Goal: Contribute content: Add original content to the website for others to see

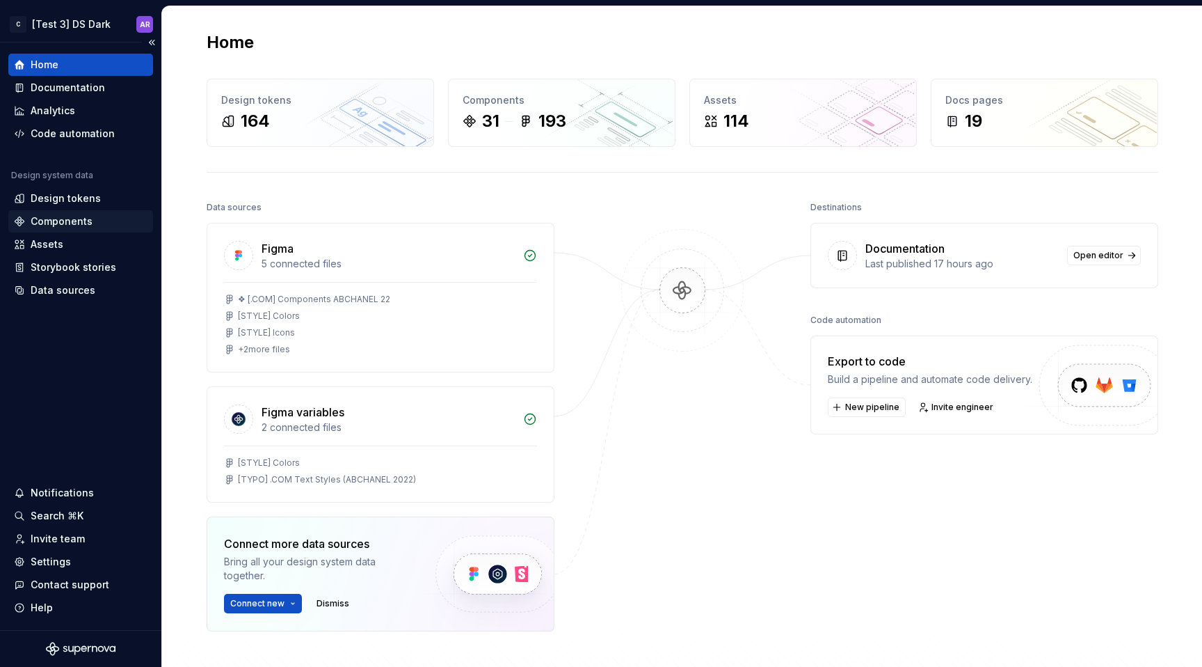
click at [81, 215] on div "Components" at bounding box center [62, 221] width 62 height 14
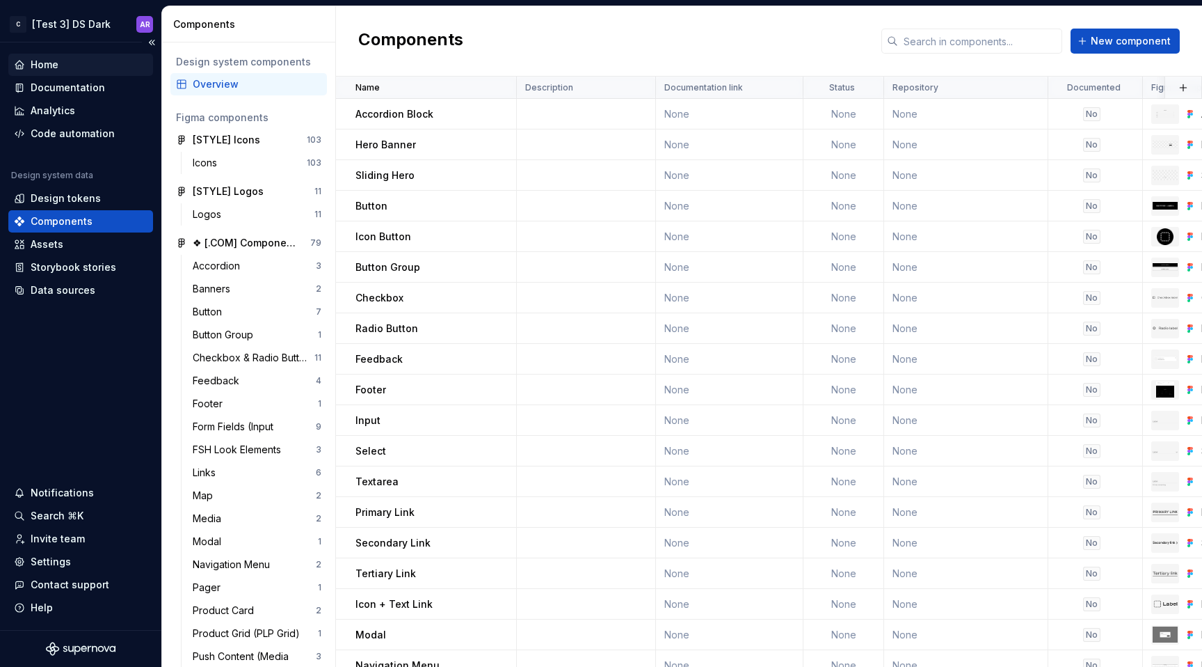
click at [45, 65] on div "Home" at bounding box center [45, 65] width 28 height 14
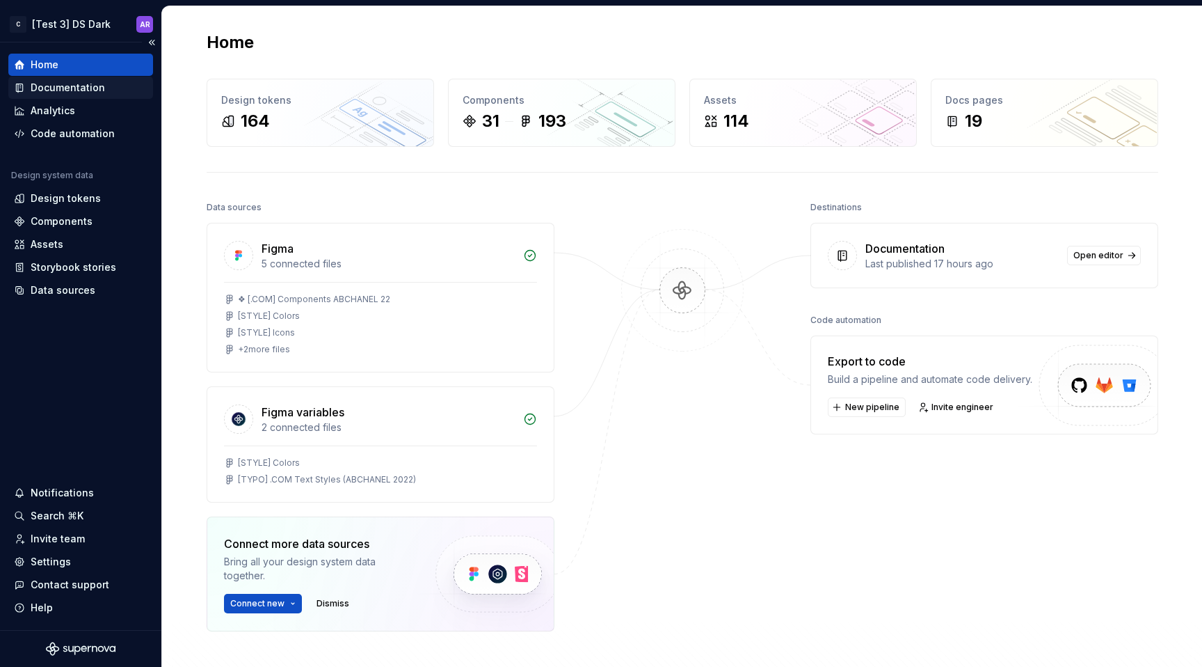
click at [45, 82] on div "Documentation" at bounding box center [68, 88] width 74 height 14
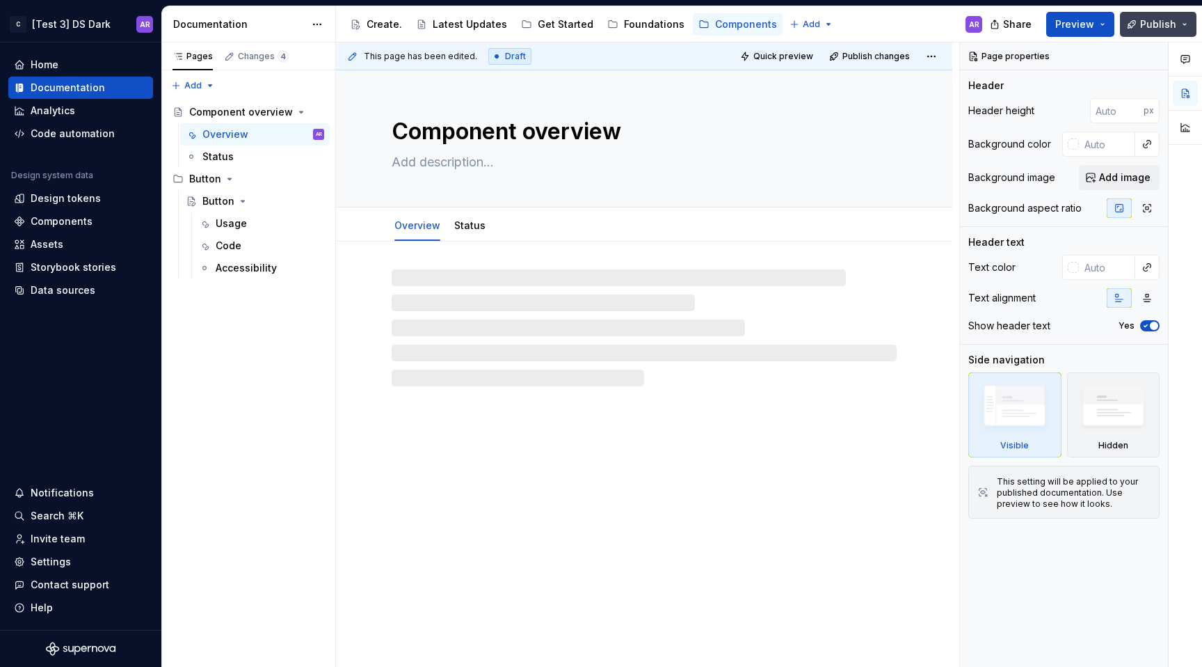
click at [1149, 28] on span "Publish" at bounding box center [1158, 24] width 36 height 14
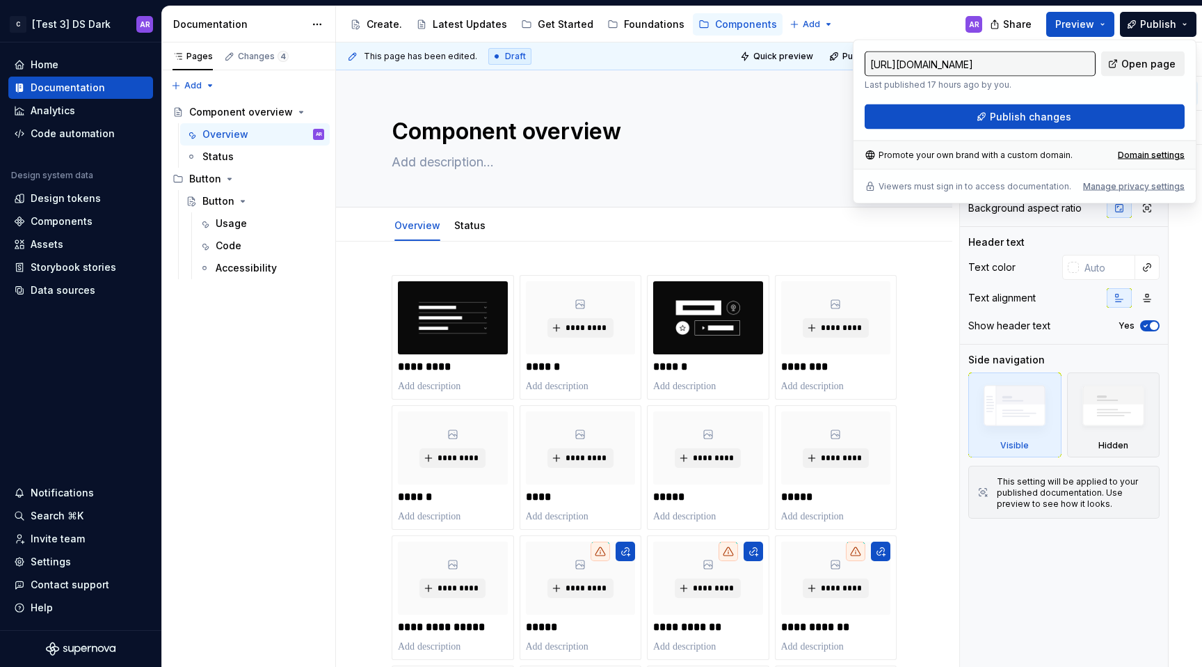
click at [1149, 71] on link "Open page" at bounding box center [1142, 63] width 83 height 25
click at [1154, 24] on span "Publish" at bounding box center [1158, 24] width 36 height 14
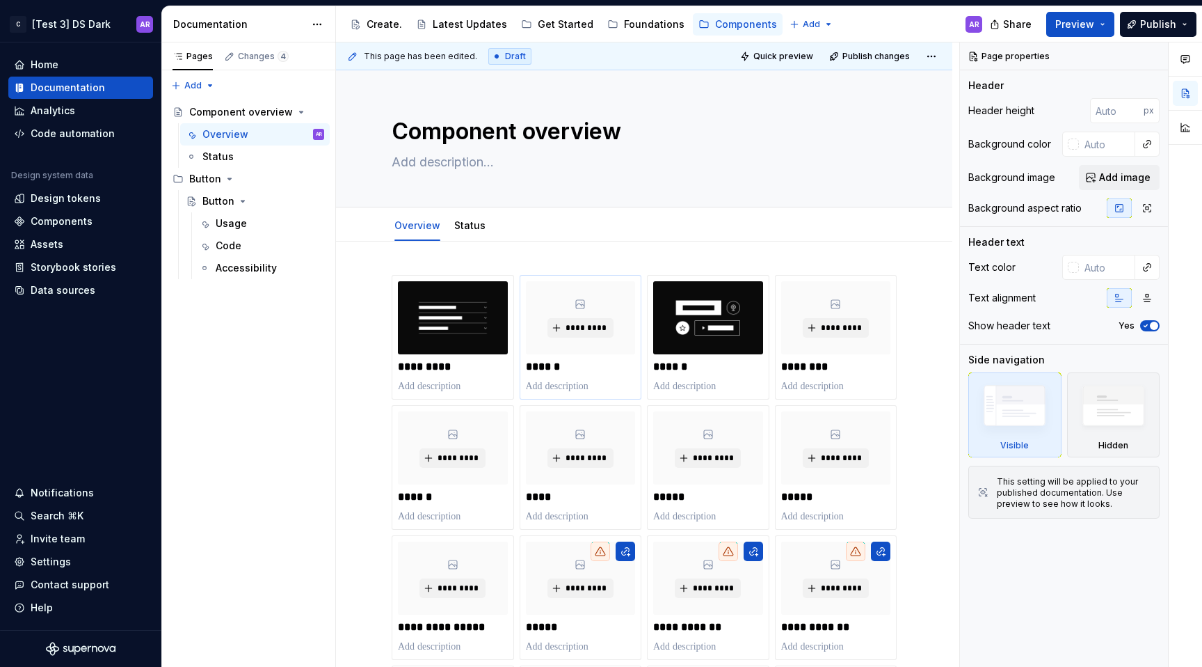
type textarea "*"
click at [594, 315] on div "*********" at bounding box center [581, 317] width 110 height 73
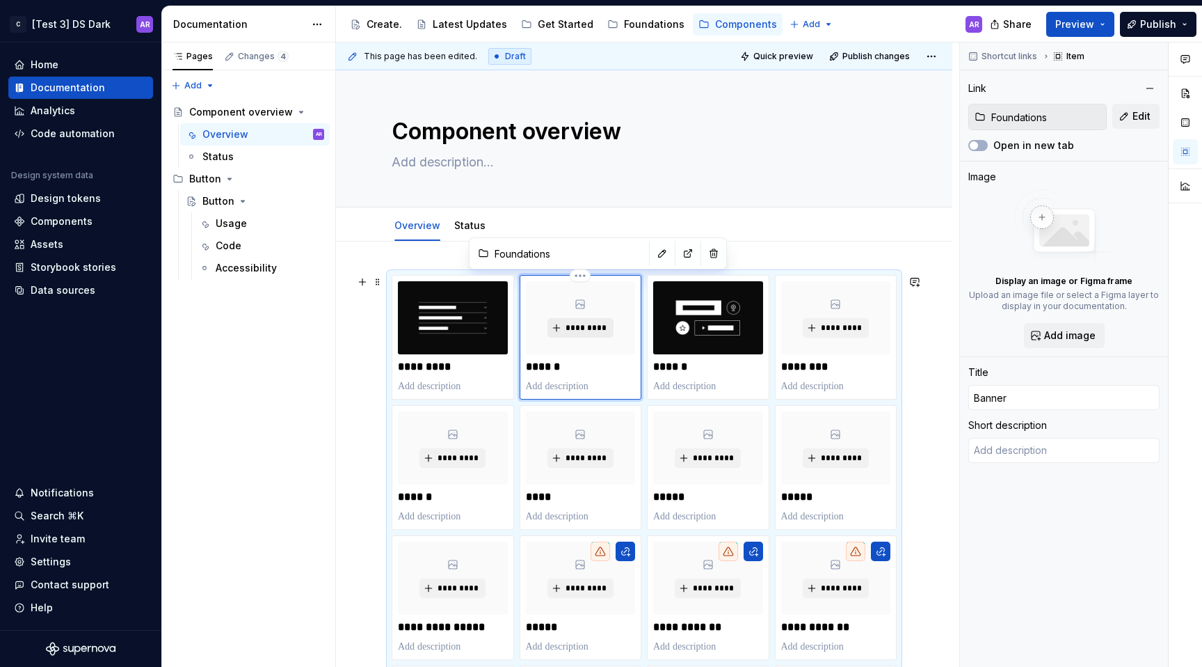
click at [593, 321] on button "*********" at bounding box center [581, 327] width 66 height 19
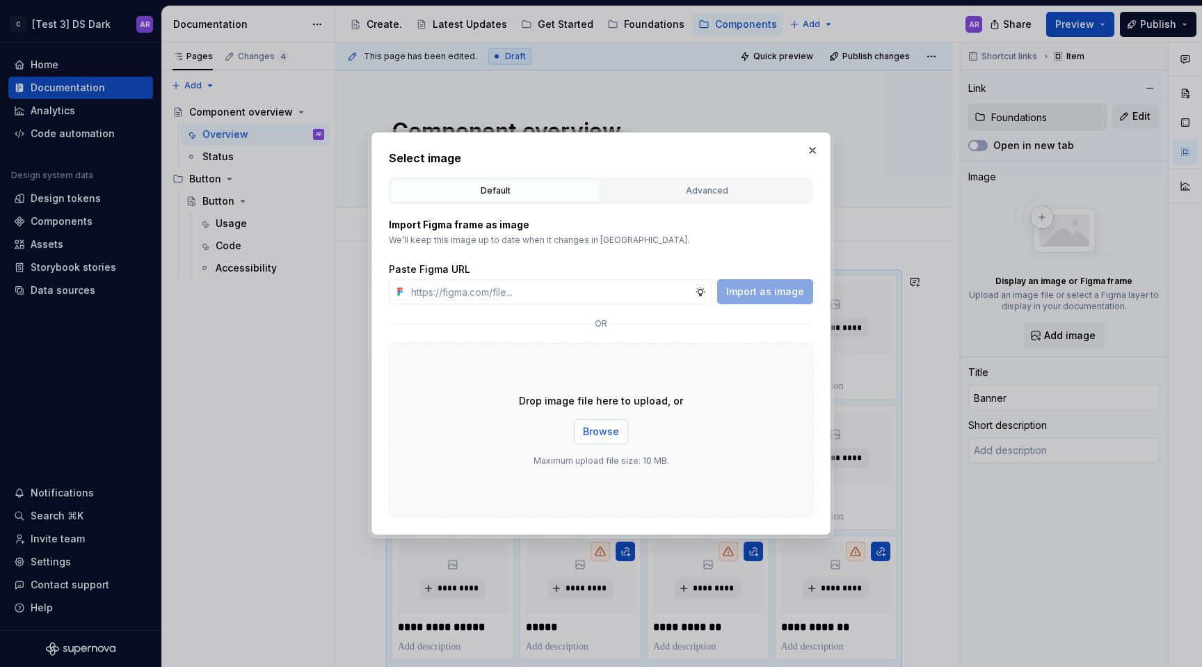
click at [606, 421] on button "Browse" at bounding box center [601, 431] width 54 height 25
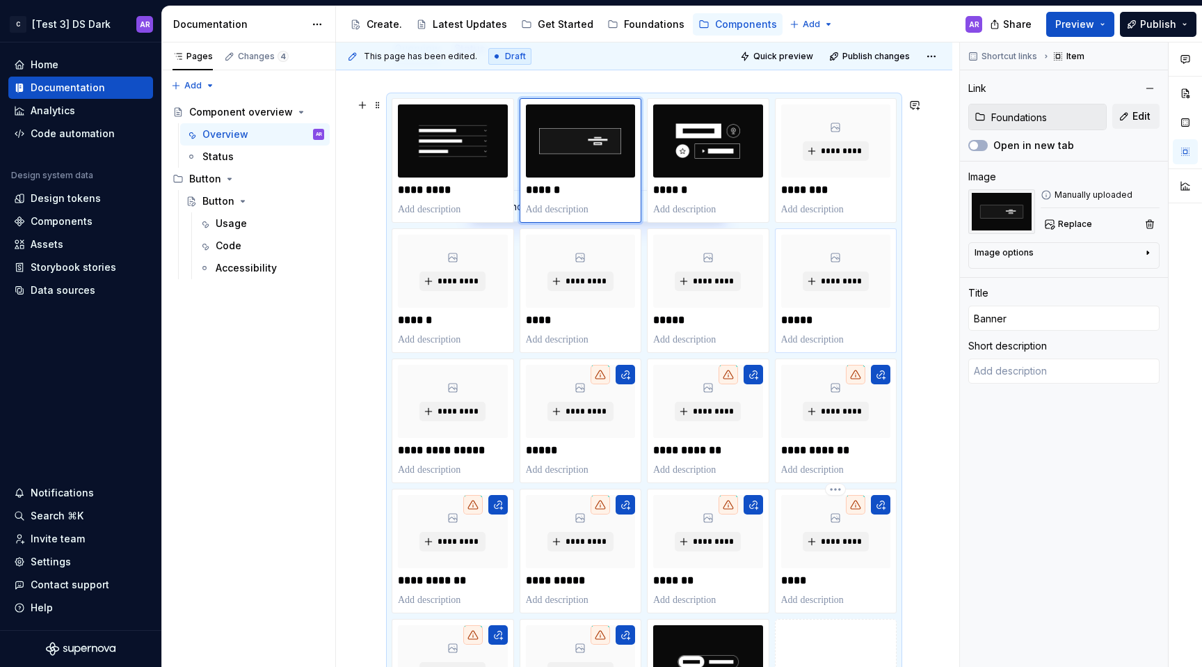
scroll to position [118, 0]
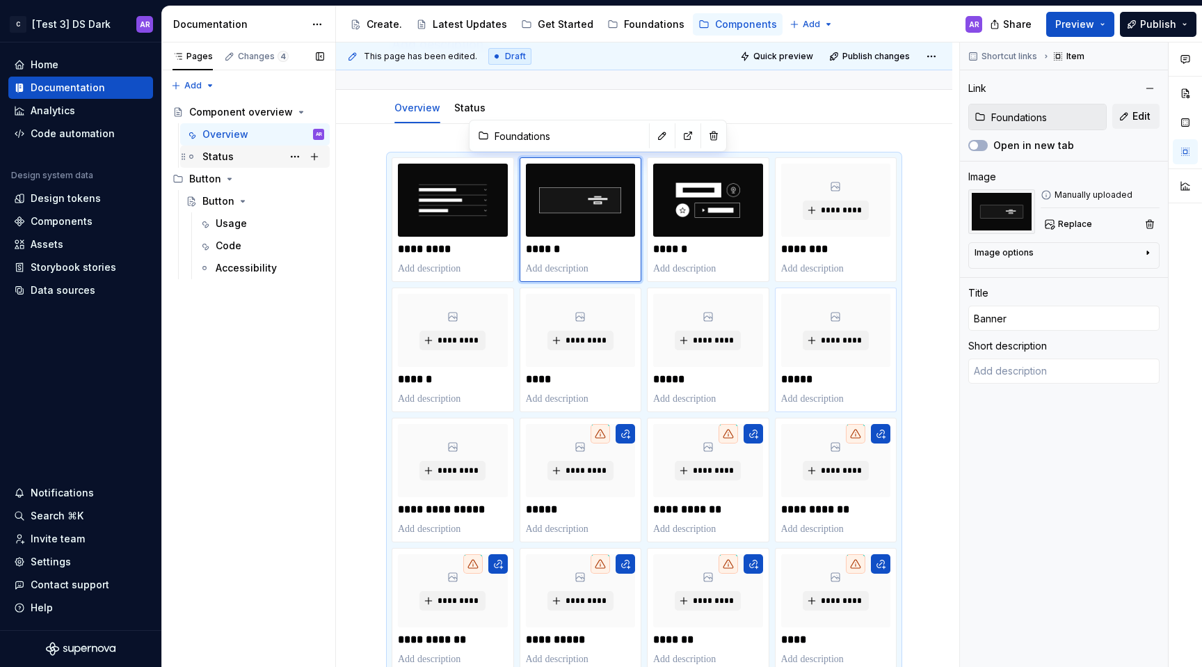
type textarea "*"
click at [61, 198] on div "Design tokens" at bounding box center [66, 198] width 70 height 14
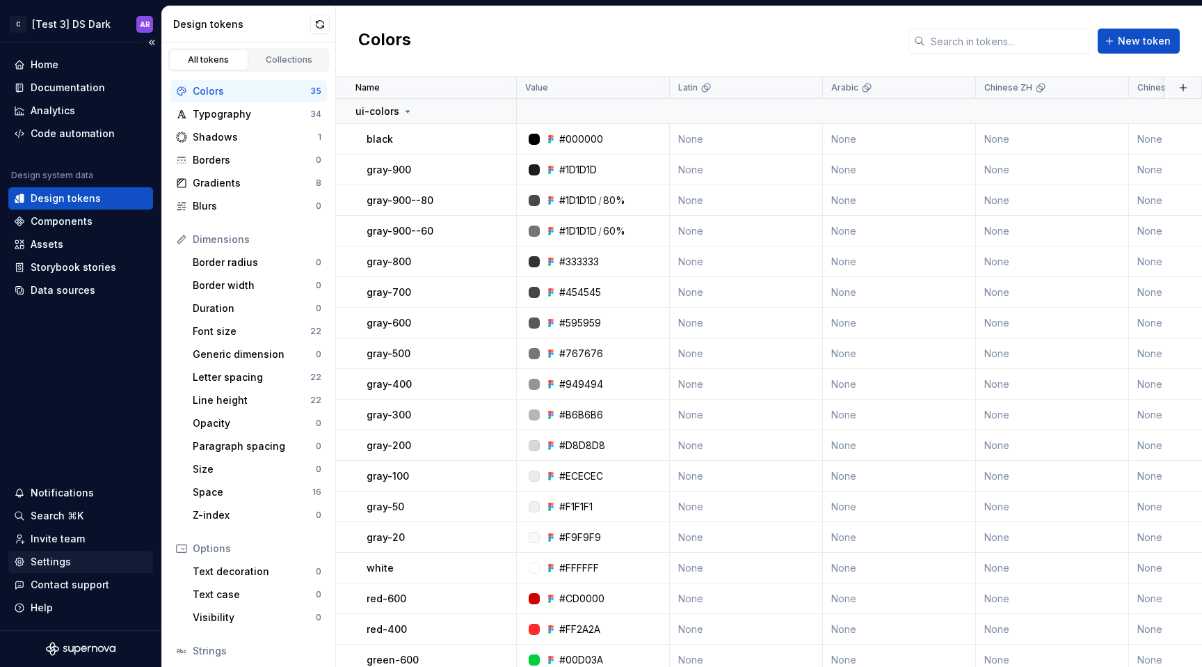
click at [79, 569] on div "Settings" at bounding box center [80, 561] width 145 height 22
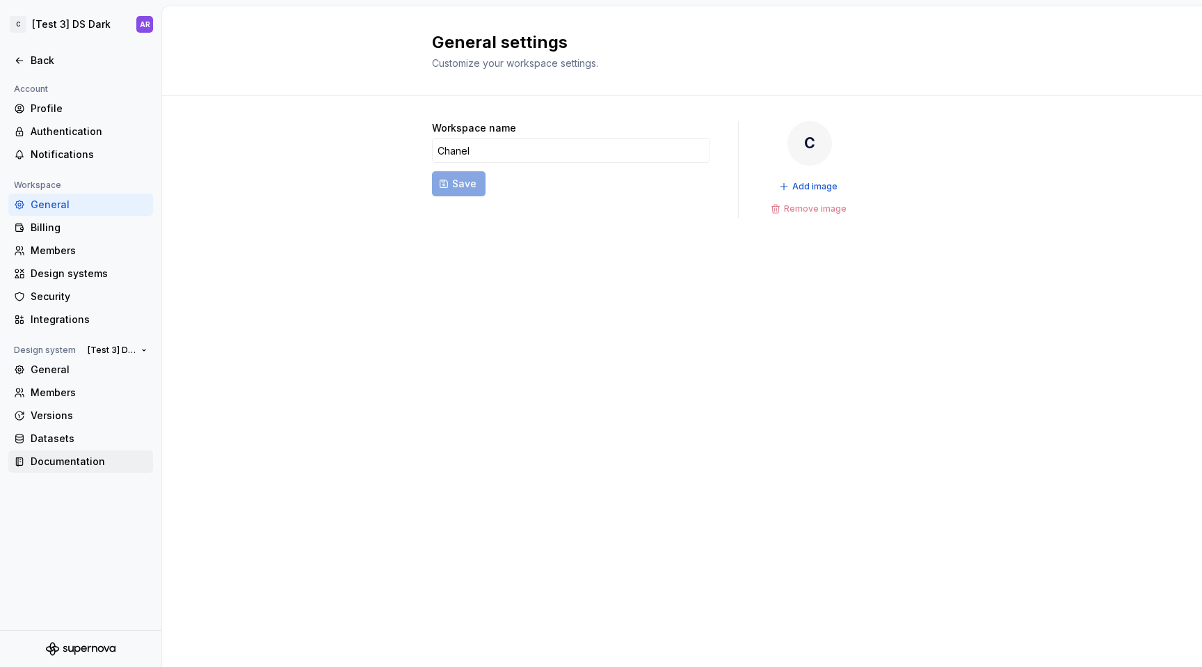
click at [95, 459] on div "Documentation" at bounding box center [89, 461] width 117 height 14
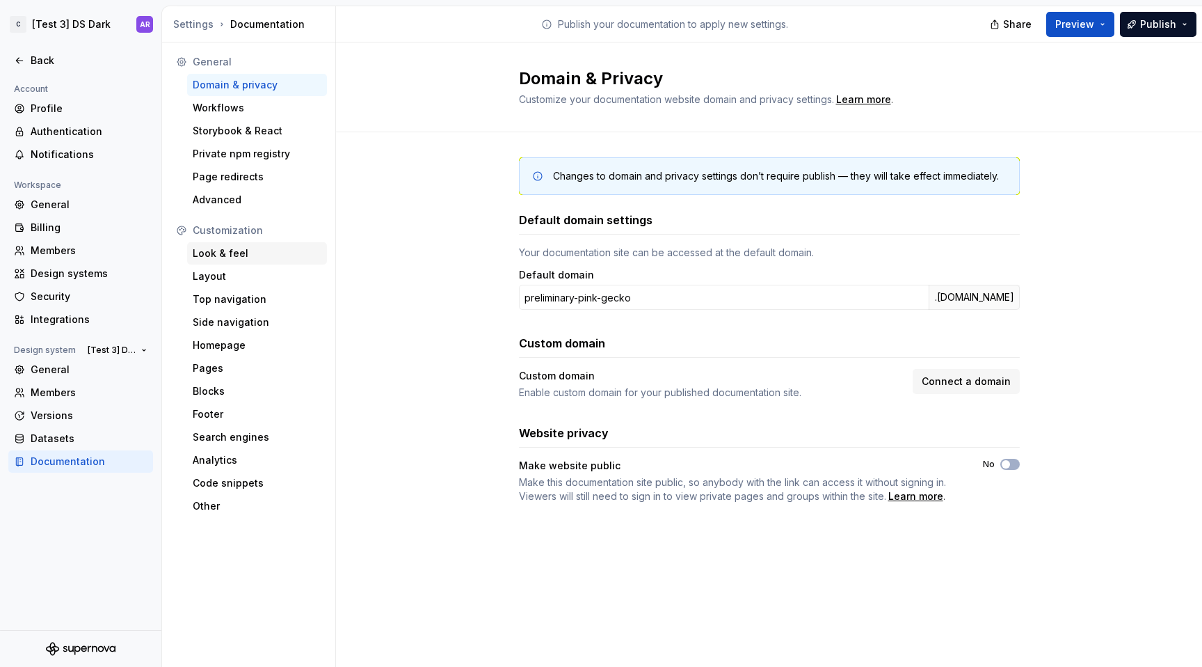
click at [241, 250] on div "Look & feel" at bounding box center [257, 253] width 129 height 14
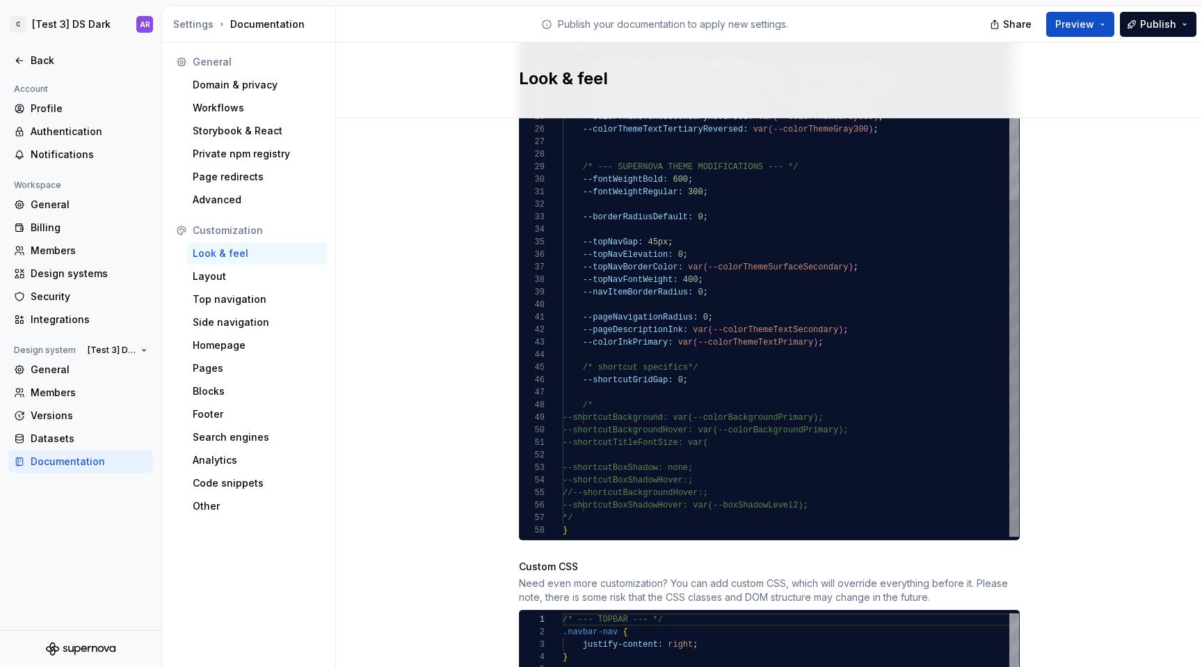
scroll to position [869, 0]
click at [676, 368] on div "--colorThemeTextSecondary: var ( --colorThemeGray700 ) ; /* light theme (all ot…" at bounding box center [791, 173] width 456 height 726
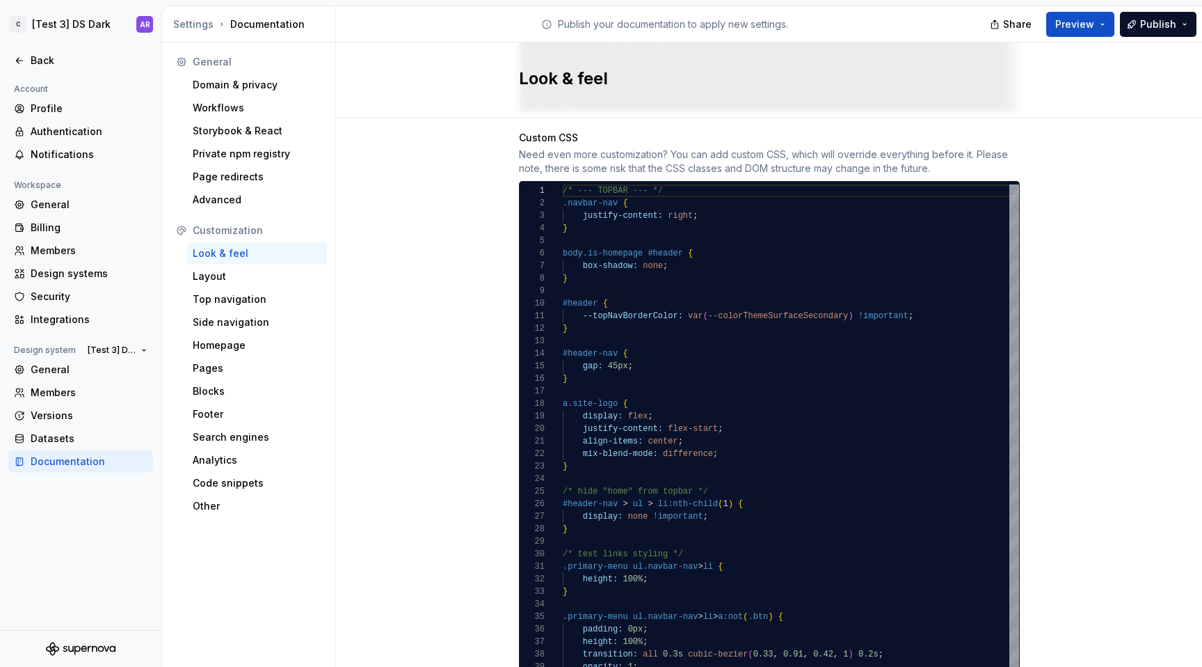
scroll to position [1346, 0]
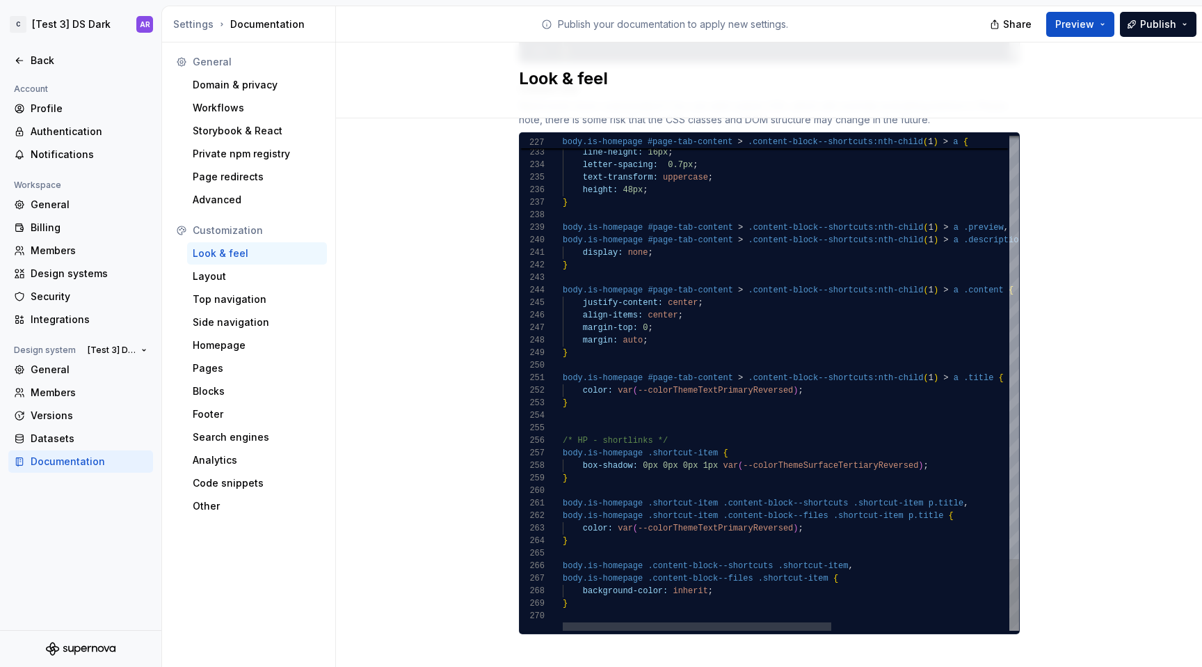
type textarea "**********"
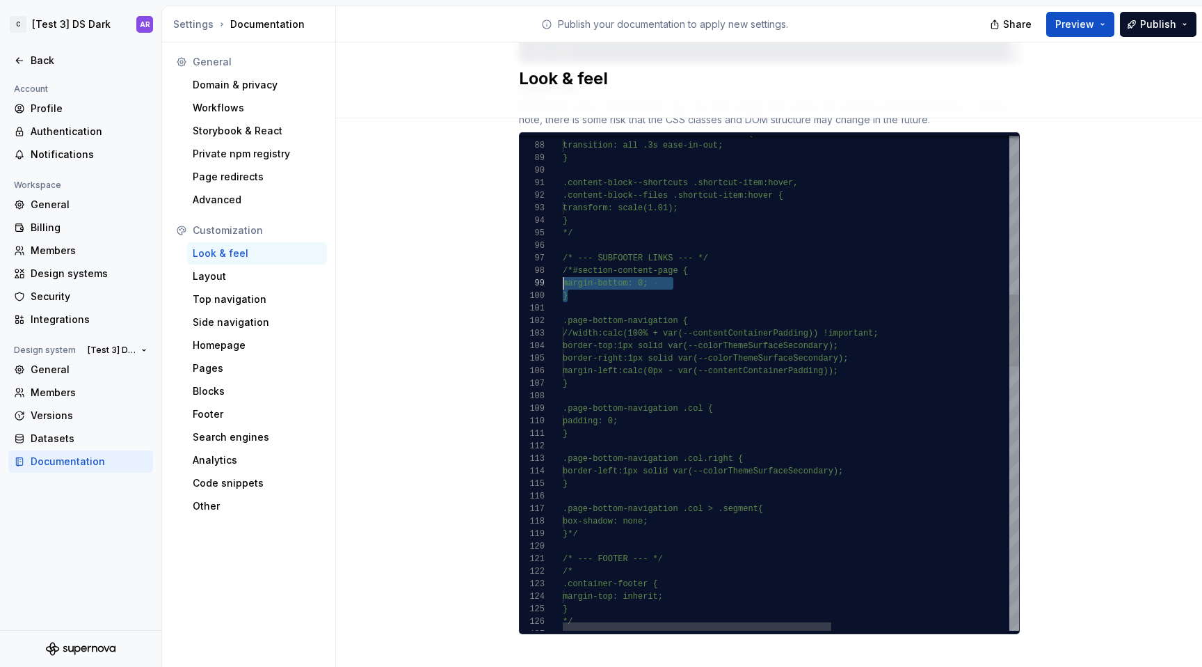
scroll to position [88, 0]
drag, startPoint x: 569, startPoint y: 279, endPoint x: 555, endPoint y: 261, distance: 22.8
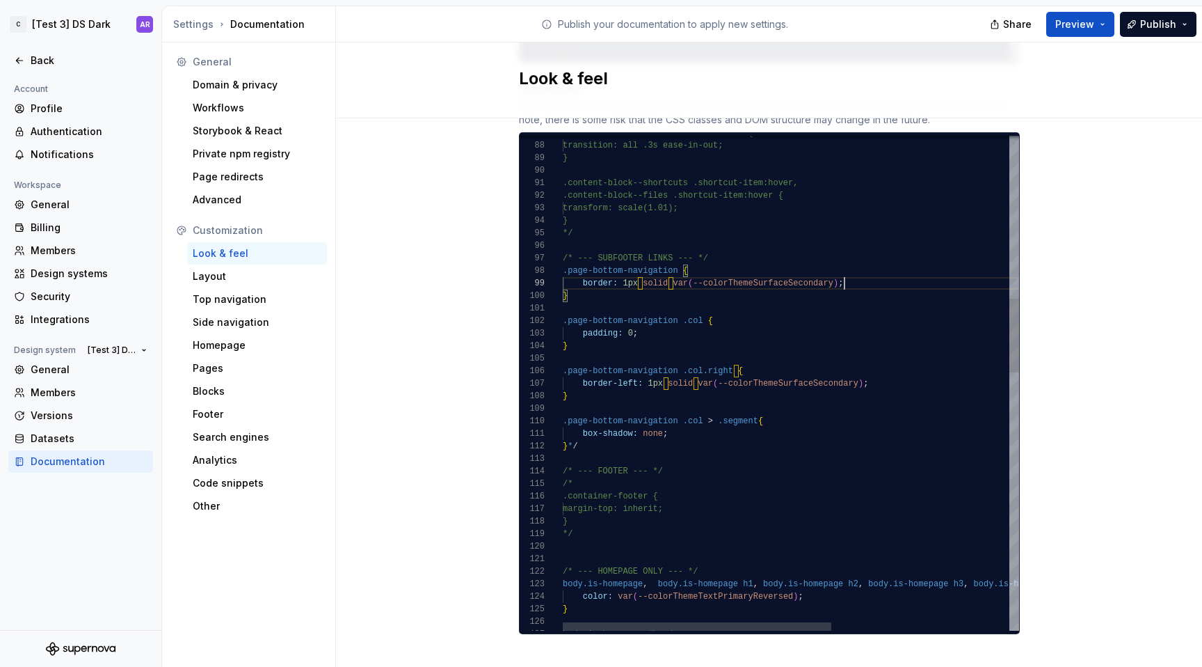
scroll to position [100, 280]
drag, startPoint x: 626, startPoint y: 320, endPoint x: 658, endPoint y: 320, distance: 32.0
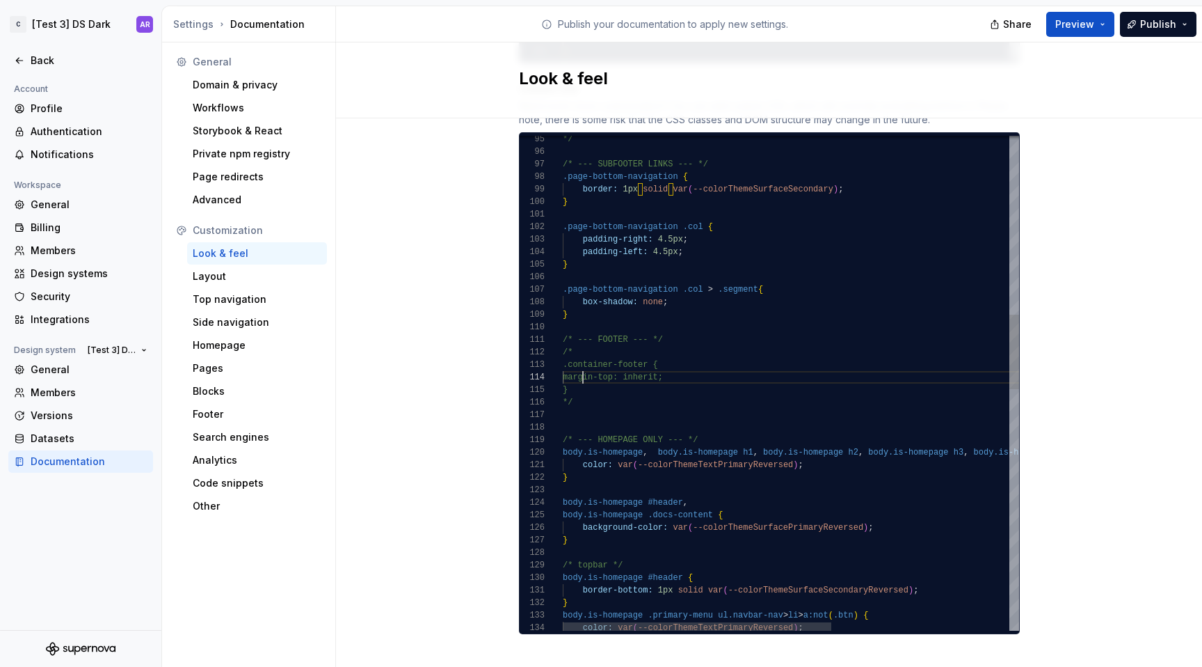
scroll to position [38, 120]
drag, startPoint x: 573, startPoint y: 363, endPoint x: 719, endPoint y: 363, distance: 145.4
click at [719, 363] on div "box-shadow: none ; } .page-bottom-navigation .col > .segment { .page-bottom-nav…" at bounding box center [942, 588] width 758 height 3265
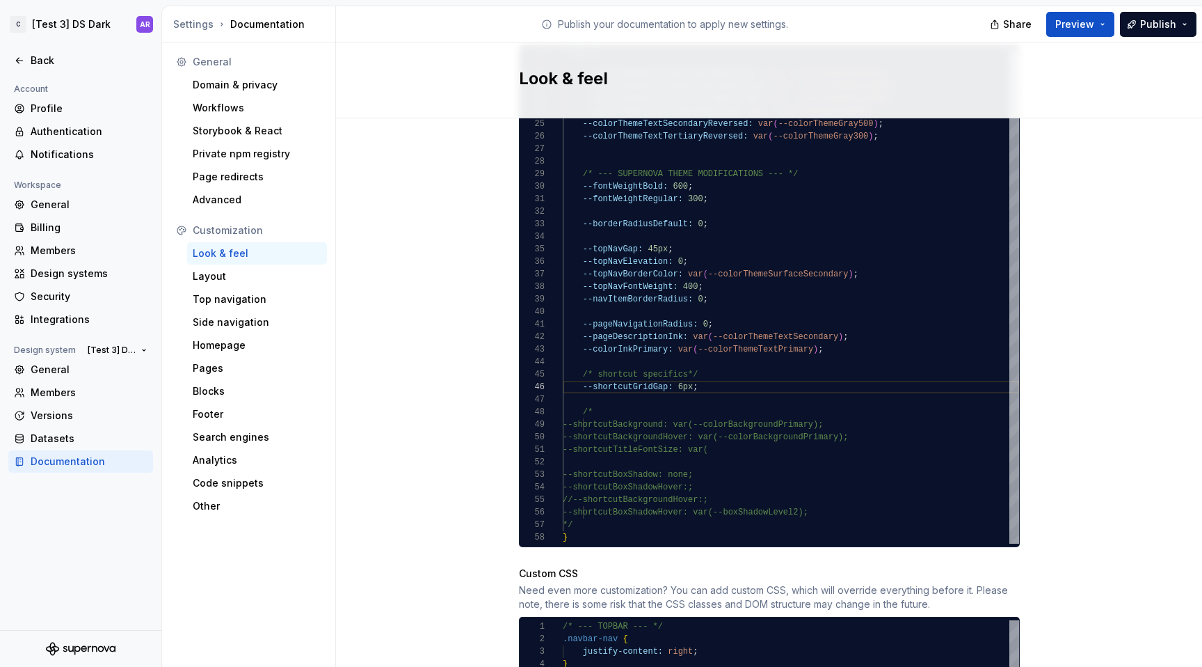
scroll to position [910, 0]
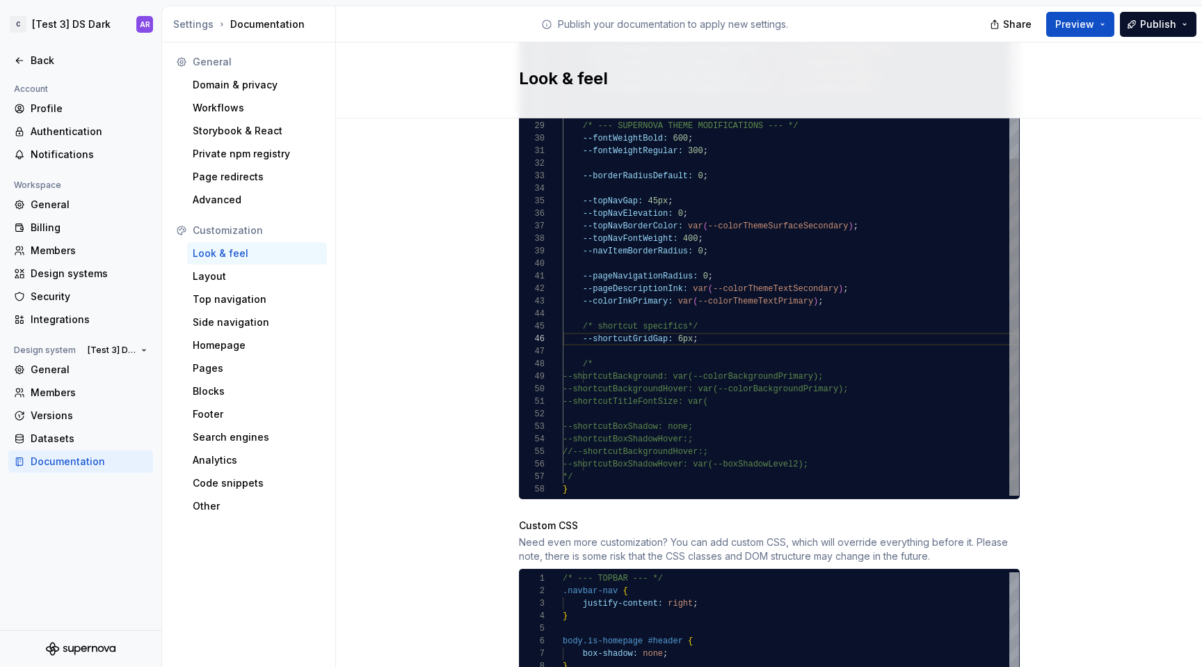
type textarea "**********"
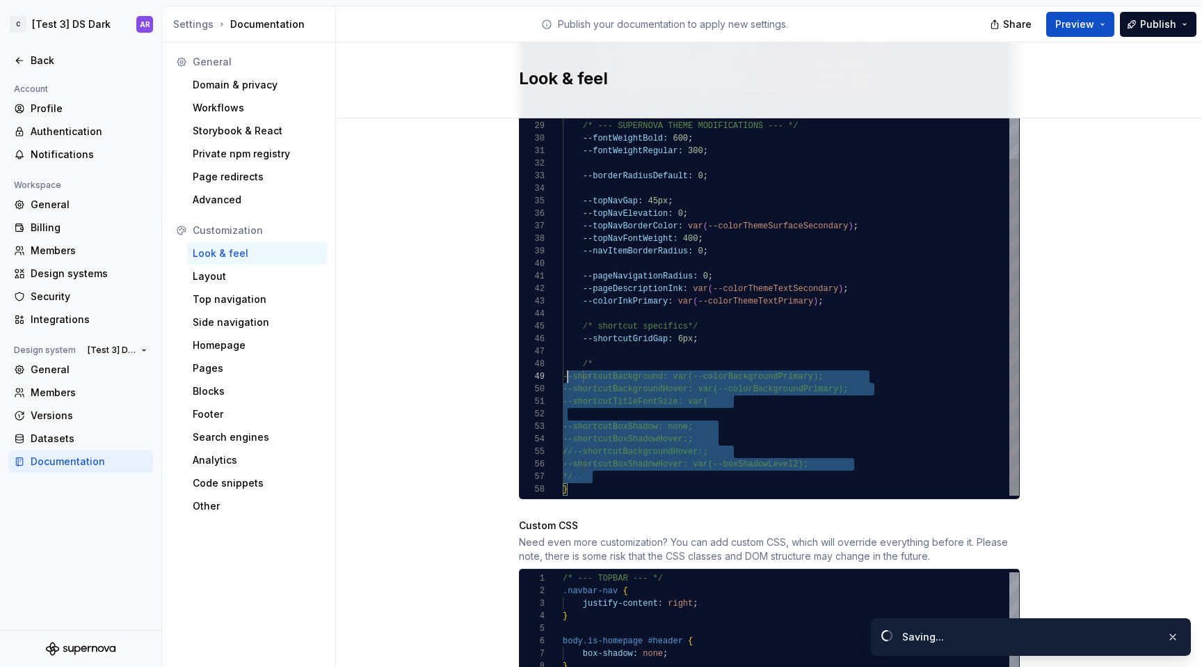
scroll to position [0, 0]
drag, startPoint x: 623, startPoint y: 463, endPoint x: 552, endPoint y: 357, distance: 127.8
click at [563, 357] on div "--colorThemeTextSecondary: var ( --colorThemeGray700 ) ; /* light theme (all ot…" at bounding box center [791, 132] width 456 height 726
click at [1166, 3] on div "C [Test 3] DS Dark AR Back Account Profile Authentication Notifications Workspa…" at bounding box center [601, 333] width 1202 height 667
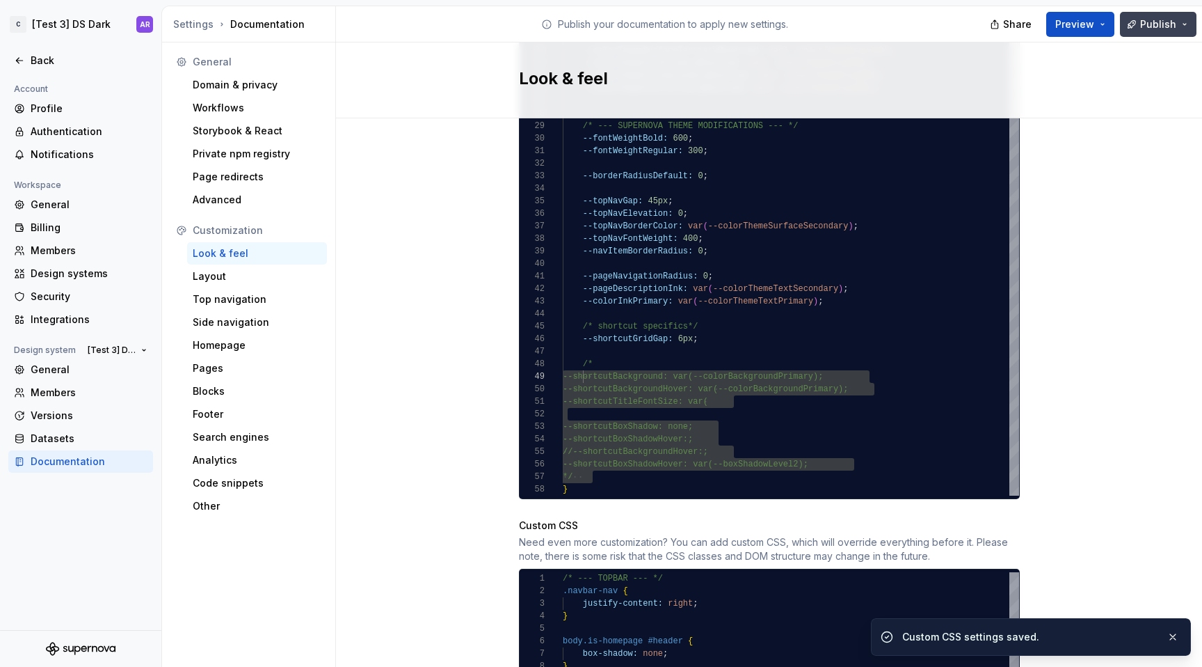
click at [1166, 15] on button "Publish" at bounding box center [1158, 24] width 77 height 25
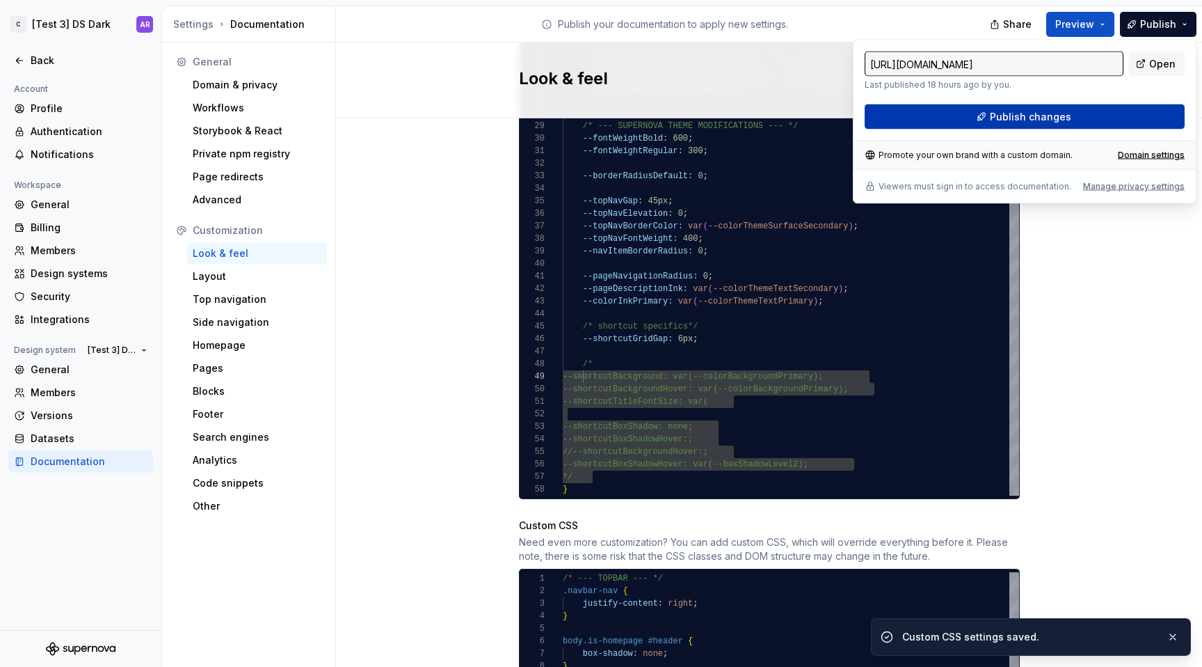
click at [1085, 116] on button "Publish changes" at bounding box center [1025, 116] width 320 height 25
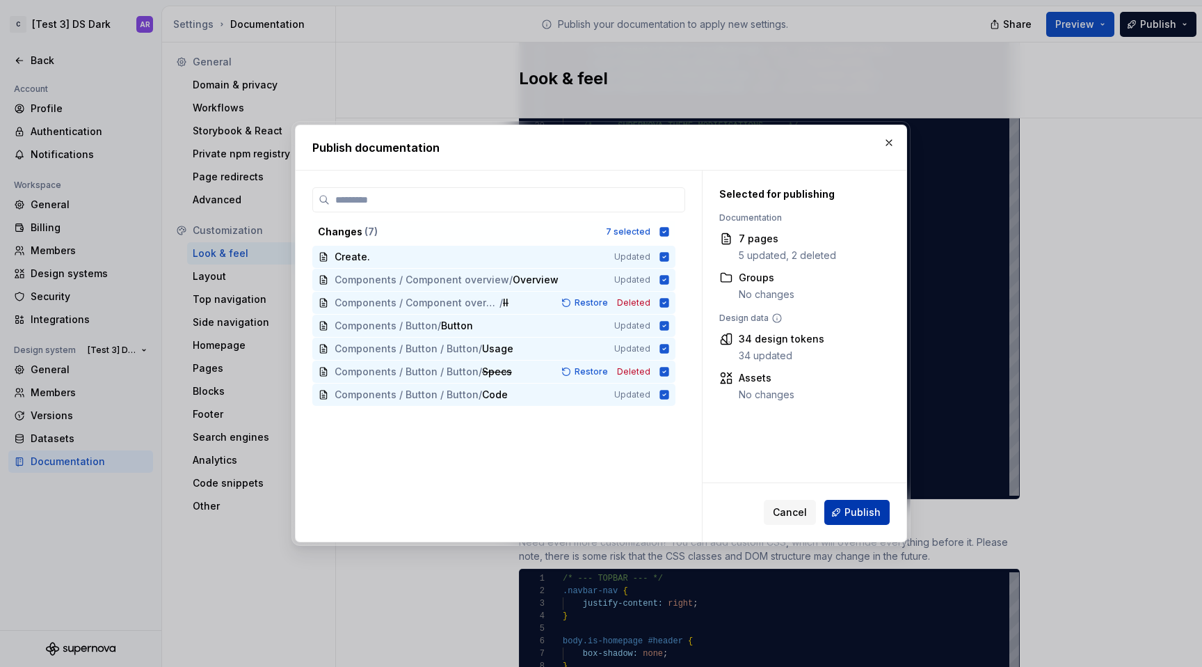
click at [880, 509] on button "Publish" at bounding box center [857, 512] width 65 height 25
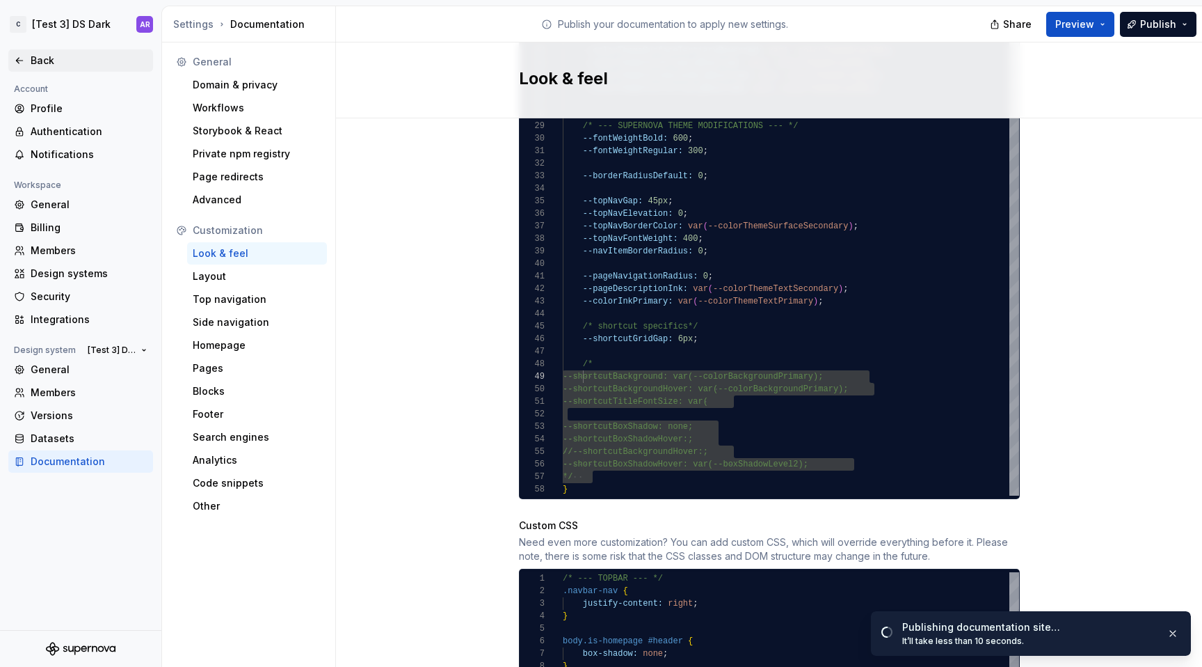
click at [42, 63] on div "Back" at bounding box center [89, 61] width 117 height 14
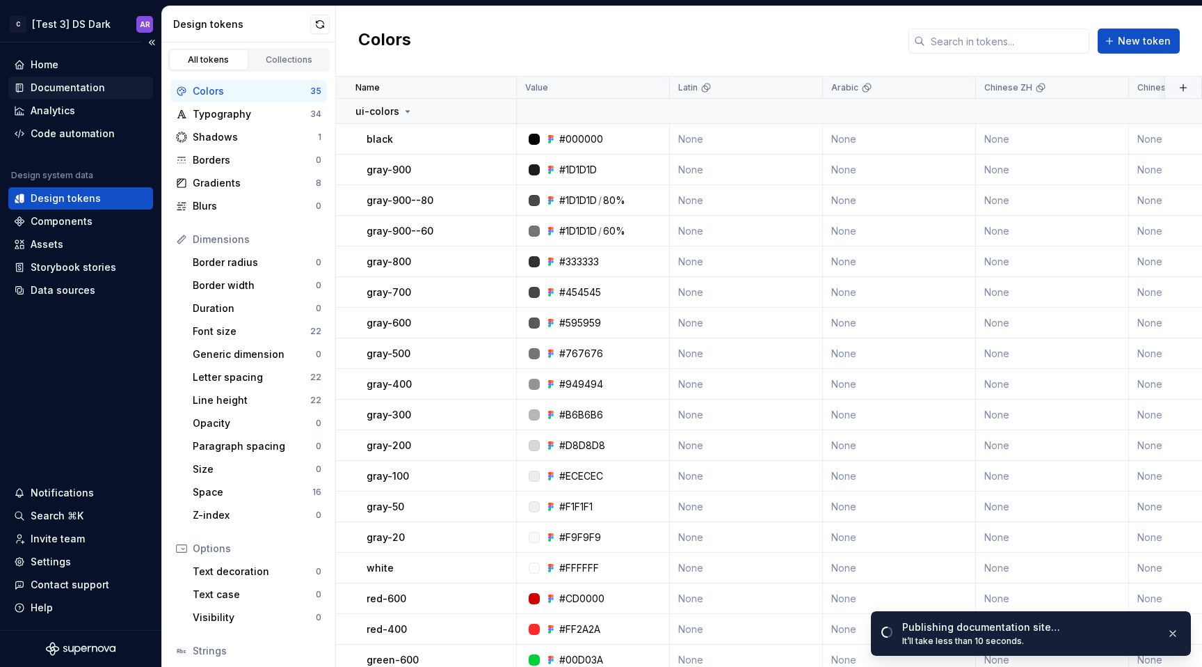
click at [99, 84] on div "Documentation" at bounding box center [68, 88] width 74 height 14
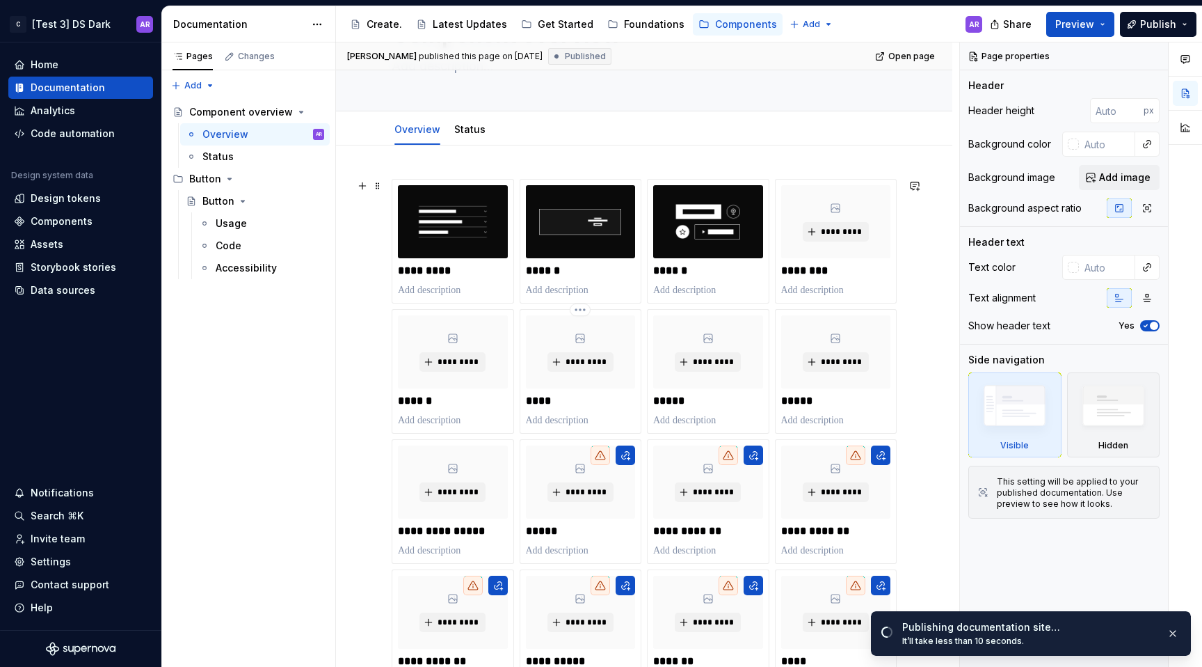
scroll to position [127, 0]
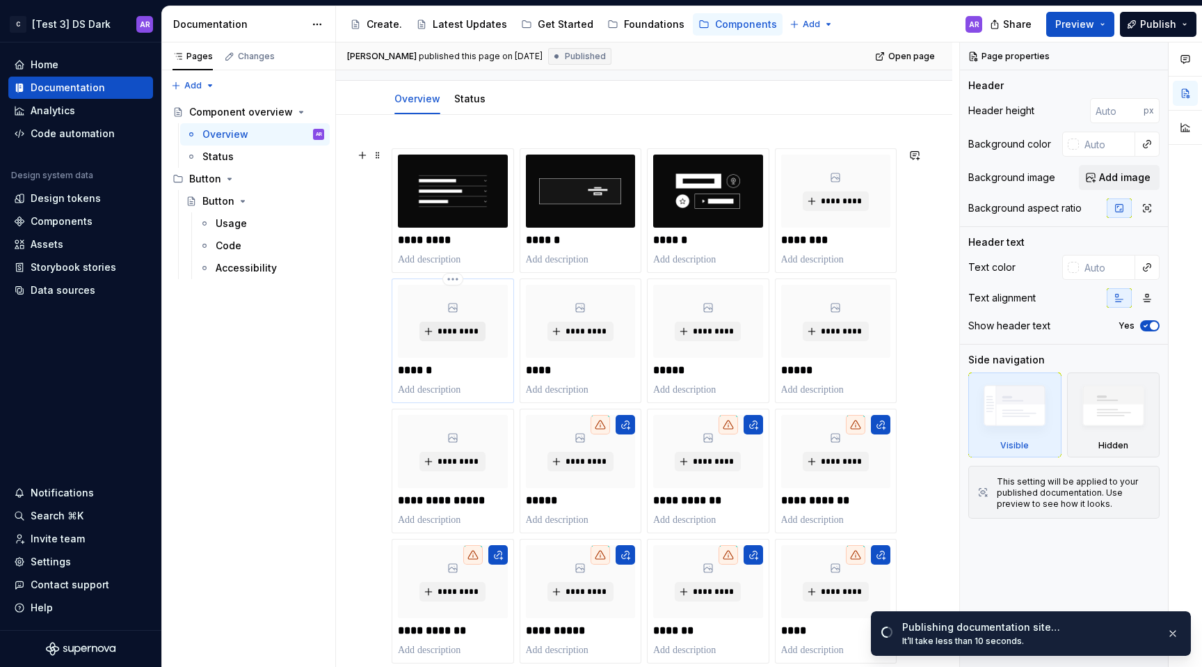
click at [459, 326] on span "*********" at bounding box center [458, 331] width 42 height 11
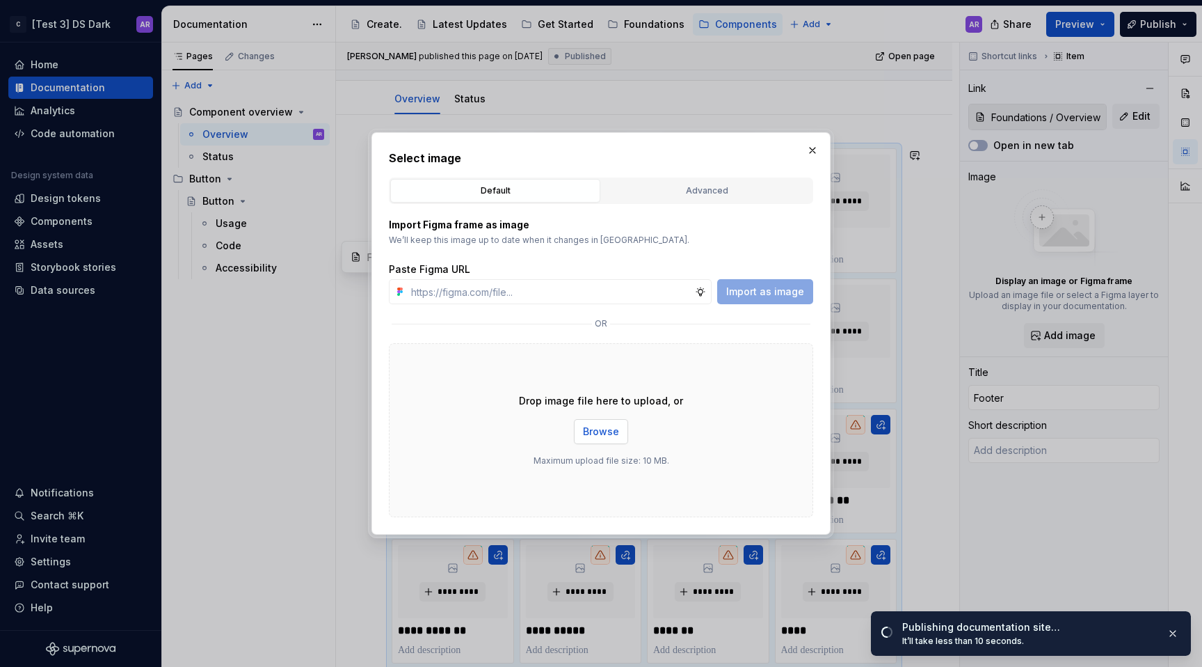
click at [607, 424] on span "Browse" at bounding box center [601, 431] width 36 height 14
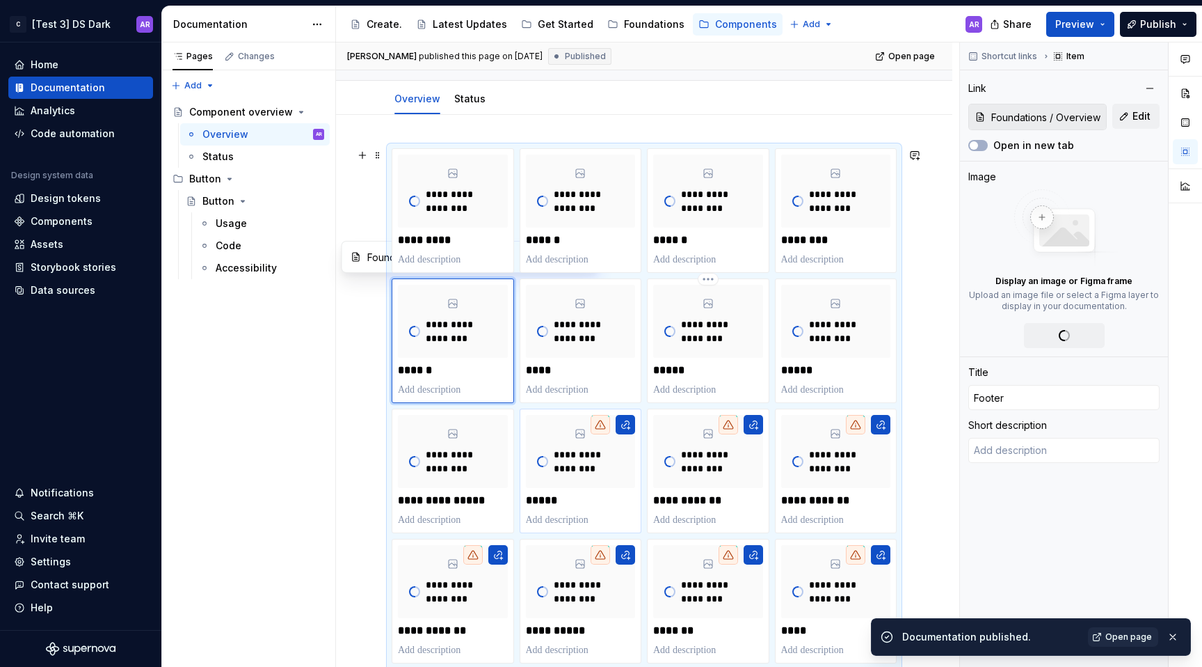
scroll to position [255, 0]
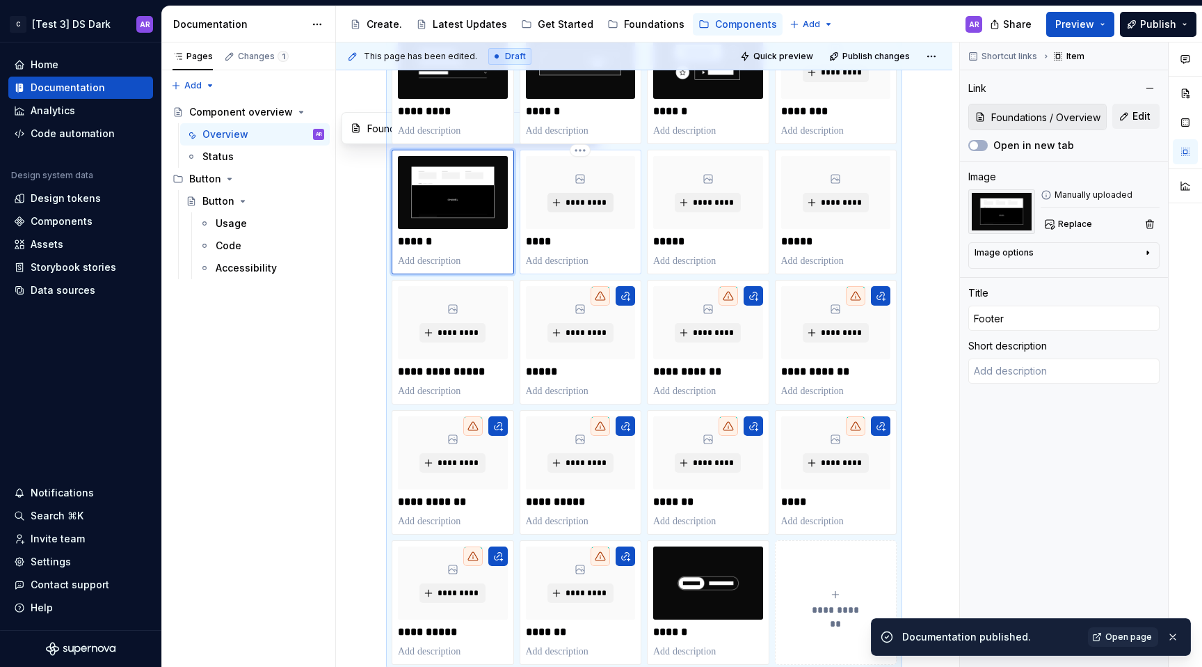
click at [590, 197] on span "*********" at bounding box center [586, 202] width 42 height 11
type textarea "*"
type input "Foundations / Logos"
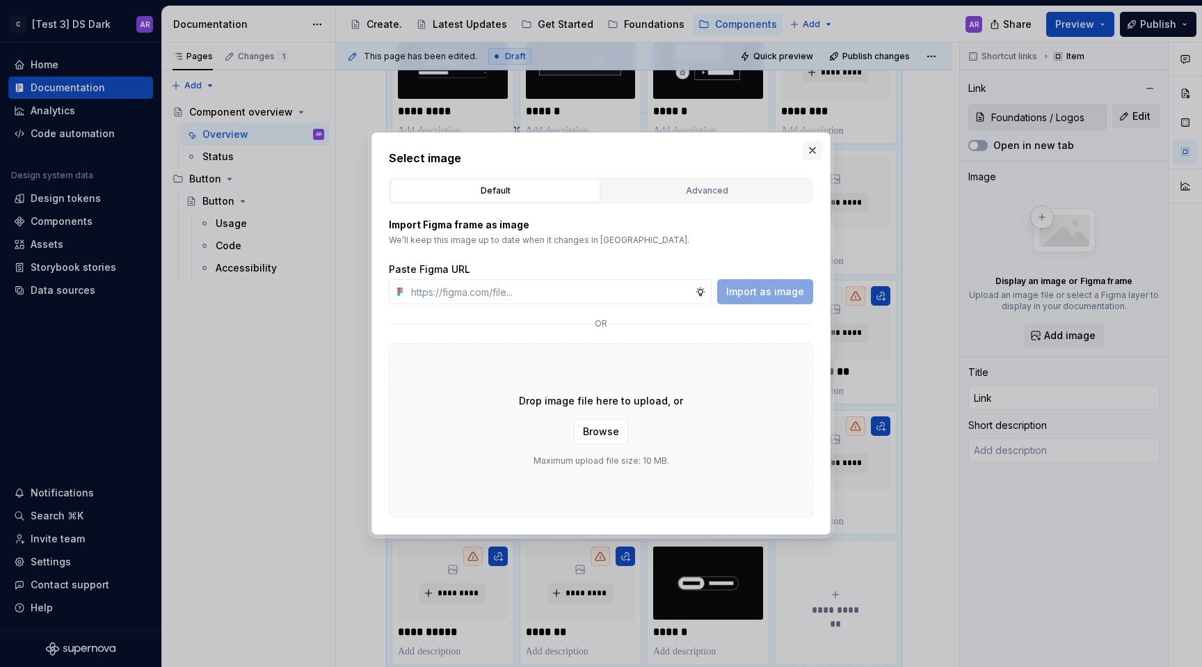
click at [811, 145] on button "button" at bounding box center [812, 150] width 19 height 19
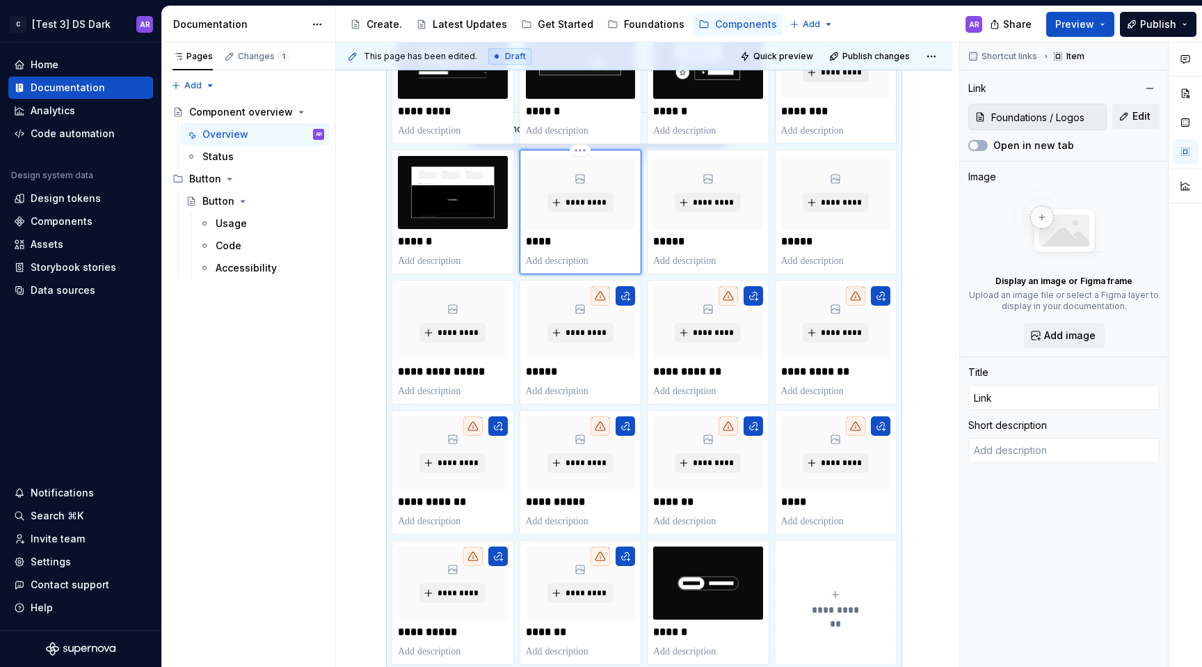
type textarea "*"
type input "Foundations / Color"
type input "Feedback"
click at [829, 79] on button "*********" at bounding box center [836, 72] width 66 height 19
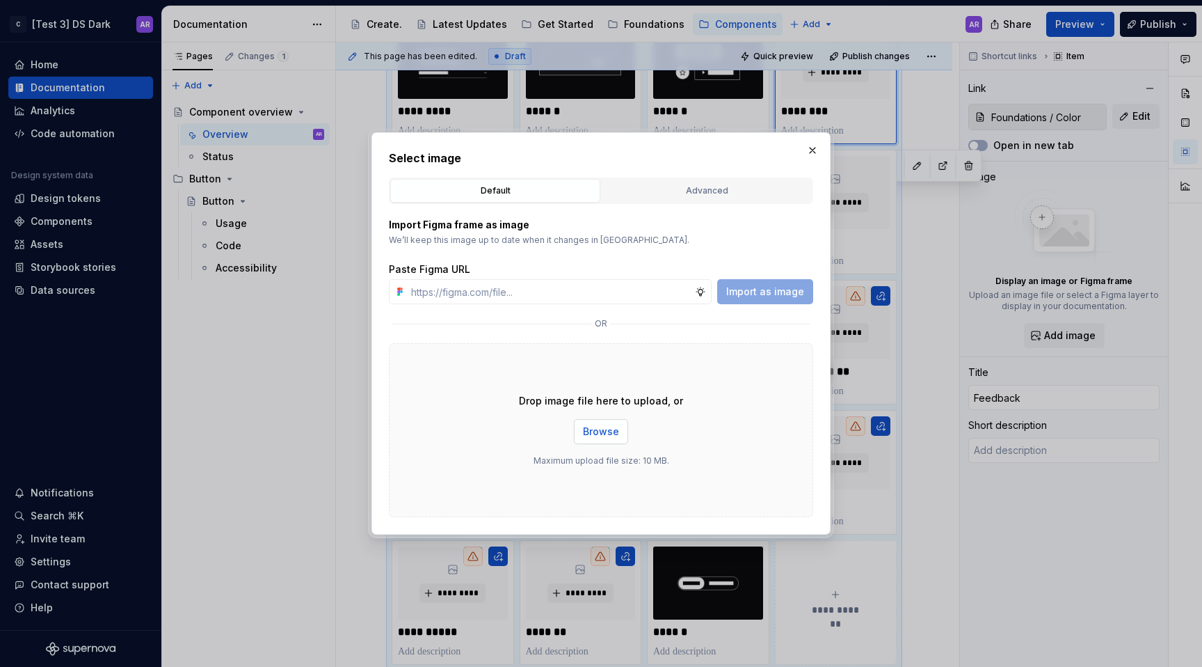
click at [598, 437] on span "Browse" at bounding box center [601, 431] width 36 height 14
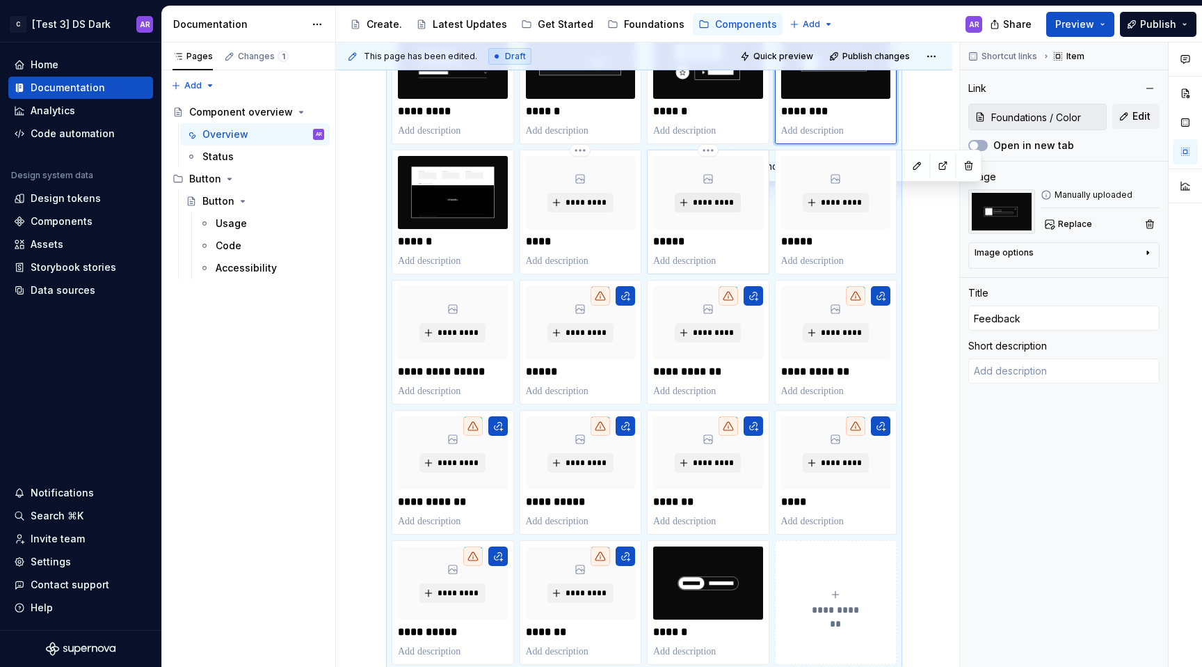
type textarea "*"
type input "Foundations / Design tokens"
click at [701, 201] on span "*********" at bounding box center [713, 202] width 42 height 11
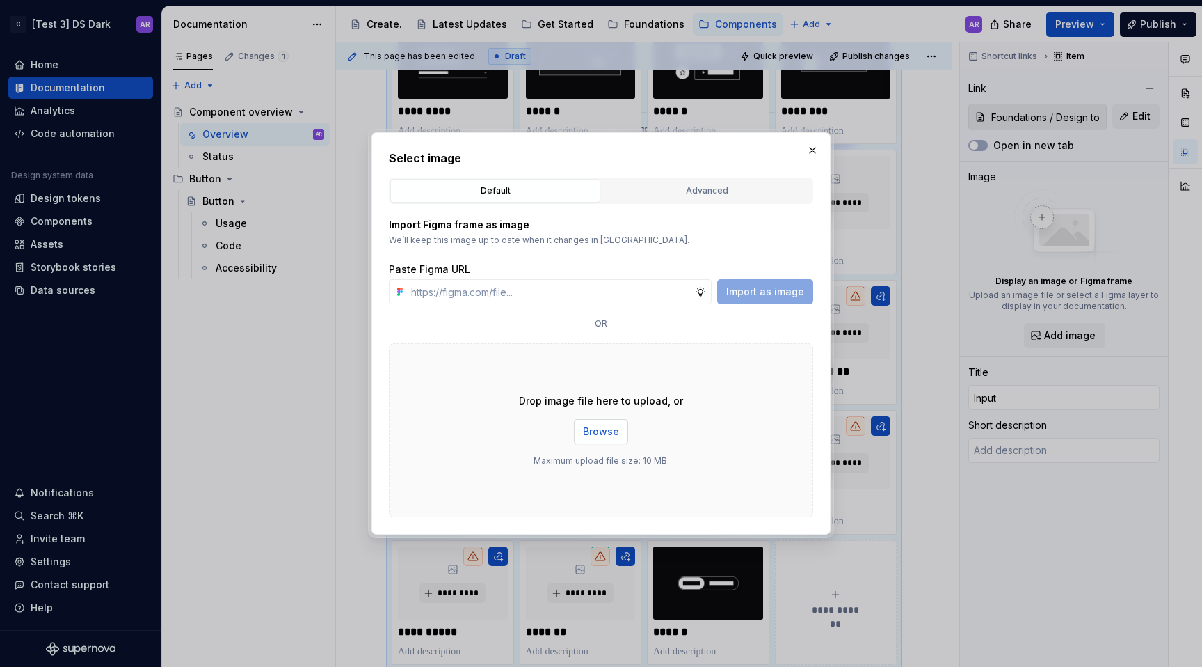
click at [596, 418] on div "Drop image file here to upload, or Browse Maximum upload file size: 10 MB." at bounding box center [601, 430] width 424 height 174
click at [605, 429] on span "Browse" at bounding box center [601, 431] width 36 height 14
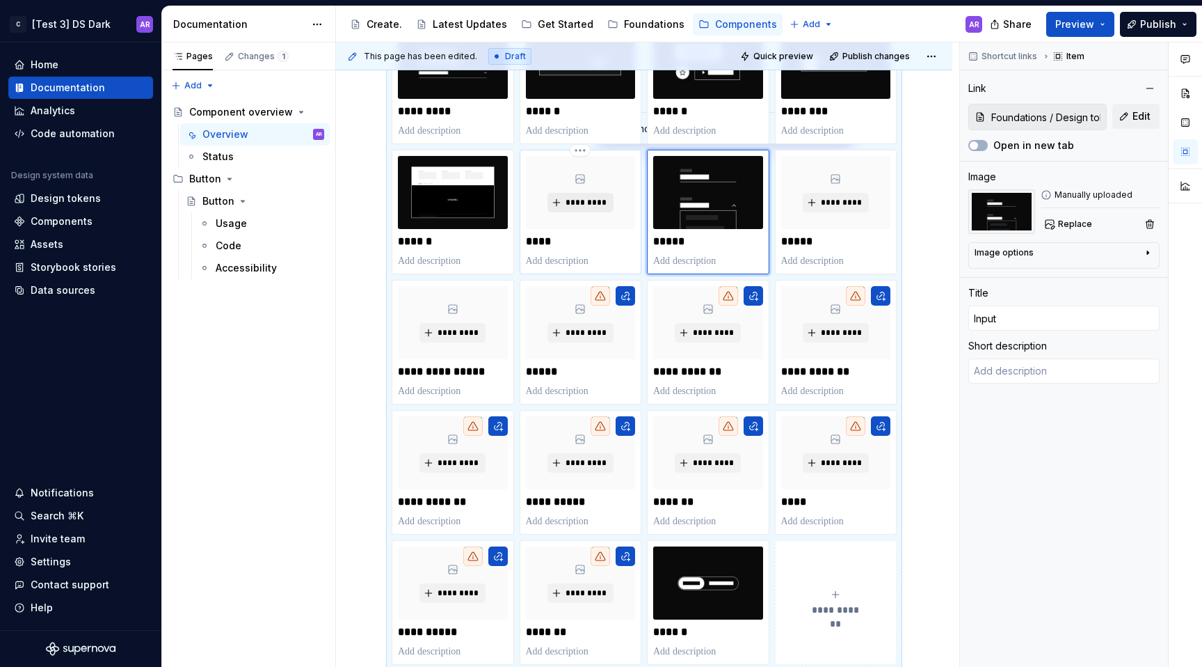
click at [588, 205] on span "*********" at bounding box center [586, 202] width 42 height 11
type textarea "*"
type input "Foundations / Logos"
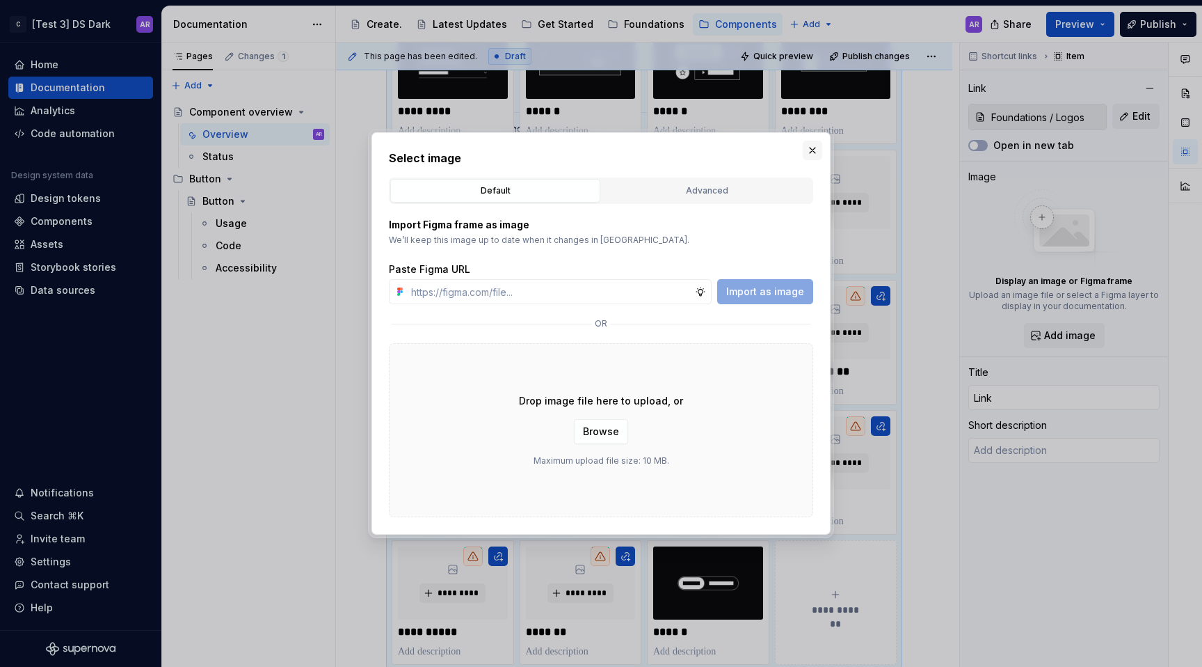
click at [810, 152] on button "button" at bounding box center [812, 150] width 19 height 19
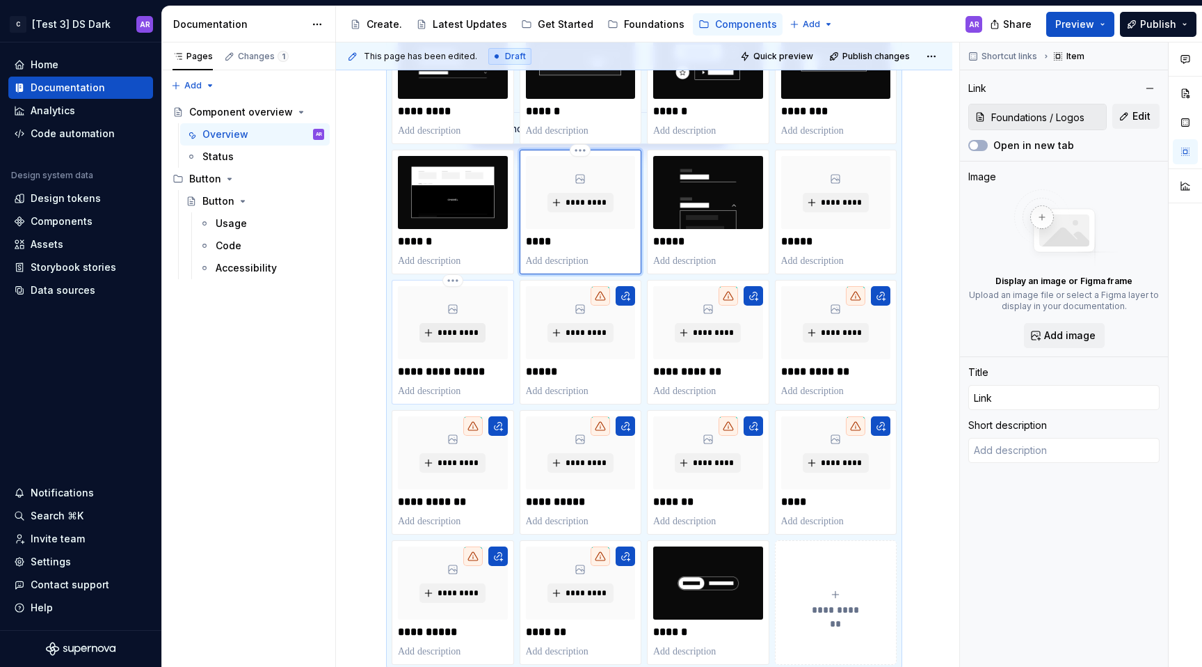
type textarea "*"
type input "Get Started / Designing"
type input "Navigation Menu"
click at [472, 328] on span "*********" at bounding box center [458, 332] width 42 height 11
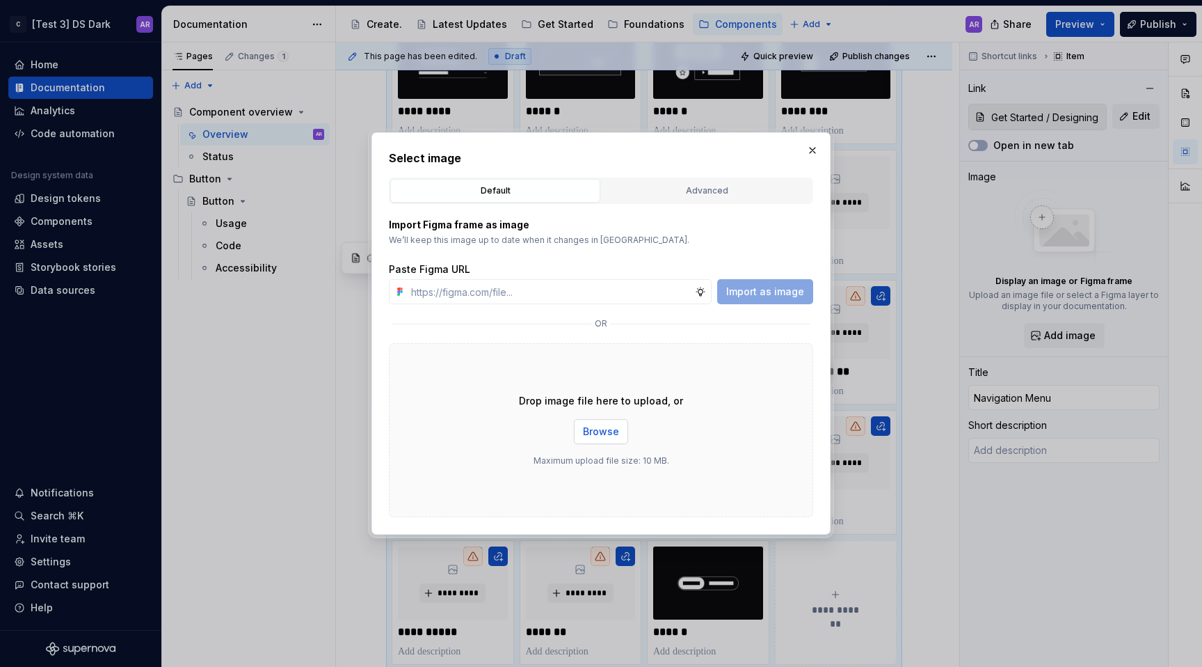
click at [618, 434] on button "Browse" at bounding box center [601, 431] width 54 height 25
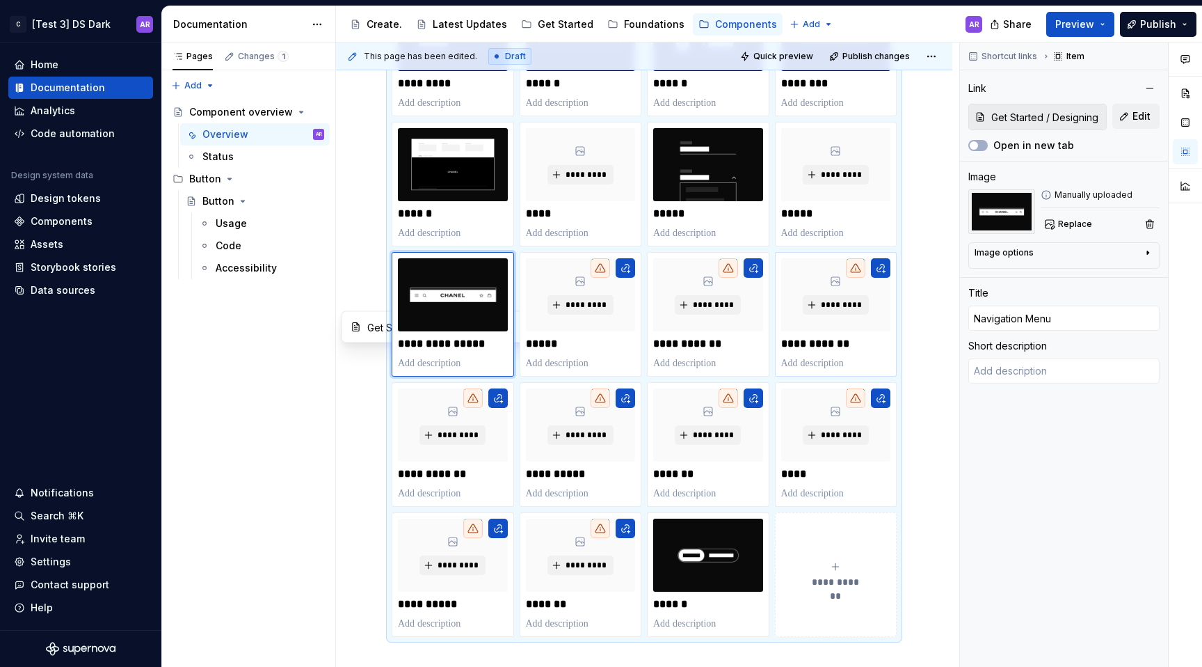
scroll to position [404, 0]
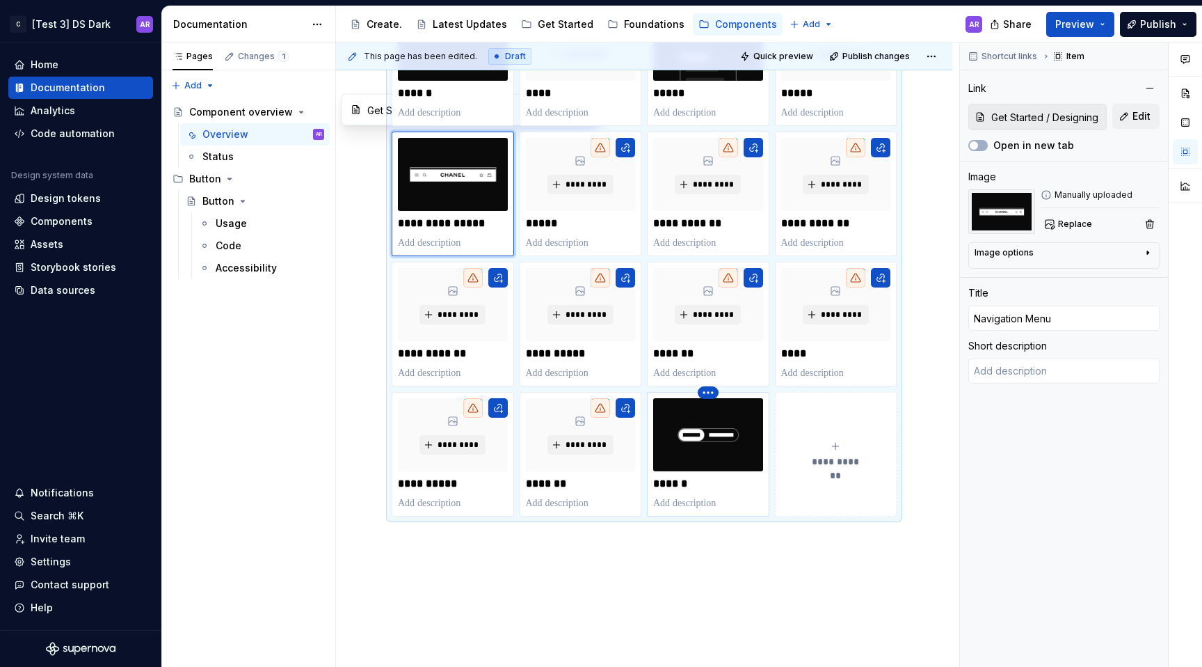
type textarea "*"
type input "Component overview"
type input "Switch"
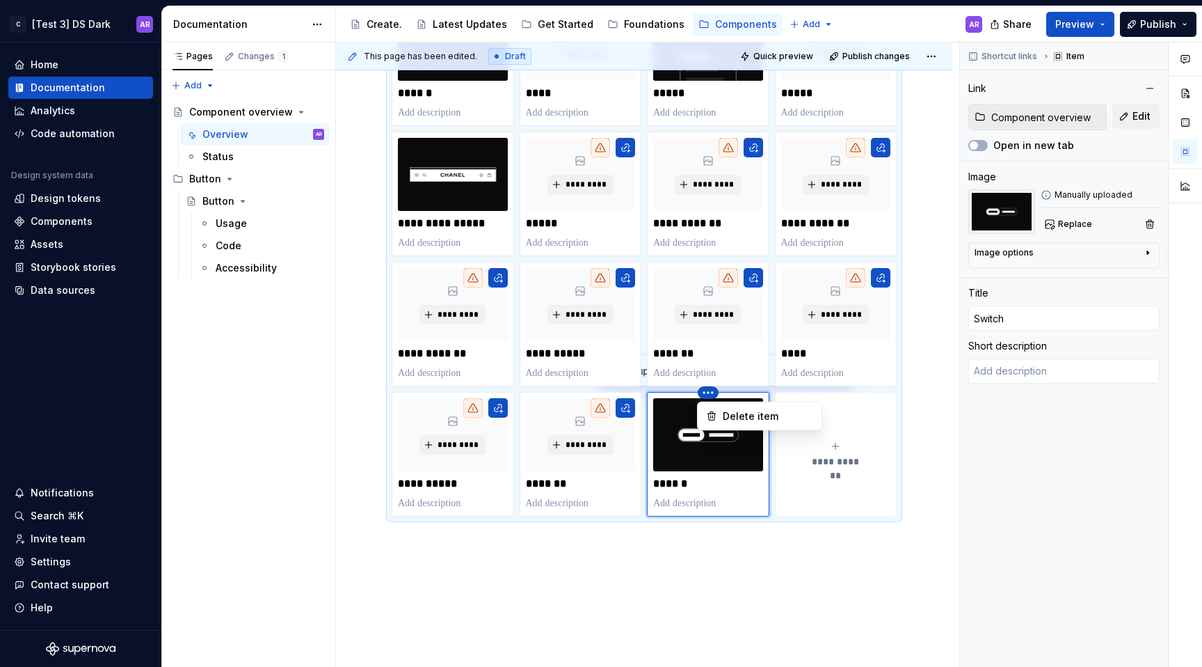
click at [710, 278] on html "C [Test 3] DS Dark AR Home Documentation Analytics Code automation Design syste…" at bounding box center [601, 333] width 1202 height 667
drag, startPoint x: 710, startPoint y: 391, endPoint x: 643, endPoint y: 403, distance: 68.5
click at [643, 403] on html "C [Test 3] DS Dark AR Home Documentation Analytics Code automation Design syste…" at bounding box center [601, 333] width 1202 height 667
click at [643, 470] on div "**********" at bounding box center [644, 193] width 505 height 645
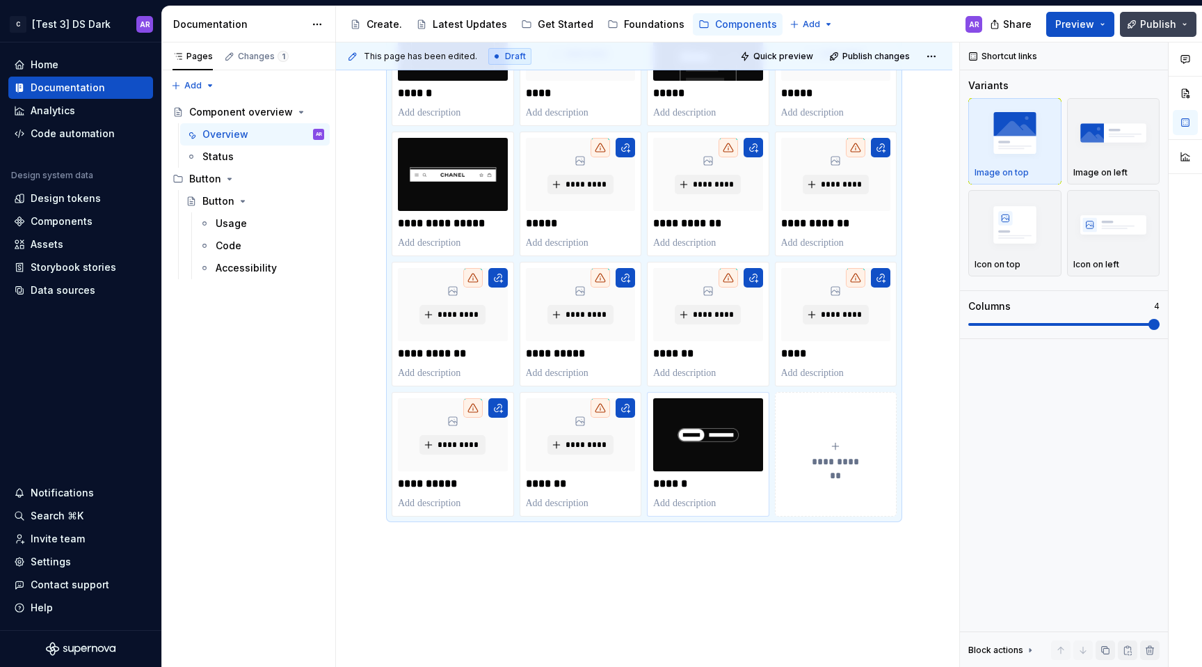
click at [1145, 15] on button "Publish" at bounding box center [1158, 24] width 77 height 25
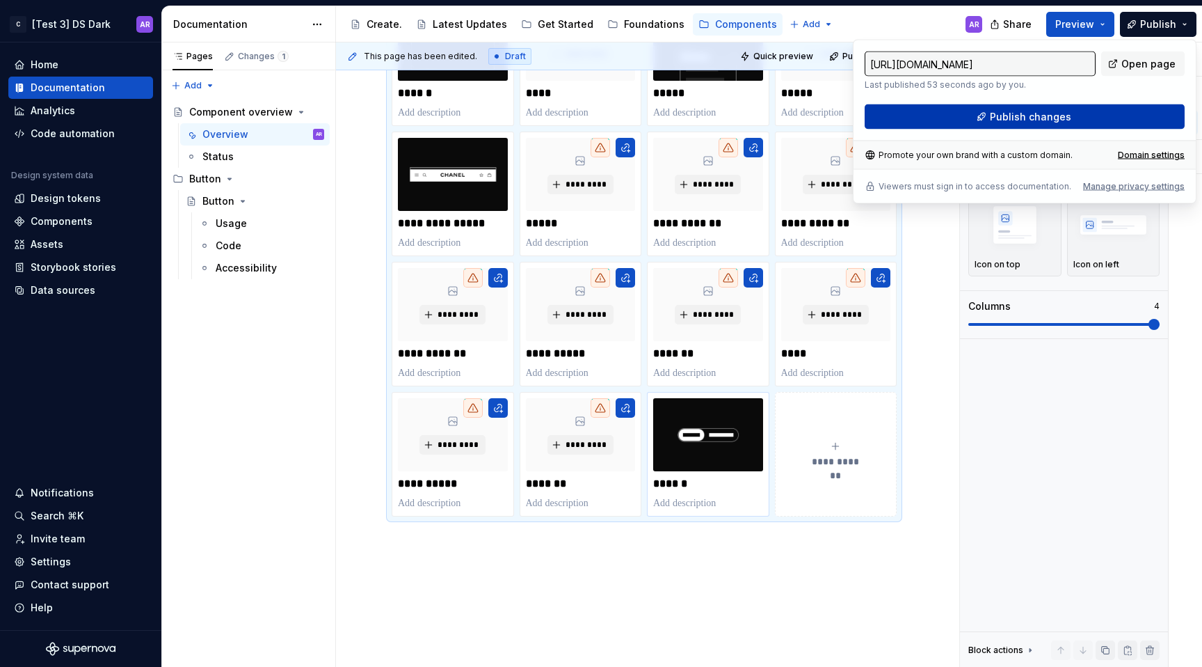
click at [1124, 120] on button "Publish changes" at bounding box center [1025, 116] width 320 height 25
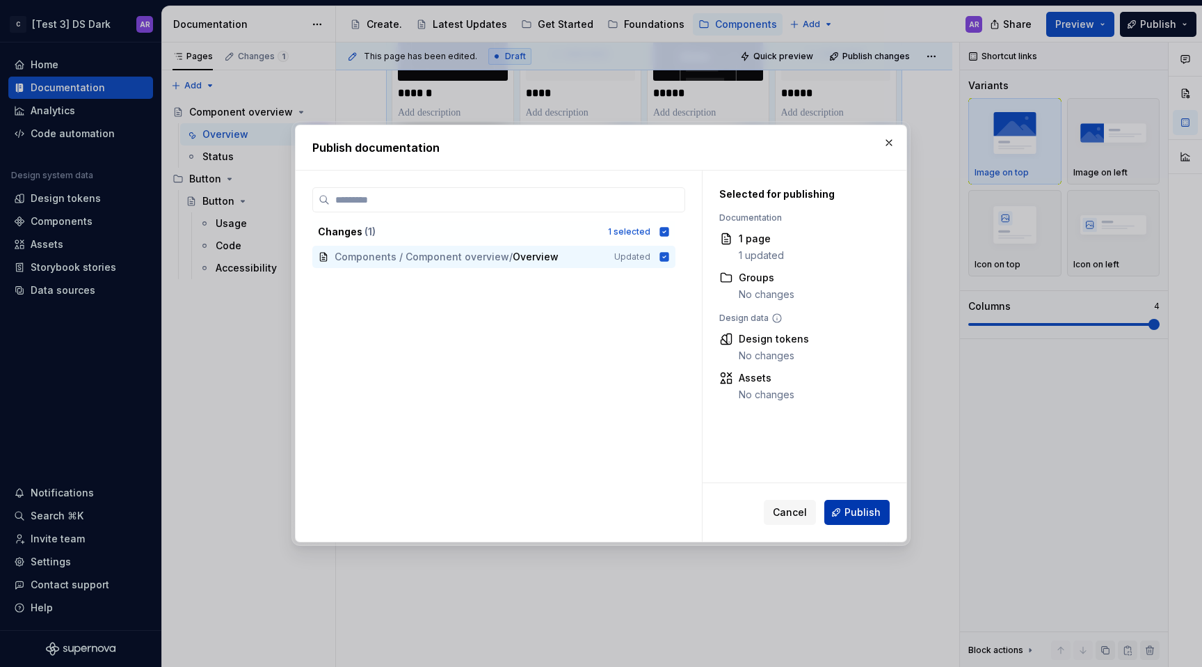
click at [866, 511] on span "Publish" at bounding box center [863, 512] width 36 height 14
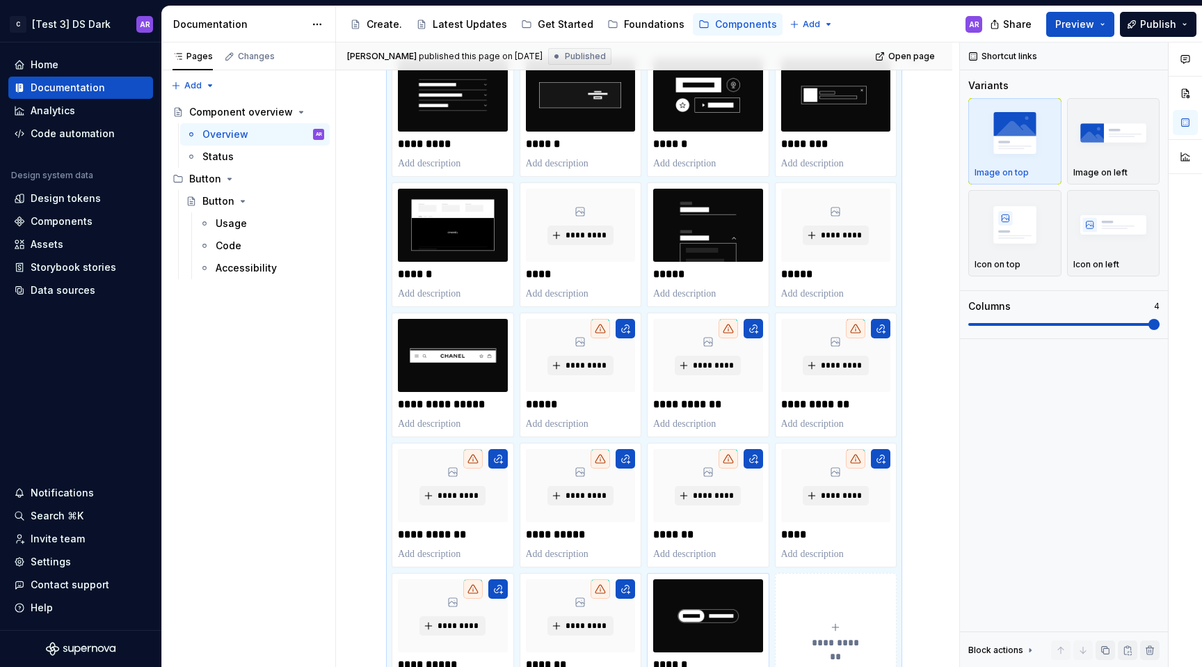
scroll to position [161, 0]
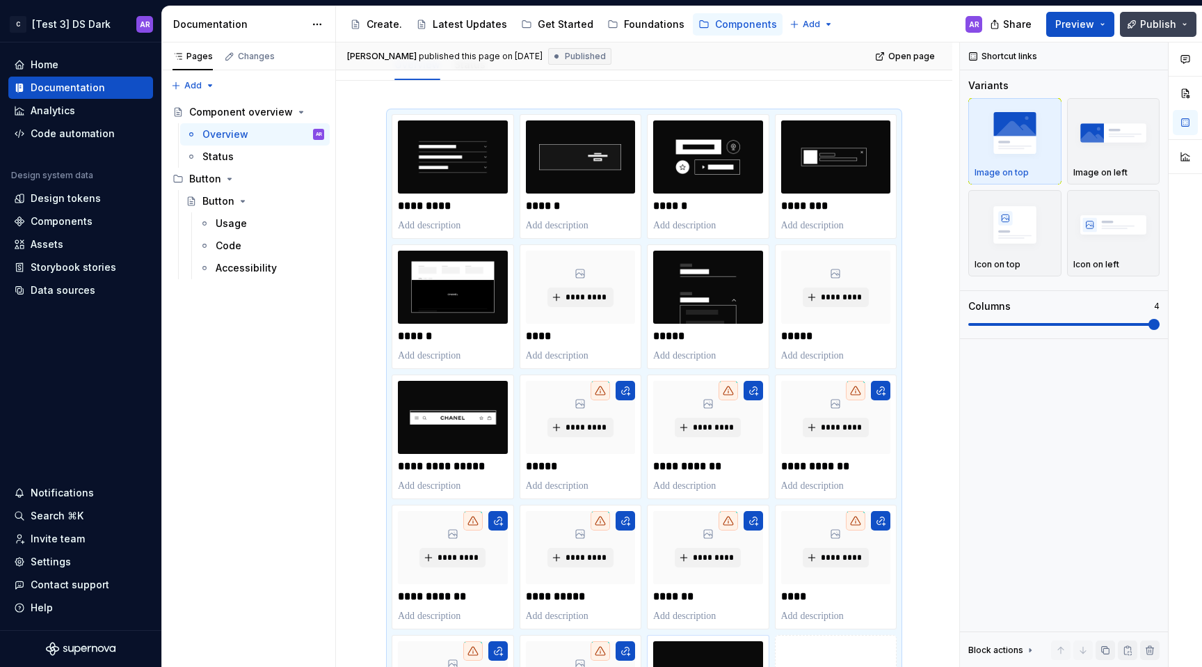
click at [1161, 15] on button "Publish" at bounding box center [1158, 24] width 77 height 25
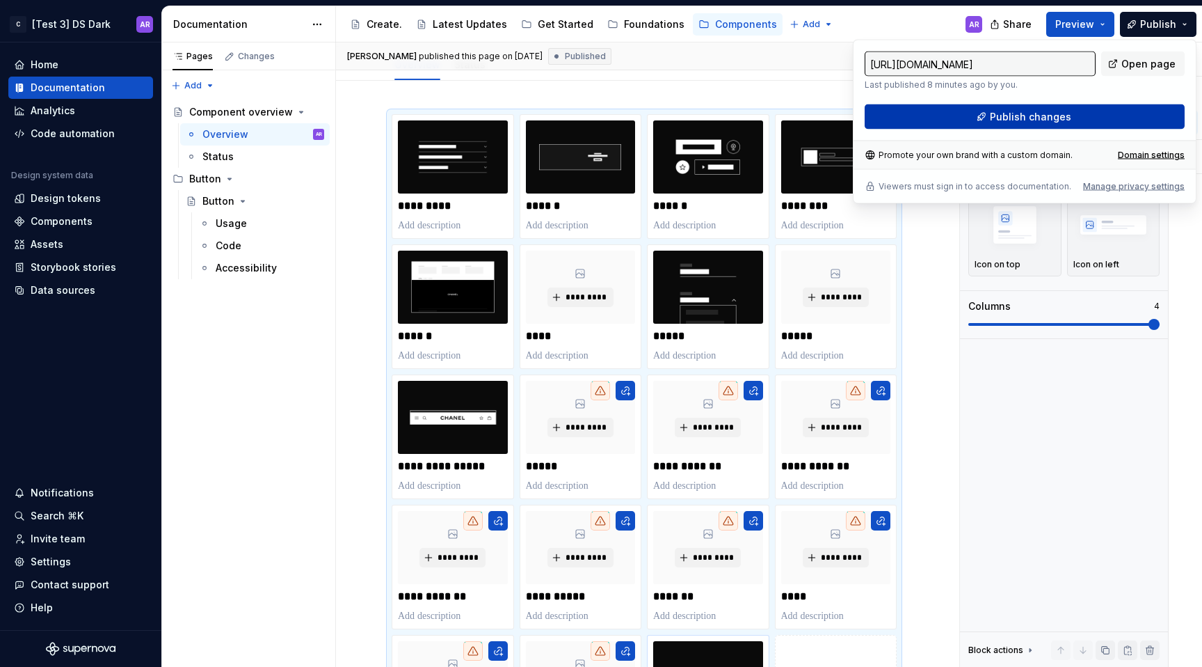
click at [1078, 113] on button "Publish changes" at bounding box center [1025, 116] width 320 height 25
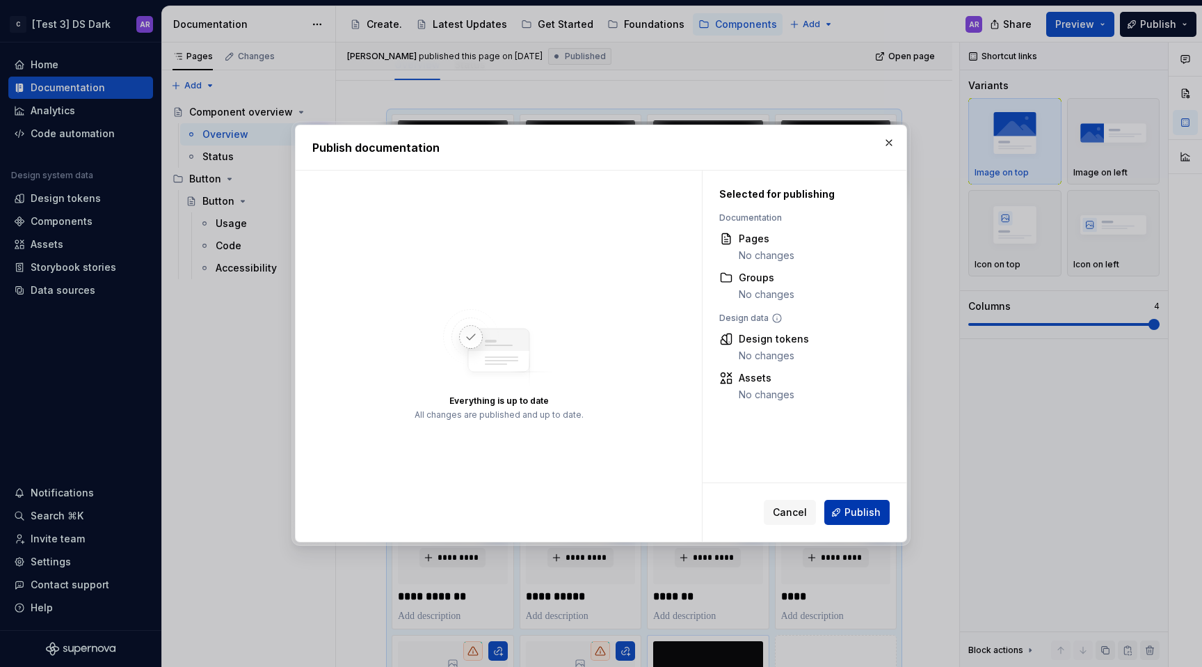
click at [845, 507] on button "Publish" at bounding box center [857, 512] width 65 height 25
type textarea "*"
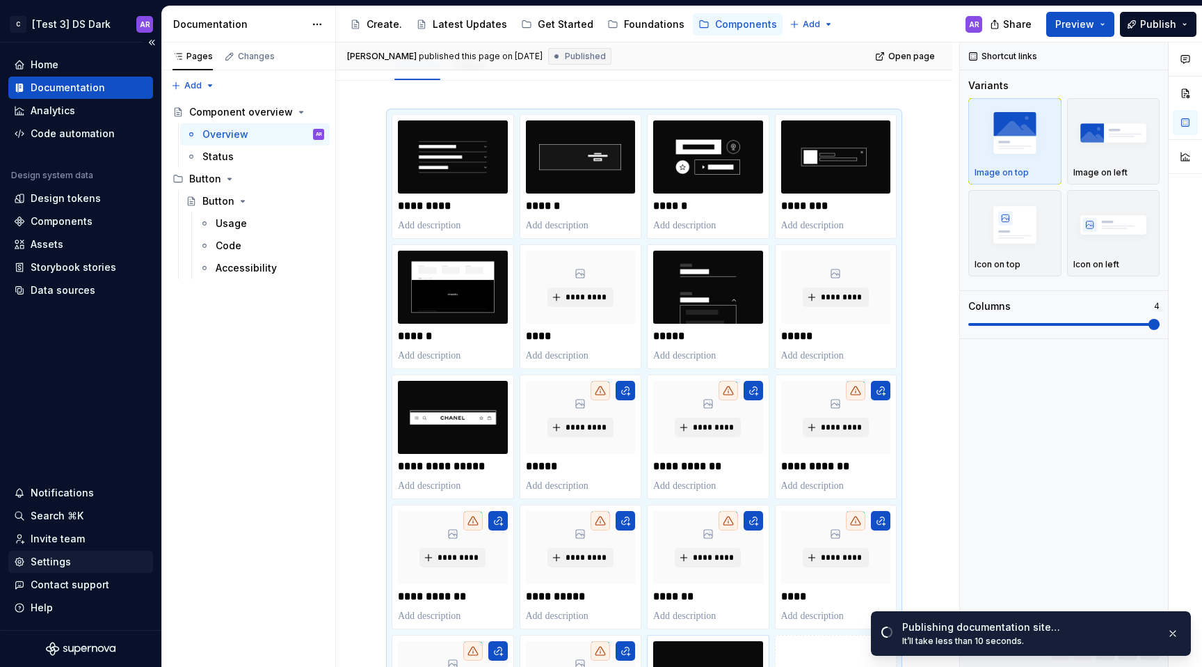
click at [63, 557] on div "Settings" at bounding box center [51, 562] width 40 height 14
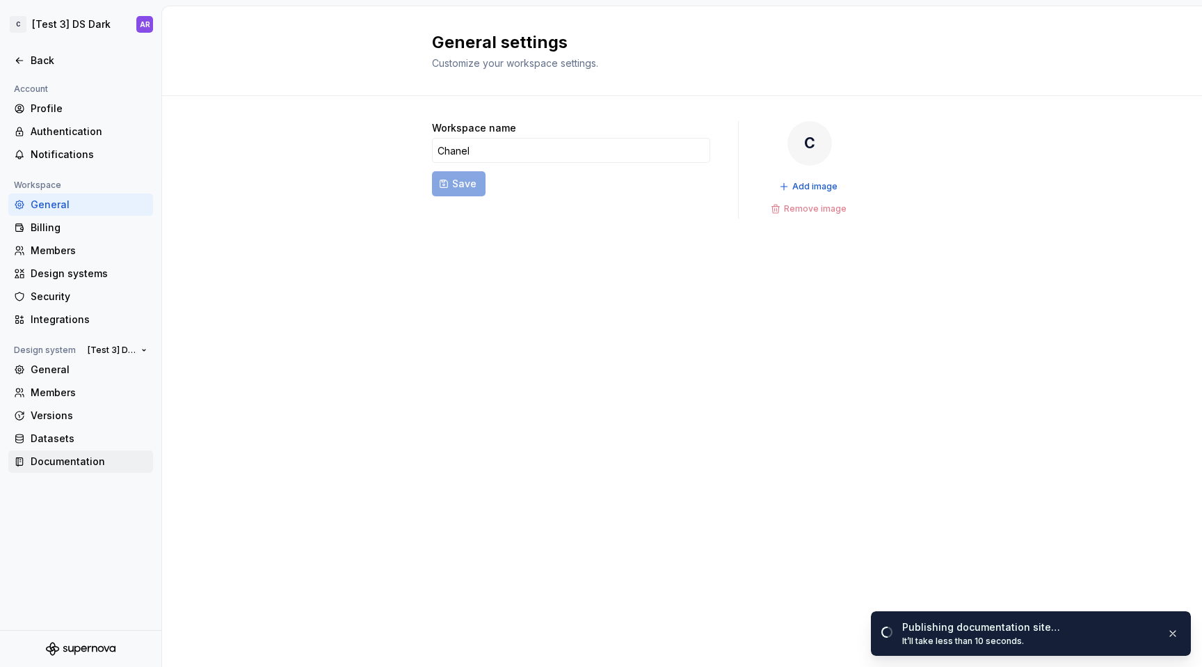
click at [79, 472] on div "Documentation" at bounding box center [80, 461] width 145 height 22
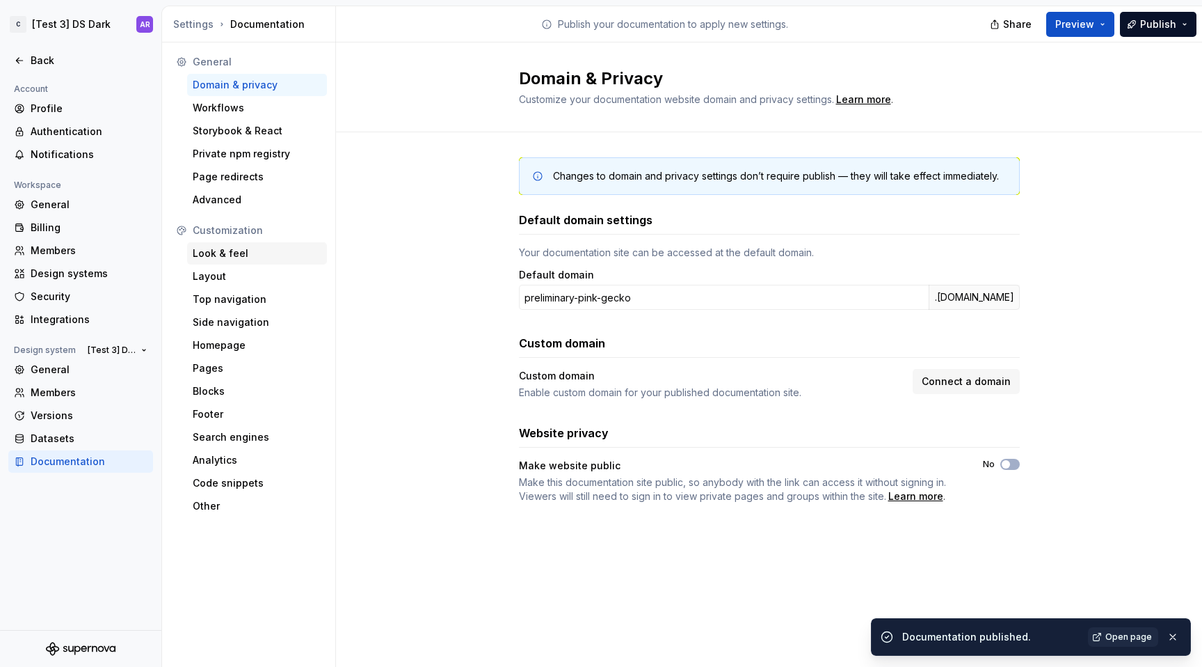
click at [238, 247] on div "Look & feel" at bounding box center [257, 253] width 129 height 14
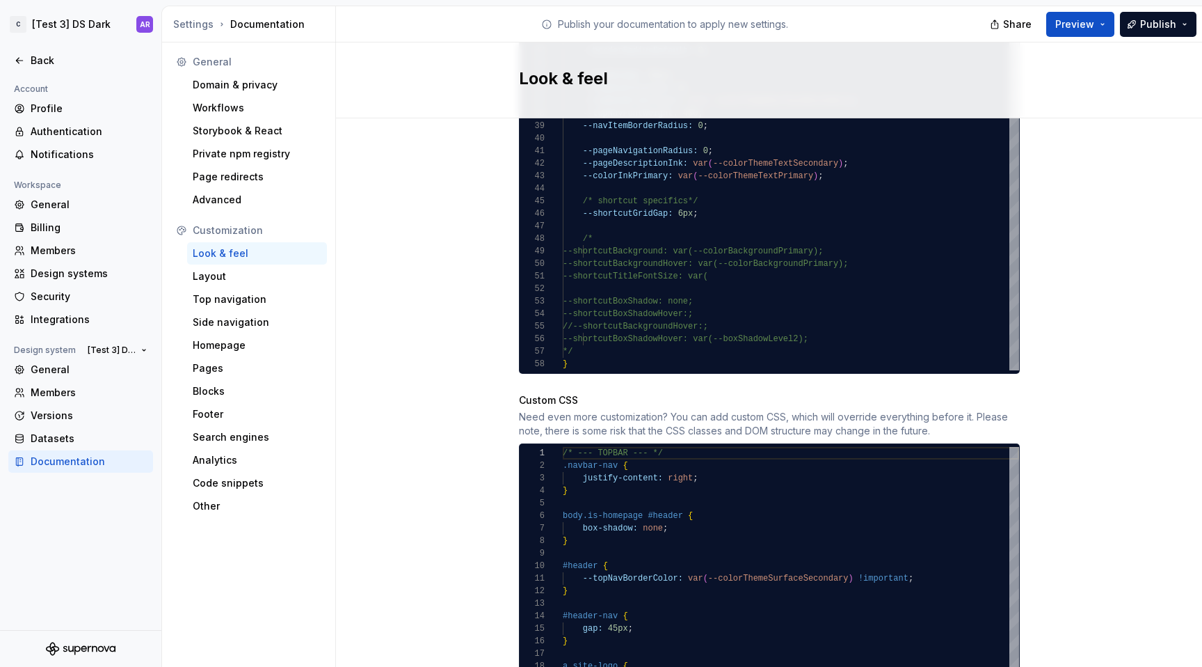
scroll to position [953, 0]
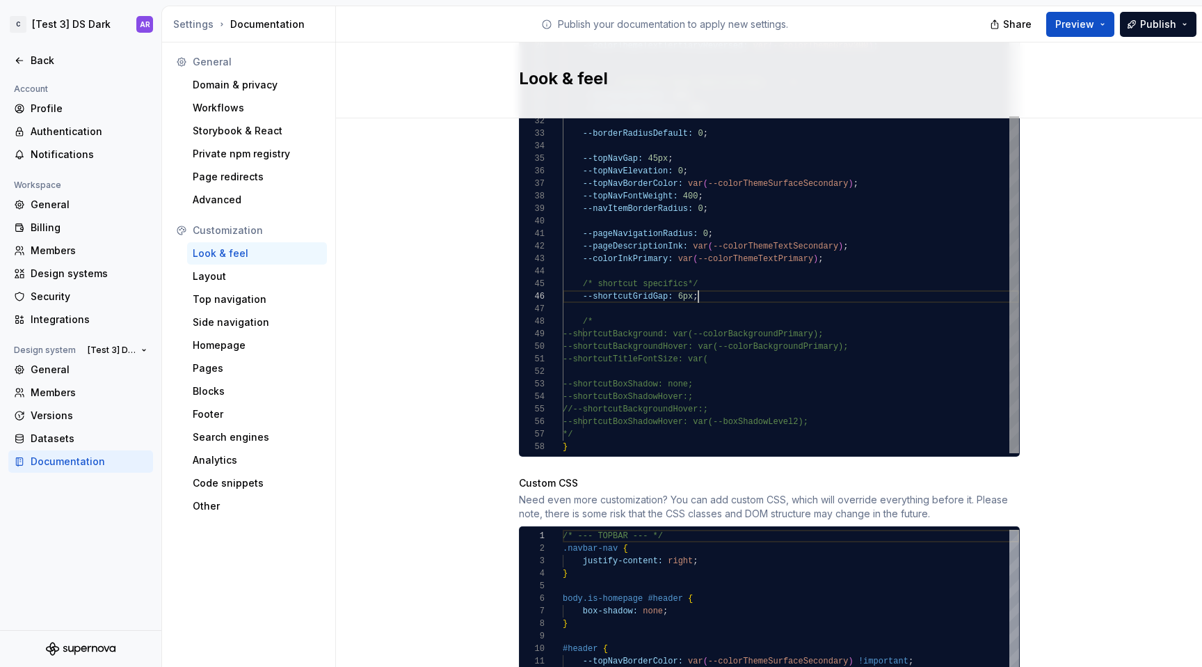
click at [733, 283] on div "--colorThemeTextSecondary: var ( --colorThemeGray700 ) ; /* light theme (all ot…" at bounding box center [791, 90] width 456 height 726
click at [676, 281] on div "--colorThemeTextSecondary: var ( --colorThemeGray700 ) ; /* light theme (all ot…" at bounding box center [791, 90] width 456 height 726
click at [748, 224] on div "--colorThemeTextSecondary: var ( --colorThemeGray700 ) ; /* light theme (all ot…" at bounding box center [791, 90] width 456 height 726
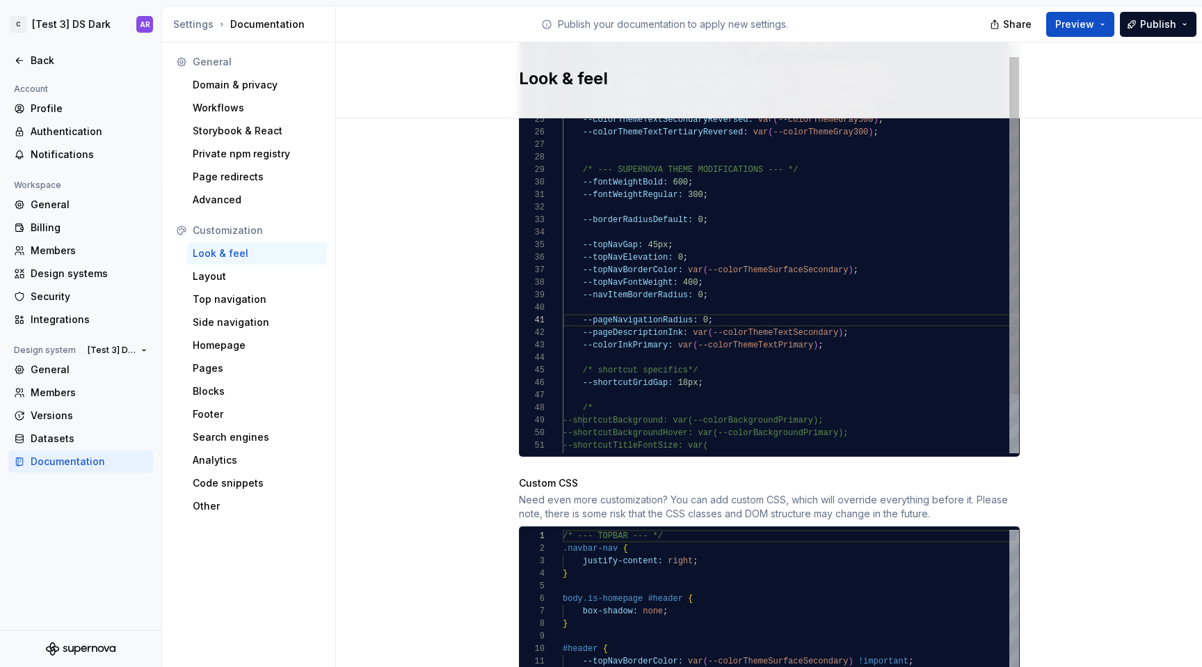
scroll to position [25, 262]
click at [841, 332] on div "--colorThemeTextSecondary: var ( --colorThemeGray700 ) ; /* light theme (all ot…" at bounding box center [791, 176] width 456 height 726
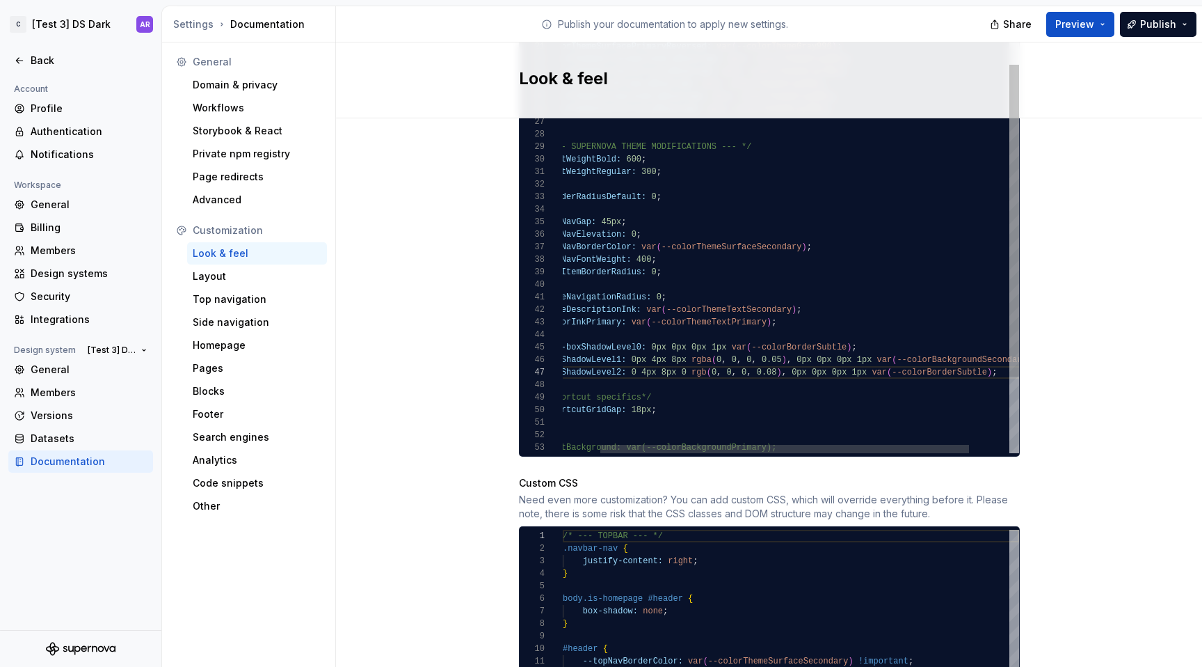
scroll to position [75, 493]
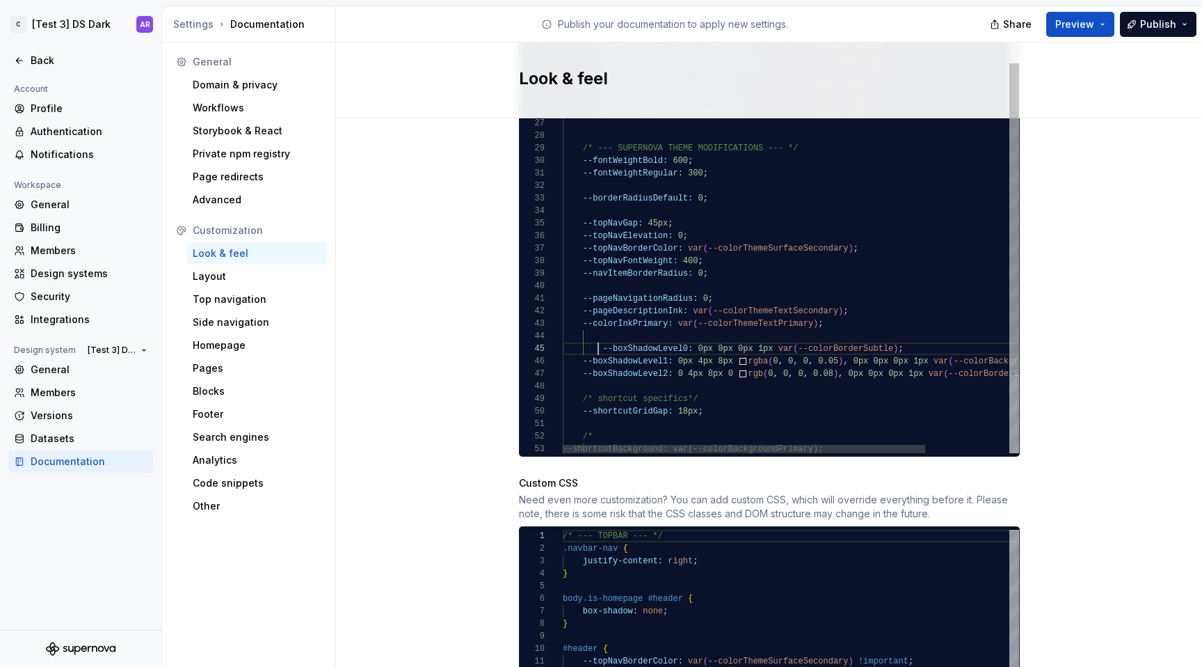
click at [595, 336] on div "--colorThemeTextSecondary: var ( --colorThemeGray700 ) ; /* light theme (all ot…" at bounding box center [844, 183] width 562 height 785
click at [905, 333] on div "--colorThemeTextSecondary: var ( --colorThemeGray700 ) ; /* light theme (all ot…" at bounding box center [844, 183] width 562 height 785
click at [578, 348] on div "--colorThemeTextSecondary: var ( --colorThemeGray700 ) ; /* light theme (all ot…" at bounding box center [844, 183] width 562 height 785
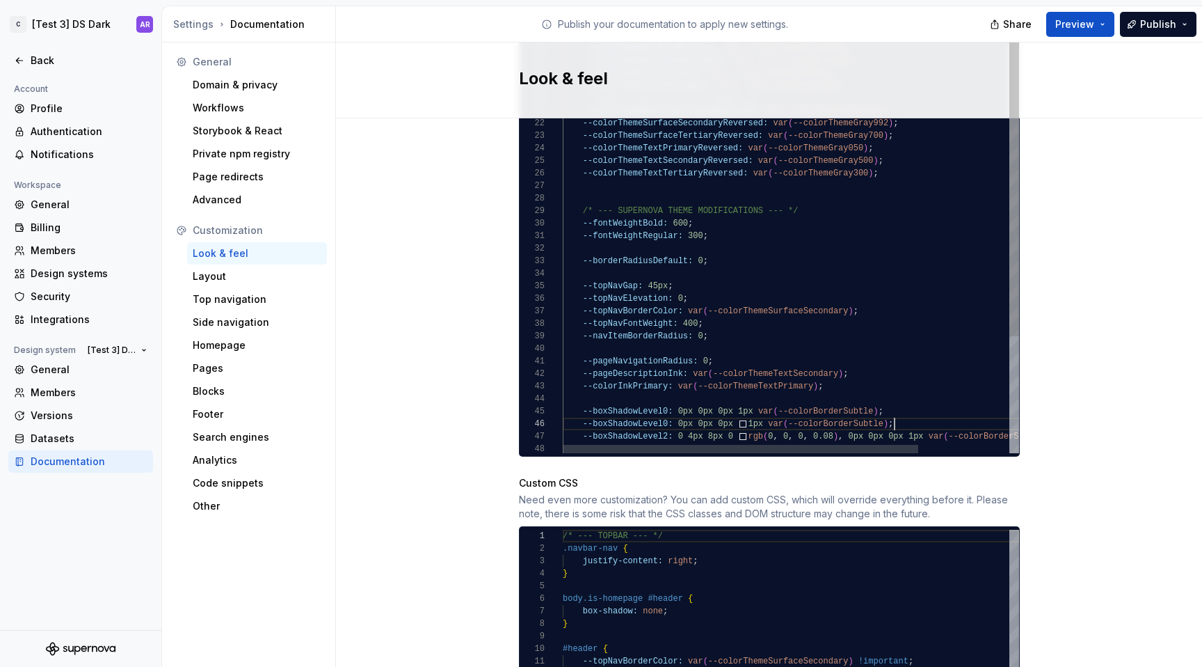
scroll to position [63, 322]
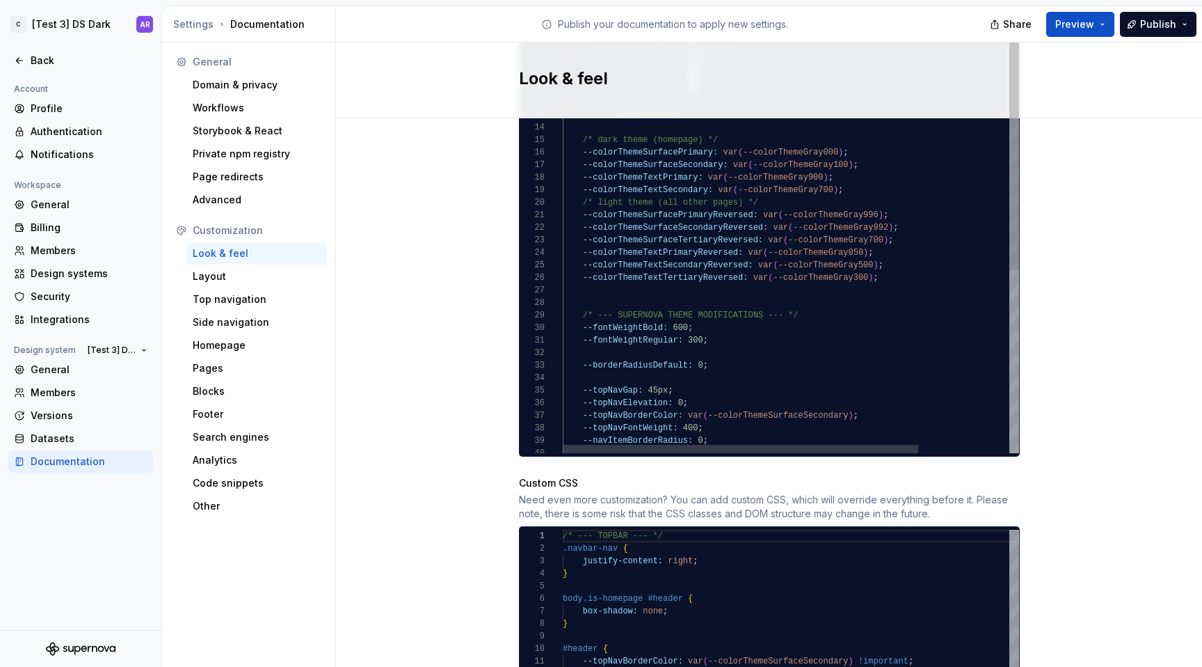
click at [681, 227] on div "--colorThemeTextSecondary: var ( --colorThemeGray700 ) ; /* light theme (all ot…" at bounding box center [849, 350] width 573 height 785
click at [693, 210] on div "--colorThemeTextSecondary: var ( --colorThemeGray700 ) ; /* light theme (all ot…" at bounding box center [849, 350] width 573 height 785
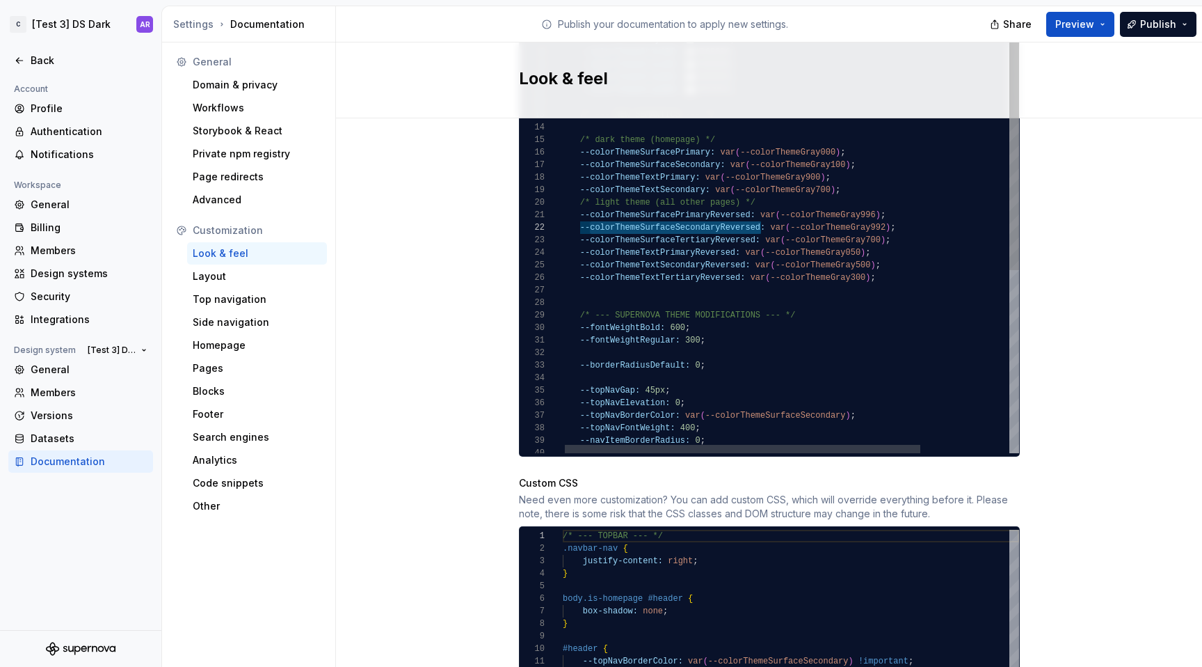
click at [677, 152] on div "--colorThemeTextSecondary: var ( --colorThemeGray700 ) ; /* light theme (all ot…" at bounding box center [846, 350] width 573 height 785
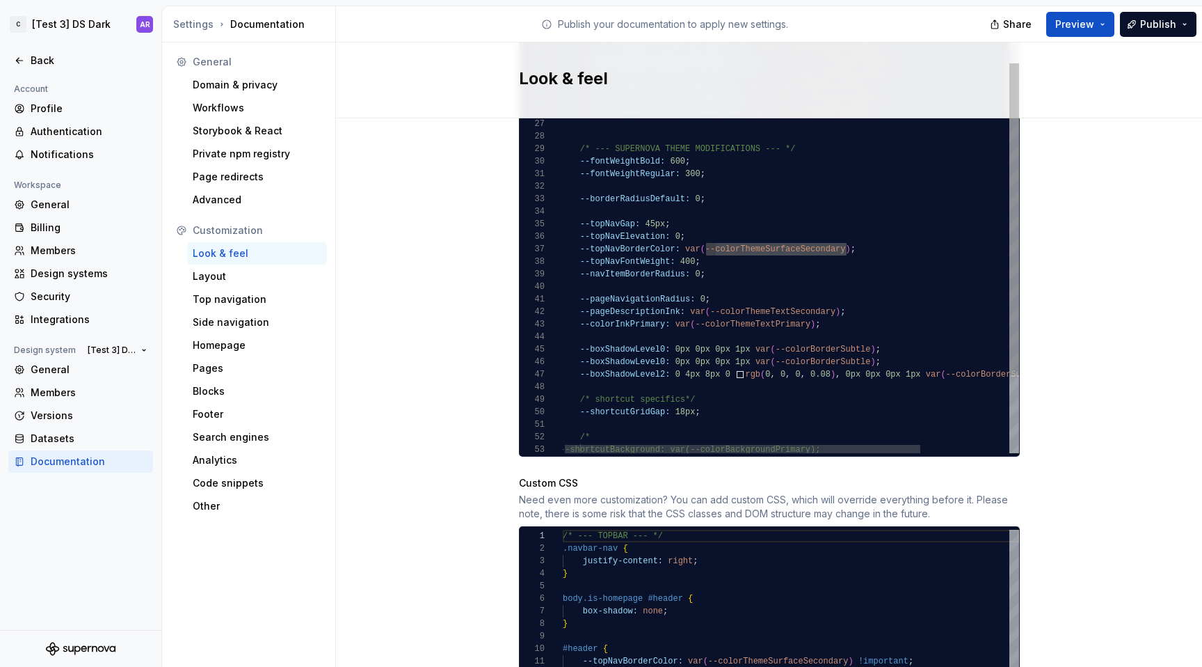
click at [829, 332] on div "--colorThemeTextSecondary: var ( --colorThemeGray700 ) ; /* light theme (all ot…" at bounding box center [846, 184] width 573 height 785
click at [829, 344] on div "--colorThemeTextSecondary: var ( --colorThemeGray700 ) ; /* light theme (all ot…" at bounding box center [846, 184] width 573 height 785
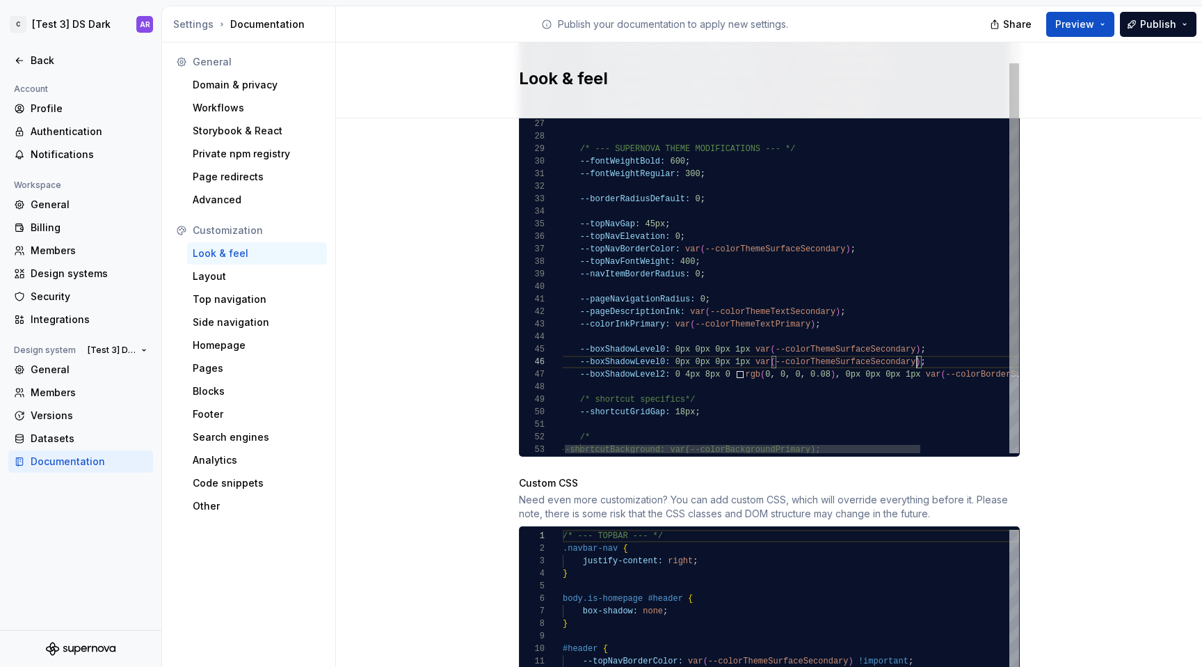
click at [580, 348] on div "--colorThemeTextSecondary: var ( --colorThemeGray700 ) ; /* light theme (all ot…" at bounding box center [846, 184] width 573 height 785
click at [662, 346] on div "--colorThemeTextSecondary: var ( --colorThemeGray700 ) ; /* light theme (all ot…" at bounding box center [849, 184] width 573 height 785
click at [580, 347] on div "--colorThemeTextSecondary: var ( --colorThemeGray700 ) ; /* light theme (all ot…" at bounding box center [849, 184] width 573 height 785
click at [581, 363] on div "--colorThemeTextSecondary: var ( --colorThemeGray700 ) ; /* light theme (all ot…" at bounding box center [849, 184] width 573 height 785
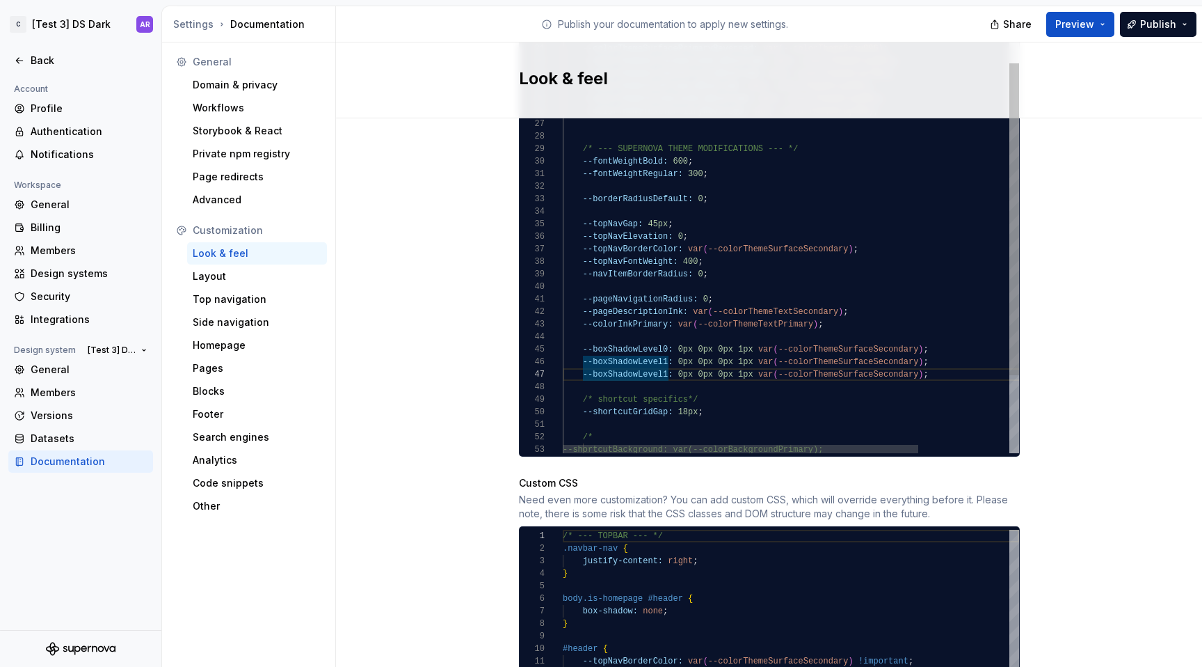
click at [661, 360] on div "--colorThemeTextSecondary: var ( --colorThemeGray700 ) ; /* light theme (all ot…" at bounding box center [849, 184] width 573 height 785
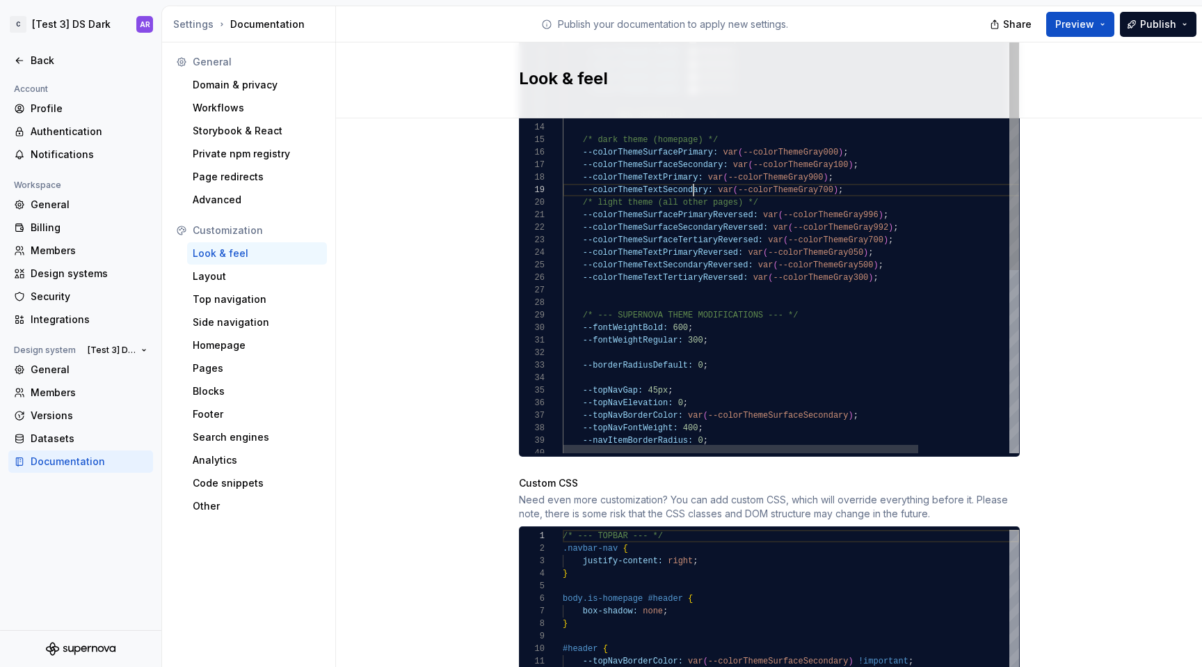
click at [686, 180] on div "--colorThemeTextSecondary: var ( --colorThemeGray700 ) ; /* light theme (all ot…" at bounding box center [849, 350] width 573 height 785
click at [854, 155] on div "--colorThemeTextSecondary: var ( --colorThemeGray700 ) ; /* light theme (all ot…" at bounding box center [849, 350] width 573 height 785
click at [577, 148] on div "--colorThemeTextSecondary: var ( --colorThemeGray700 ) ; /* light theme (all ot…" at bounding box center [849, 350] width 573 height 785
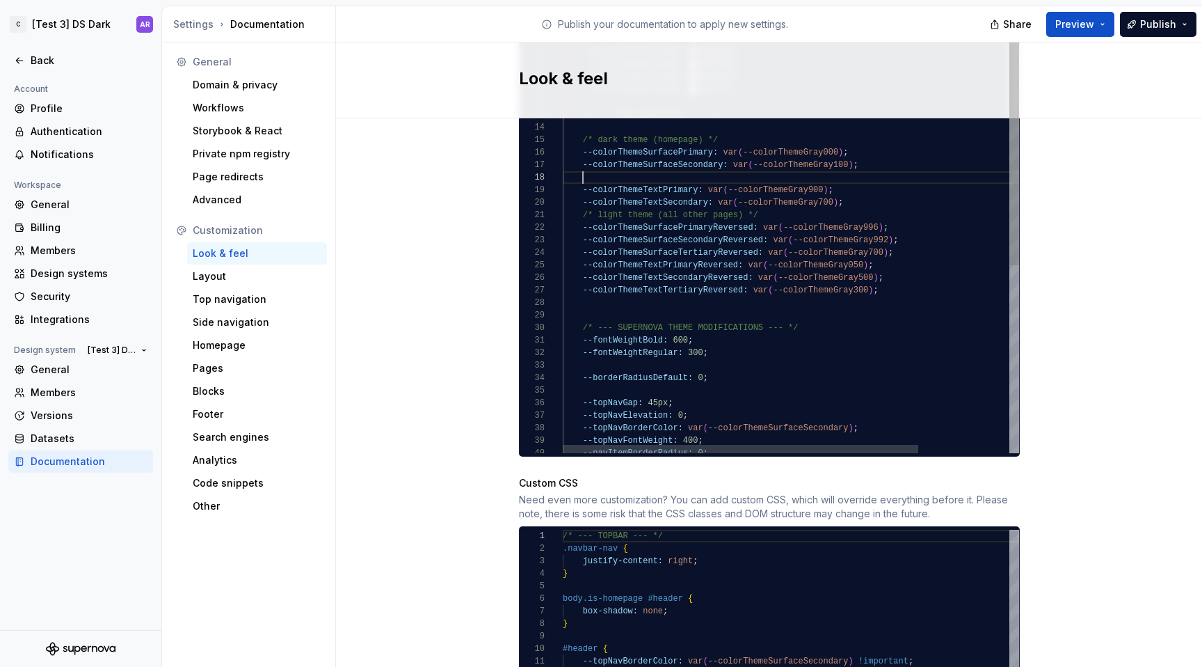
scroll to position [88, 296]
click at [671, 161] on div "--colorThemeTextSecondary: var ( --colorThemeGray700 ) ; /* light theme (all ot…" at bounding box center [849, 356] width 573 height 797
click at [831, 163] on div "--colorThemeTextSecondary: var ( --colorThemeGray700 ) ; /* light theme (all ot…" at bounding box center [849, 356] width 573 height 797
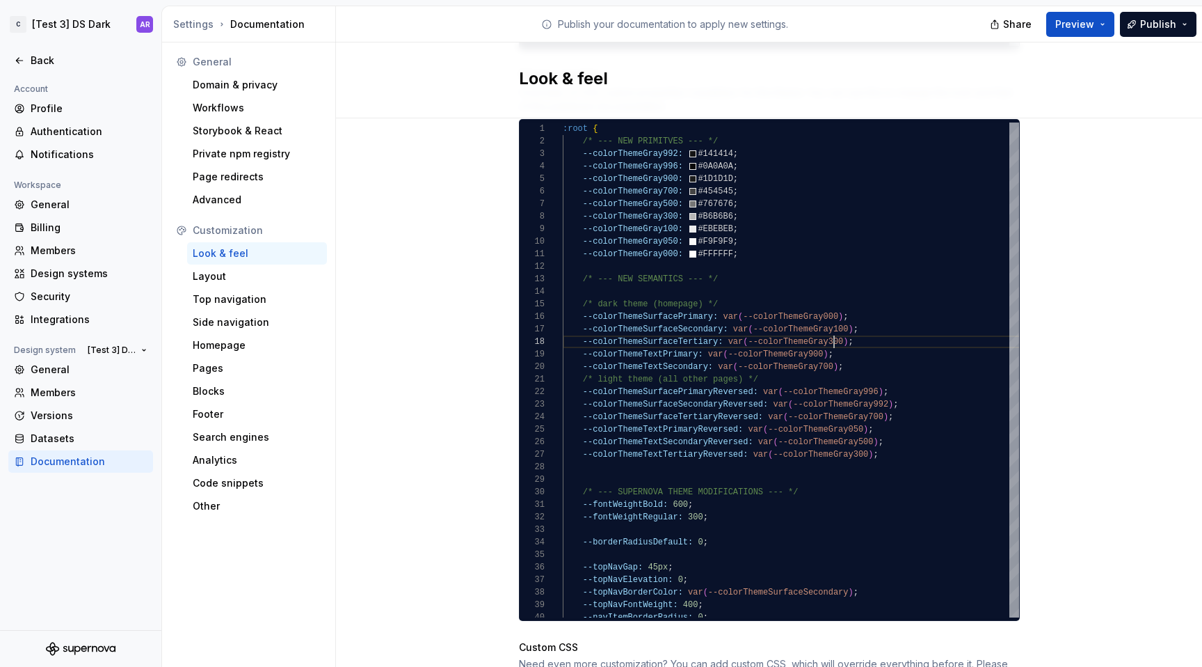
scroll to position [88, 271]
click at [1160, 21] on span "Publish" at bounding box center [1158, 24] width 36 height 14
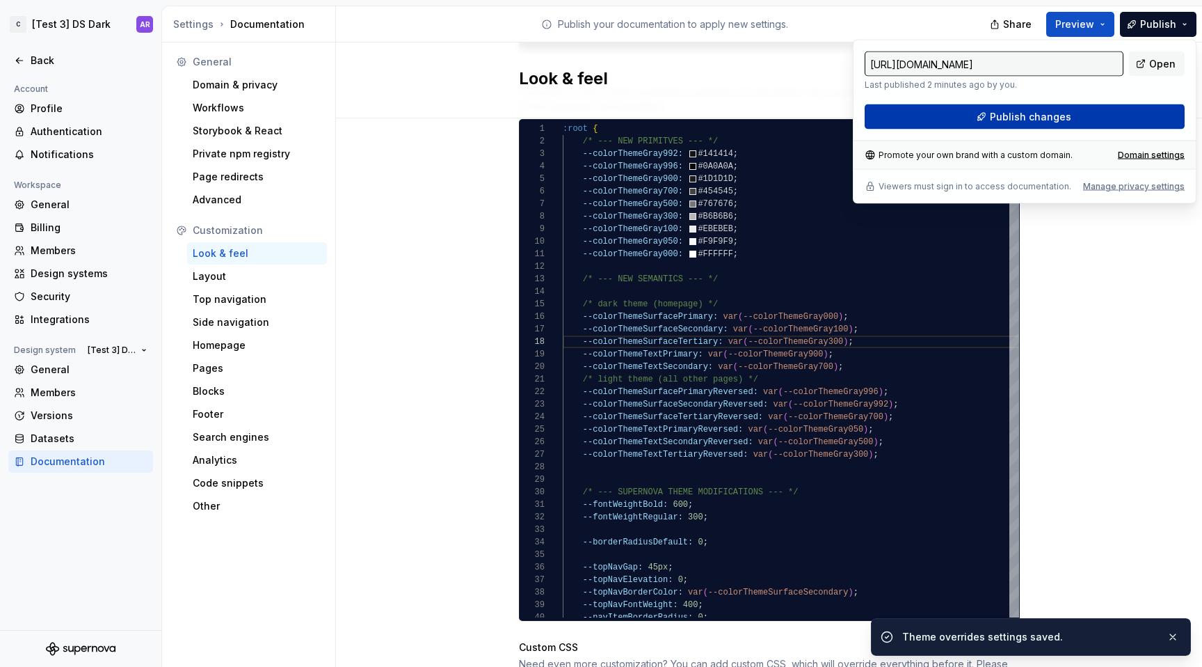
click at [1096, 118] on button "Publish changes" at bounding box center [1025, 116] width 320 height 25
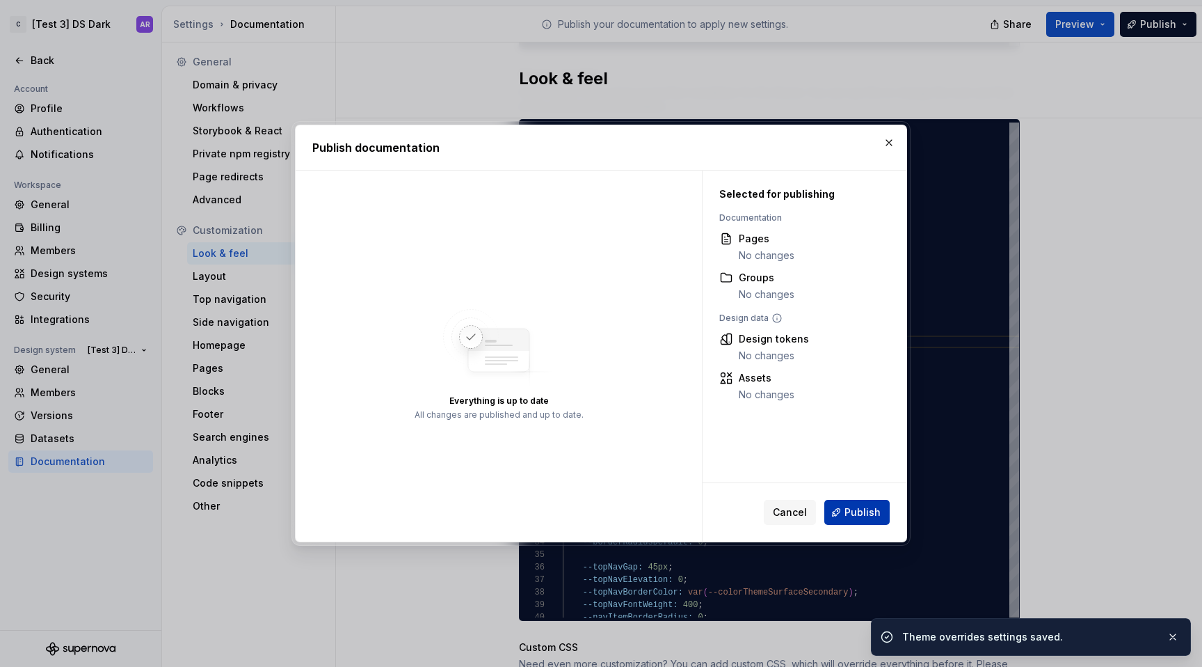
click at [869, 521] on button "Publish" at bounding box center [857, 512] width 65 height 25
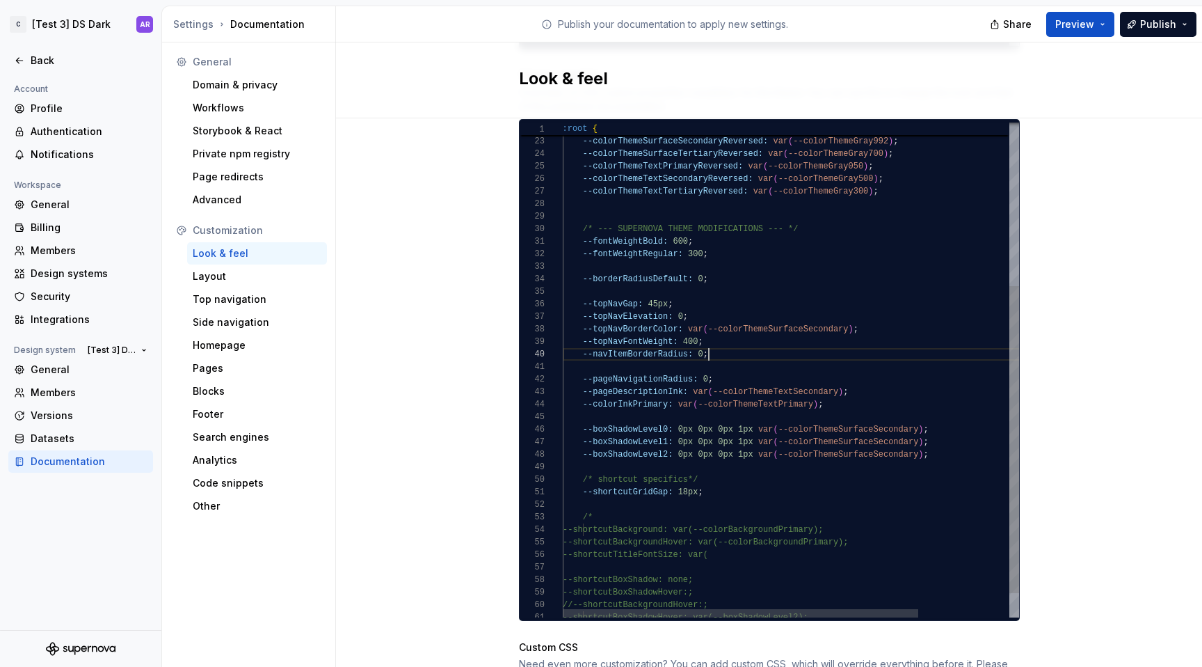
scroll to position [113, 146]
click at [713, 334] on div "--colorThemeSurfacePrimaryReversed: var ( --colorThemeGray996 ) ; --colorThemeS…" at bounding box center [849, 257] width 573 height 797
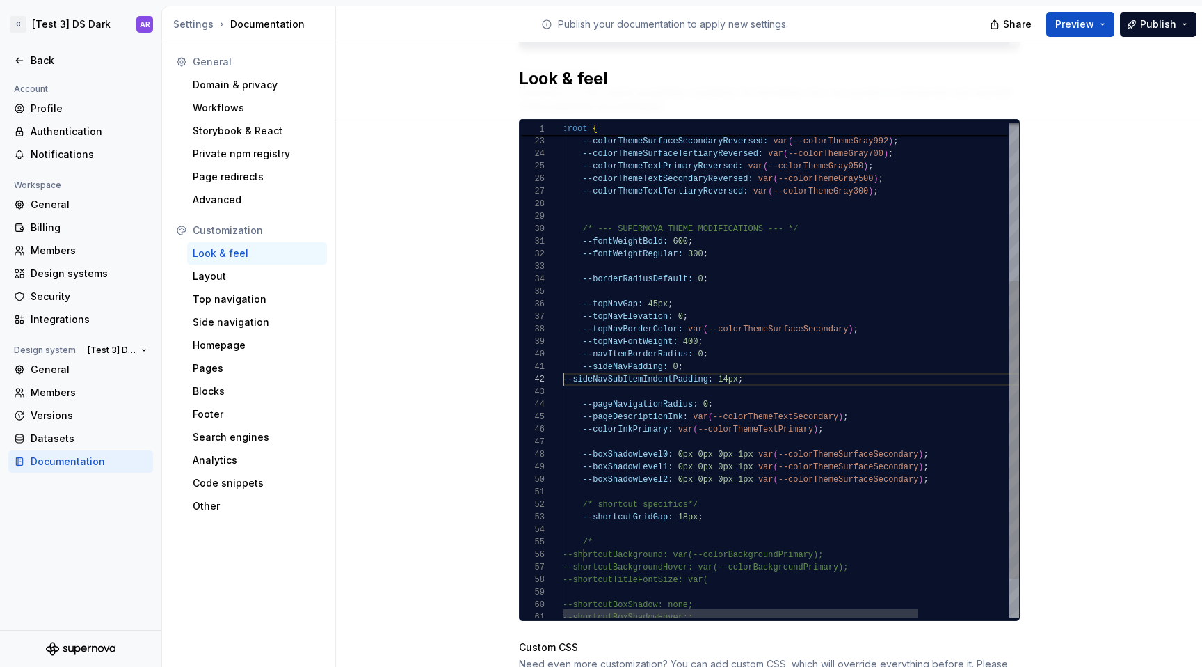
scroll to position [13, 0]
click at [563, 366] on div "--colorThemeSurfacePrimaryReversed: var ( --colorThemeGray996 ) ; --colorThemeS…" at bounding box center [849, 270] width 573 height 822
click at [727, 335] on div "--colorThemeSurfacePrimaryReversed: var ( --colorThemeGray996 ) ; --colorThemeS…" at bounding box center [849, 270] width 573 height 822
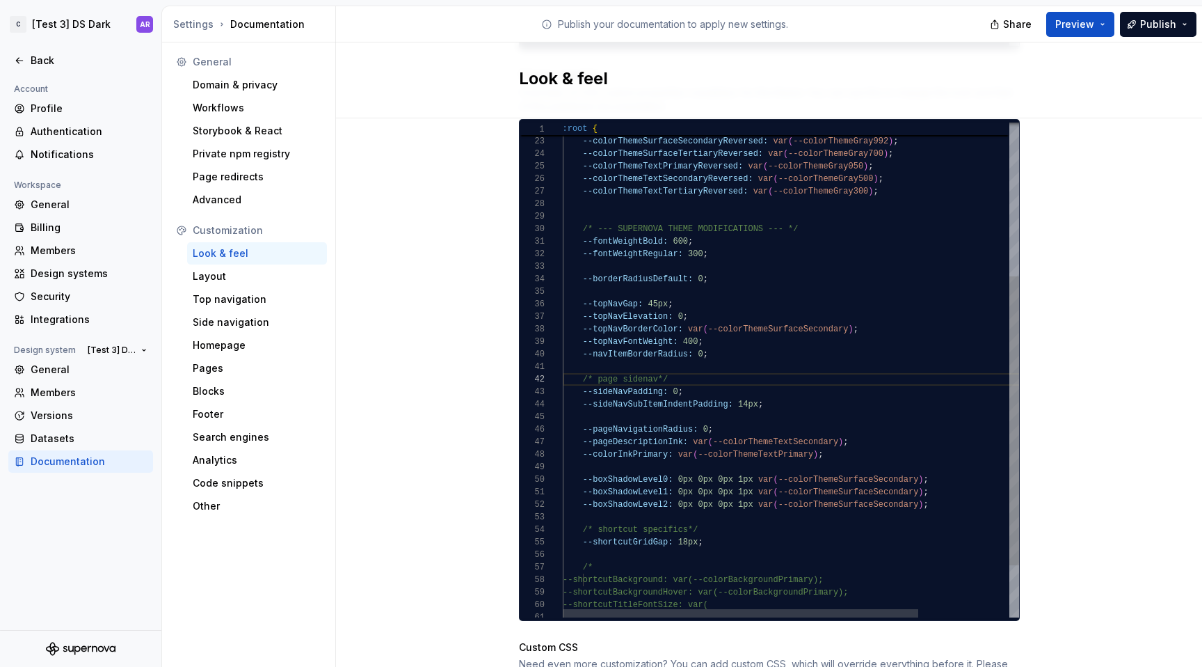
scroll to position [13, 101]
click at [632, 275] on div "--colorThemeSurfacePrimaryReversed: var ( --colorThemeGray996 ) ; --colorThemeS…" at bounding box center [849, 283] width 573 height 848
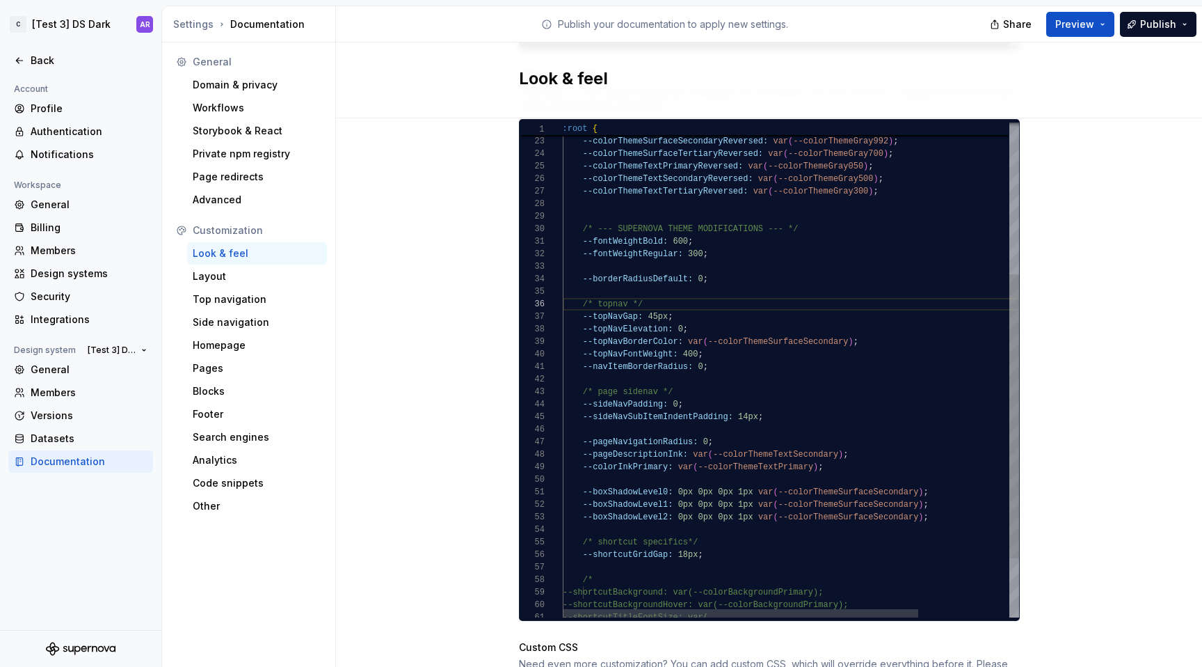
click at [808, 301] on div "--colorThemeSurfacePrimaryReversed: var ( --colorThemeGray996 ) ; --colorThemeS…" at bounding box center [849, 289] width 573 height 860
click at [733, 296] on div "--colorThemeSurfacePrimaryReversed: var ( --colorThemeGray996 ) ; --colorThemeS…" at bounding box center [849, 289] width 573 height 860
click at [691, 386] on div "--colorThemeSurfacePrimaryReversed: var ( --colorThemeGray996 ) ; --colorThemeS…" at bounding box center [849, 289] width 573 height 860
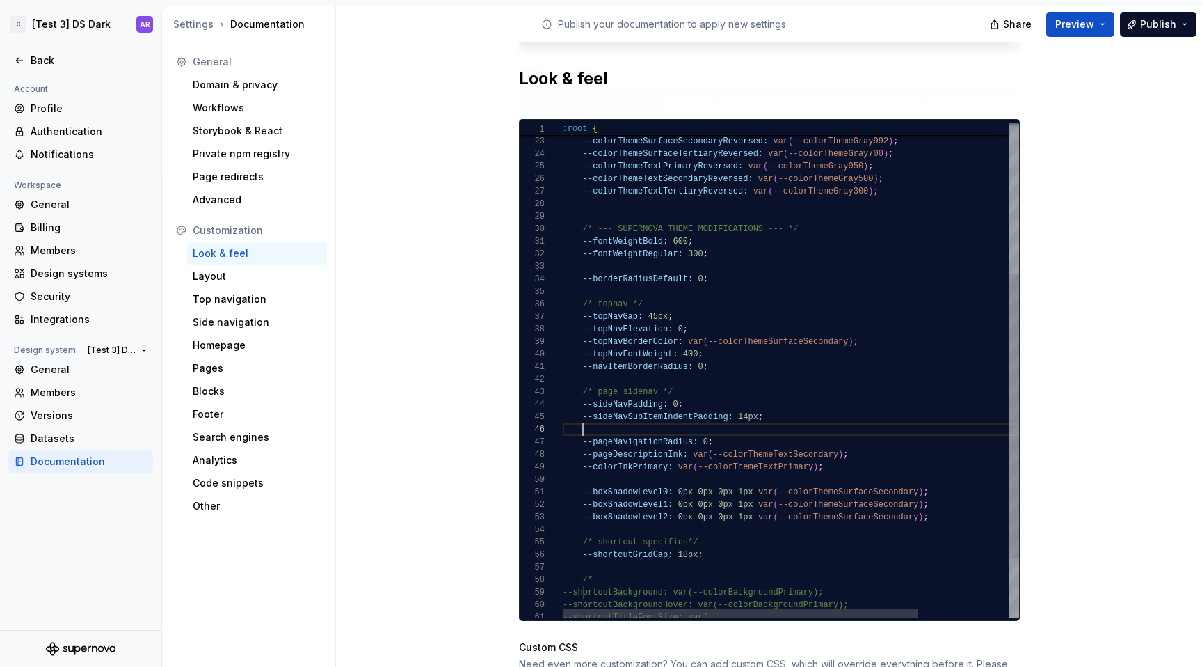
click at [644, 421] on div "--colorThemeSurfacePrimaryReversed: var ( --colorThemeGray996 ) ; --colorThemeS…" at bounding box center [849, 289] width 573 height 860
click at [746, 429] on div "--colorThemeSurfacePrimaryReversed: var ( --colorThemeGray996 ) ; --colorThemeS…" at bounding box center [849, 289] width 573 height 860
drag, startPoint x: 850, startPoint y: 441, endPoint x: 557, endPoint y: 431, distance: 293.1
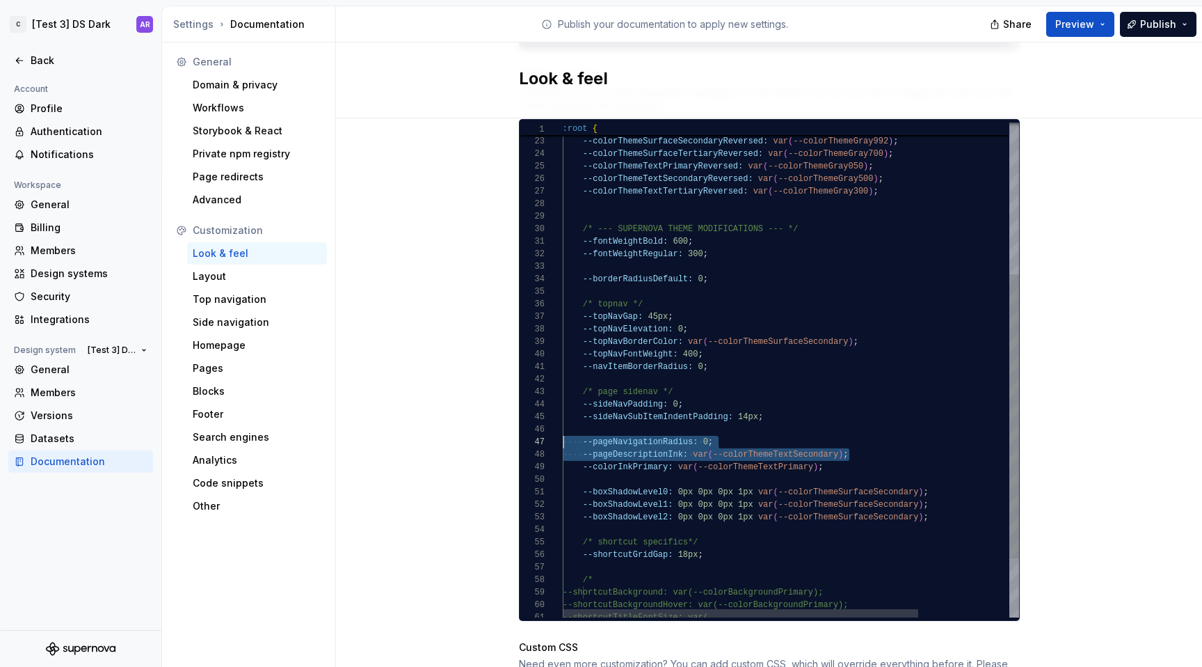
click at [563, 431] on div "--colorThemeSurfacePrimaryReversed: var ( --colorThemeGray996 ) ; --colorThemeS…" at bounding box center [849, 289] width 573 height 860
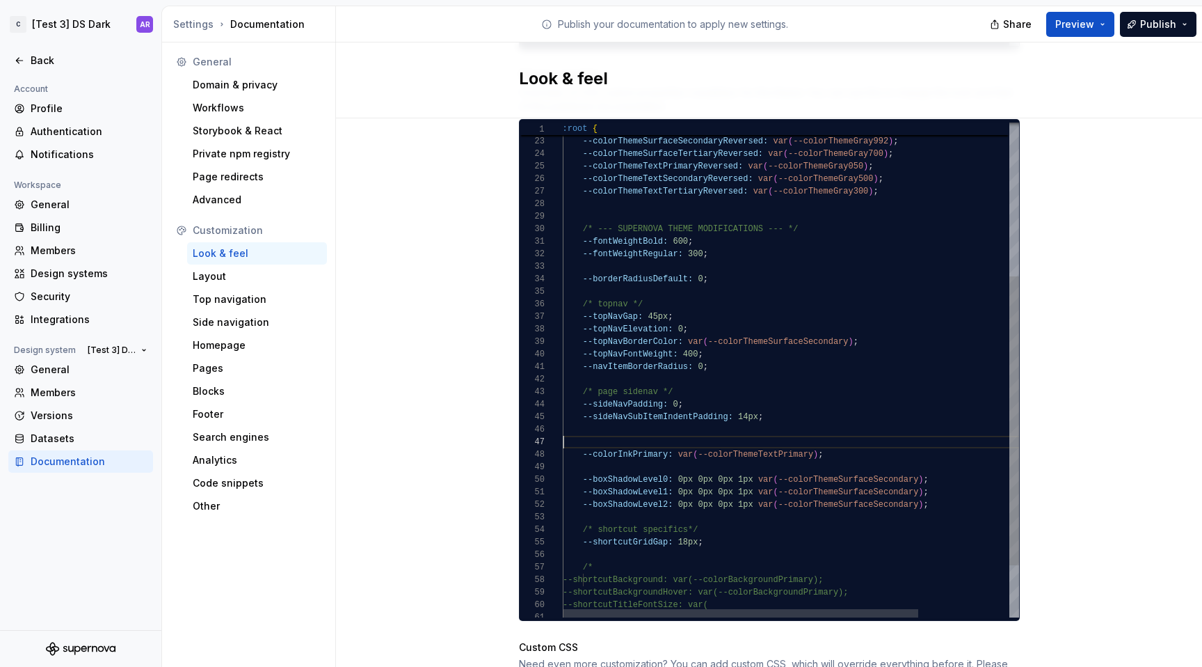
click at [731, 360] on div "--colorThemeSurfacePrimaryReversed: var ( --colorThemeGray996 ) ; --colorThemeS…" at bounding box center [849, 283] width 573 height 848
click at [729, 356] on div "--colorThemeSurfacePrimaryReversed: var ( --colorThemeGray996 ) ; --colorThemeS…" at bounding box center [849, 283] width 573 height 848
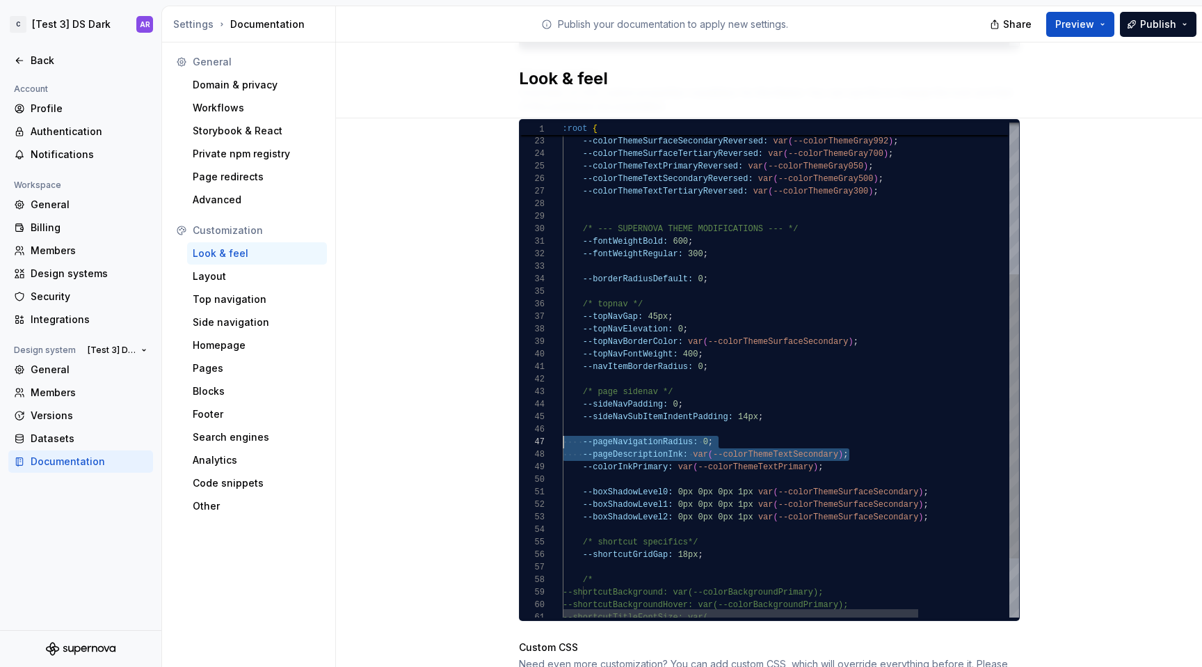
scroll to position [75, 0]
click at [758, 436] on div "--colorThemeSurfacePrimaryReversed: var ( --colorThemeGray996 ) ; --colorThemeS…" at bounding box center [849, 289] width 573 height 860
click at [747, 424] on div "--colorThemeSurfacePrimaryReversed: var ( --colorThemeGray996 ) ; --colorThemeS…" at bounding box center [849, 289] width 573 height 860
click at [694, 382] on div "--colorThemeSurfacePrimaryReversed: var ( --colorThemeGray996 ) ; --colorThemeS…" at bounding box center [849, 289] width 573 height 860
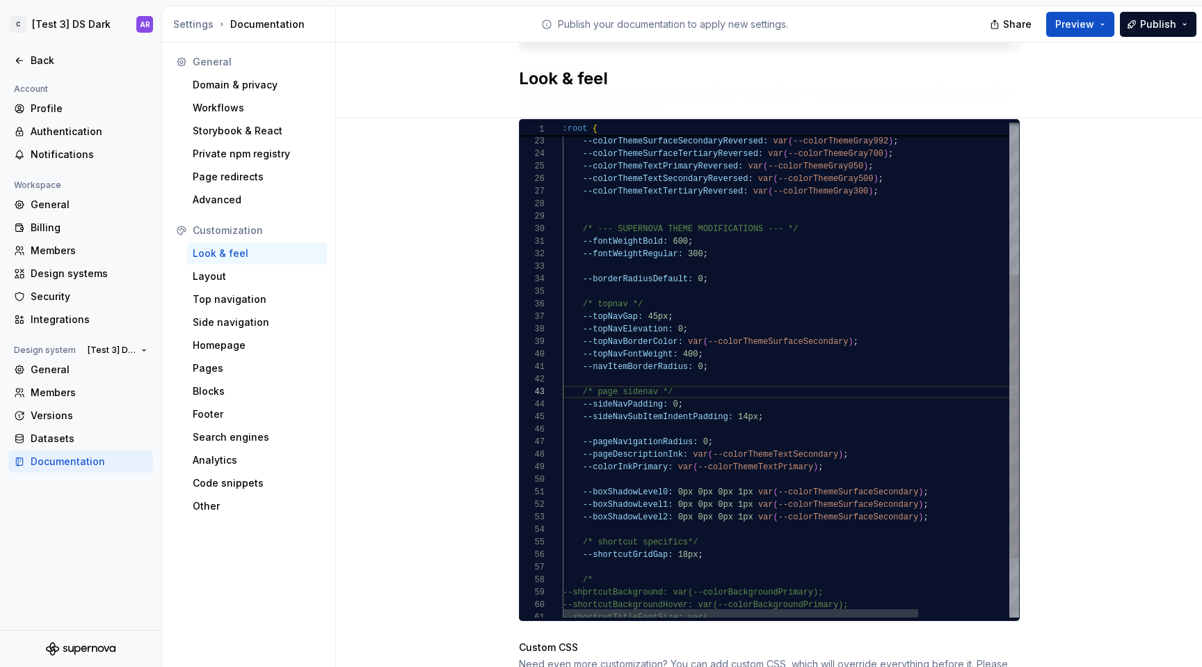
click at [577, 381] on div "--colorThemeSurfacePrimaryReversed: var ( --colorThemeGray996 ) ; --colorThemeS…" at bounding box center [849, 289] width 573 height 860
click at [610, 414] on div "--colorThemeSurfacePrimaryReversed: var ( --colorThemeGray996 ) ; --colorThemeS…" at bounding box center [849, 289] width 573 height 860
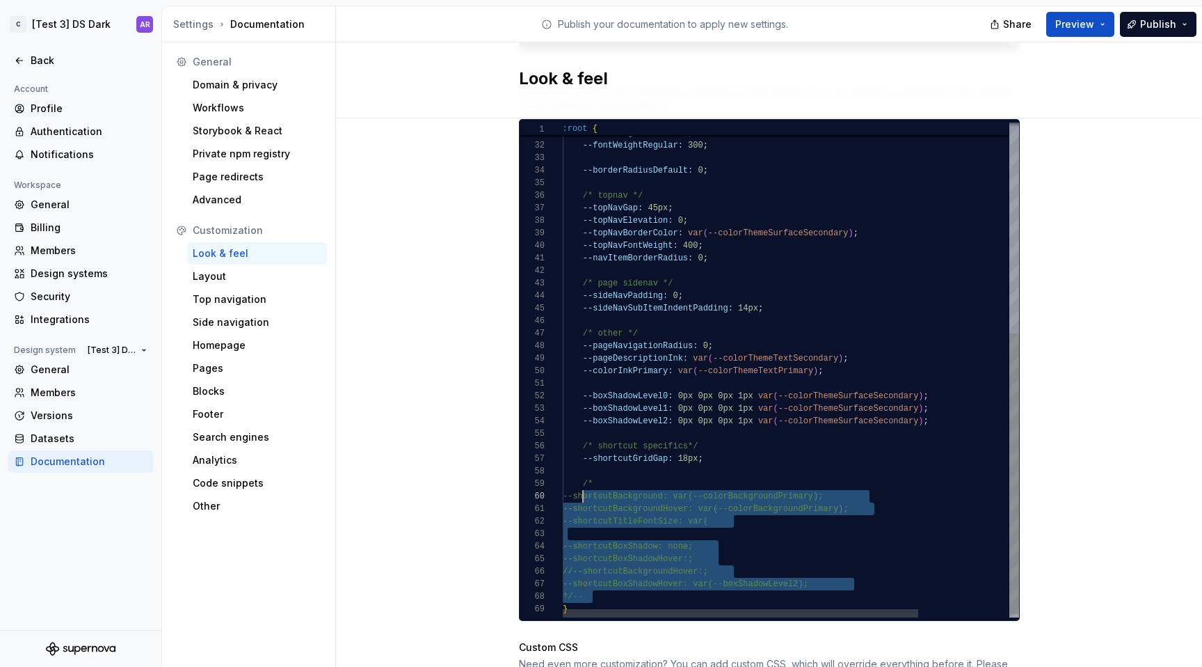
scroll to position [100, 20]
drag, startPoint x: 608, startPoint y: 580, endPoint x: 575, endPoint y: 468, distance: 116.7
click at [575, 468] on div "/* --- SUPERNOVA THEME MODIFICATIONS --- */ --fontWeightBold: 600 ; --fontWeigh…" at bounding box center [849, 187] width 573 height 873
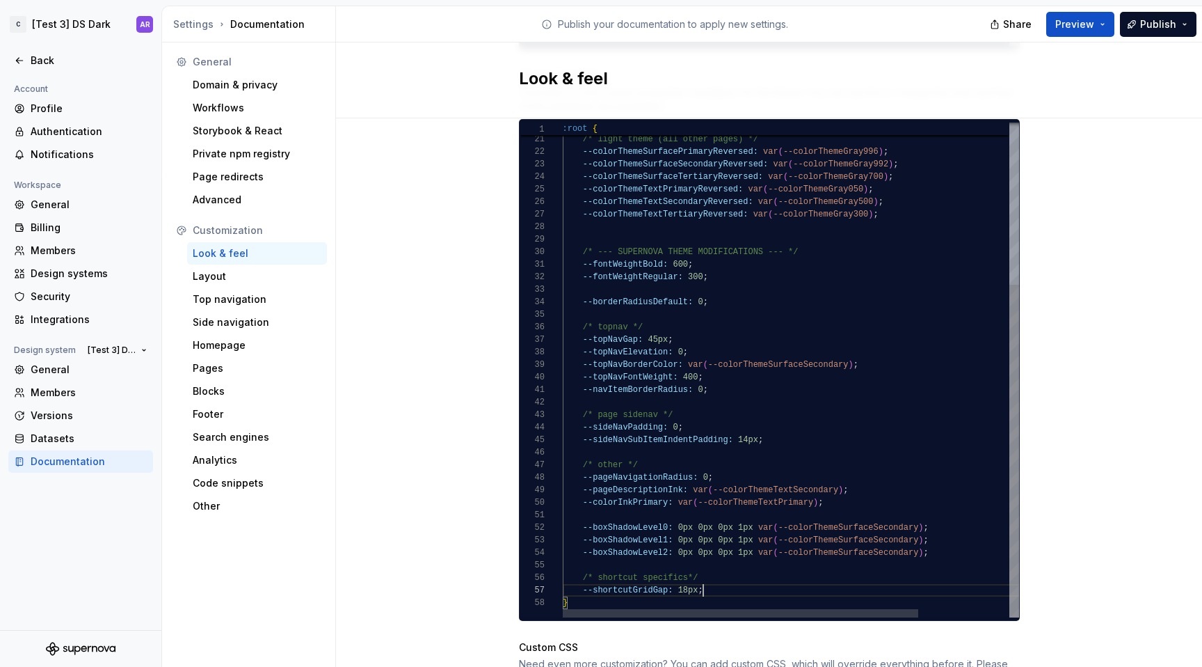
scroll to position [75, 141]
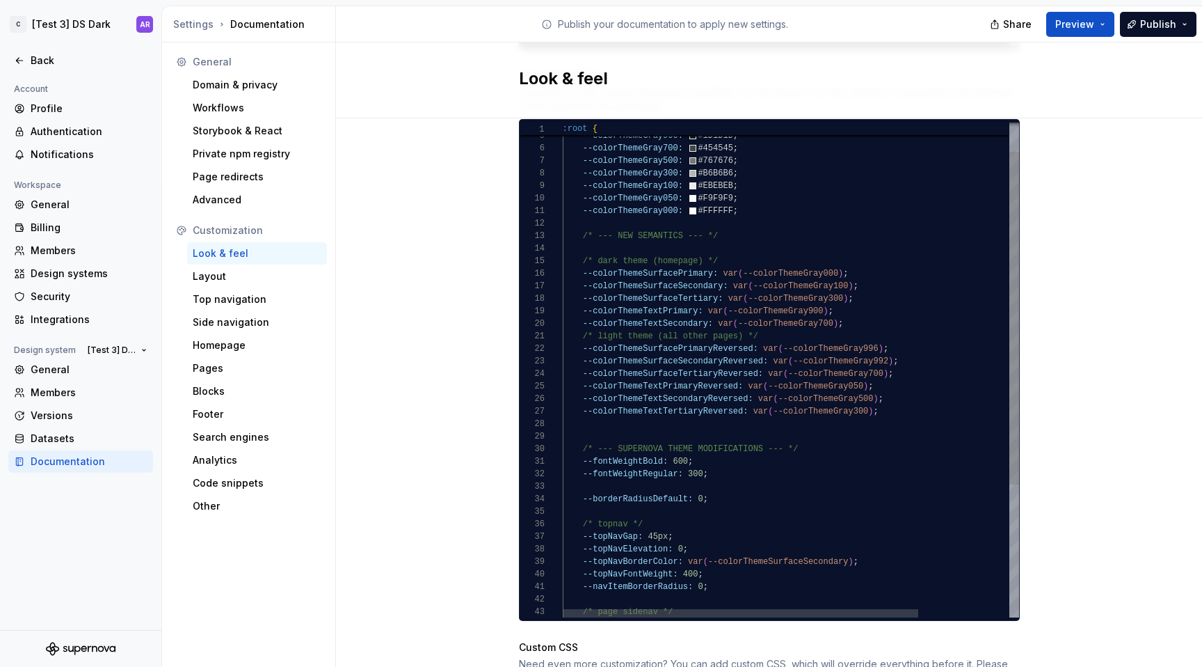
click at [700, 287] on div "/* --- SUPERNOVA THEME MODIFICATIONS --- */ --fontWeightBold: 600 ; --fontWeigh…" at bounding box center [849, 446] width 573 height 735
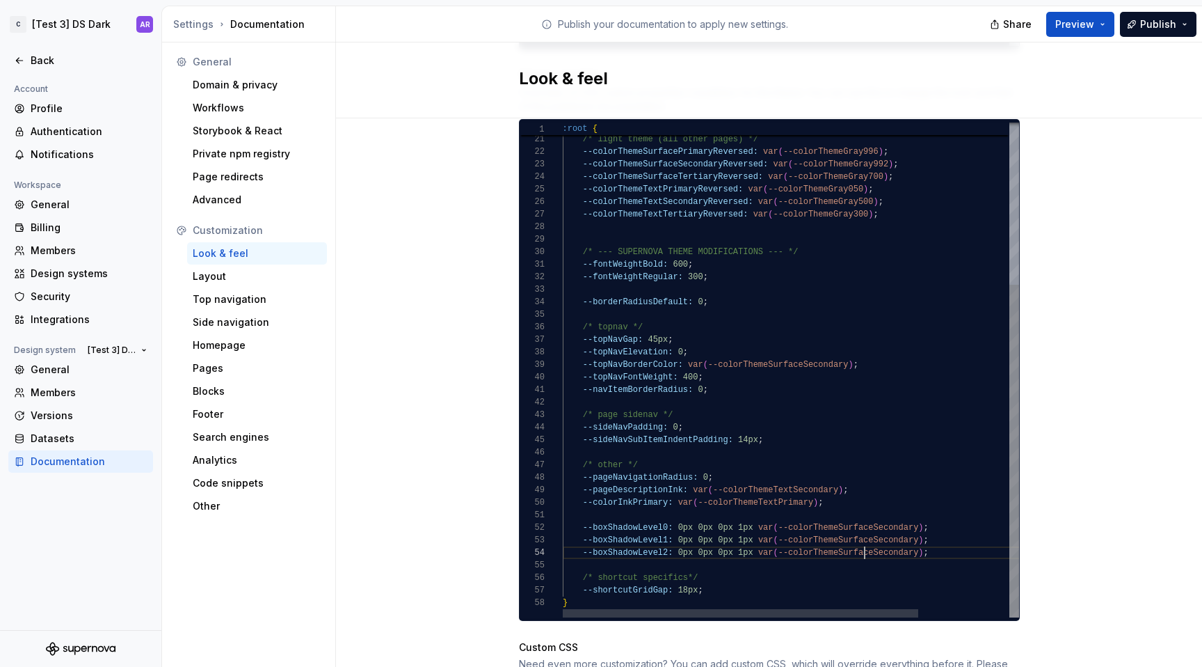
click at [857, 537] on div "/* --- SUPERNOVA THEME MODIFICATIONS --- */ --fontWeightBold: 600 ; --fontWeigh…" at bounding box center [849, 249] width 573 height 735
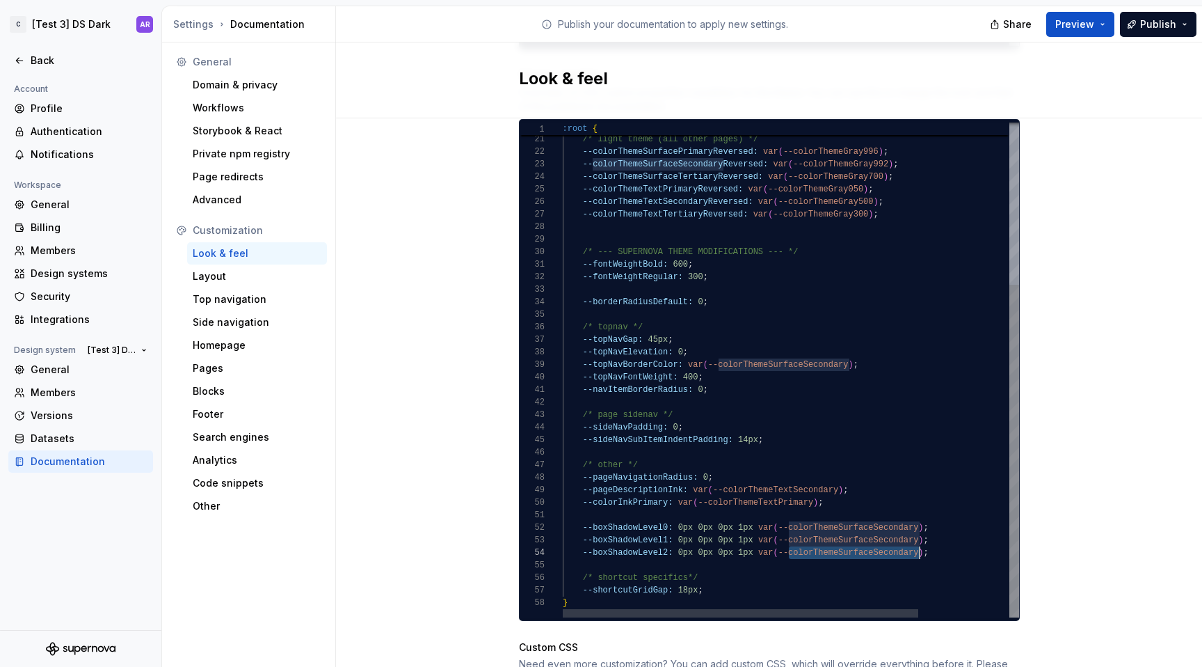
scroll to position [38, 352]
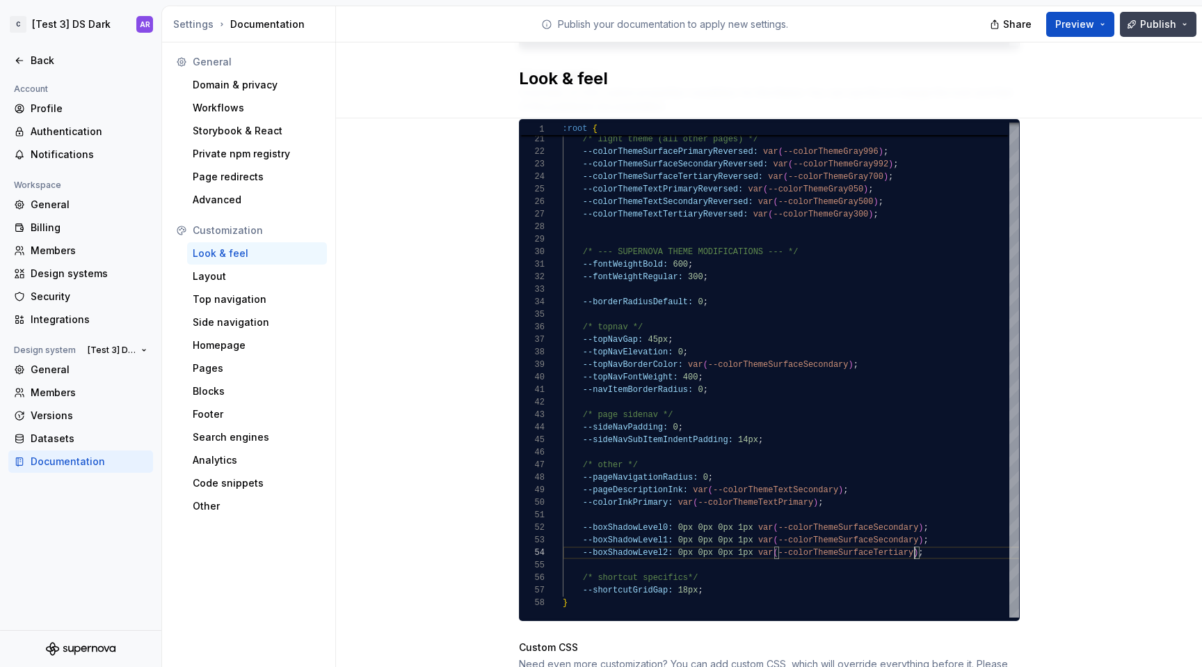
type textarea "**********"
click at [1150, 24] on span "Publish" at bounding box center [1158, 24] width 36 height 14
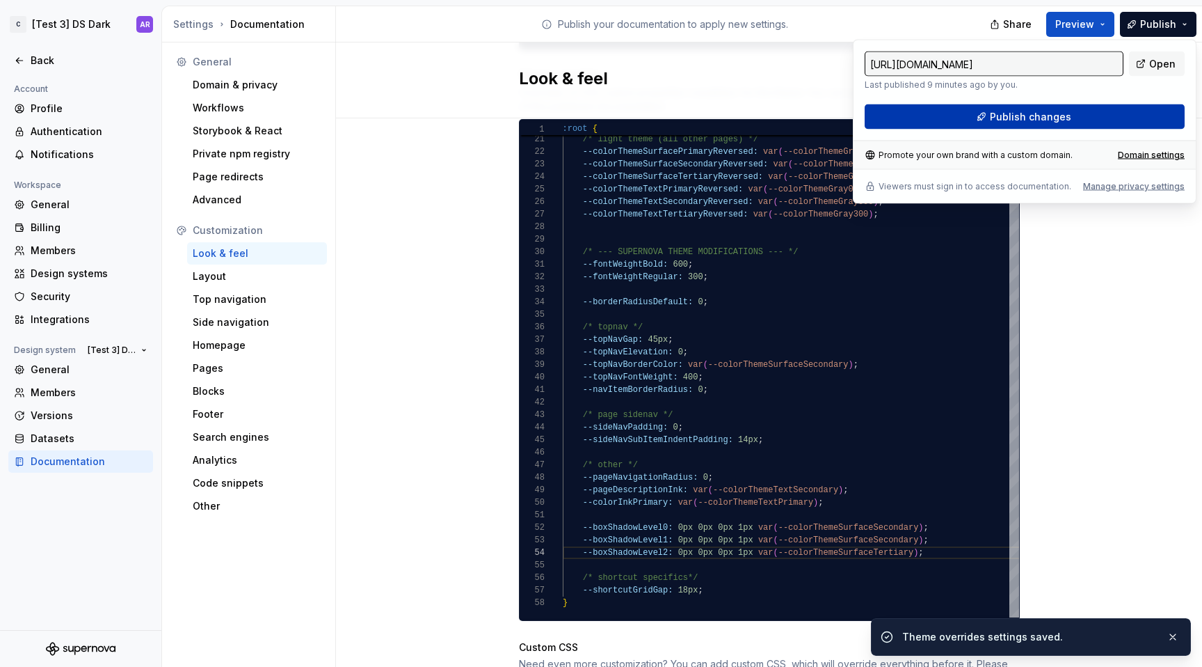
click at [1123, 114] on button "Publish changes" at bounding box center [1025, 116] width 320 height 25
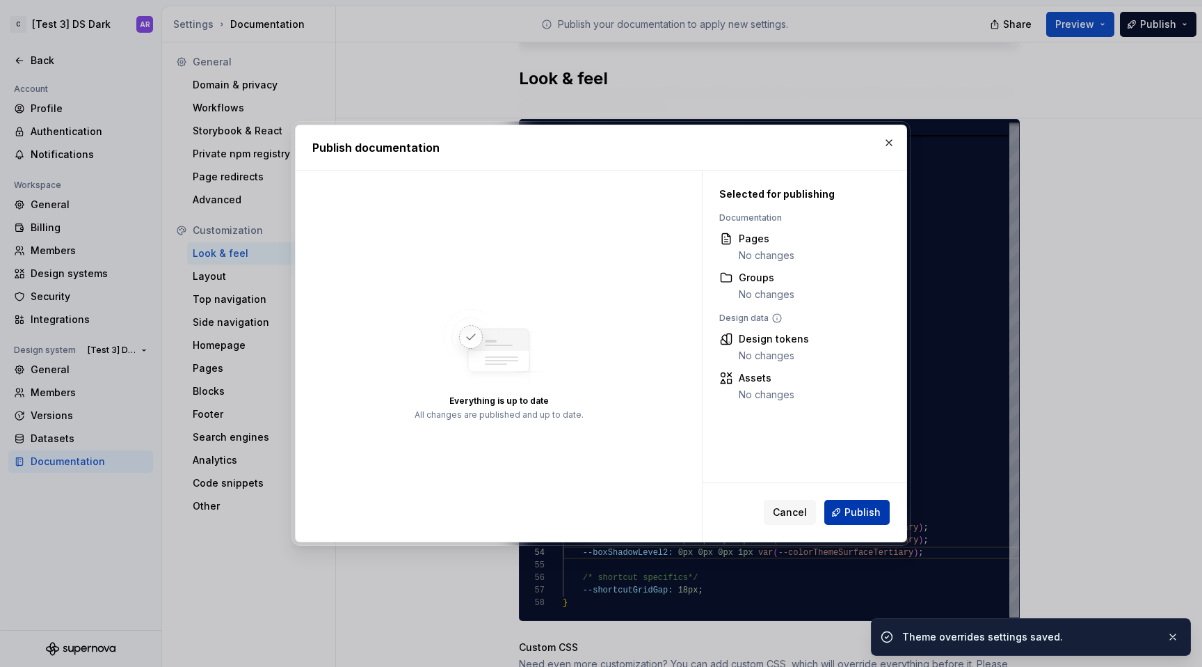
click at [865, 513] on span "Publish" at bounding box center [863, 512] width 36 height 14
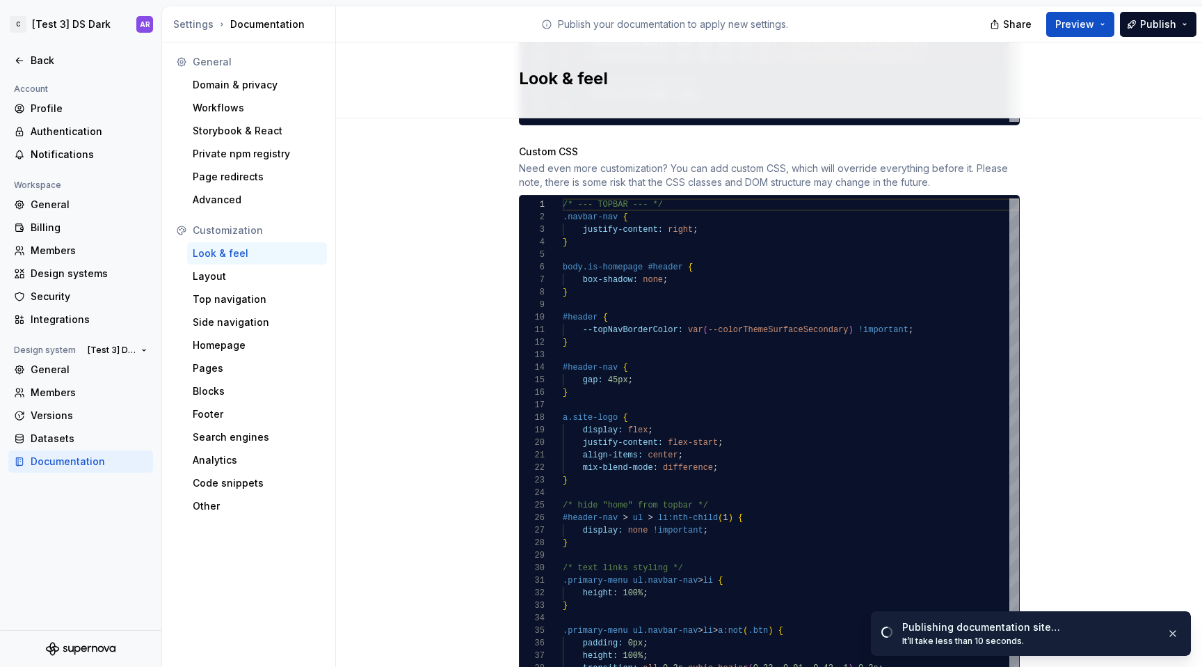
scroll to position [1346, 0]
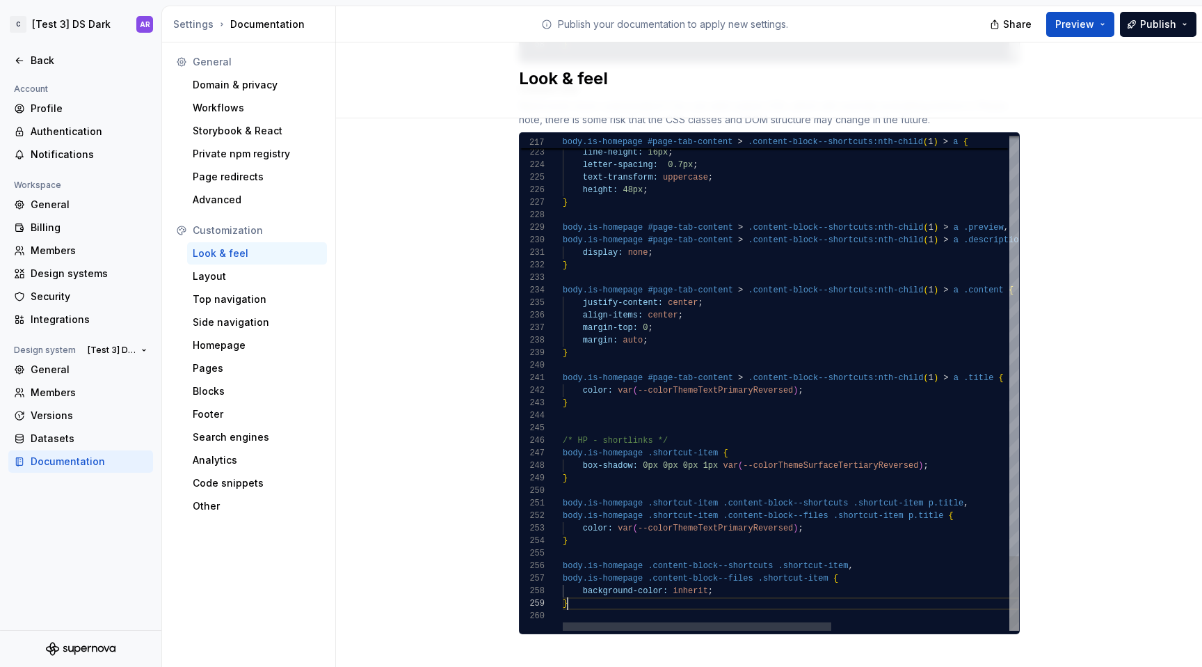
type textarea "**********"
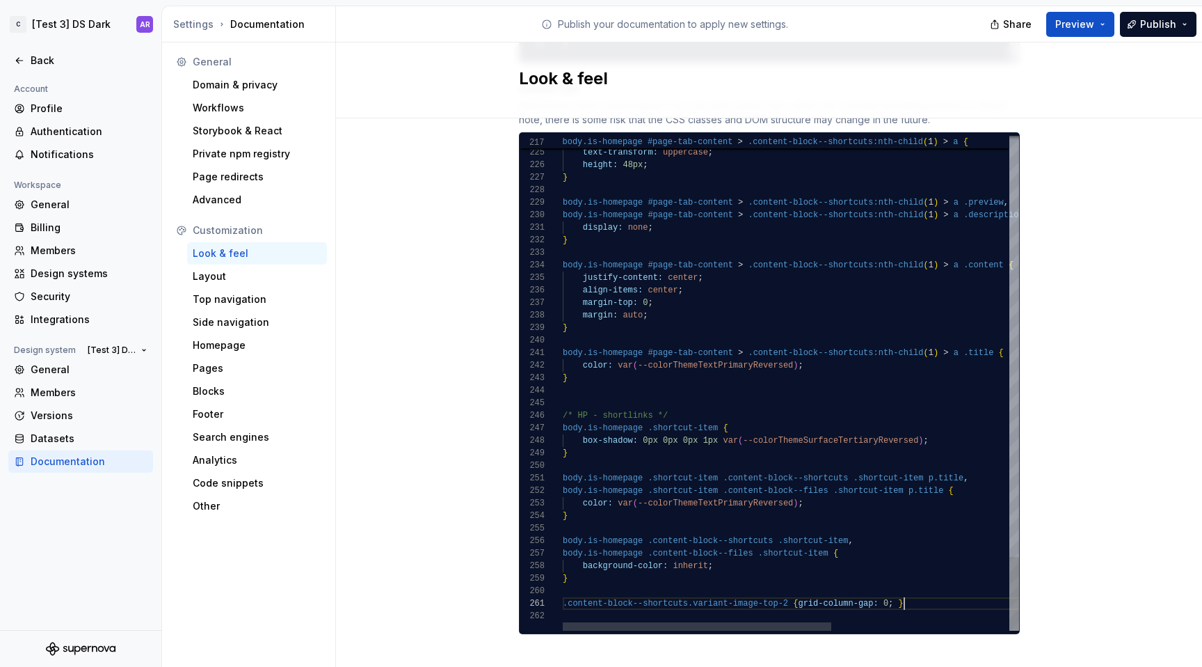
scroll to position [0, 341]
type textarea "**********"
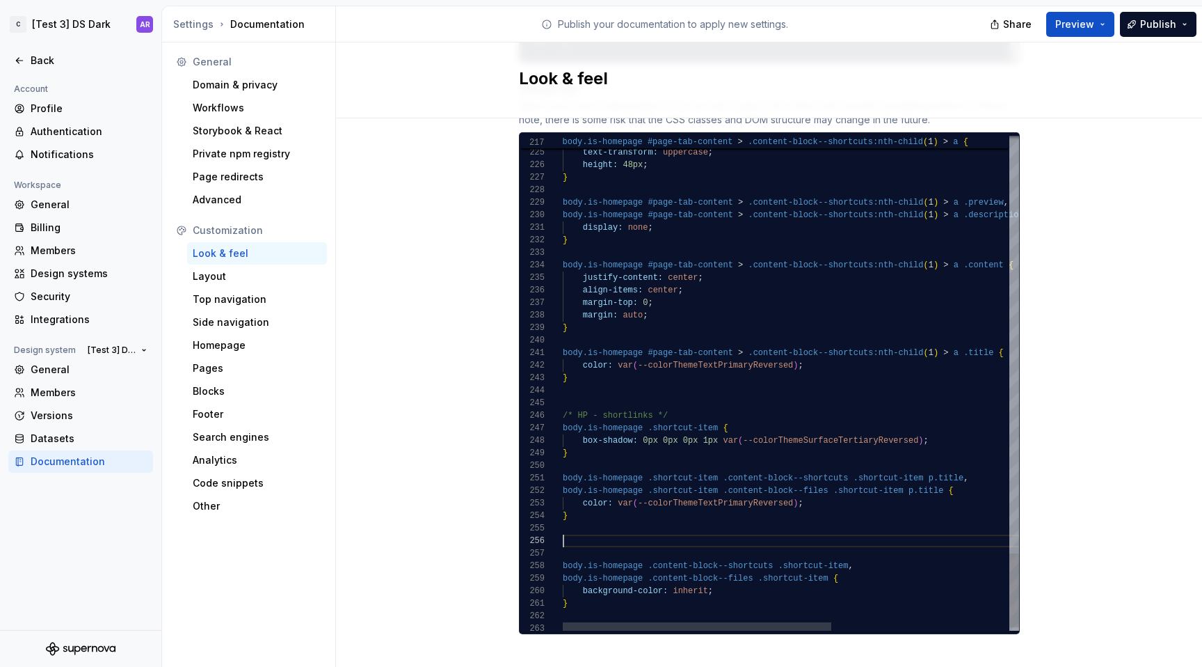
scroll to position [63, 342]
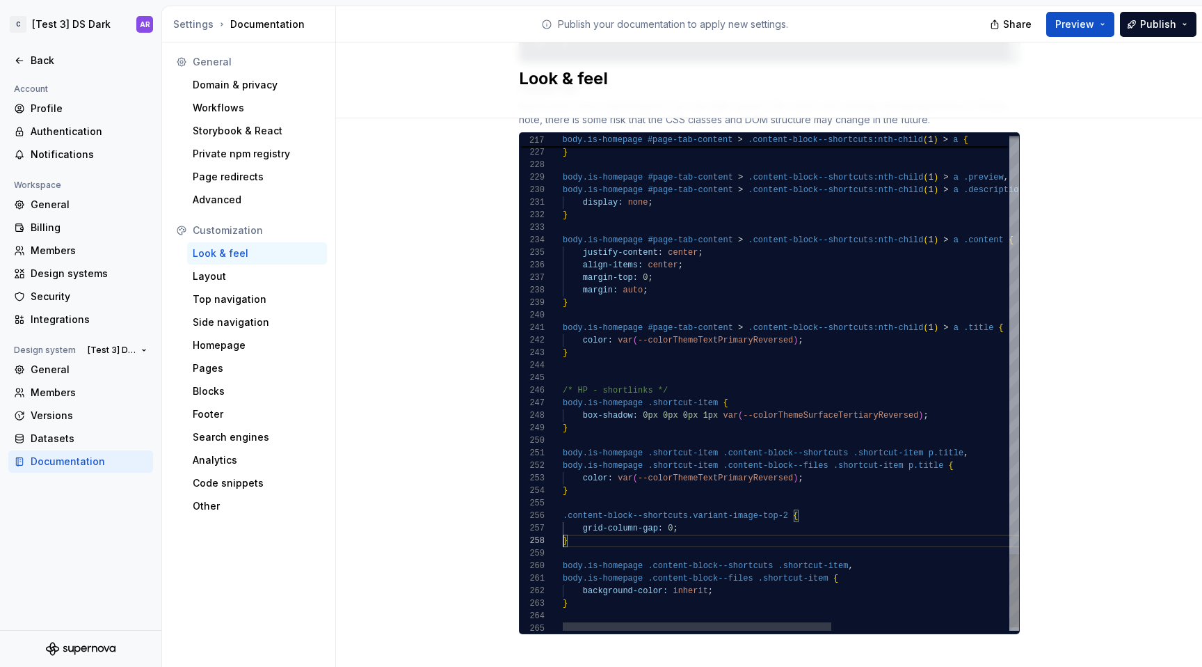
scroll to position [88, 0]
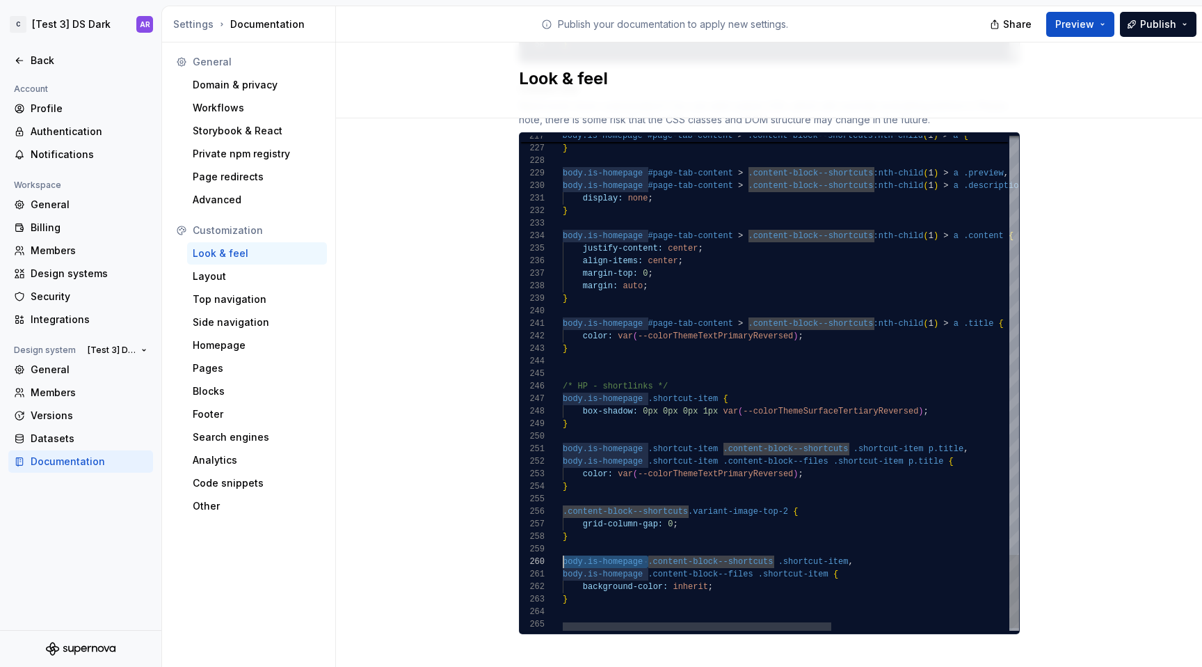
scroll to position [113, 0]
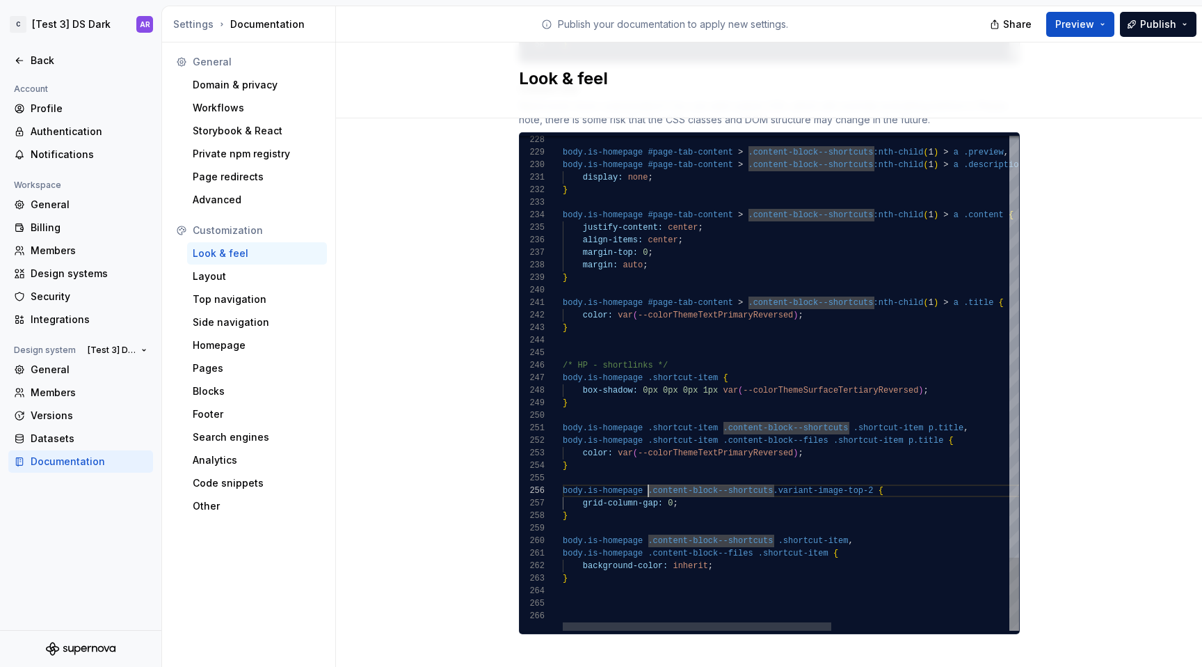
scroll to position [25, 5]
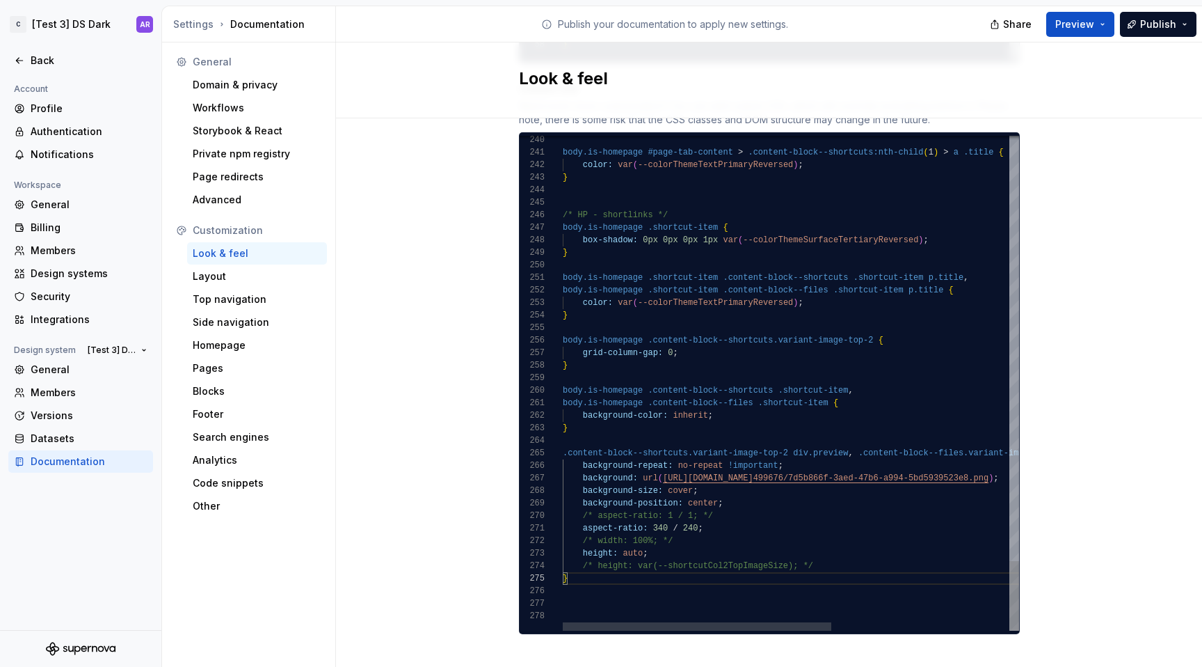
scroll to position [50, 231]
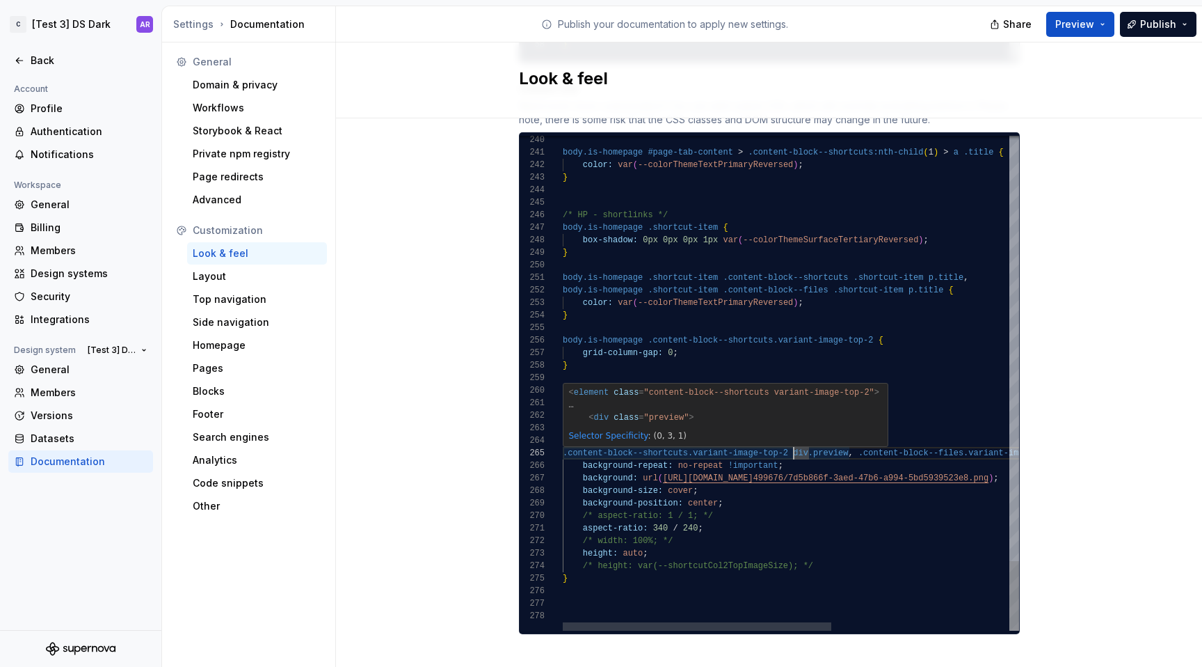
scroll to position [50, 221]
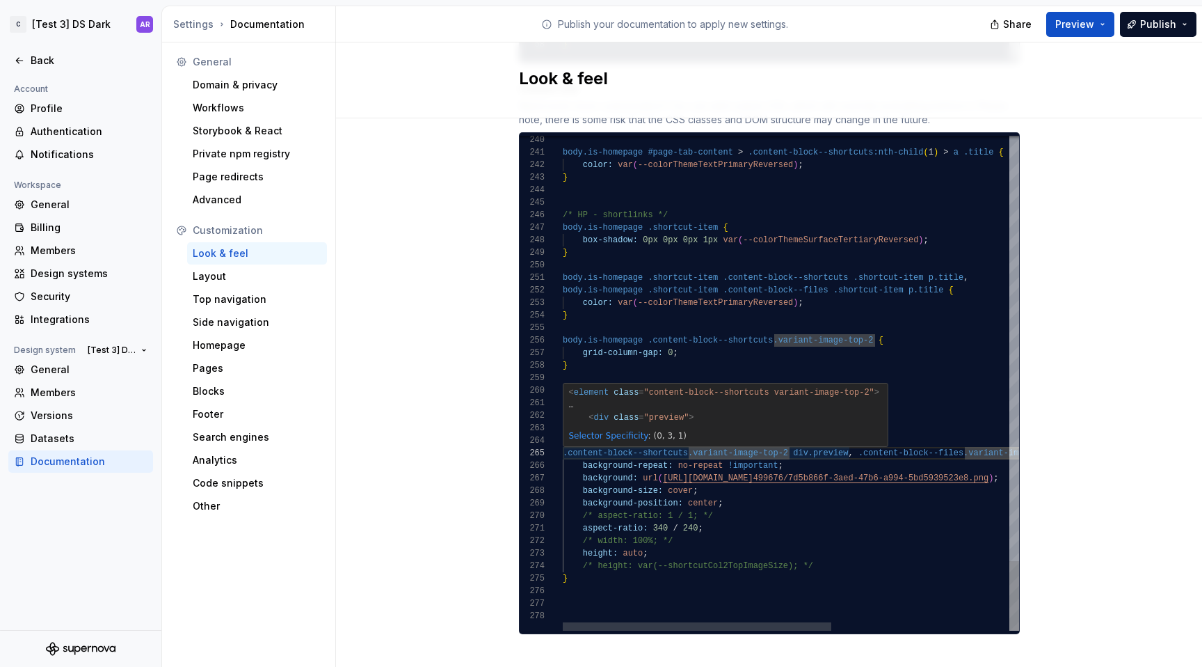
scroll to position [50, 302]
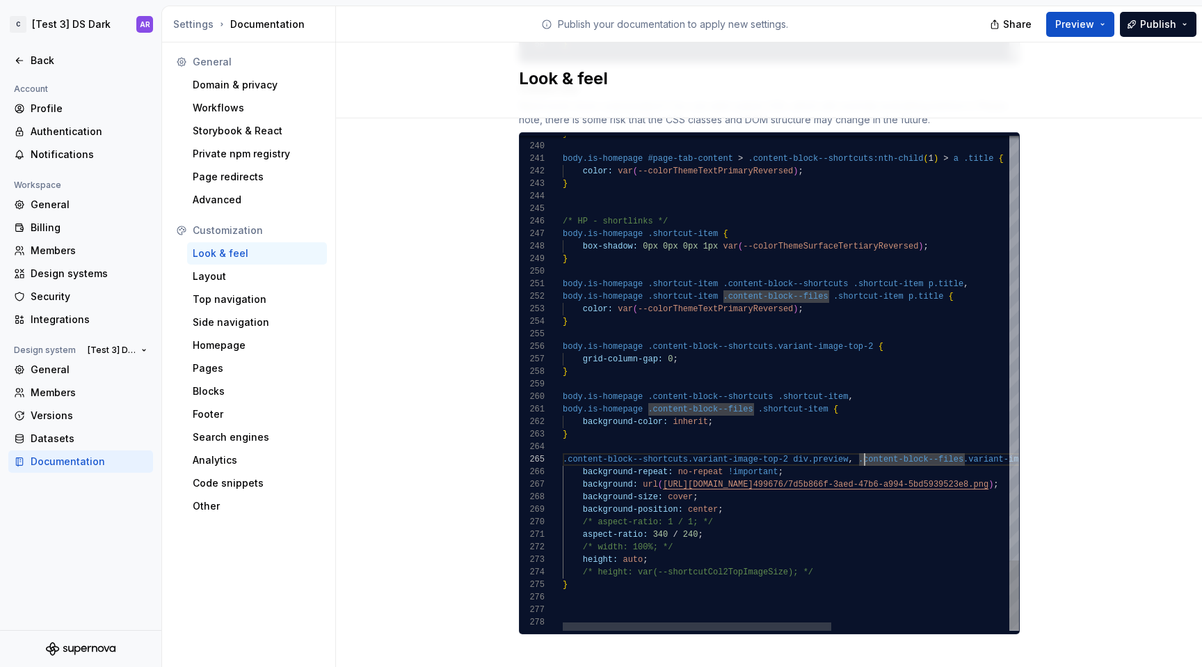
scroll to position [113, 86]
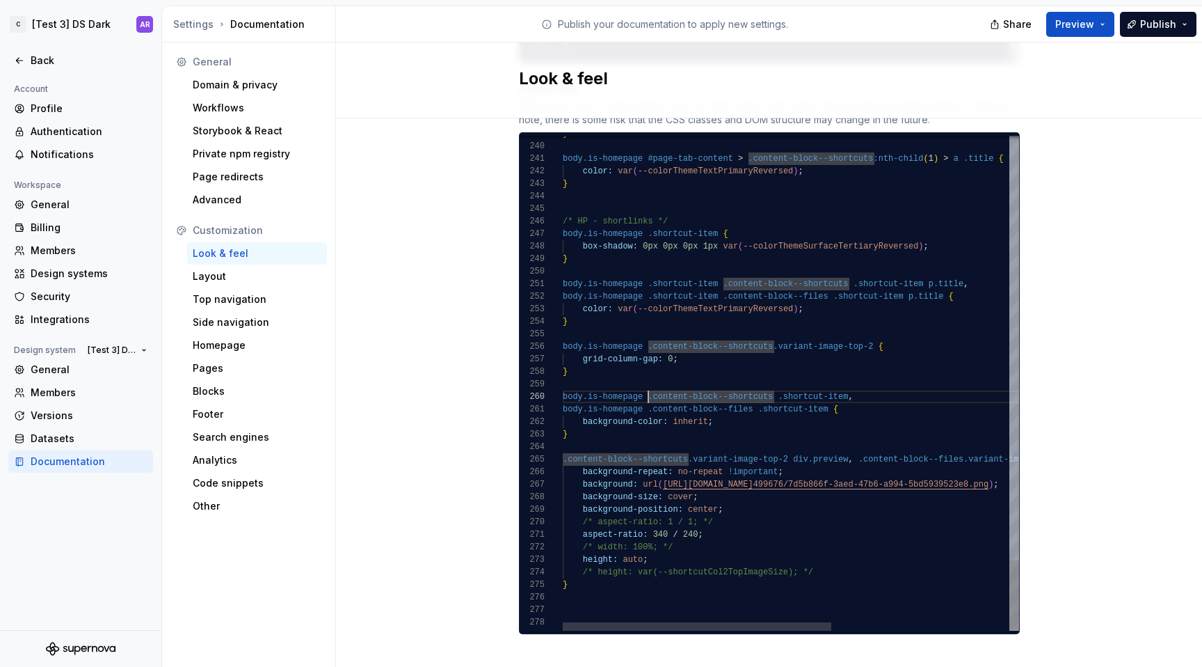
scroll to position [113, 0]
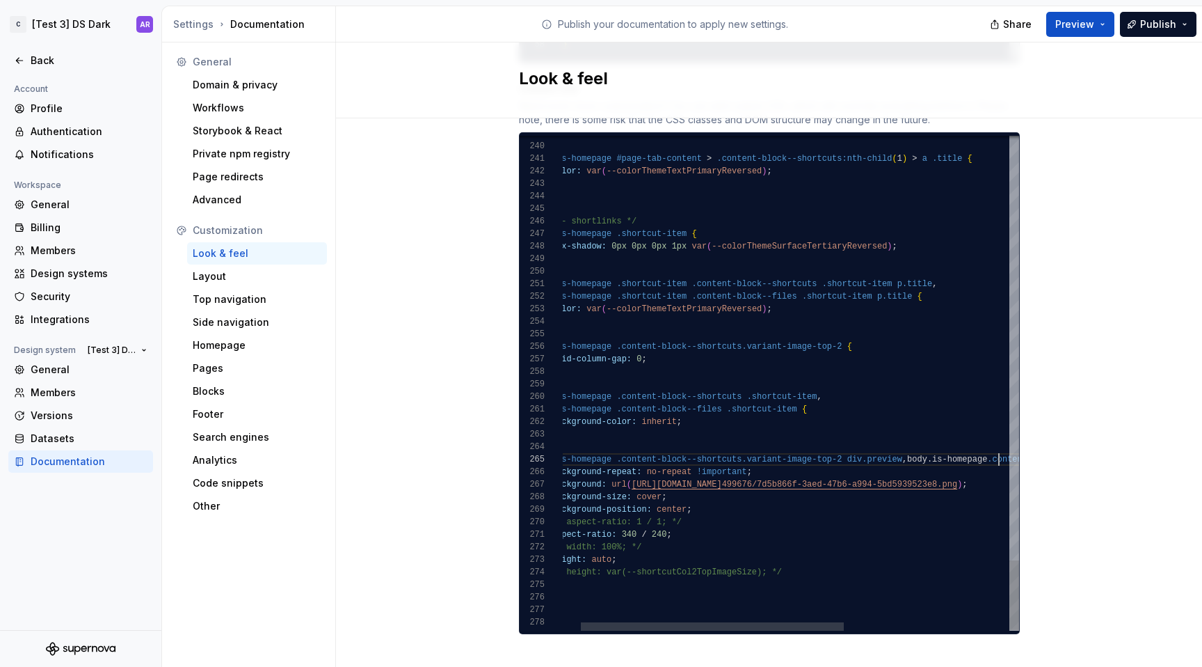
scroll to position [50, 468]
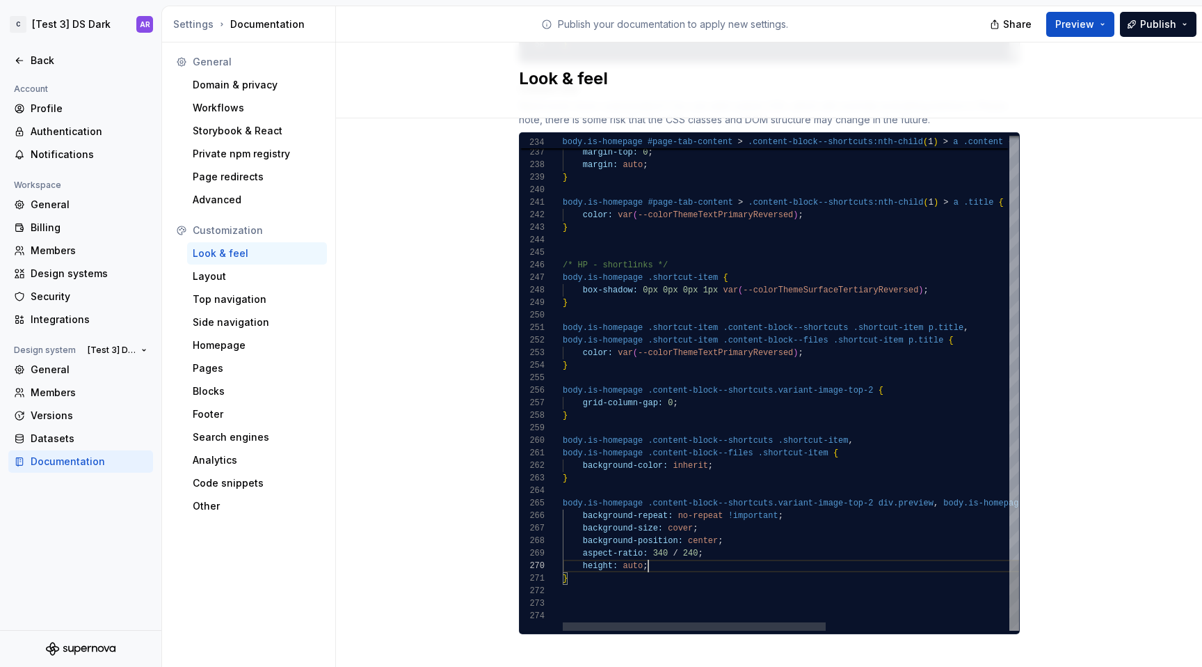
scroll to position [113, 86]
click at [1147, 18] on span "Publish" at bounding box center [1158, 24] width 36 height 14
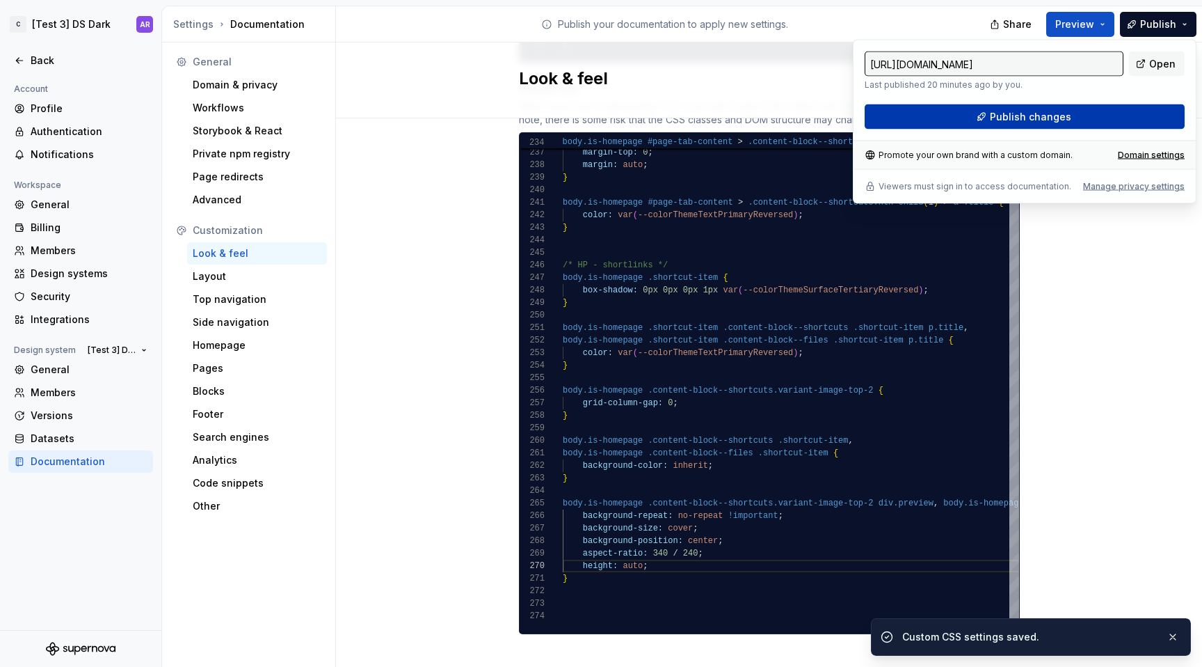
click at [983, 122] on button "Publish changes" at bounding box center [1025, 116] width 320 height 25
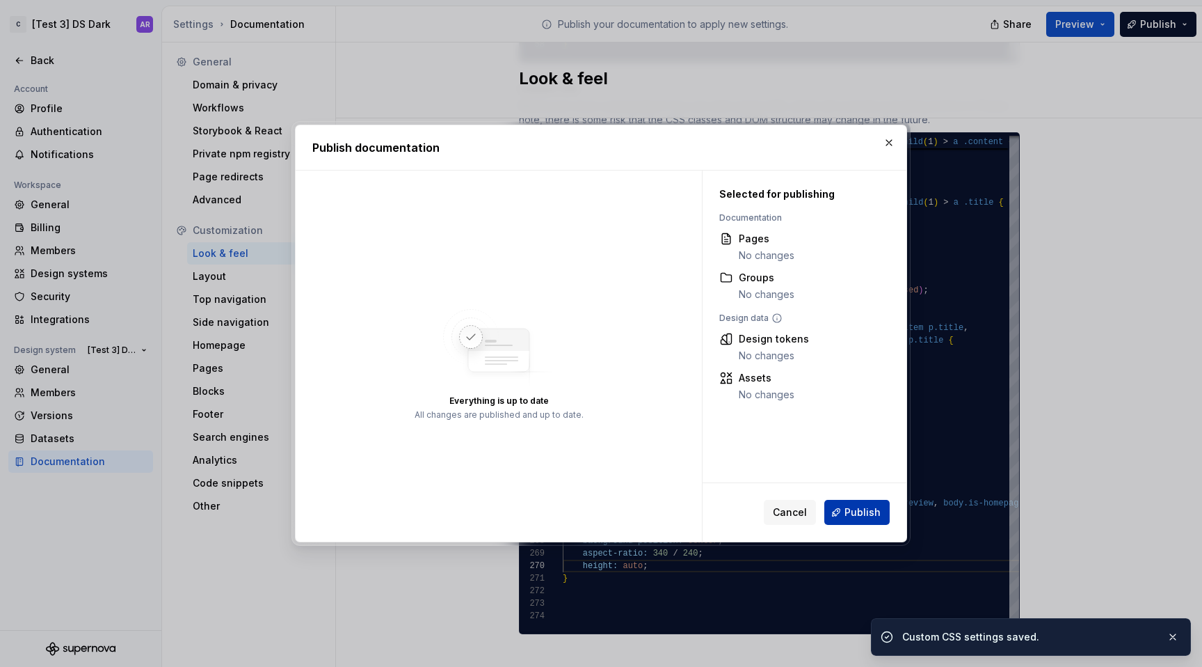
click at [874, 518] on span "Publish" at bounding box center [863, 512] width 36 height 14
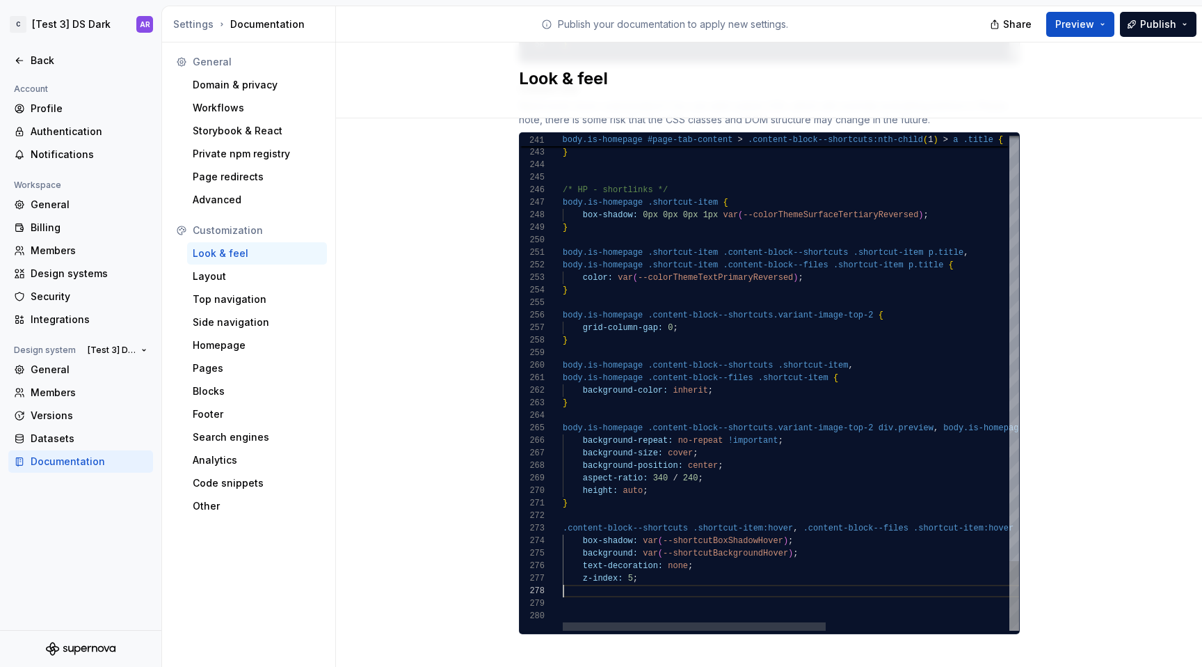
scroll to position [88, 0]
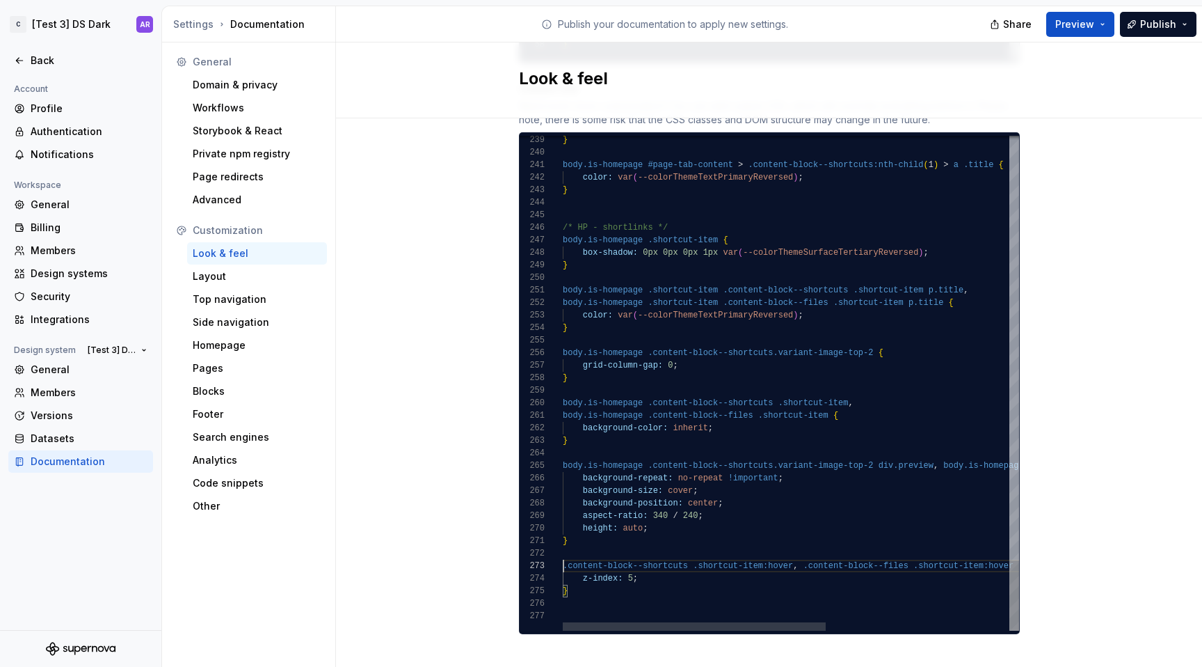
scroll to position [25, 0]
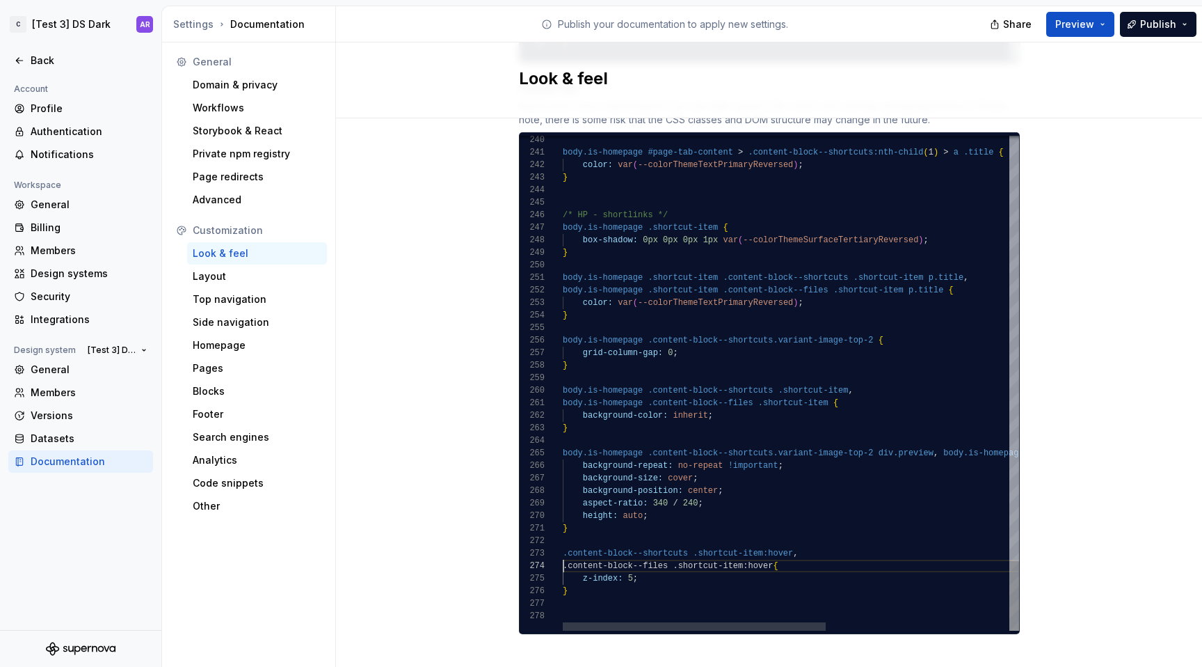
scroll to position [38, 0]
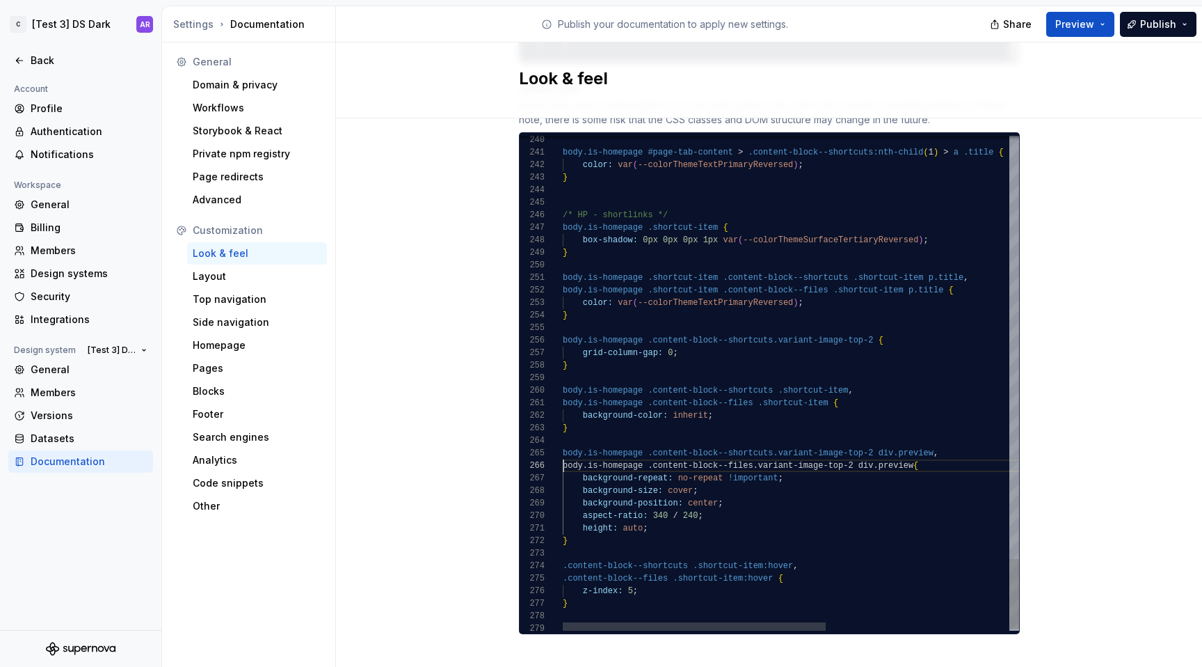
scroll to position [63, 0]
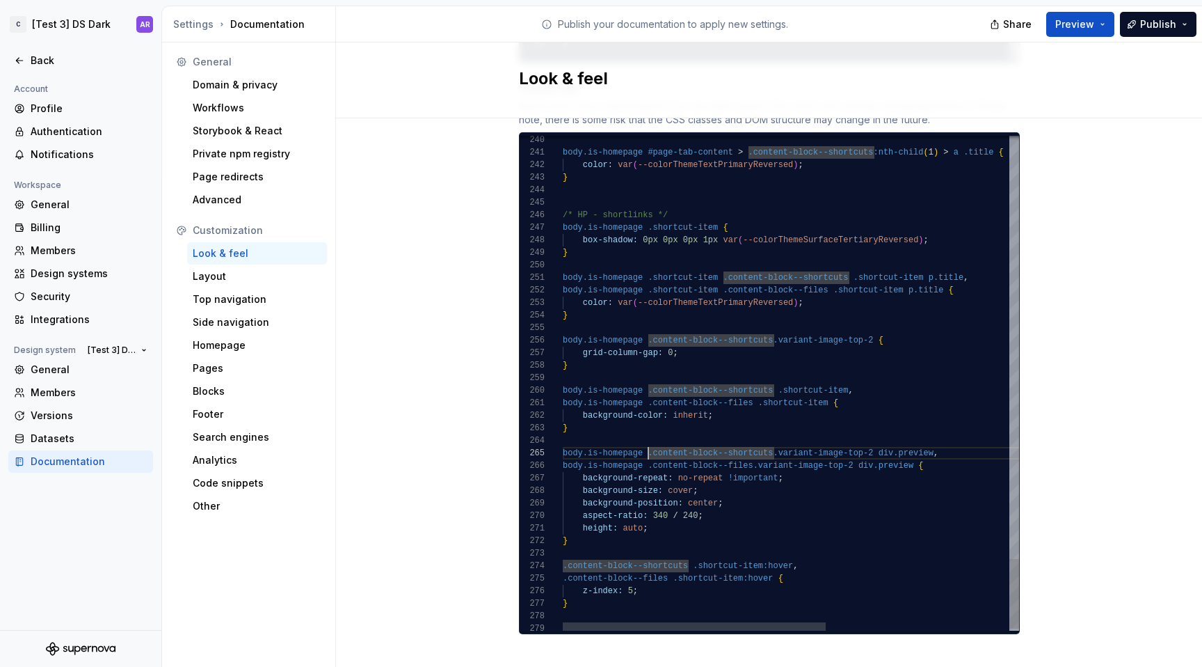
scroll to position [50, 0]
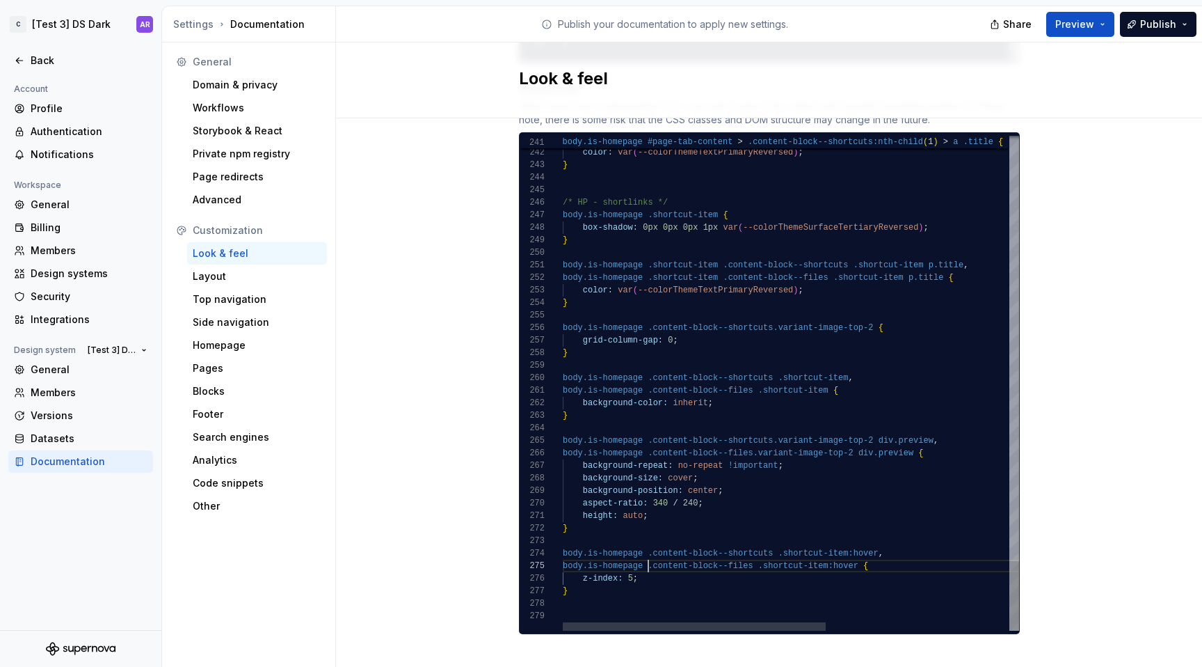
scroll to position [88, 0]
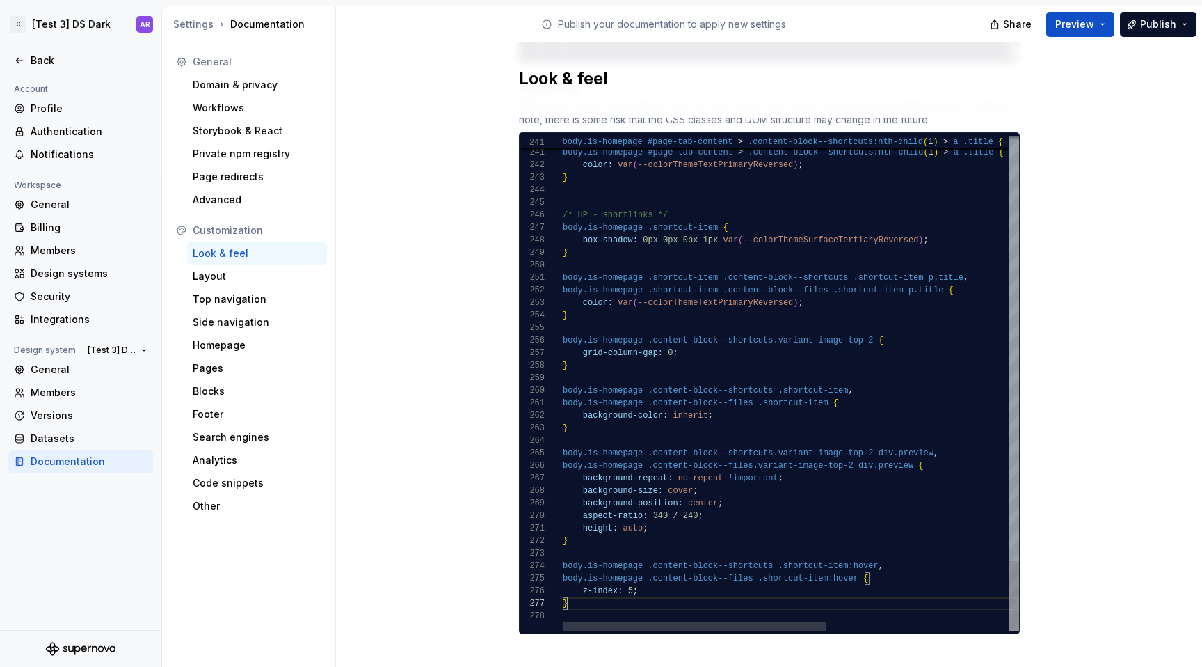
scroll to position [75, 5]
click at [1181, 36] on div "Share Preview Publish" at bounding box center [1098, 23] width 209 height 35
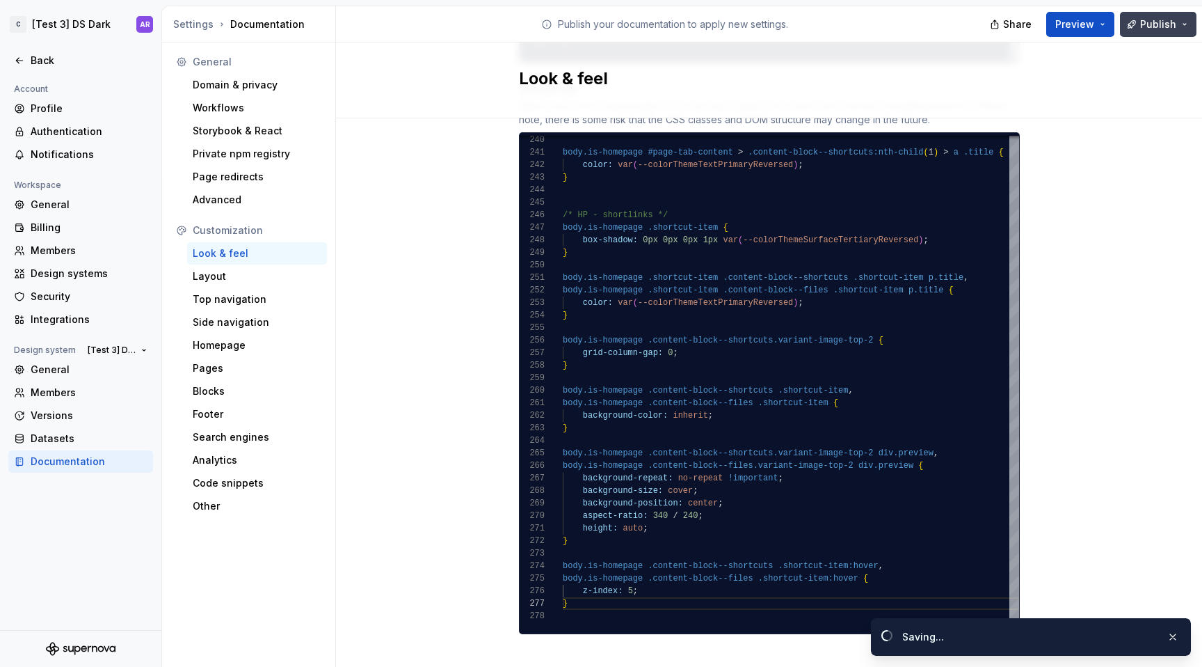
click at [1158, 36] on div "Share Preview Publish" at bounding box center [1098, 23] width 209 height 35
click at [1129, 112] on div "Look & feel" at bounding box center [769, 80] width 866 height 76
click at [1147, 44] on div "Look & feel" at bounding box center [769, 80] width 866 height 76
click at [1147, 29] on span "Publish" at bounding box center [1158, 24] width 36 height 14
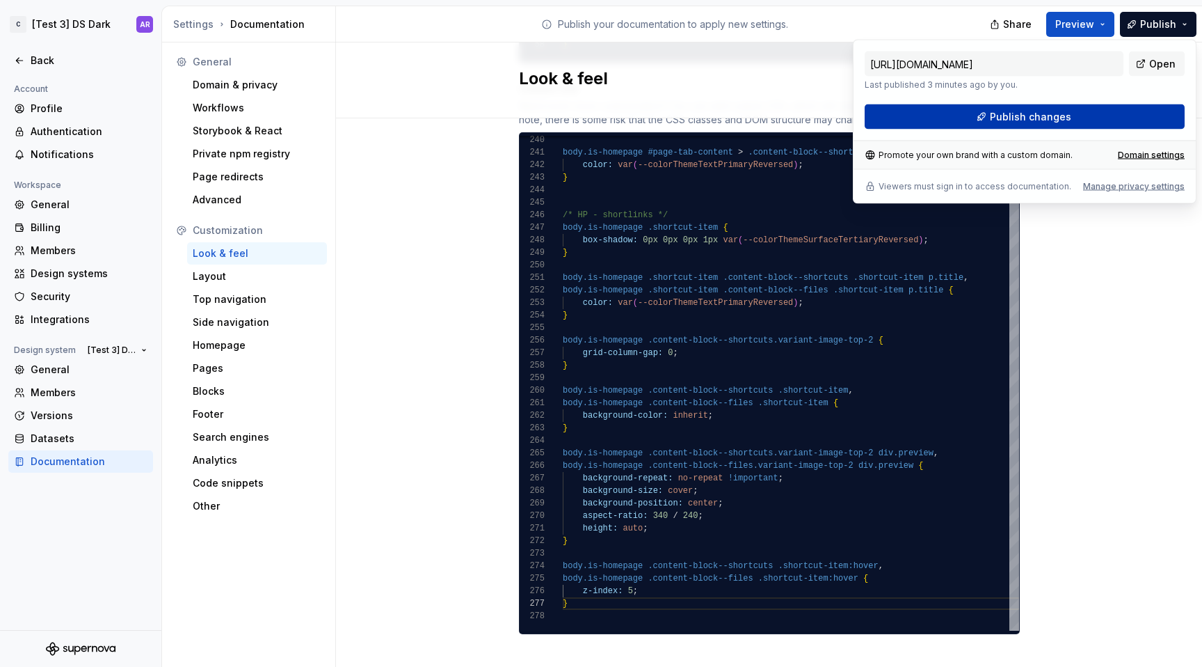
click at [1113, 122] on button "Publish changes" at bounding box center [1025, 116] width 320 height 25
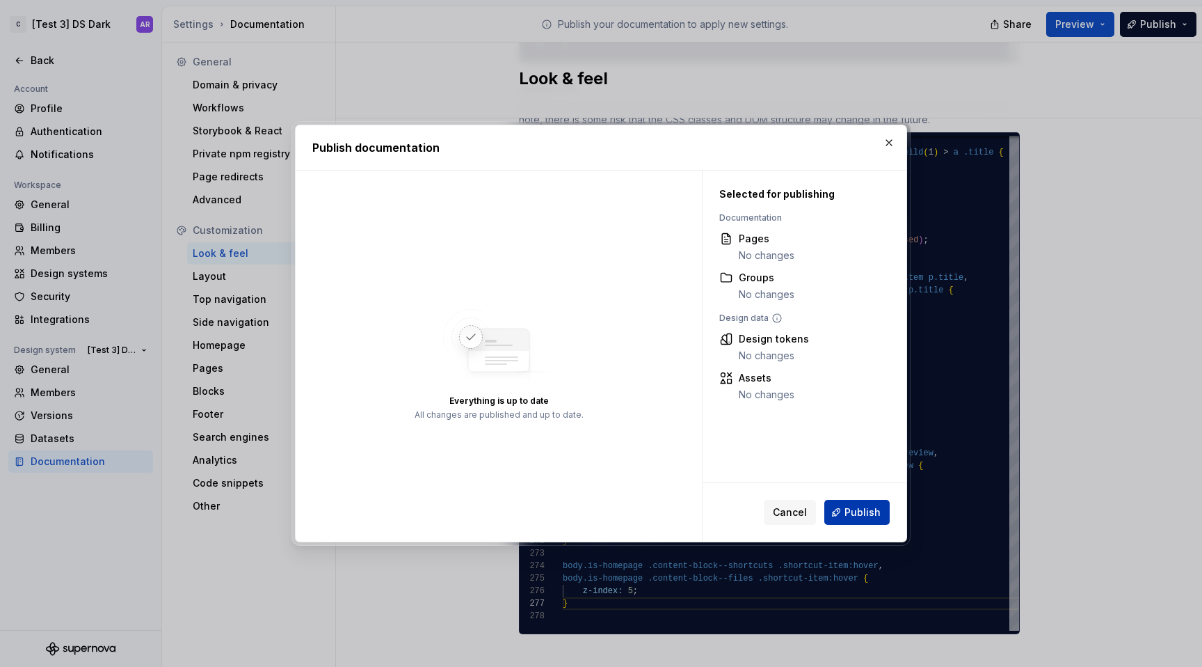
click at [864, 509] on span "Publish" at bounding box center [863, 512] width 36 height 14
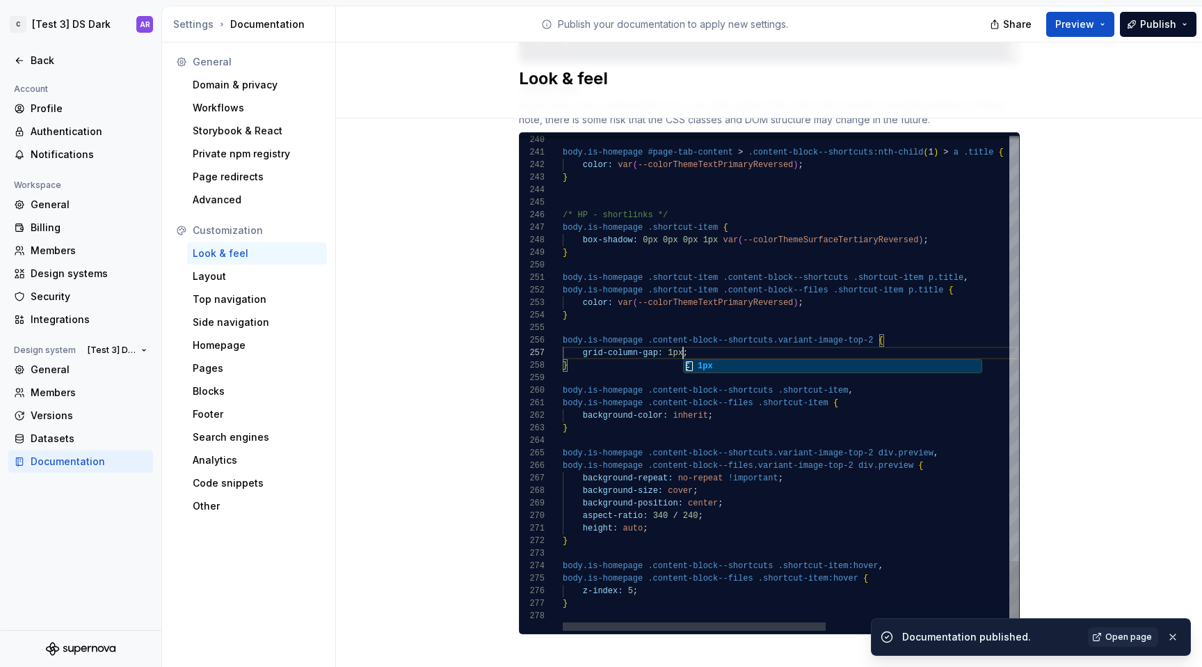
scroll to position [75, 120]
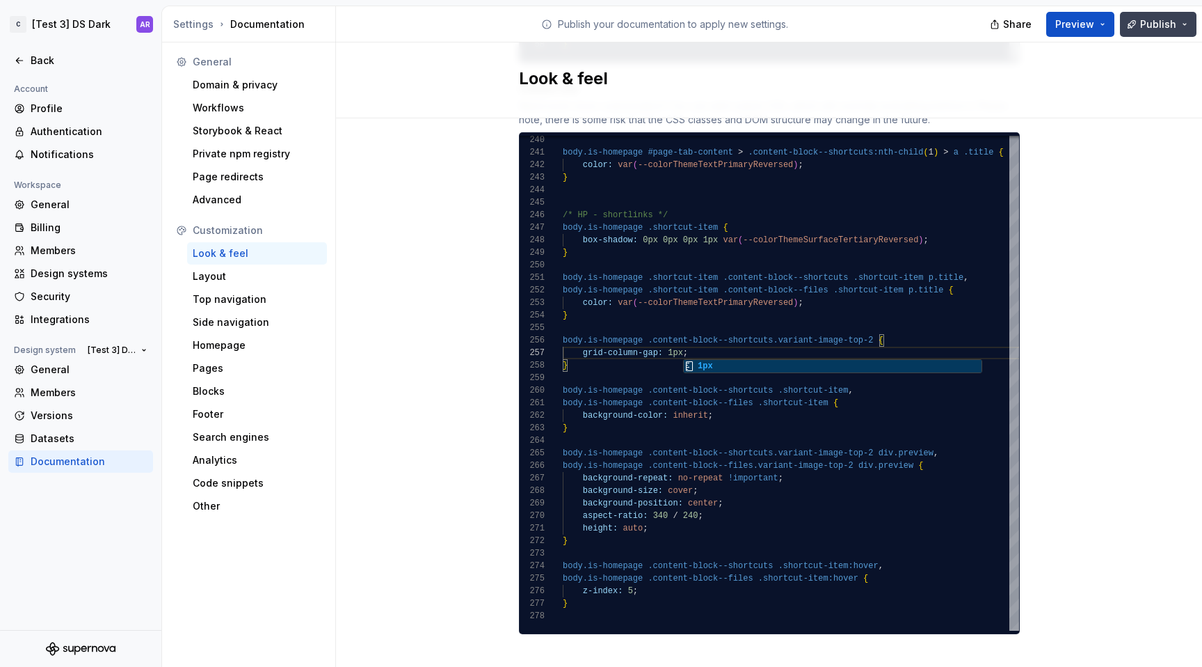
click at [1156, 29] on span "Publish" at bounding box center [1158, 24] width 36 height 14
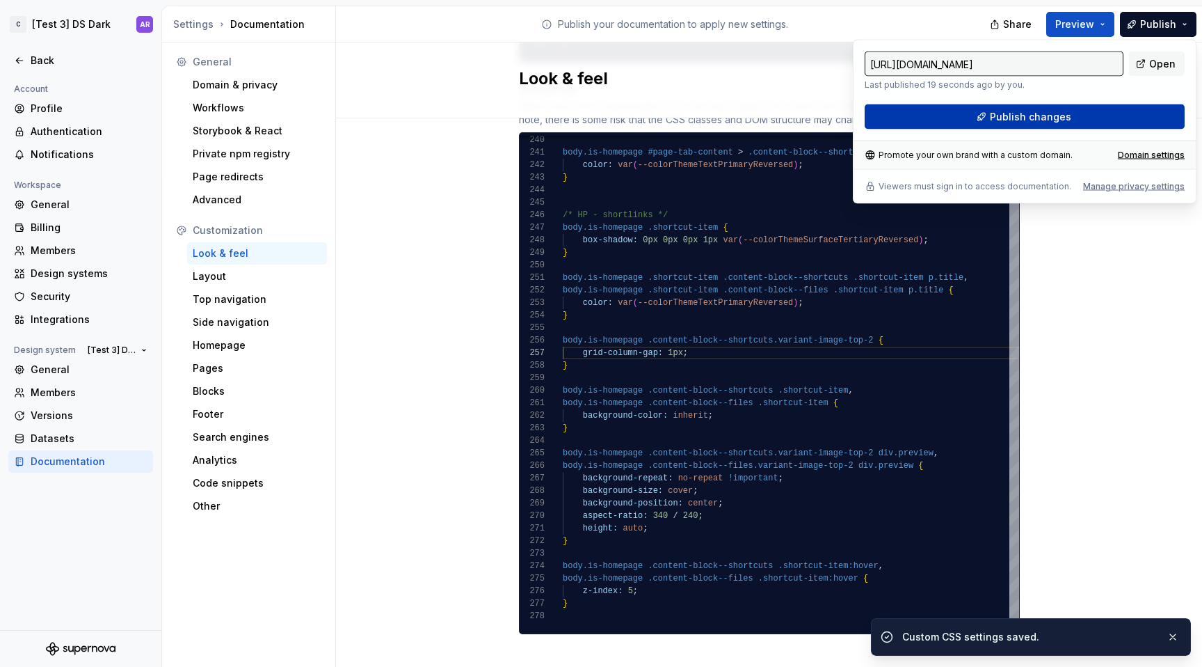
click at [1108, 120] on button "Publish changes" at bounding box center [1025, 116] width 320 height 25
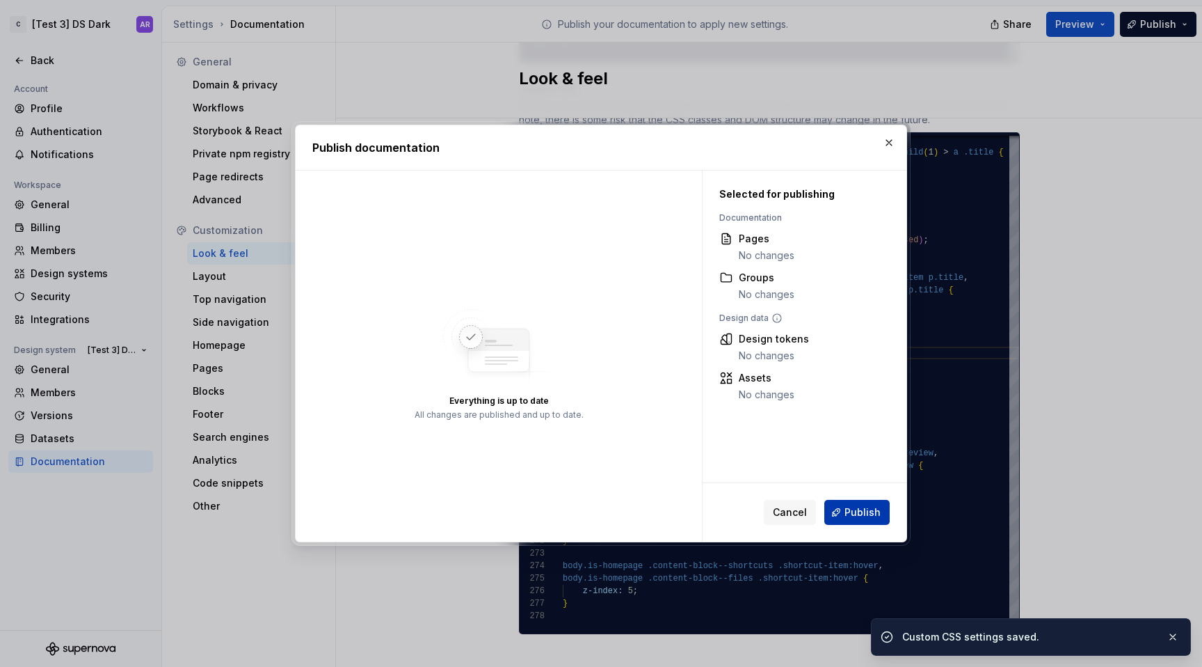
click at [877, 511] on span "Publish" at bounding box center [863, 512] width 36 height 14
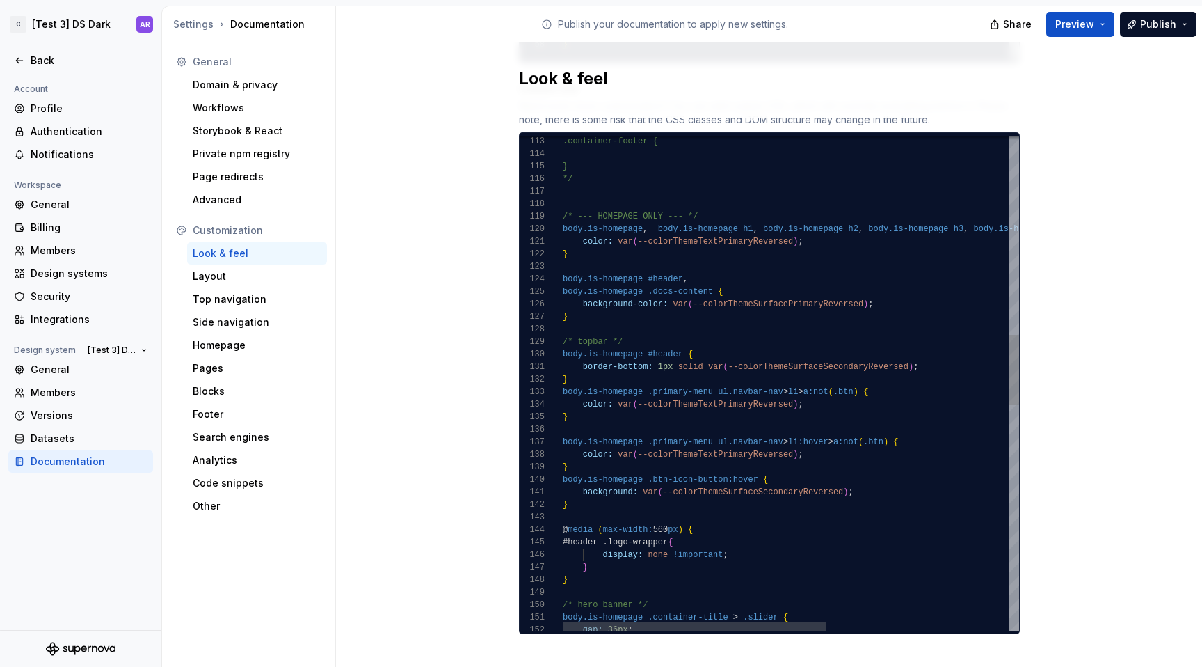
click at [731, 200] on div "color: var ( --colorThemeTextPrimaryReversed ) ; } body.is-homepage .btn-icon-b…" at bounding box center [950, 477] width 774 height 3490
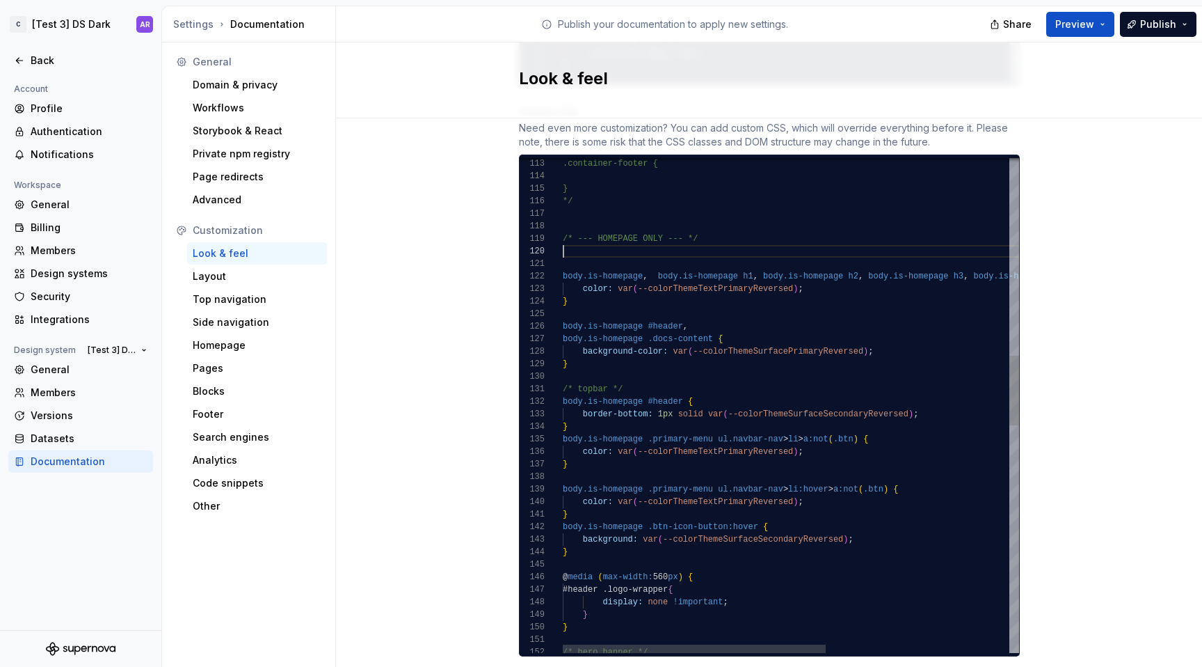
scroll to position [113, 75]
click at [635, 262] on div "color: var ( --colorThemeTextPrimaryReversed ) ; } body.is-homepage .btn-icon-b…" at bounding box center [950, 511] width 774 height 3515
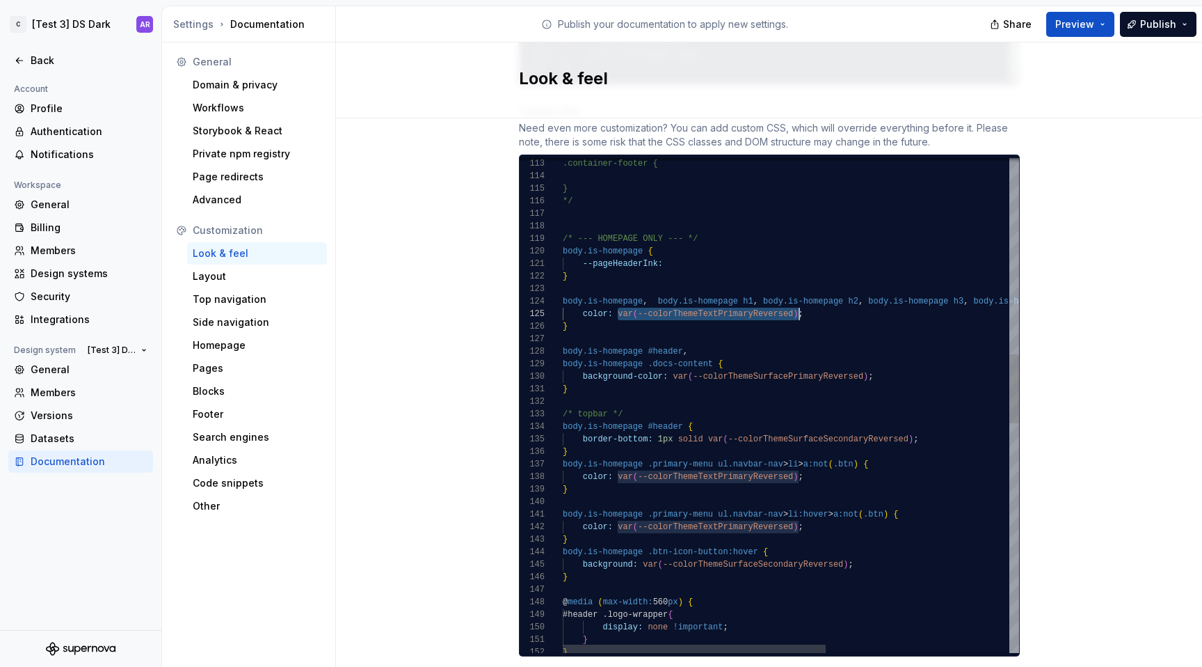
scroll to position [50, 237]
drag, startPoint x: 615, startPoint y: 299, endPoint x: 795, endPoint y: 295, distance: 179.6
click at [795, 295] on div "color: var ( --colorThemeTextPrimaryReversed ) ; } body.is-homepage .btn-icon-b…" at bounding box center [950, 524] width 774 height 3540
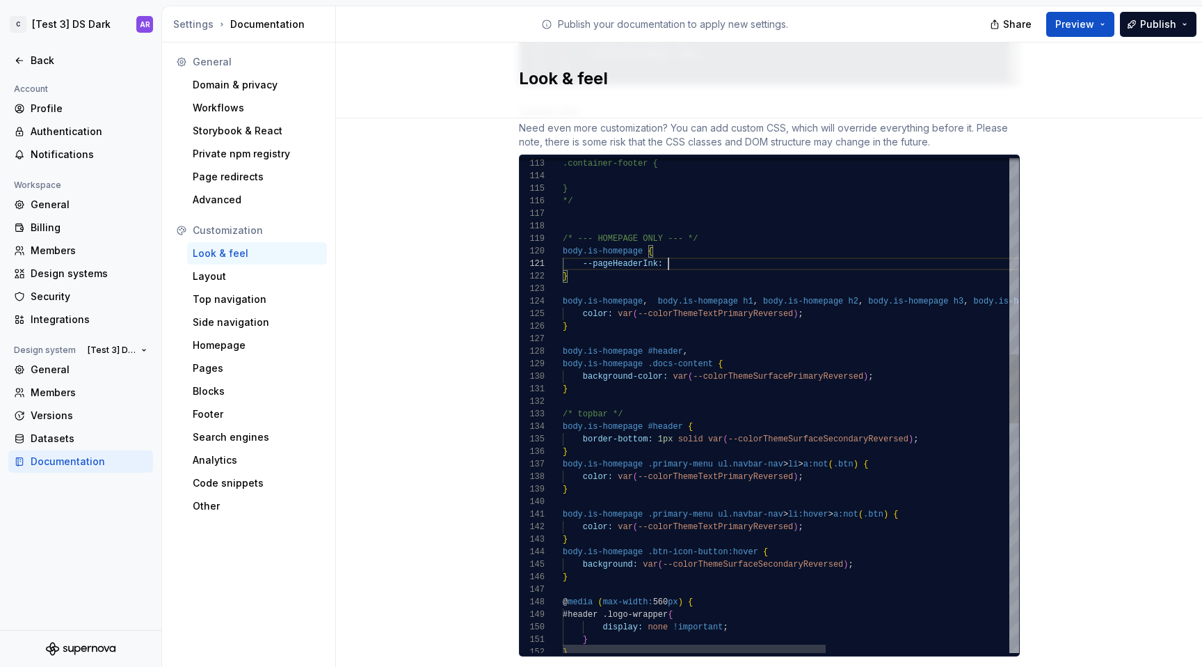
click at [679, 246] on div "color: var ( --colorThemeTextPrimaryReversed ) ; } body.is-homepage .btn-icon-b…" at bounding box center [950, 524] width 774 height 3540
click at [567, 278] on div "color: var ( --colorThemeTextPrimaryReversed ) ; } body.is-homepage .btn-icon-b…" at bounding box center [950, 524] width 774 height 3540
click at [870, 251] on div "color: var ( --colorThemeTextPrimaryReversed ) ; } body.is-homepage .btn-icon-b…" at bounding box center [950, 524] width 774 height 3540
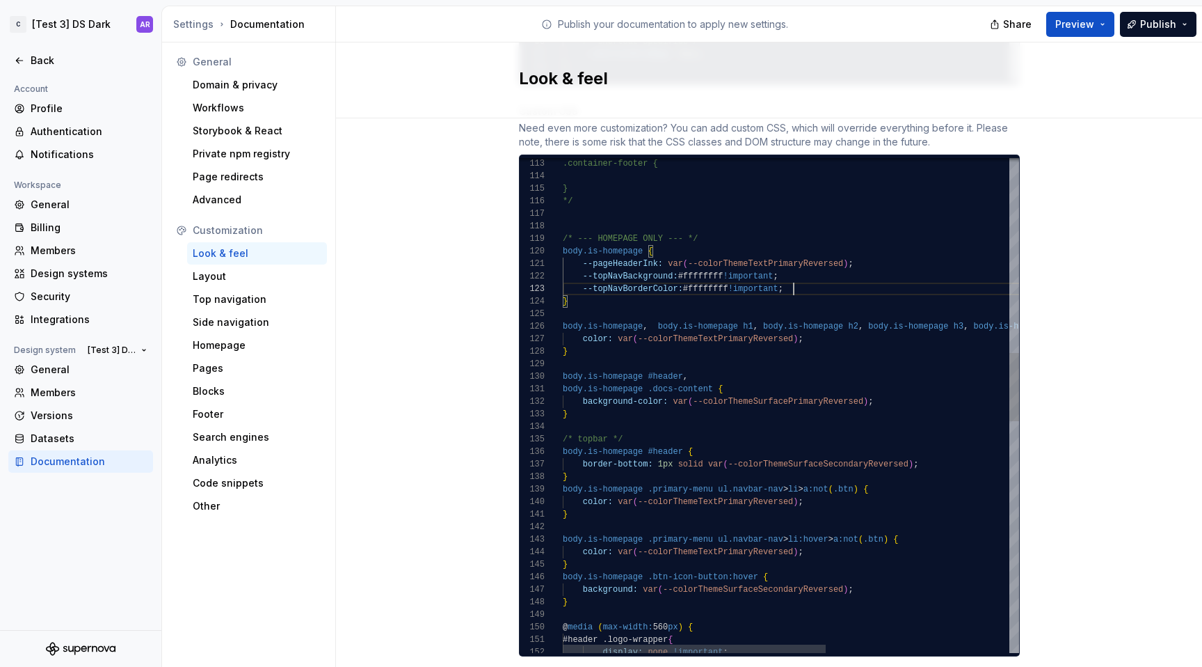
scroll to position [25, 241]
click at [573, 303] on div "color: var ( --colorThemeTextPrimaryReversed ) ; } body.is-homepage .btn-icon-b…" at bounding box center [950, 536] width 774 height 3565
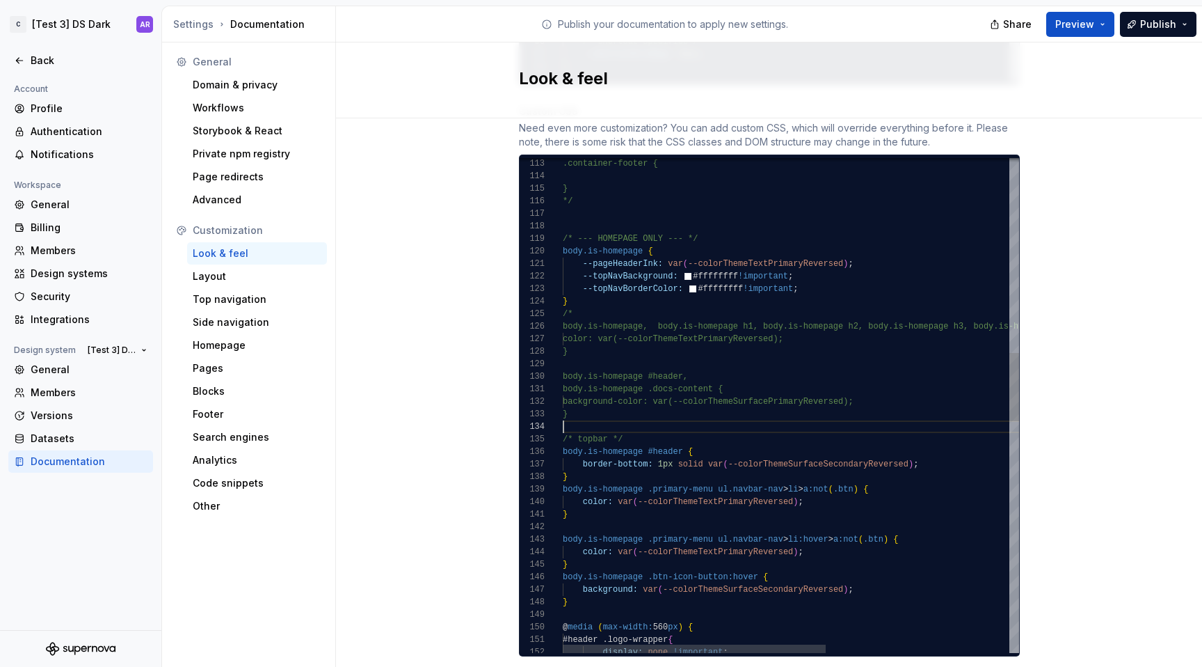
scroll to position [38, 0]
click at [582, 408] on div "color: var ( --colorThemeTextPrimaryReversed ) ; } body.is-homepage .btn-icon-b…" at bounding box center [950, 536] width 774 height 3565
drag, startPoint x: 704, startPoint y: 450, endPoint x: 909, endPoint y: 452, distance: 205.3
click at [909, 452] on div "color: var ( --colorThemeTextPrimaryReversed ) ; } body.is-homepage .btn-icon-b…" at bounding box center [950, 536] width 774 height 3565
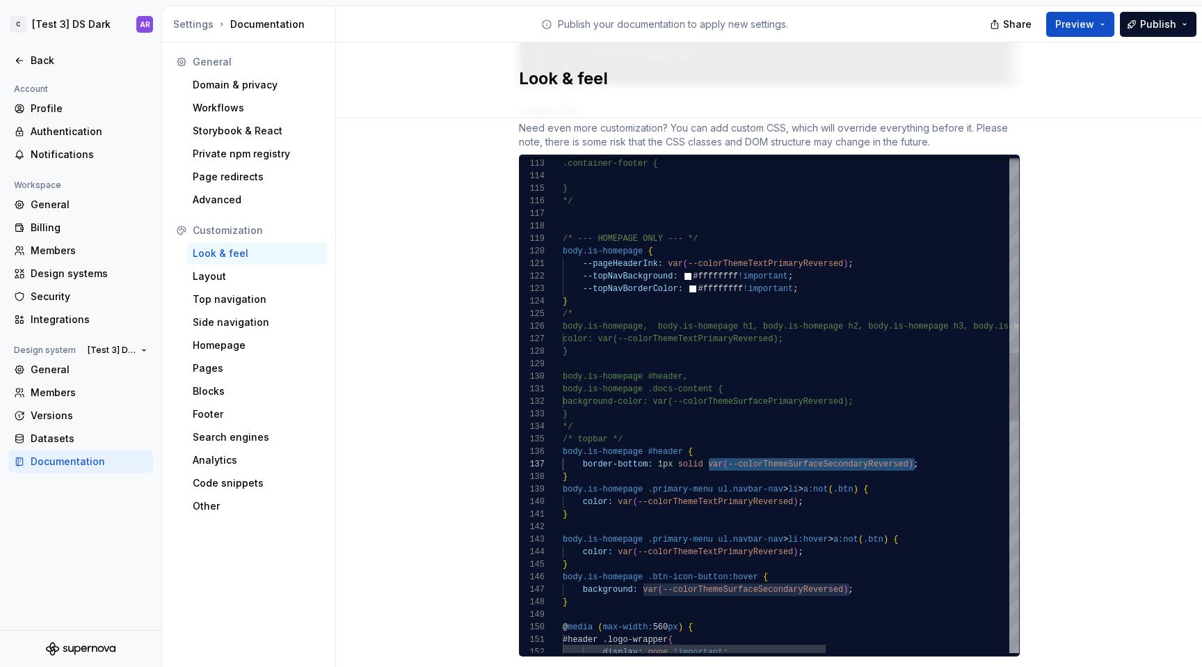
click at [694, 275] on div "color: var ( --colorThemeTextPrimaryReversed ) ; } body.is-homepage .btn-icon-b…" at bounding box center [950, 536] width 774 height 3565
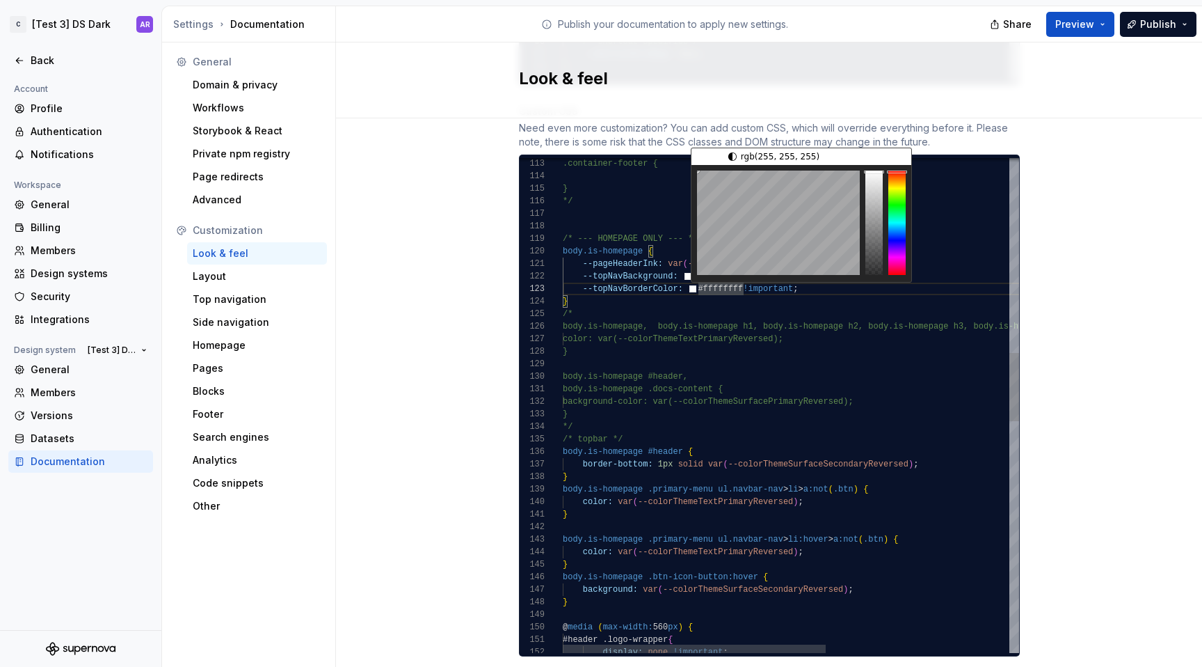
click at [706, 276] on div "color: var ( --colorThemeTextPrimaryReversed ) ; } body.is-homepage .btn-icon-b…" at bounding box center [950, 536] width 774 height 3565
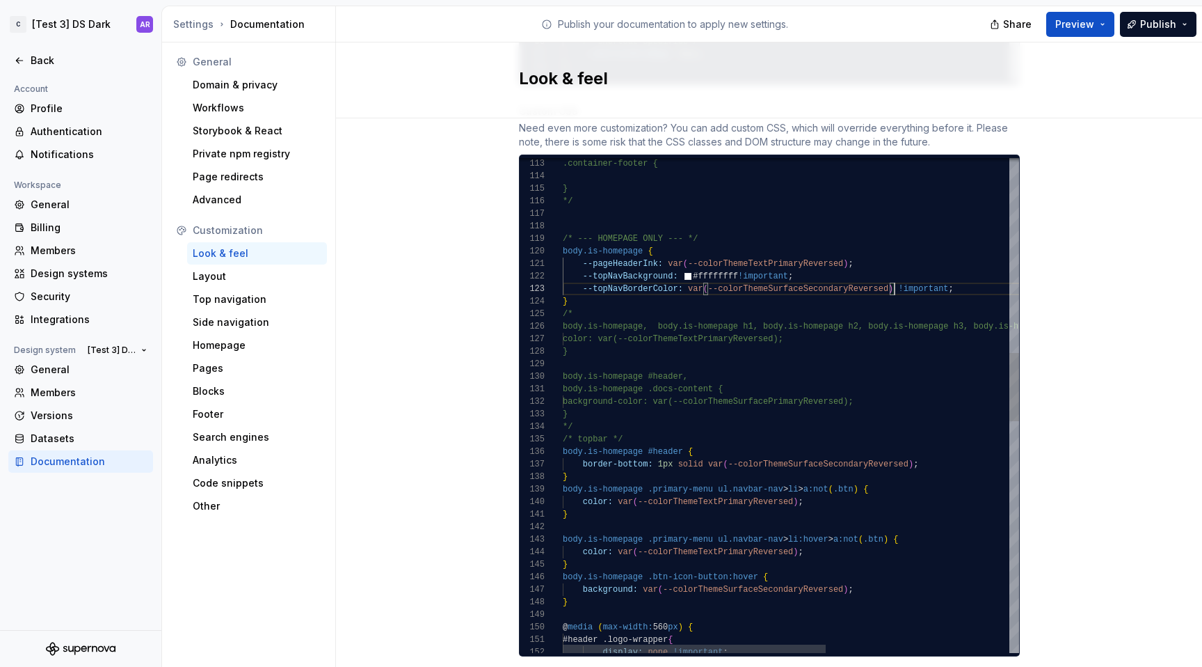
scroll to position [25, 332]
click at [795, 385] on div "color: var ( --colorThemeTextPrimaryReversed ) ; } body.is-homepage .btn-icon-b…" at bounding box center [950, 536] width 774 height 3565
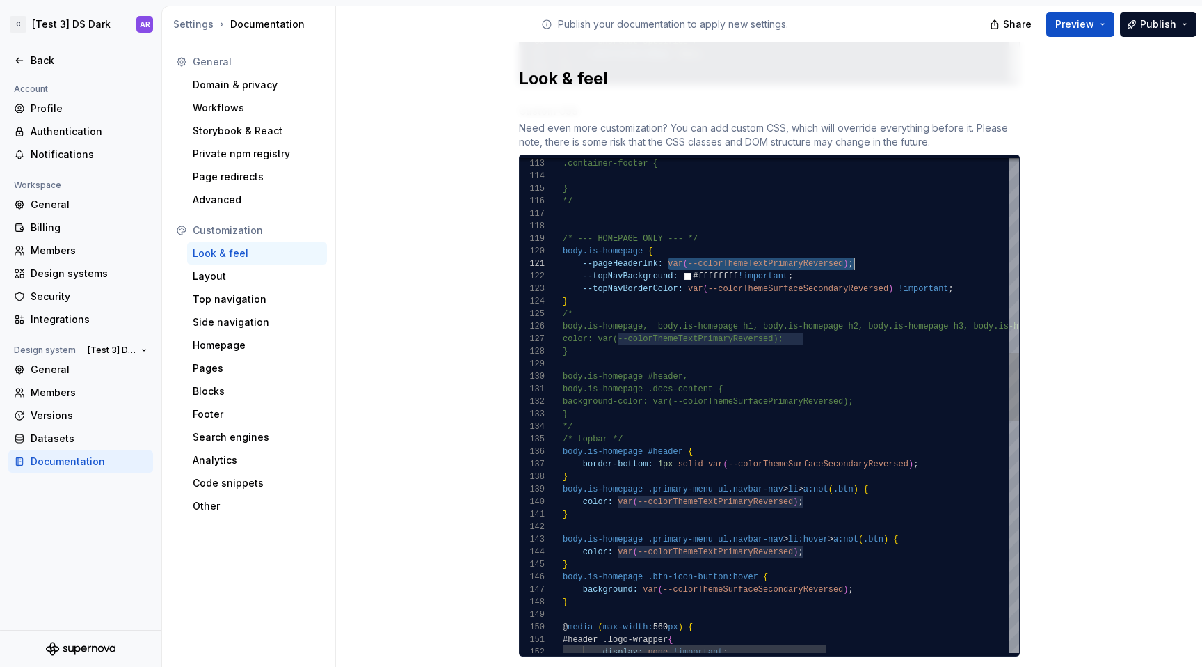
scroll to position [0, 292]
drag, startPoint x: 661, startPoint y: 250, endPoint x: 846, endPoint y: 247, distance: 185.1
click at [846, 247] on div "color: var ( --colorThemeTextPrimaryReversed ) ; } body.is-homepage .btn-icon-b…" at bounding box center [950, 536] width 774 height 3565
click at [707, 261] on div "color: var ( --colorThemeTextPrimaryReversed ) ; } body.is-homepage .btn-icon-b…" at bounding box center [950, 536] width 774 height 3565
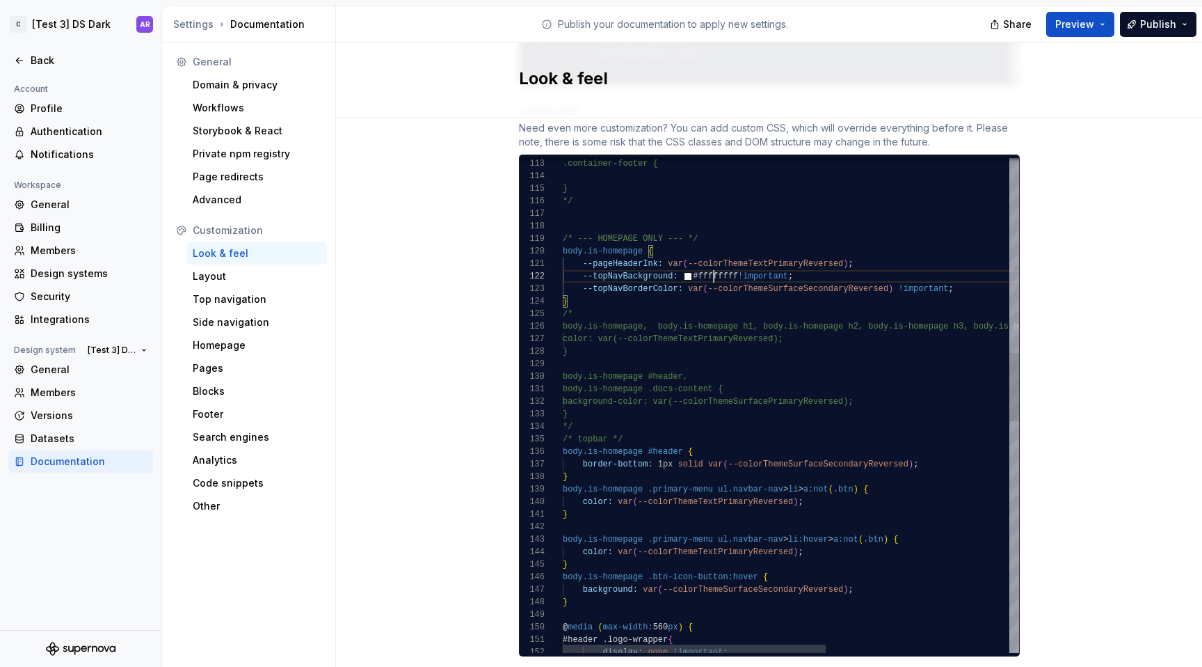
click at [707, 261] on div "color: var ( --colorThemeTextPrimaryReversed ) ; } body.is-homepage .btn-icon-b…" at bounding box center [950, 536] width 774 height 3565
click at [768, 393] on div "color: var ( --colorThemeTextPrimaryReversed ) ; } body.is-homepage .btn-icon-b…" at bounding box center [950, 536] width 774 height 3565
click at [767, 266] on div "color: var ( --colorThemeTextPrimaryReversed ) ; } body.is-homepage .btn-icon-b…" at bounding box center [950, 536] width 774 height 3565
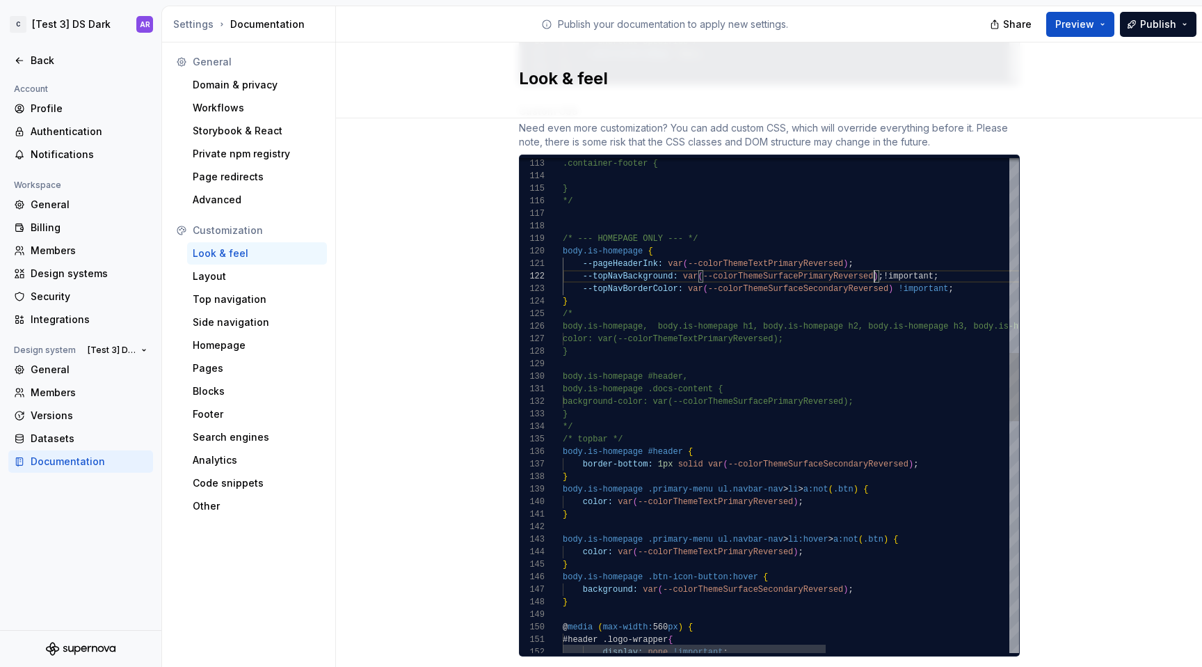
click at [767, 288] on div "color: var ( --colorThemeTextPrimaryReversed ) ; } body.is-homepage .btn-icon-b…" at bounding box center [950, 536] width 774 height 3565
click at [591, 406] on div "color: var ( --colorThemeTextPrimaryReversed ) ; } body.is-homepage .btn-icon-b…" at bounding box center [950, 536] width 774 height 3565
click at [581, 463] on div "color: var ( --colorThemeTextPrimaryReversed ) ; } body.is-homepage .btn-icon-b…" at bounding box center [950, 536] width 774 height 3565
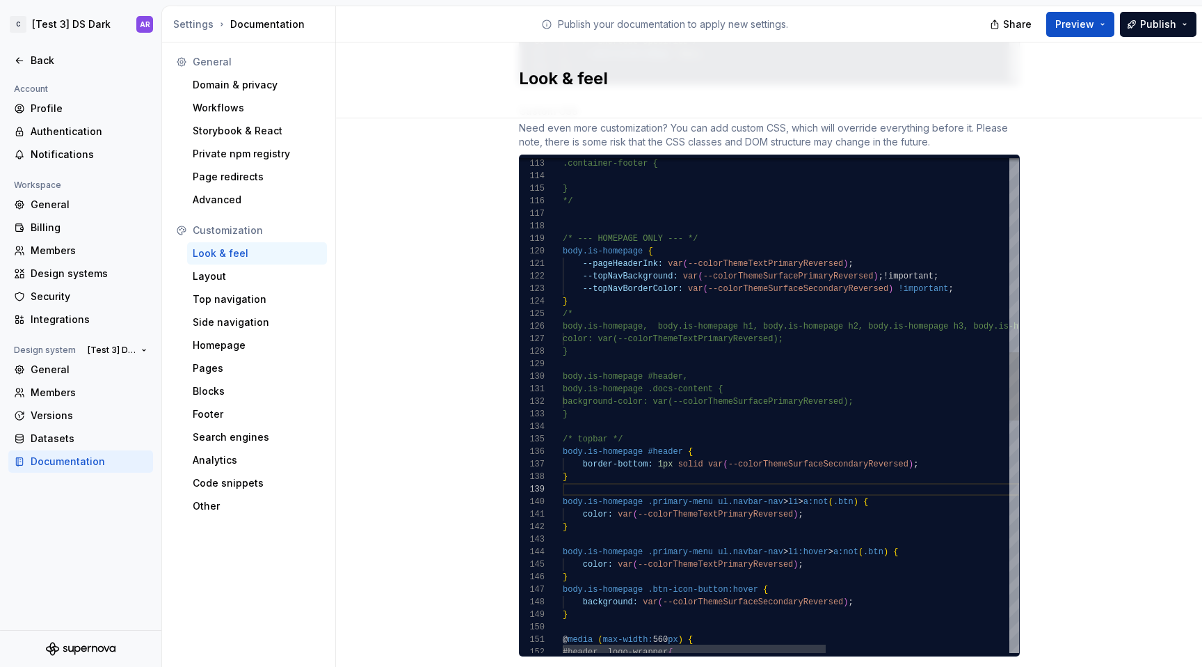
scroll to position [38, 0]
click at [574, 411] on div "color: var ( --colorThemeTextPrimaryReversed ) ; } body.is-homepage .btn-icon-b…" at bounding box center [950, 543] width 774 height 3578
click at [706, 427] on div "color: var ( --colorThemeTextPrimaryReversed ) ; } body.is-homepage .btn-icon-b…" at bounding box center [950, 543] width 774 height 3578
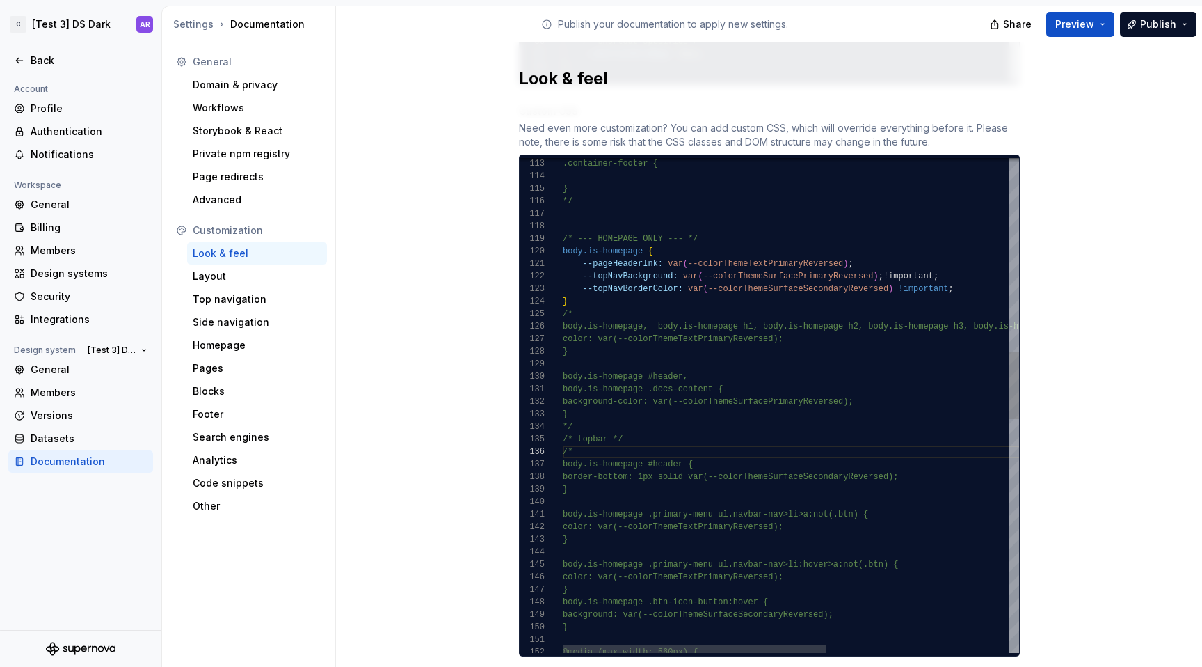
scroll to position [113, 0]
click at [684, 488] on div "color: var(--colorThemeTextPrimaryReversed); } body.is-homepage .btn-icon-butto…" at bounding box center [950, 549] width 774 height 3590
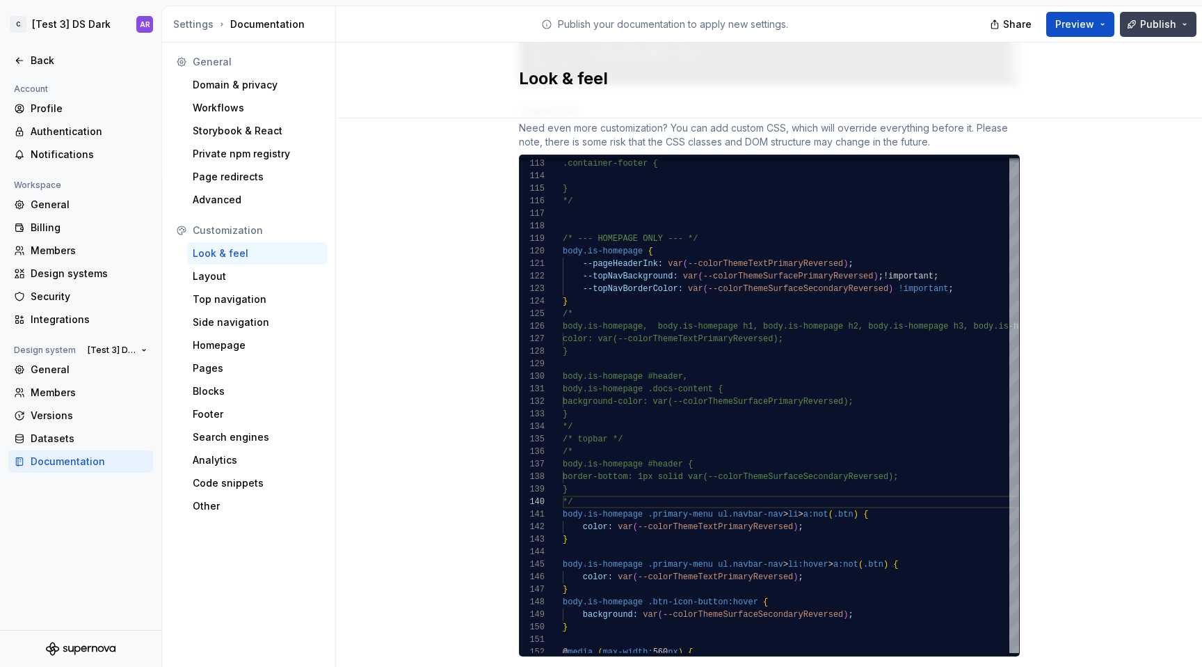
click at [1141, 22] on button "Publish" at bounding box center [1158, 24] width 77 height 25
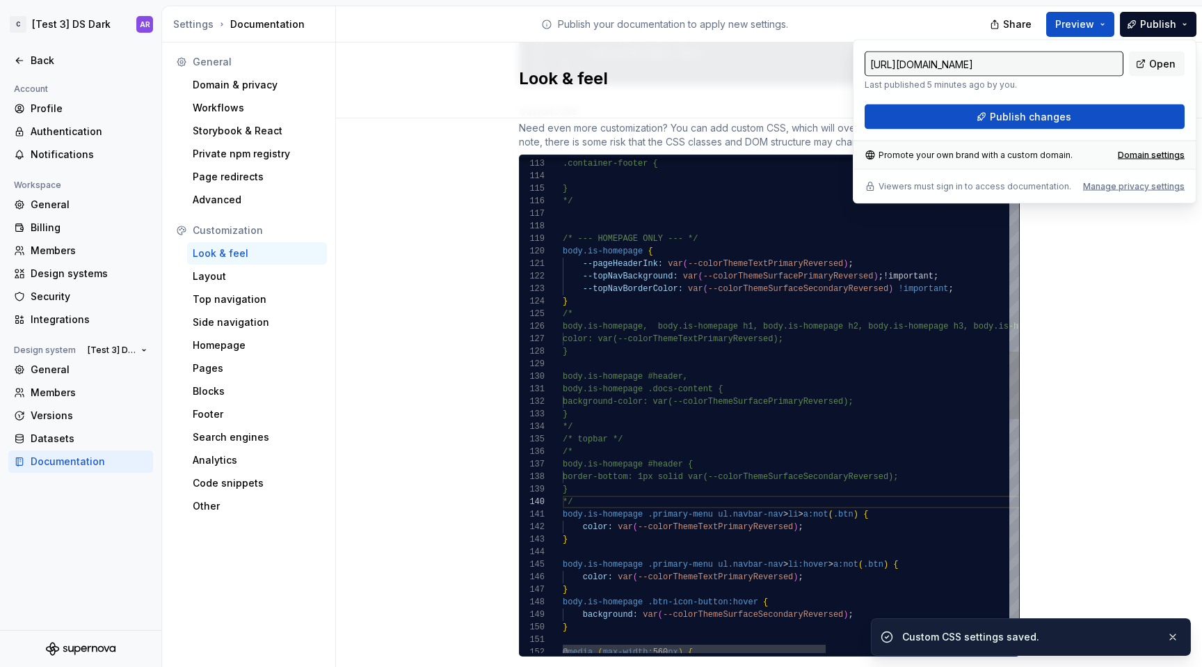
click at [864, 285] on div "color: var ( --colorThemeTextPrimaryReversed ) ; } body.is-homepage .btn-icon-b…" at bounding box center [950, 549] width 774 height 3590
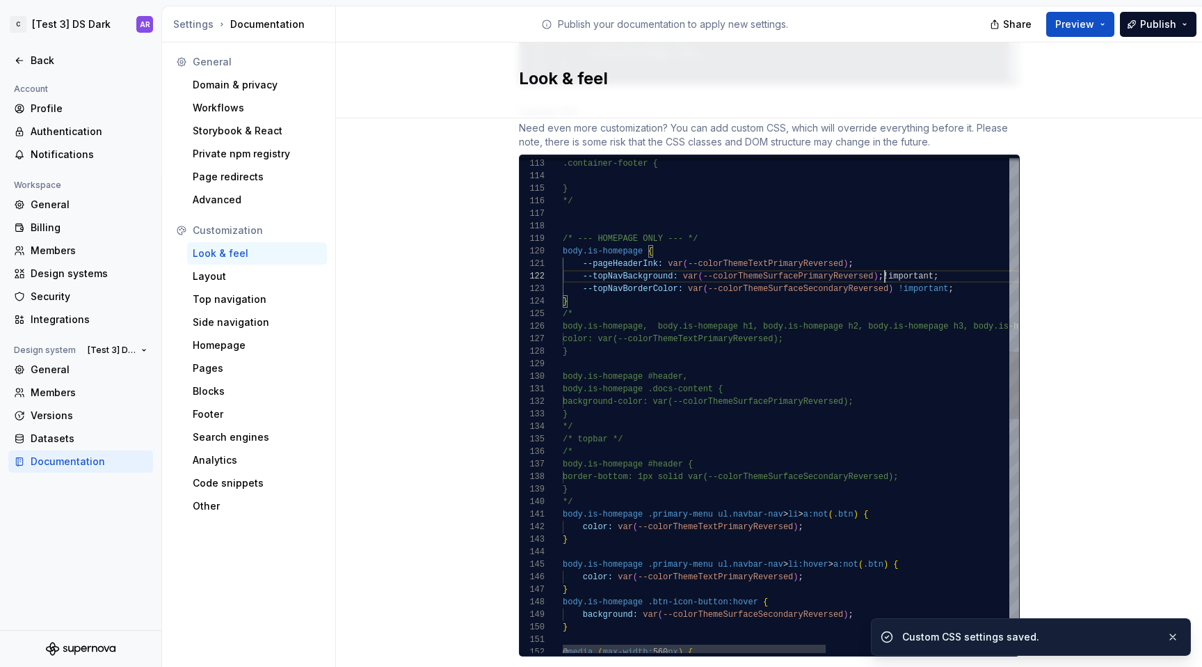
click at [880, 264] on div "color: var ( --colorThemeTextPrimaryReversed ) ; } body.is-homepage .btn-icon-b…" at bounding box center [950, 549] width 774 height 3590
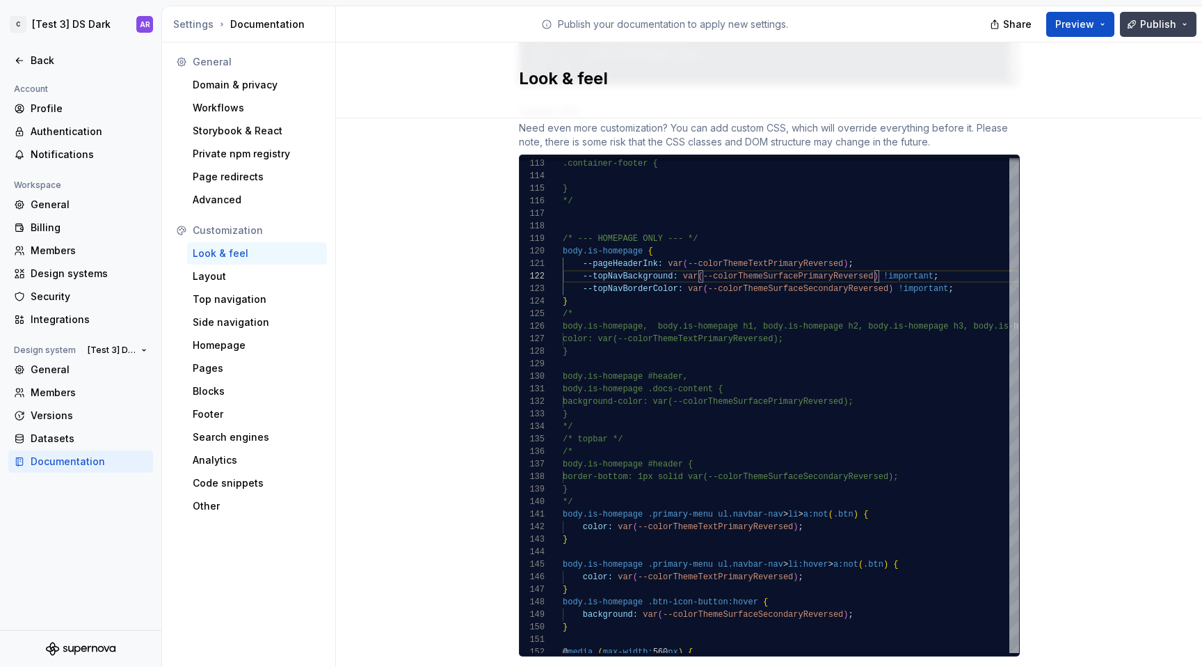
click at [1184, 24] on button "Publish" at bounding box center [1158, 24] width 77 height 25
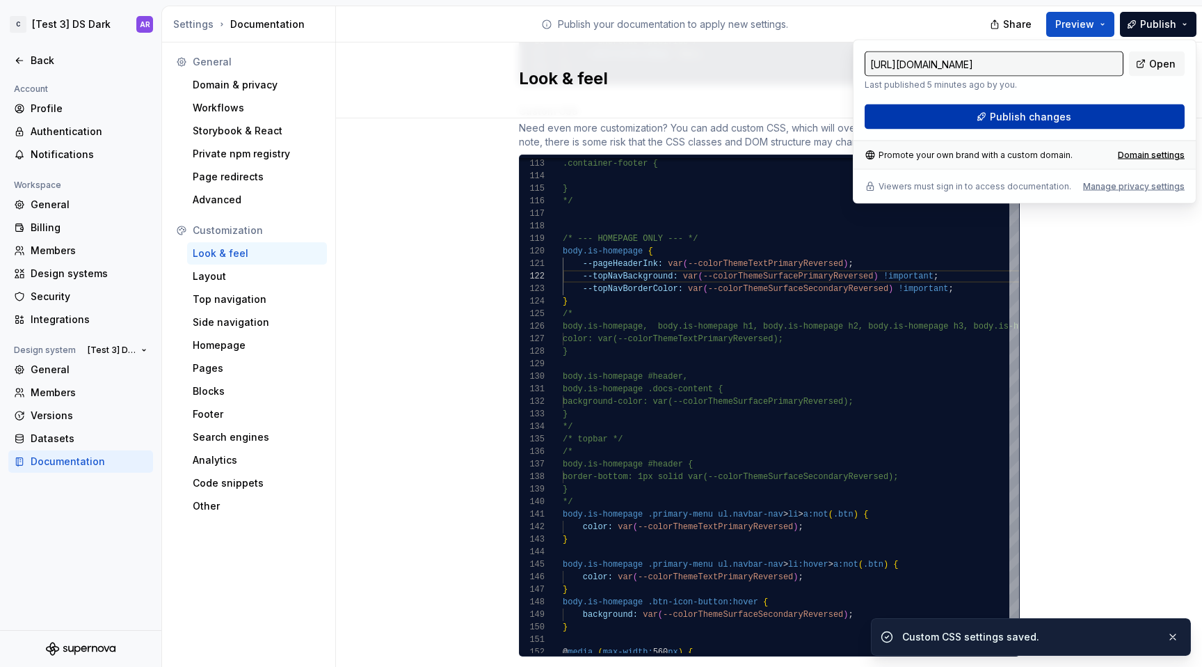
click at [1106, 122] on button "Publish changes" at bounding box center [1025, 116] width 320 height 25
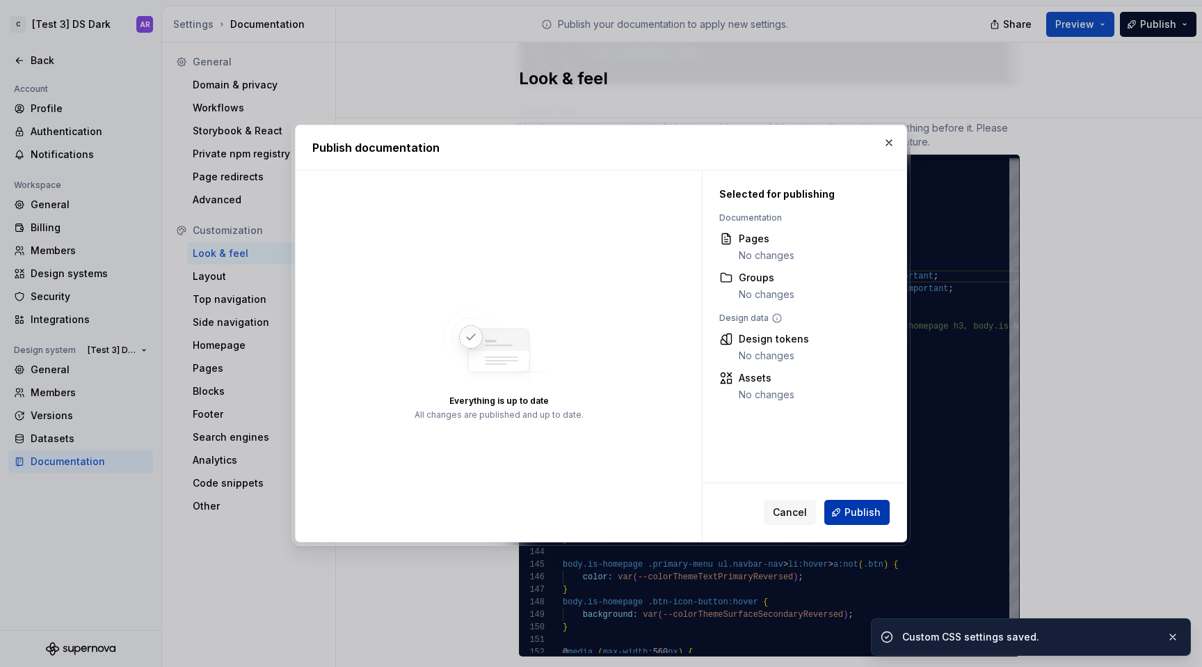
click at [864, 507] on span "Publish" at bounding box center [863, 512] width 36 height 14
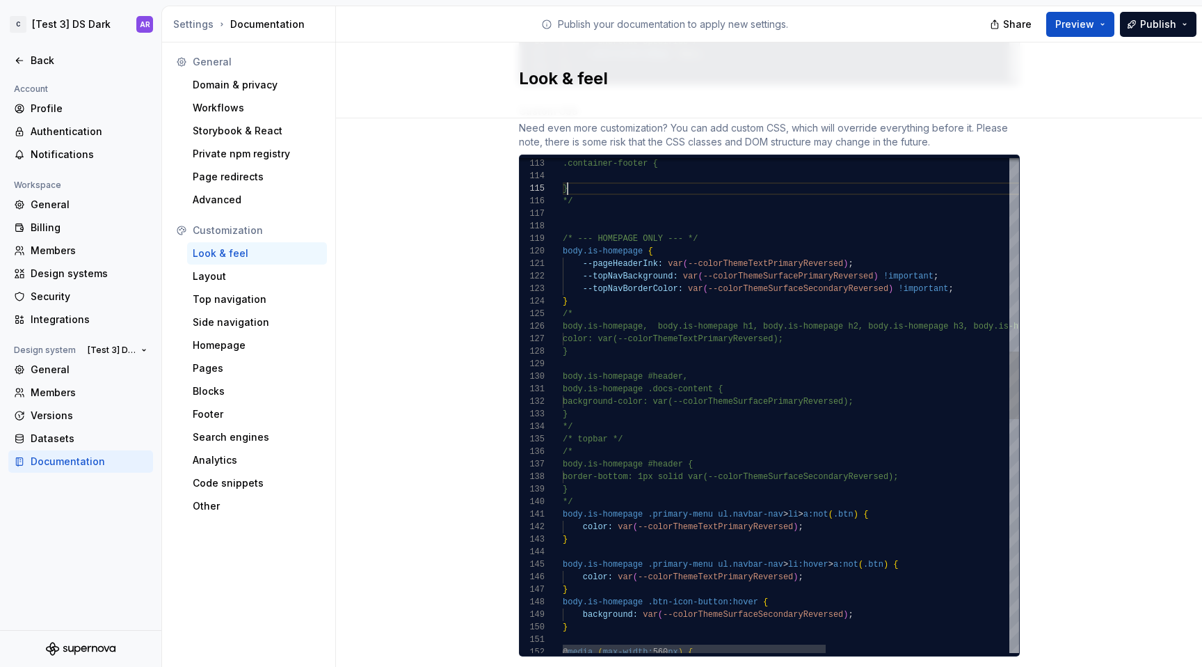
click at [749, 175] on div "color: var ( --colorThemeTextPrimaryReversed ) ; } body.is-homepage .btn-icon-b…" at bounding box center [950, 549] width 774 height 3590
click at [749, 191] on div "color: var ( --colorThemeTextPrimaryReversed ) ; } body.is-homepage .btn-icon-b…" at bounding box center [950, 549] width 774 height 3590
click at [749, 198] on div "color: var ( --colorThemeTextPrimaryReversed ) ; } body.is-homepage .btn-icon-b…" at bounding box center [950, 549] width 774 height 3590
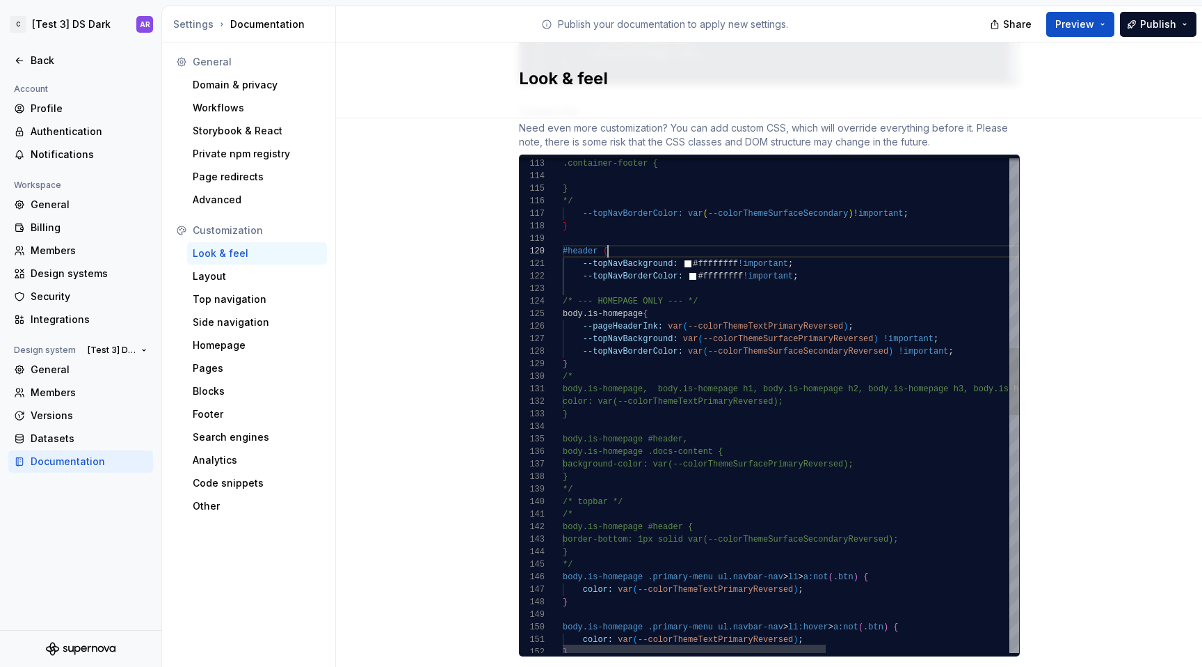
scroll to position [113, 45]
click at [651, 235] on div "color: var ( --colorThemeTextPrimaryReversed ) ; } body.is-homepage .primary-me…" at bounding box center [950, 580] width 774 height 3653
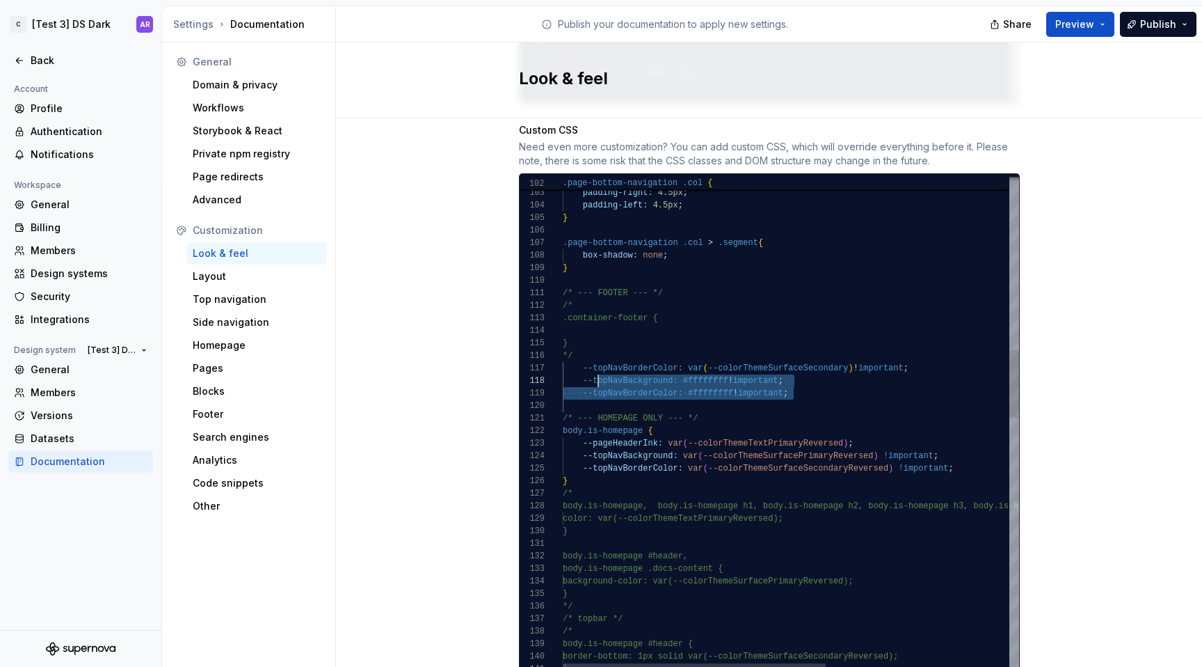
scroll to position [75, 0]
drag, startPoint x: 817, startPoint y: 381, endPoint x: 552, endPoint y: 354, distance: 265.8
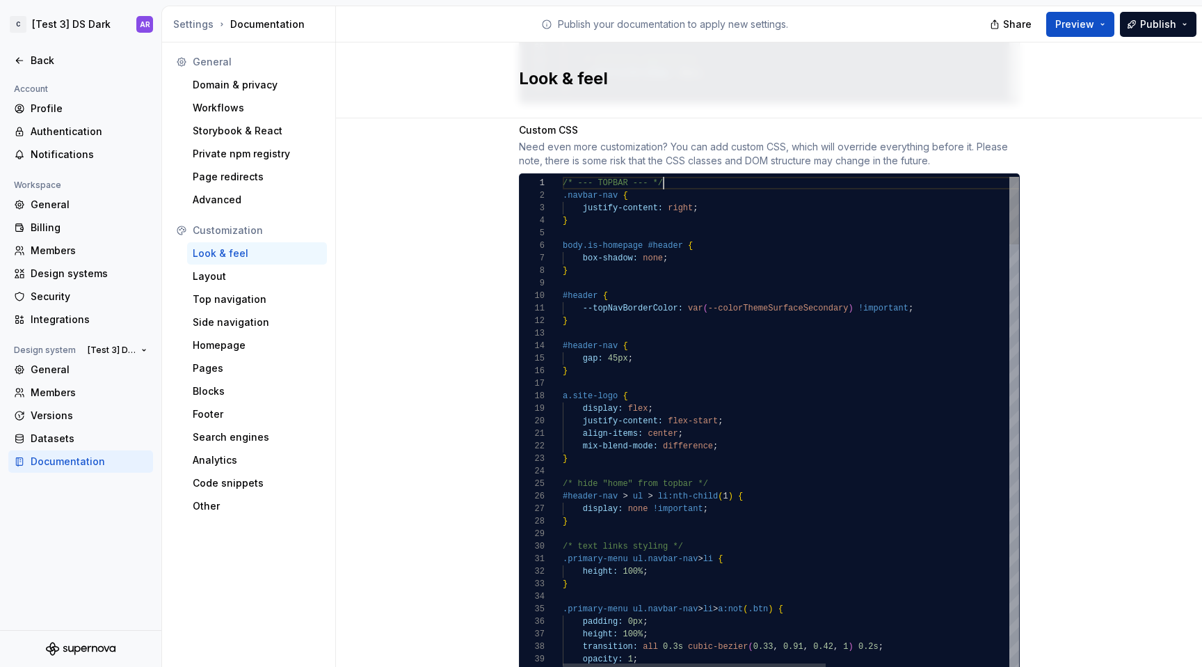
scroll to position [0, 101]
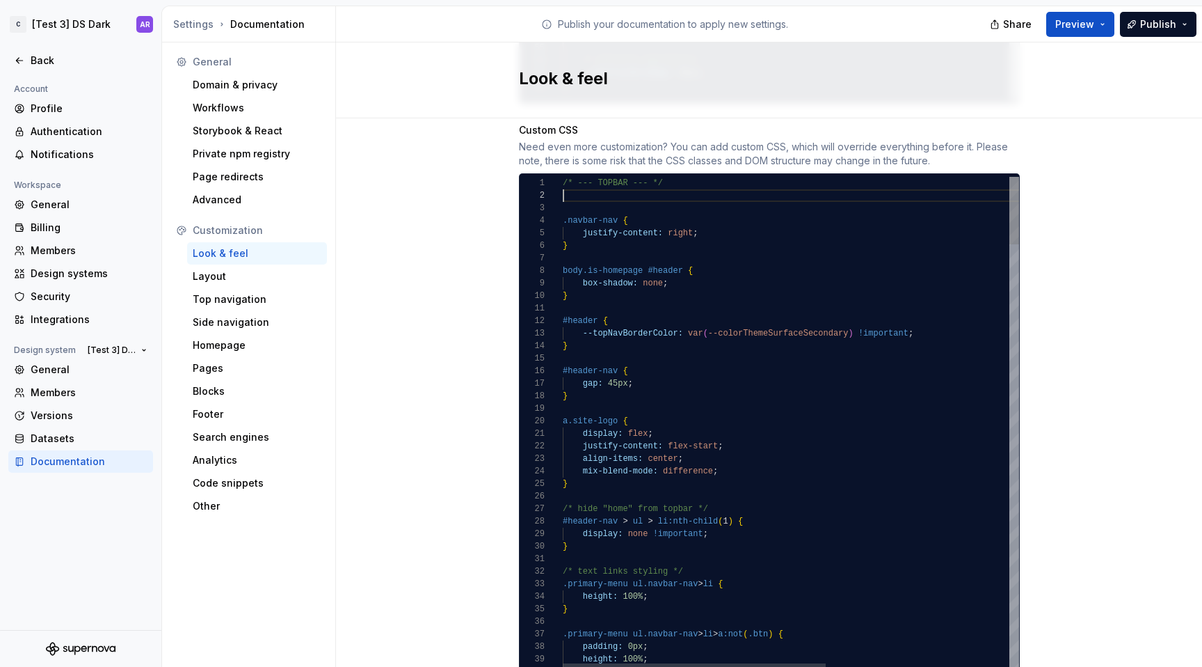
scroll to position [38, 231]
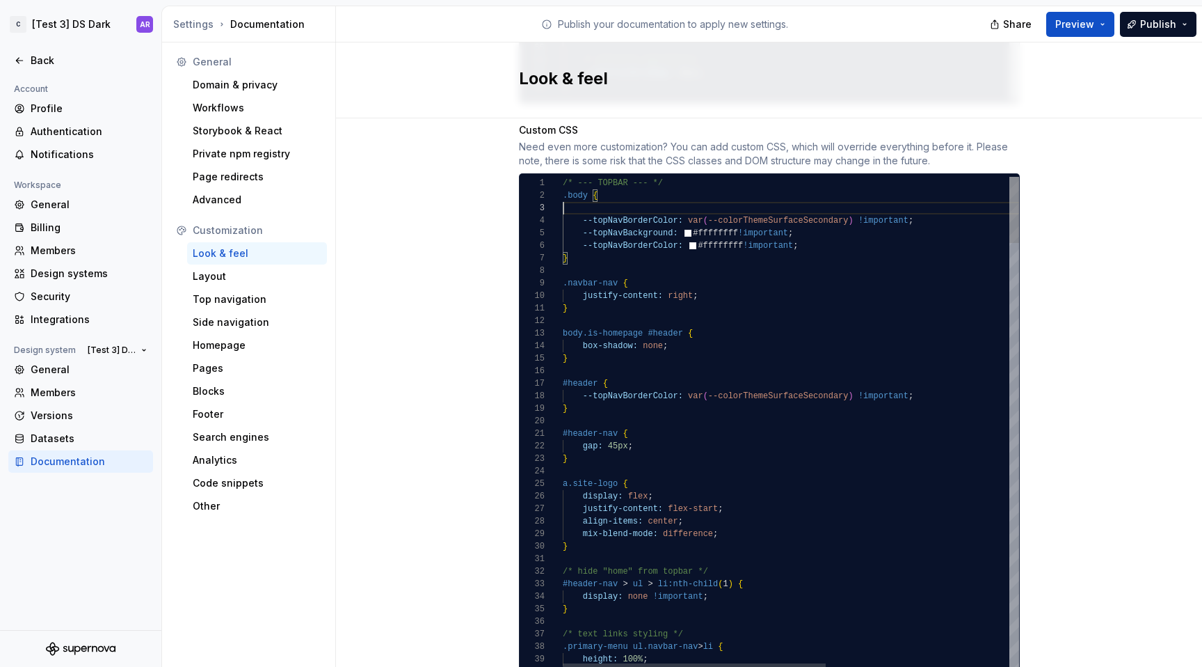
scroll to position [13, 35]
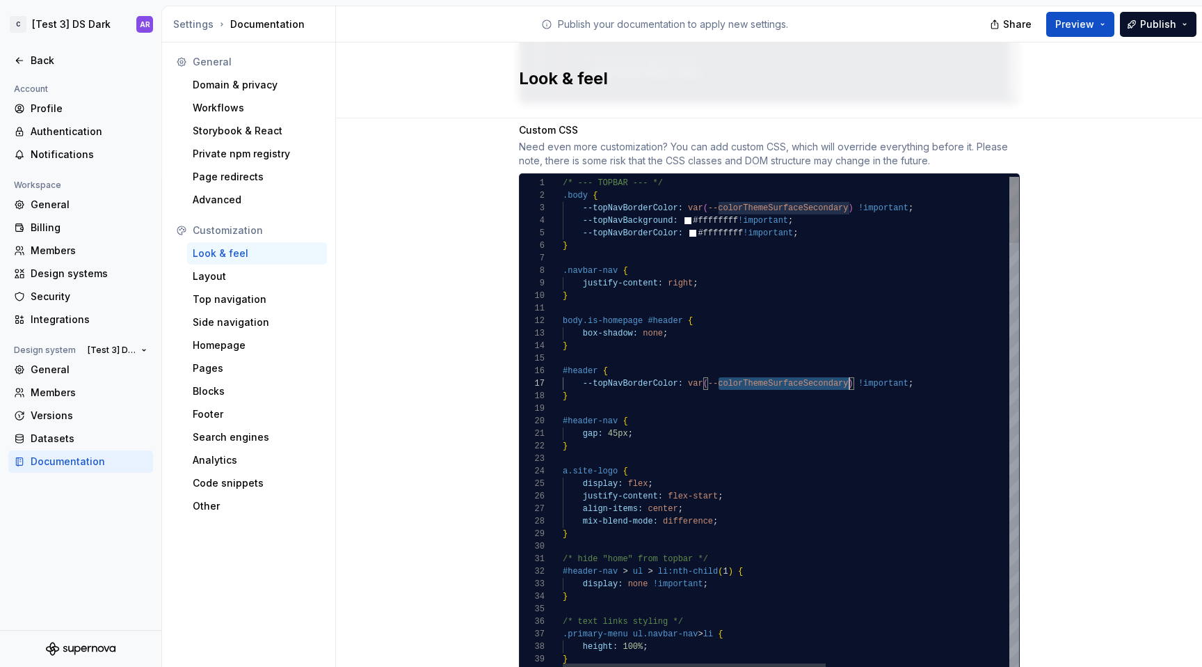
scroll to position [75, 287]
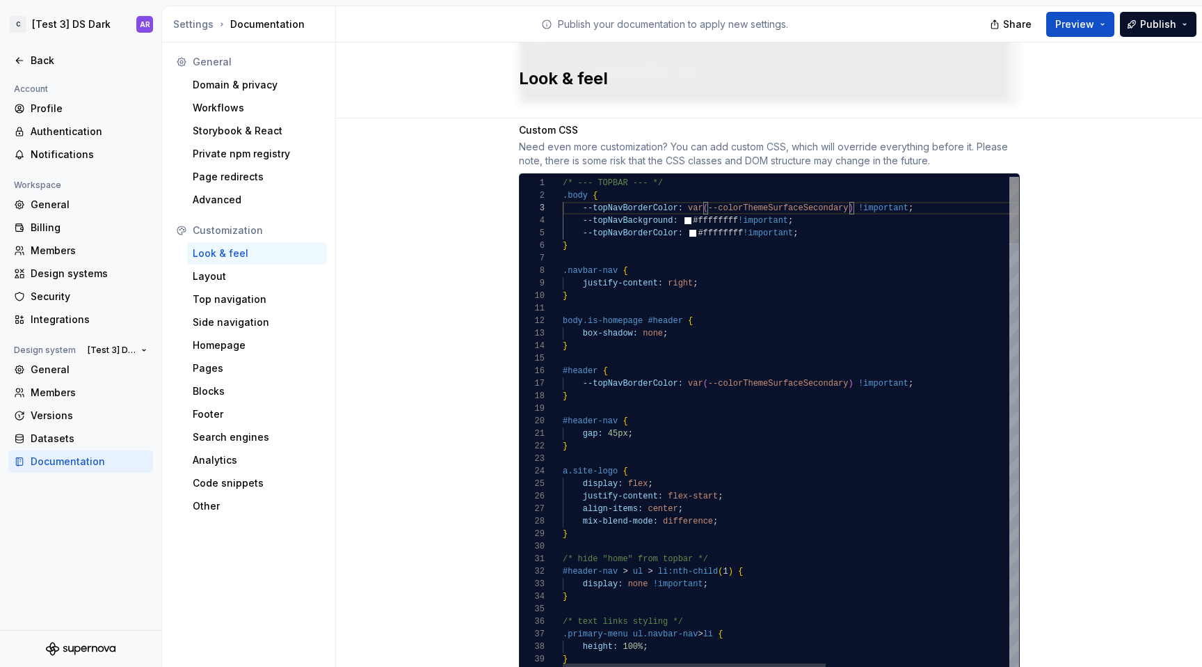
scroll to position [75, 0]
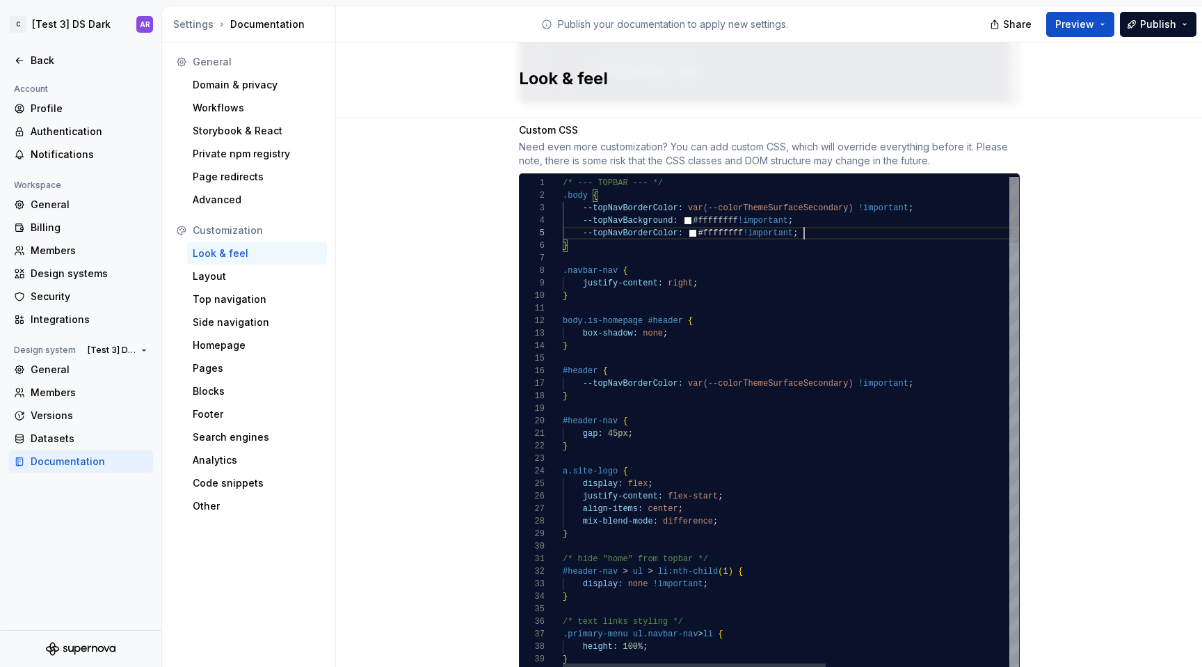
scroll to position [50, 241]
drag, startPoint x: 682, startPoint y: 192, endPoint x: 850, endPoint y: 191, distance: 167.7
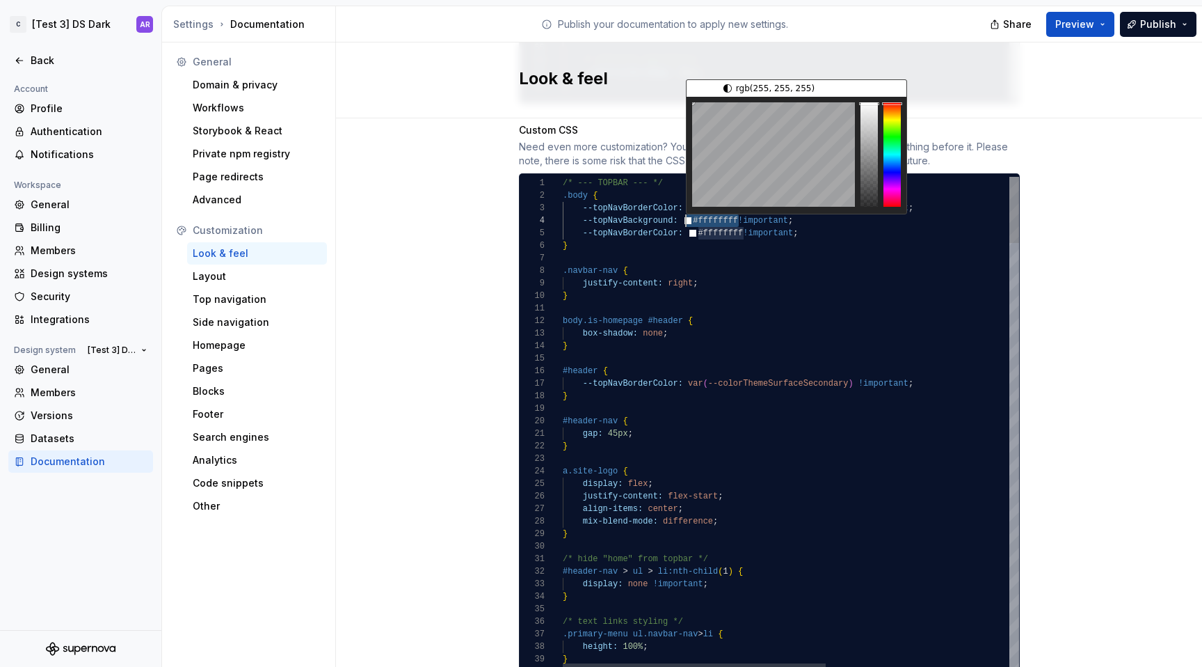
drag, startPoint x: 733, startPoint y: 207, endPoint x: 682, endPoint y: 207, distance: 51.5
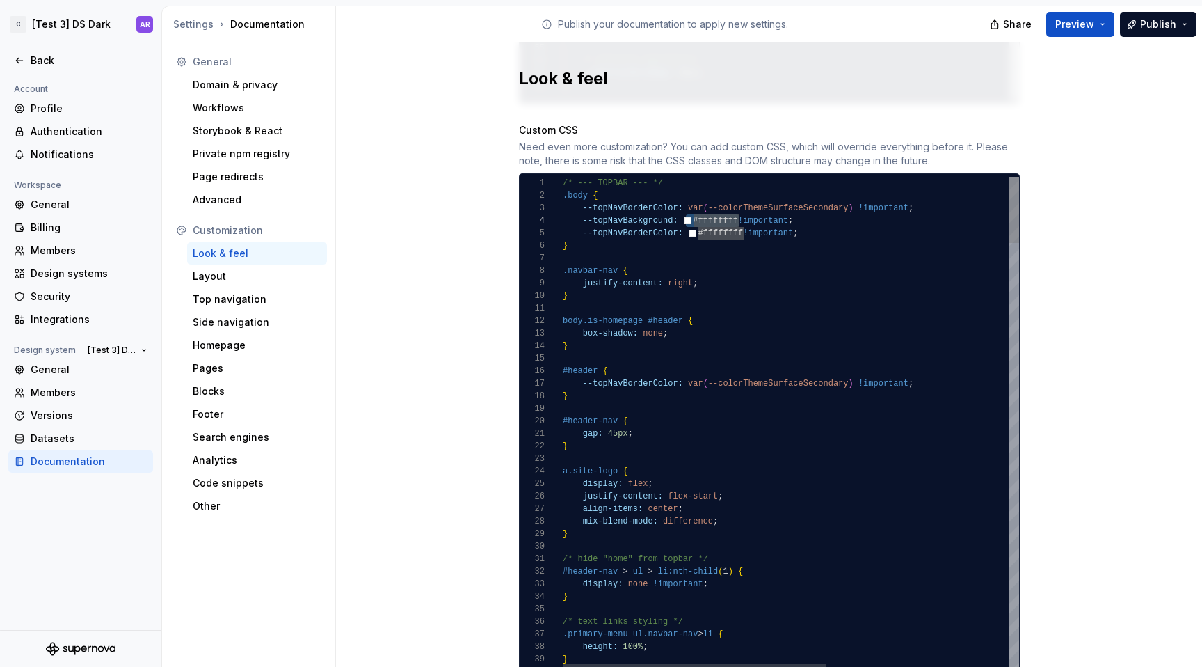
scroll to position [38, 296]
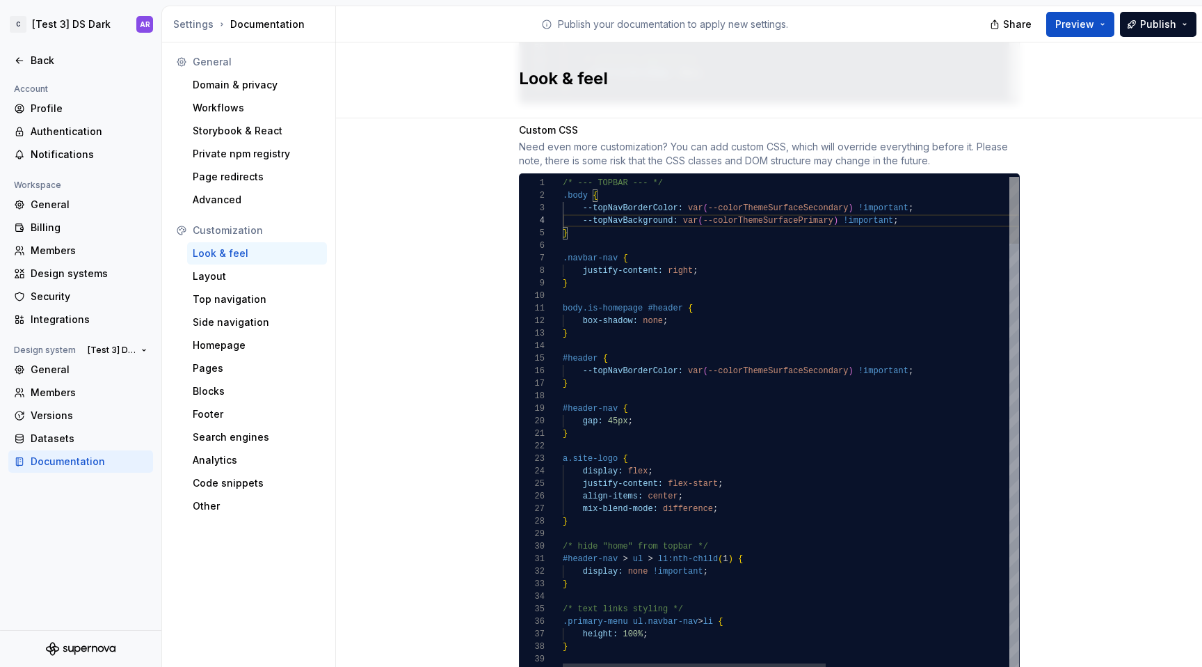
scroll to position [38, 0]
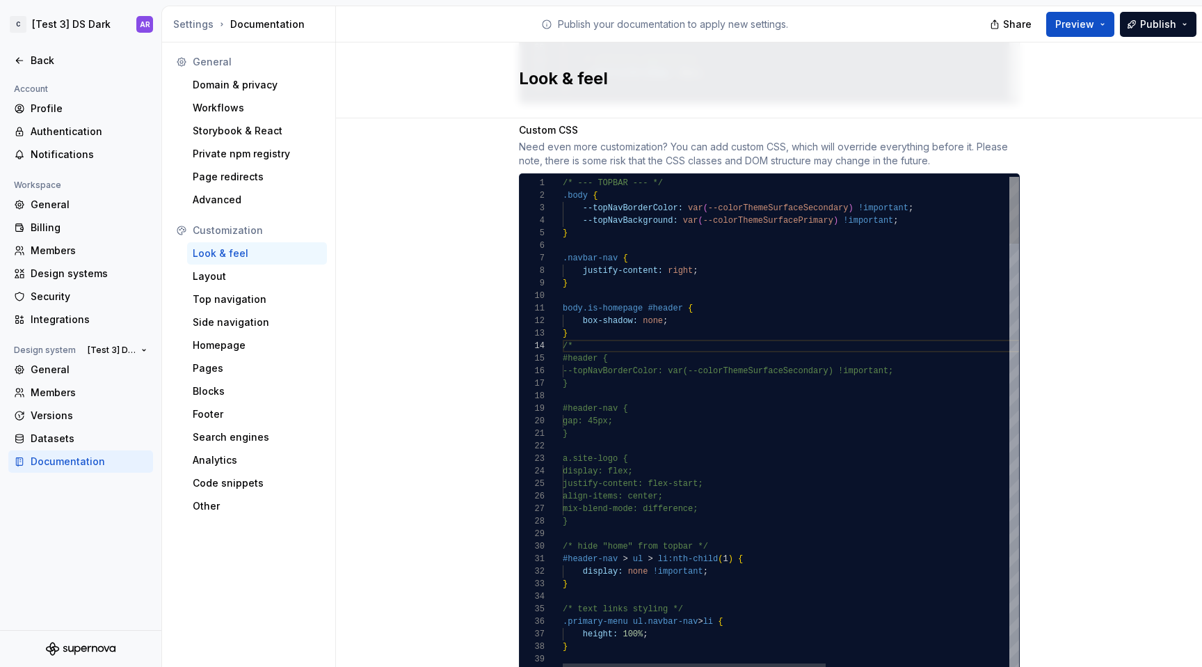
scroll to position [88, 0]
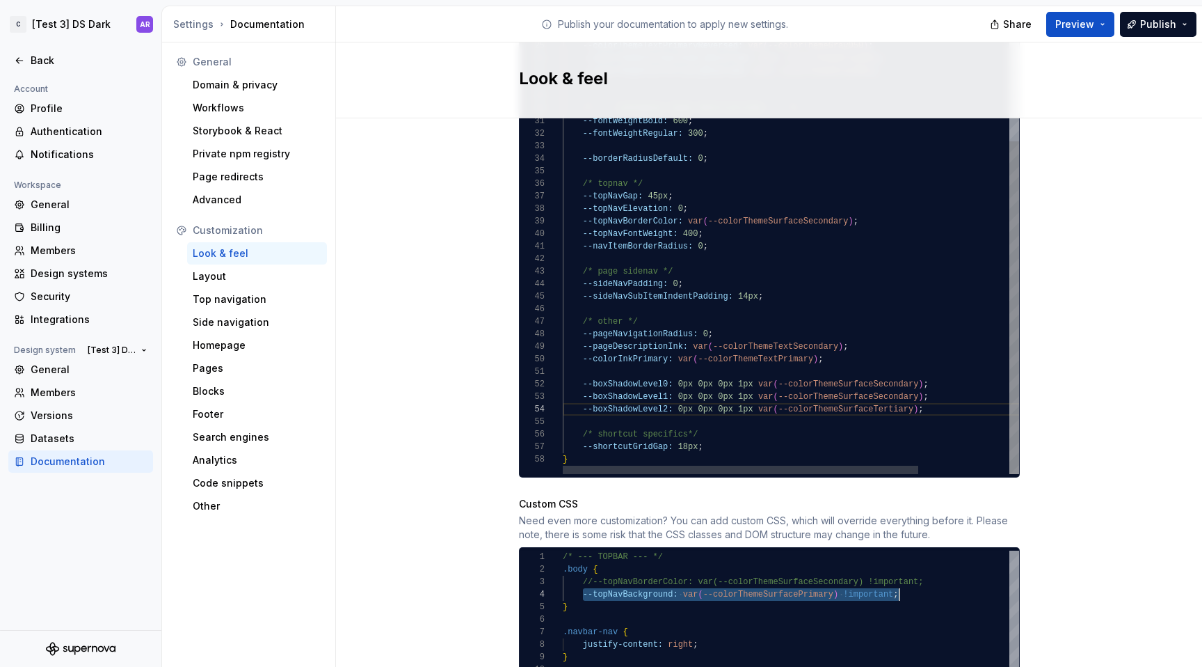
type textarea "**********"
click at [877, 207] on div "/* --- SUPERNOVA THEME MODIFICATIONS --- */ --fontWeightBold: 600 ; --fontWeigh…" at bounding box center [849, 106] width 573 height 735
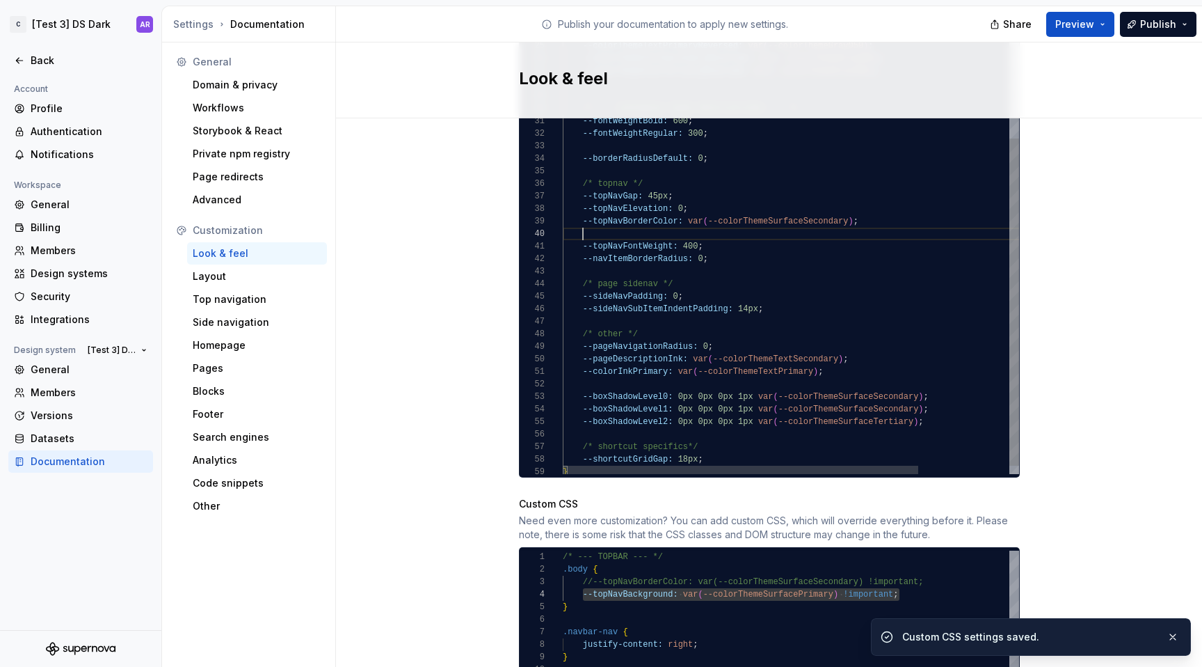
scroll to position [113, 336]
click at [864, 223] on div "/* --- SUPERNOVA THEME MODIFICATIONS --- */ --fontWeightBold: 600 ; --fontWeigh…" at bounding box center [849, 112] width 573 height 747
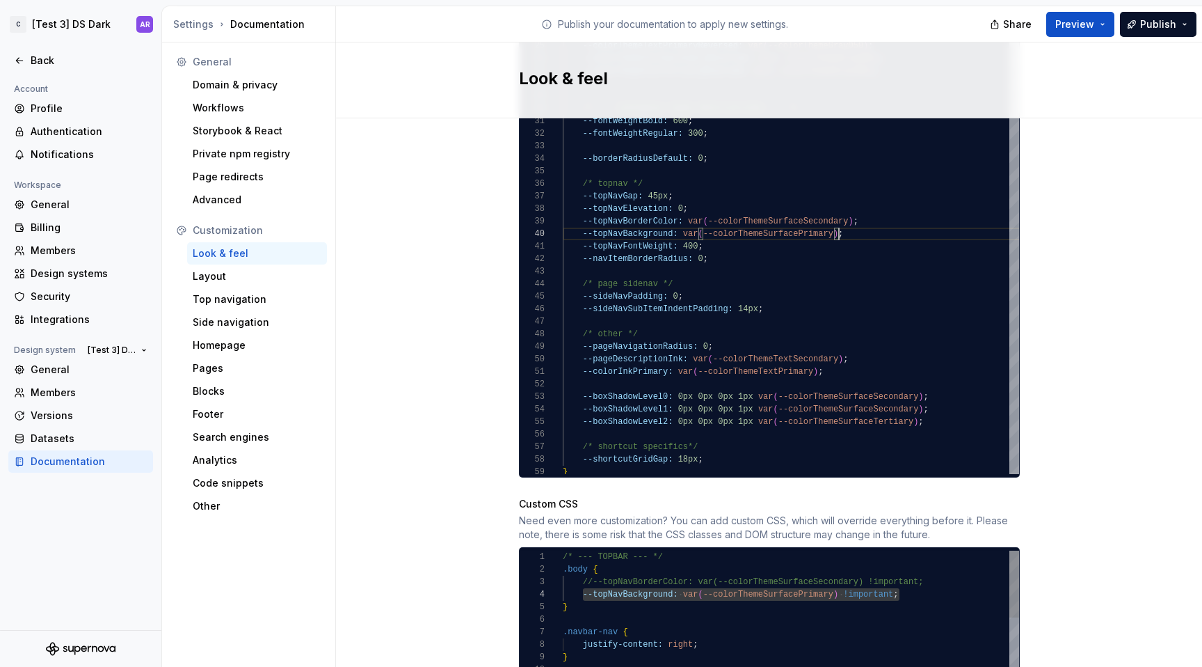
type textarea "**********"
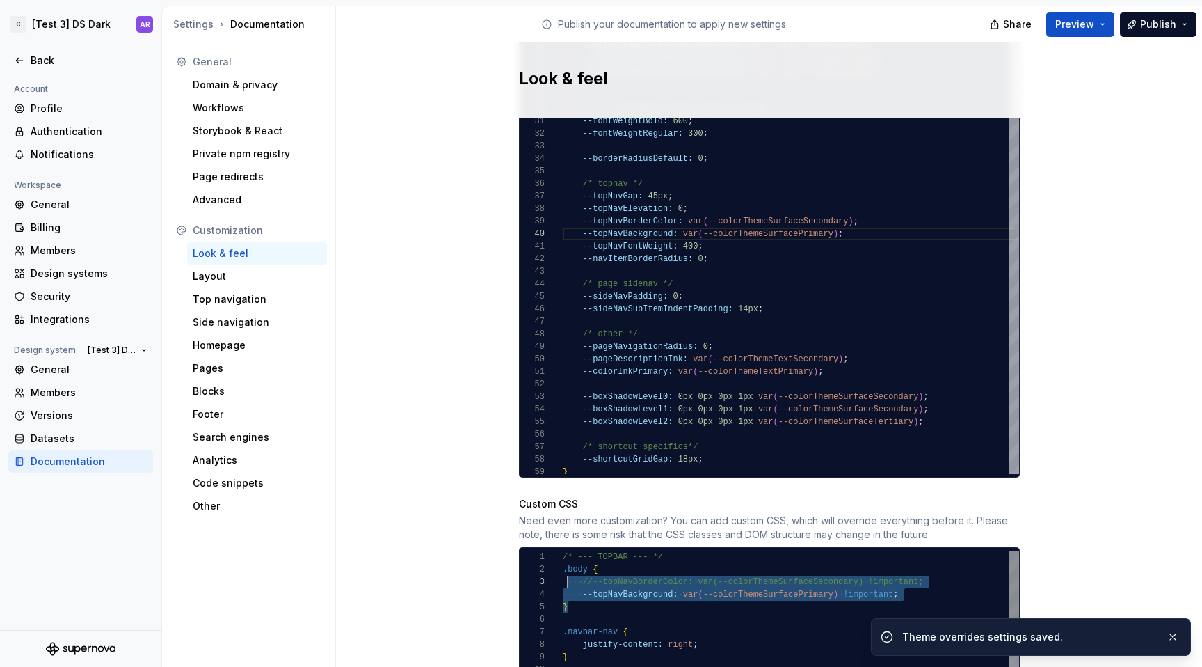
scroll to position [13, 0]
drag, startPoint x: 578, startPoint y: 592, endPoint x: 558, endPoint y: 556, distance: 41.1
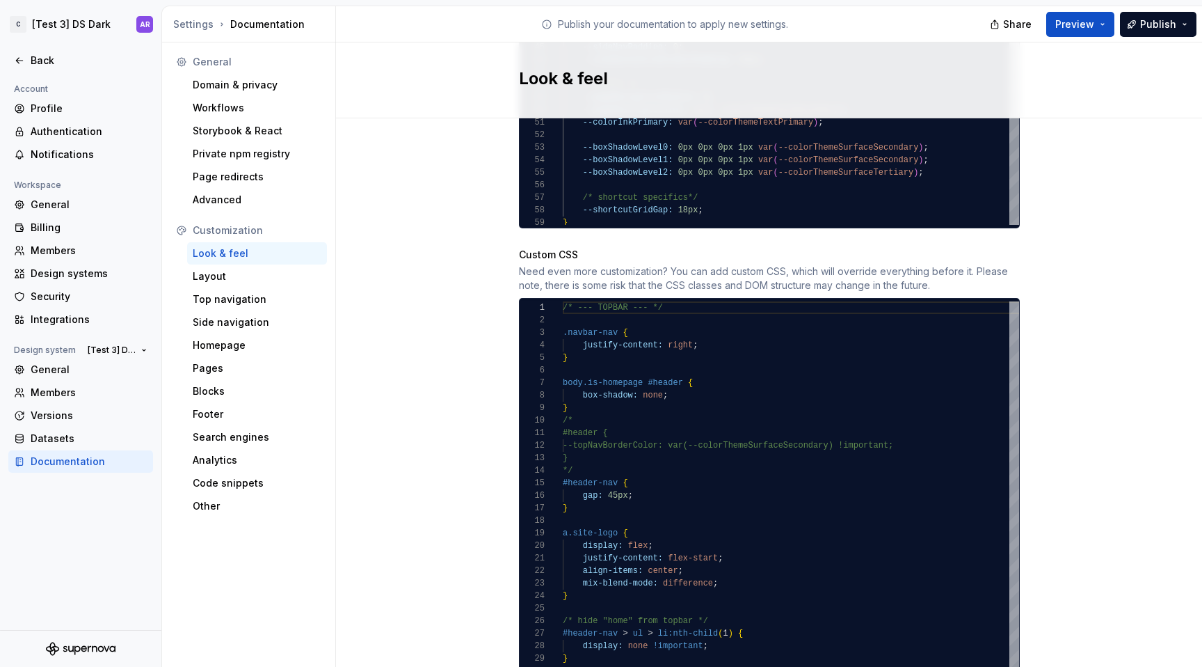
scroll to position [1314, 0]
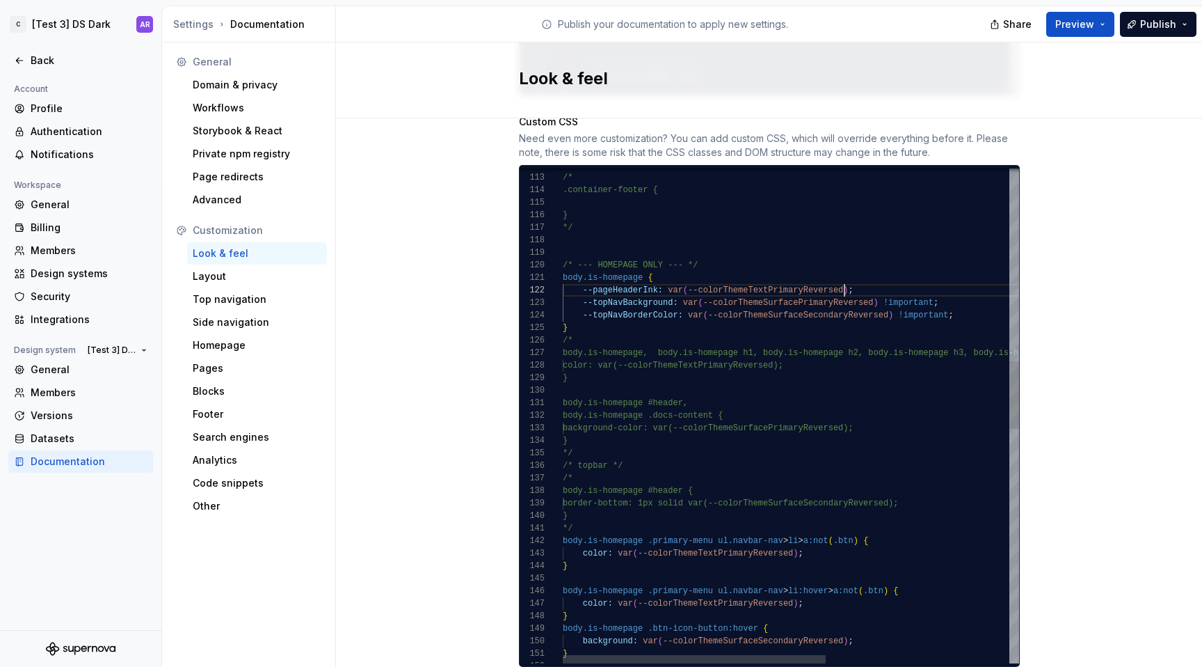
click at [841, 280] on div "--pageHeaderInk: var ( --colorThemeTextPrimaryReversed ) ; --topNavBackground: …" at bounding box center [950, 569] width 774 height 3603
click at [804, 276] on div "--pageHeaderInk: var ( --colorThemeTextPrimaryReversed ) !important ; --topNavB…" at bounding box center [950, 569] width 774 height 3603
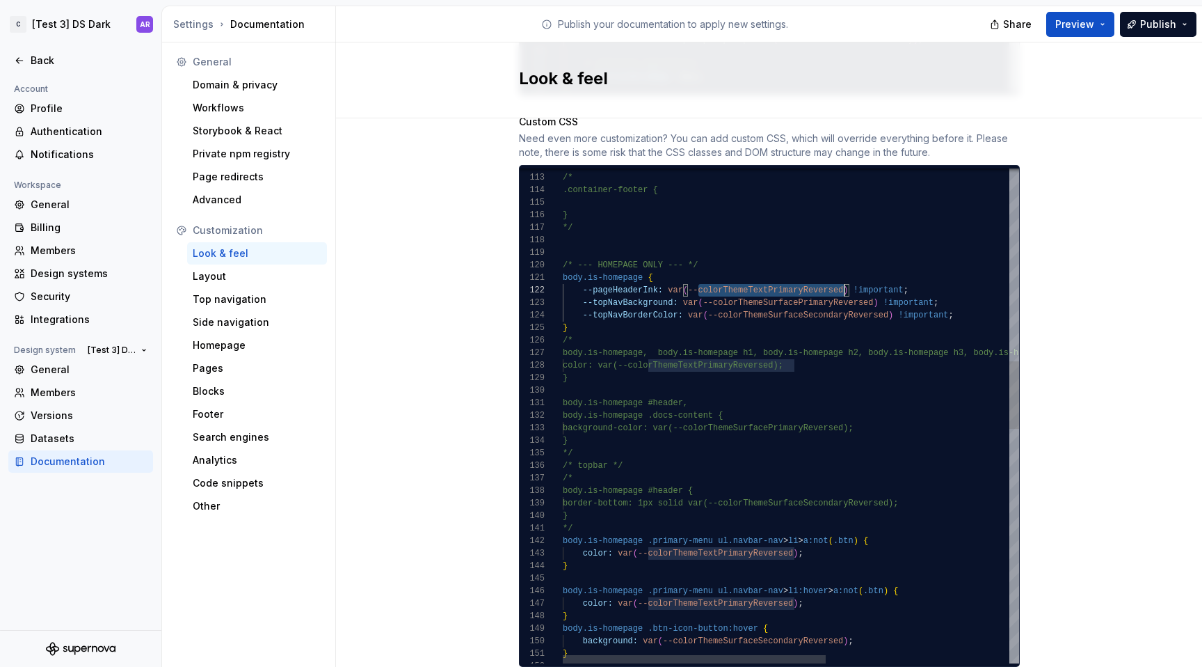
scroll to position [13, 282]
click at [804, 276] on div "--pageHeaderInk: var ( --colorThemeTextPrimaryReversed ) !important ; --topNavB…" at bounding box center [950, 569] width 774 height 3603
click at [807, 289] on div "--pageHeaderInk: var ( --colorThemeTextPrimaryReversed ) !important ; --topNavB…" at bounding box center [950, 569] width 774 height 3603
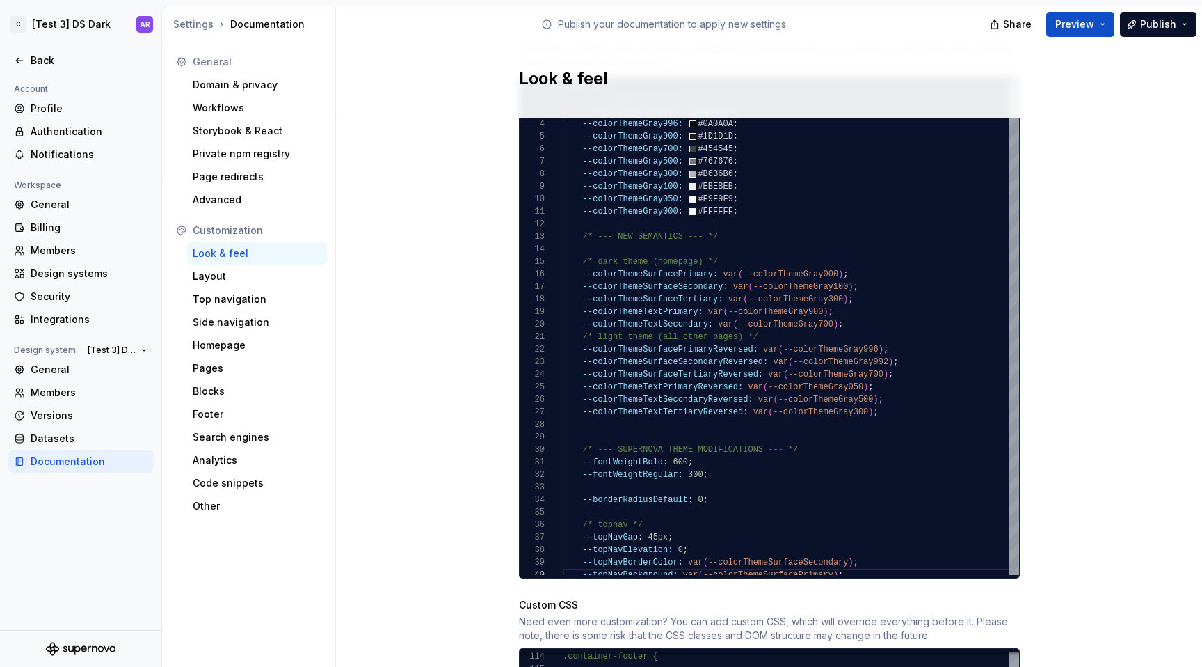
scroll to position [989, 0]
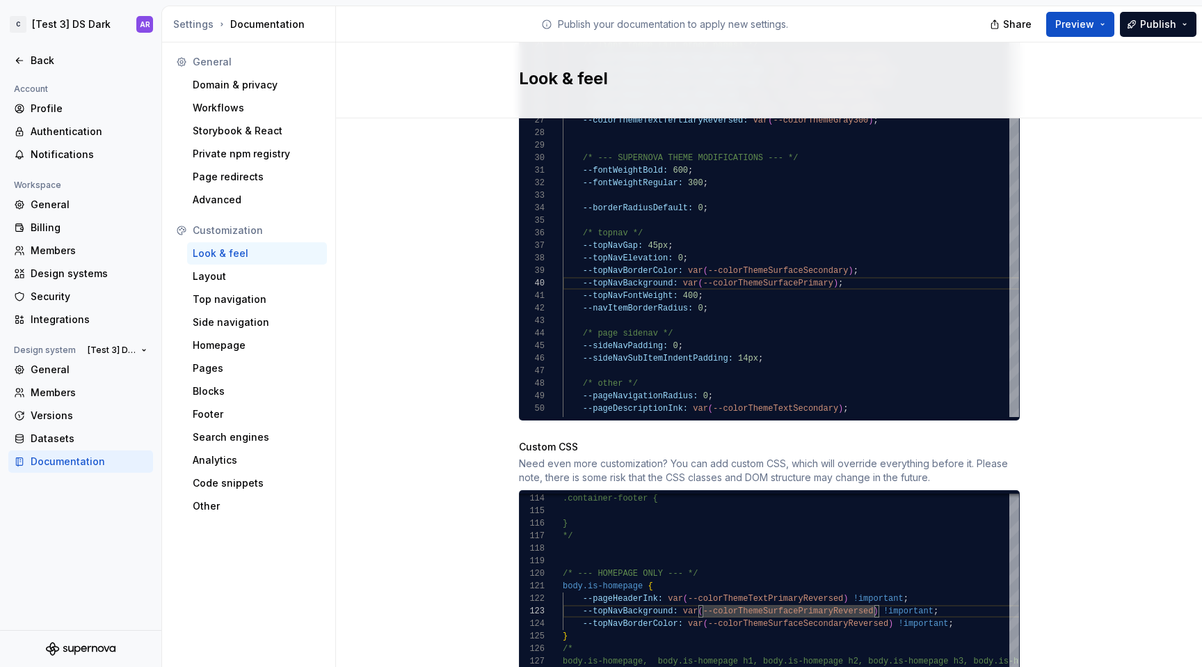
click at [1183, 50] on div "Look & feel" at bounding box center [769, 80] width 866 height 76
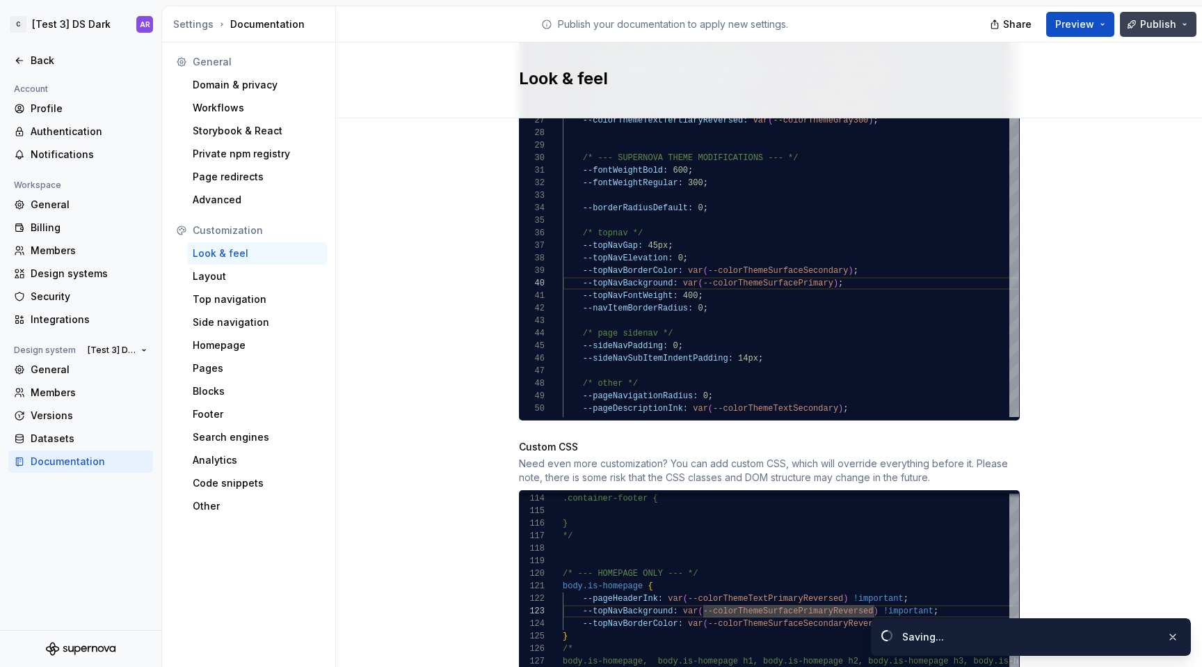
click at [1178, 32] on button "Publish" at bounding box center [1158, 24] width 77 height 25
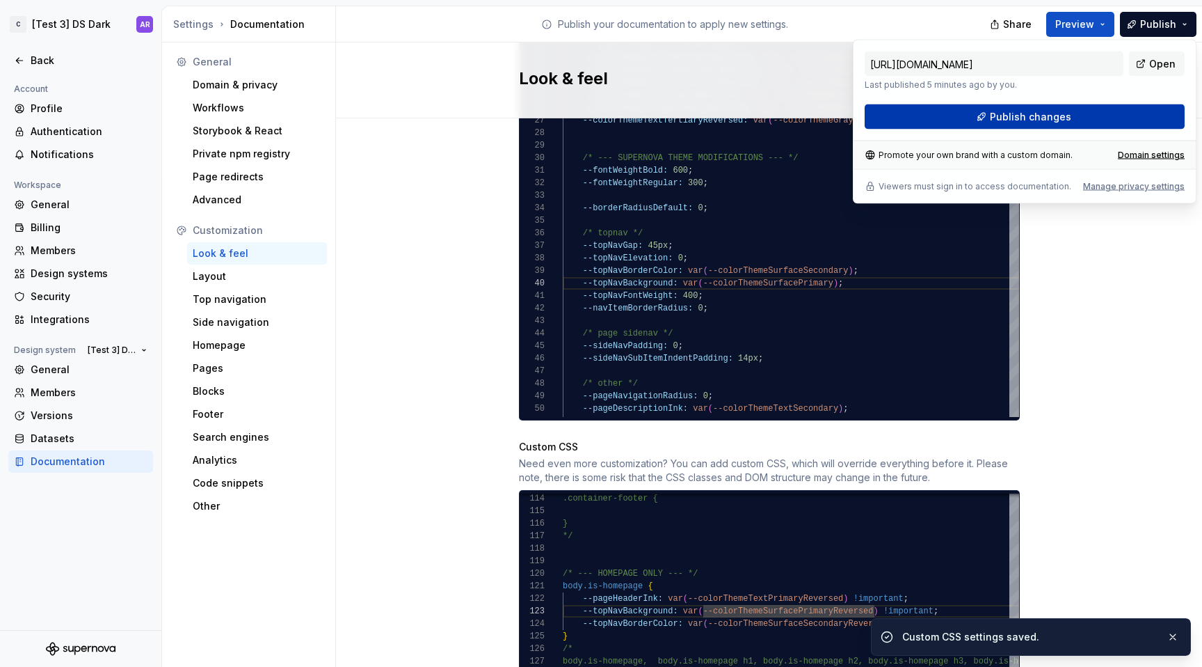
click at [1129, 116] on button "Publish changes" at bounding box center [1025, 116] width 320 height 25
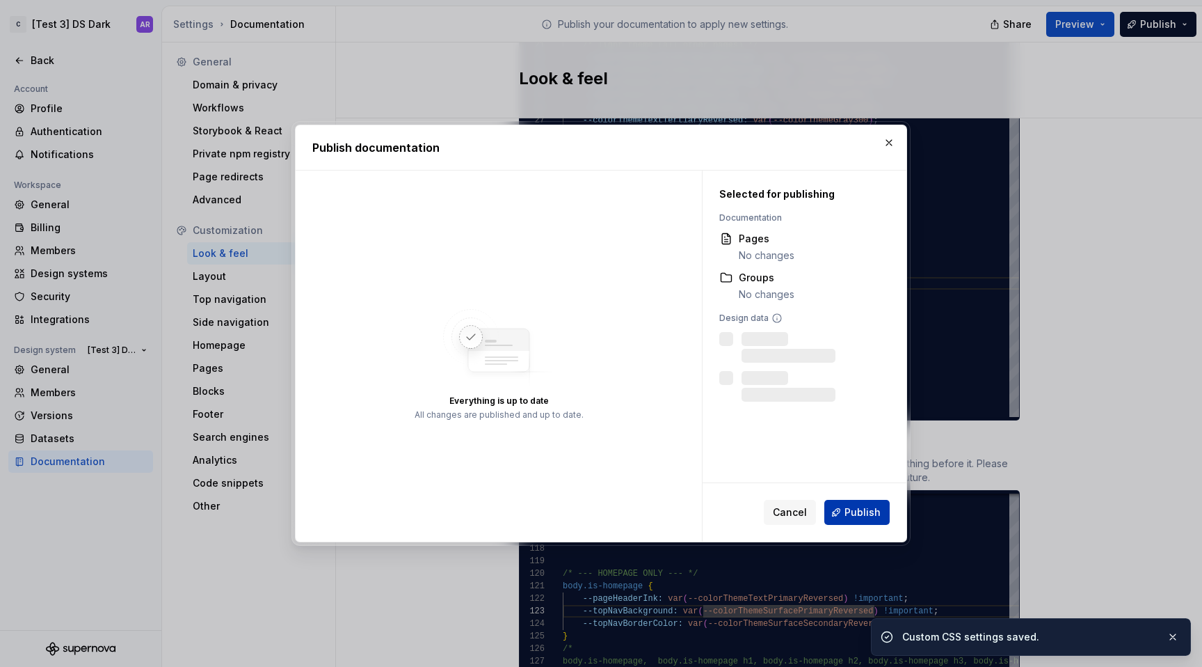
click at [875, 504] on button "Publish" at bounding box center [857, 512] width 65 height 25
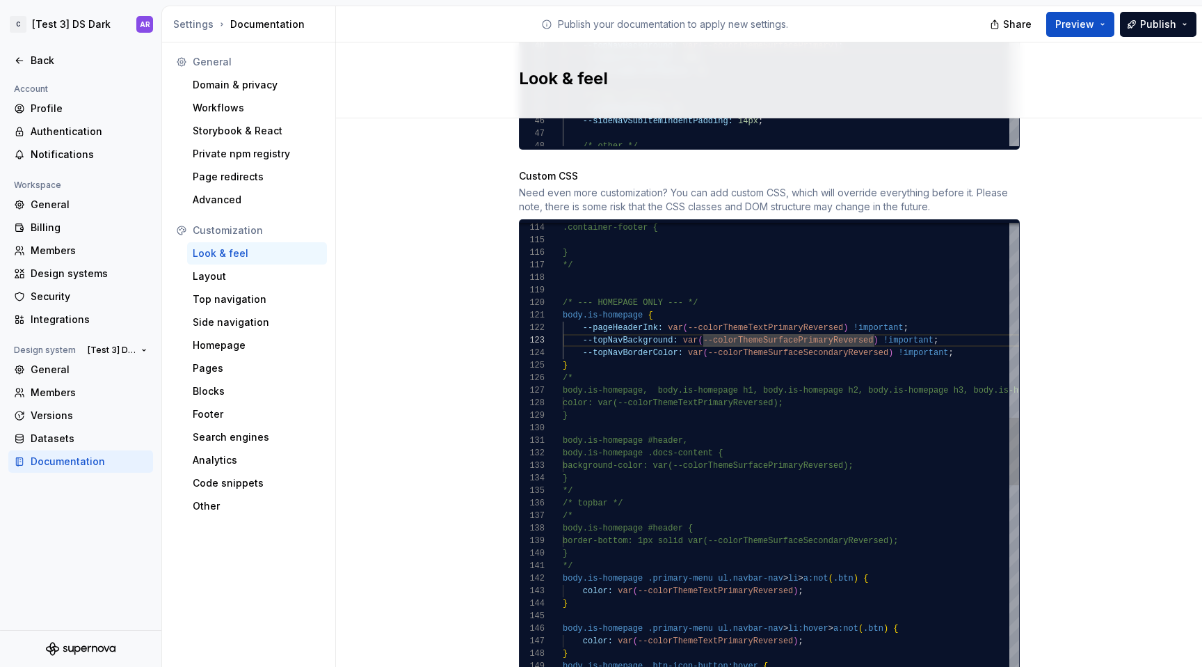
scroll to position [88, 0]
click at [642, 269] on div "@ media ( max-width: 560 px ) { } body.is-homepage .btn-icon-button:hover { bac…" at bounding box center [950, 607] width 774 height 3603
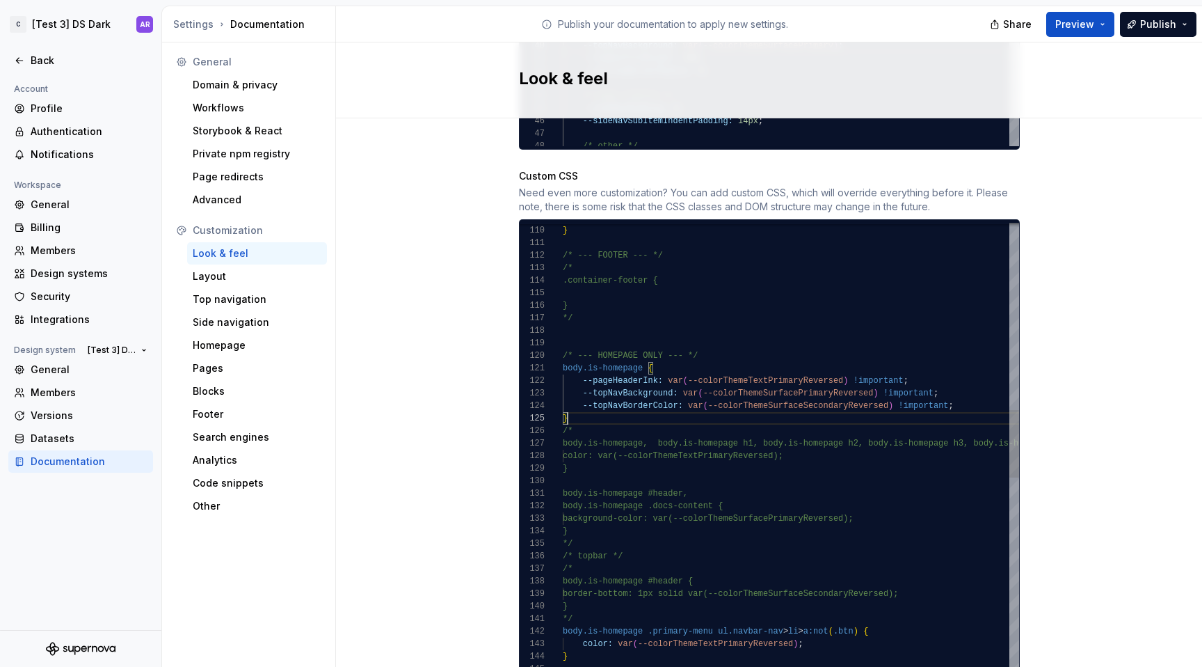
scroll to position [0, 0]
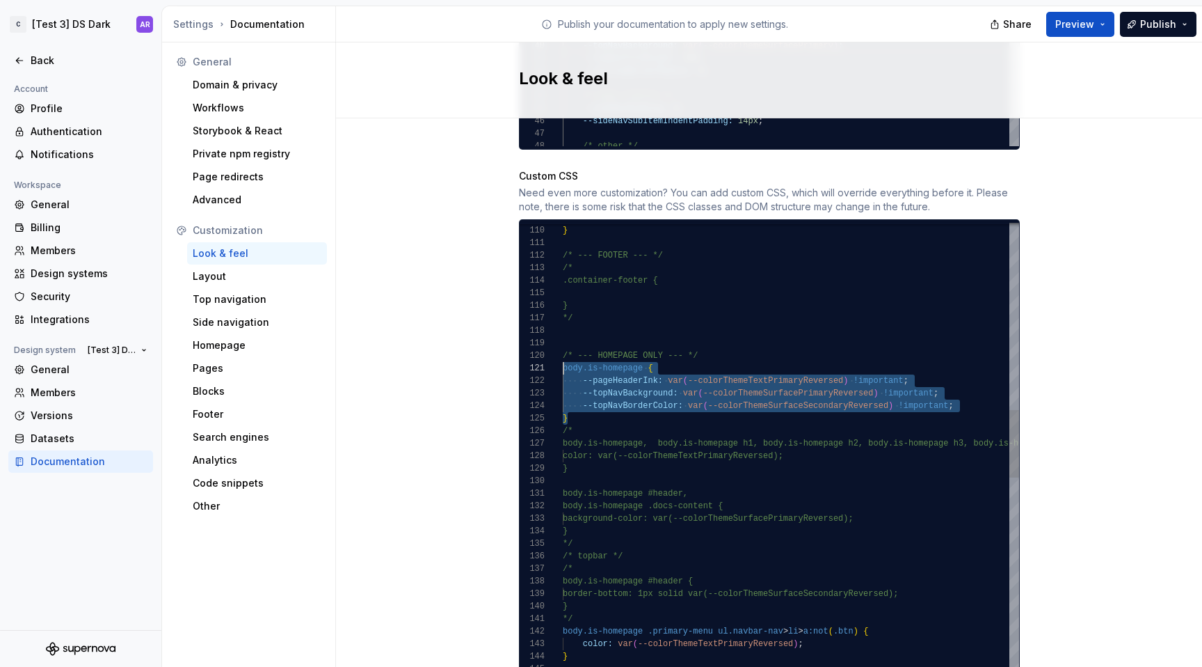
drag, startPoint x: 580, startPoint y: 405, endPoint x: 550, endPoint y: 356, distance: 57.5
click at [563, 356] on div "color: var ( --colorThemeTextPrimaryReversed ) ; } body.is-homepage .primary-me…" at bounding box center [950, 660] width 774 height 3603
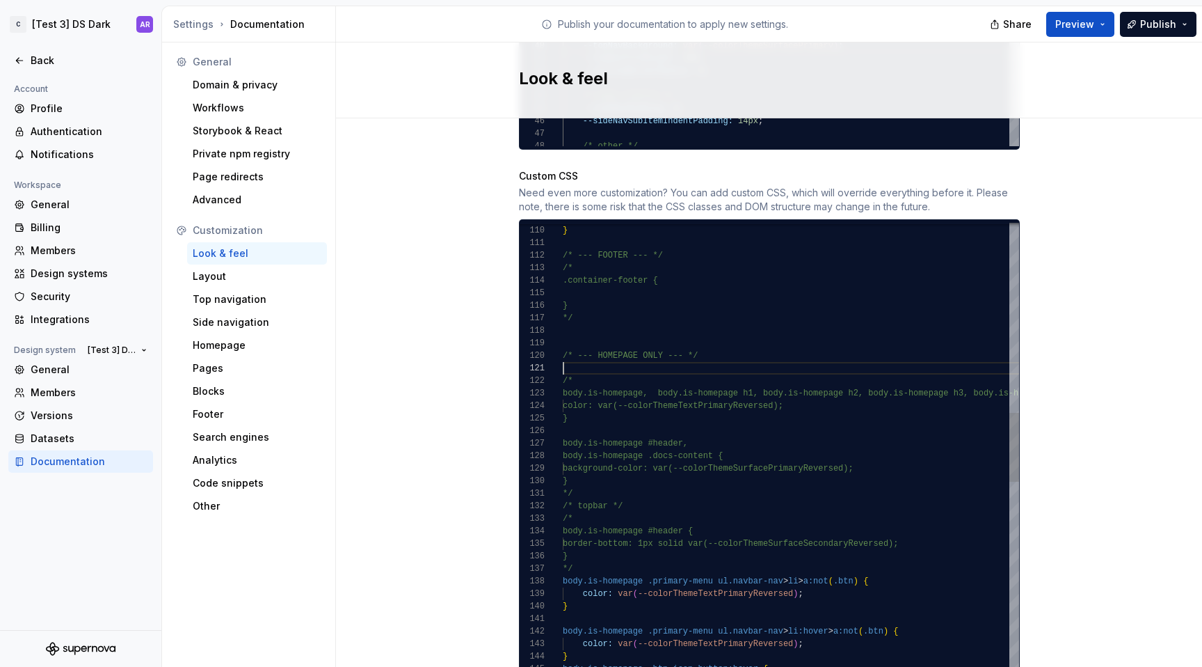
scroll to position [113, 135]
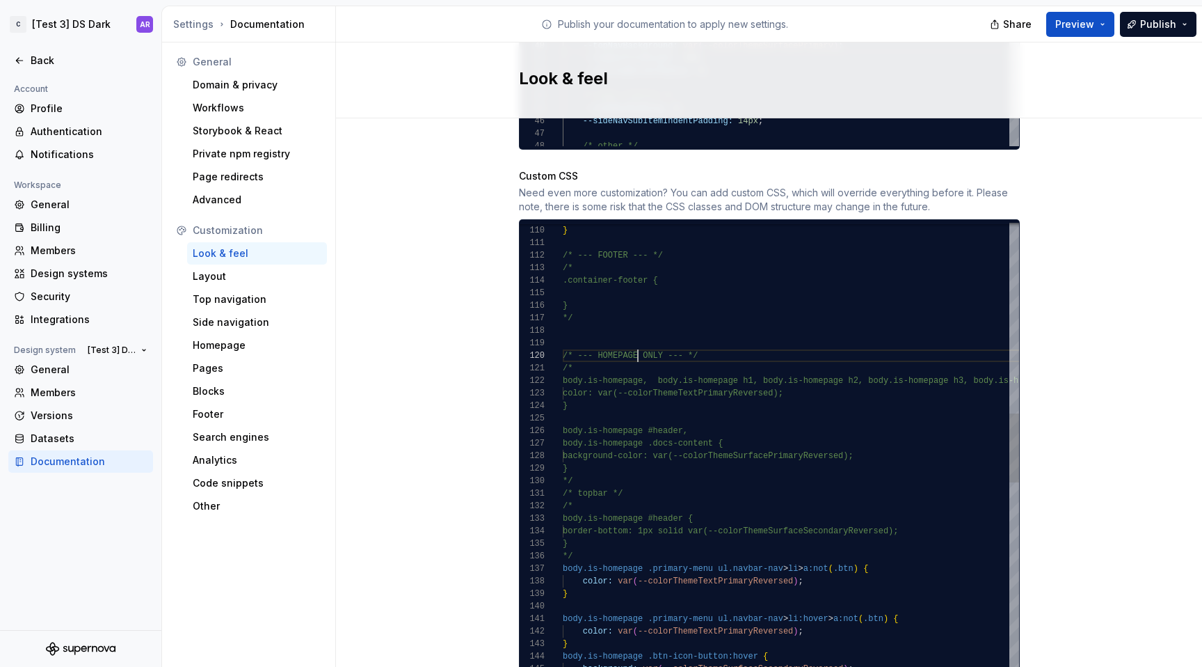
click at [635, 347] on div "color: var ( --colorThemeTextPrimaryReversed ) ; } body.is-homepage .primary-me…" at bounding box center [950, 629] width 774 height 3540
click at [605, 347] on div "color: var ( --colorThemeTextPrimaryReversed ) ; } body.is-homepage .primary-me…" at bounding box center [950, 629] width 774 height 3540
click at [605, 352] on div "color: var ( --colorThemeTextPrimaryReversed ) ; } body.is-homepage .primary-me…" at bounding box center [950, 629] width 774 height 3540
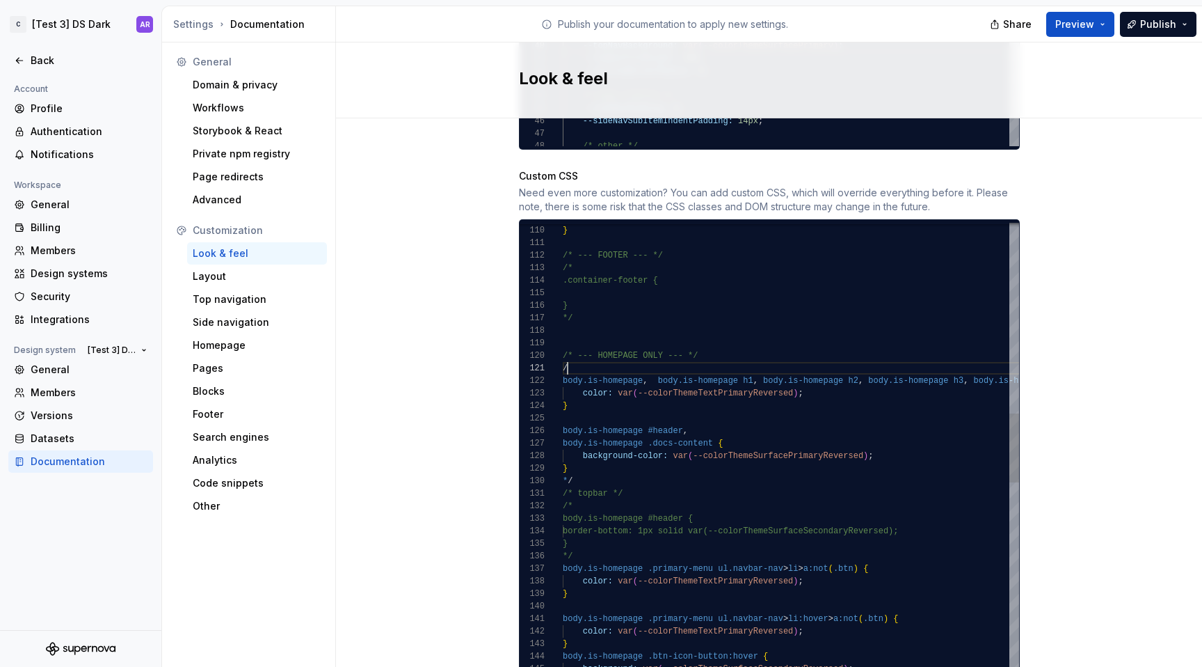
scroll to position [0, 0]
click at [603, 472] on div "color: var ( --colorThemeTextPrimaryReversed ) ; } body.is-homepage .primary-me…" at bounding box center [950, 629] width 774 height 3540
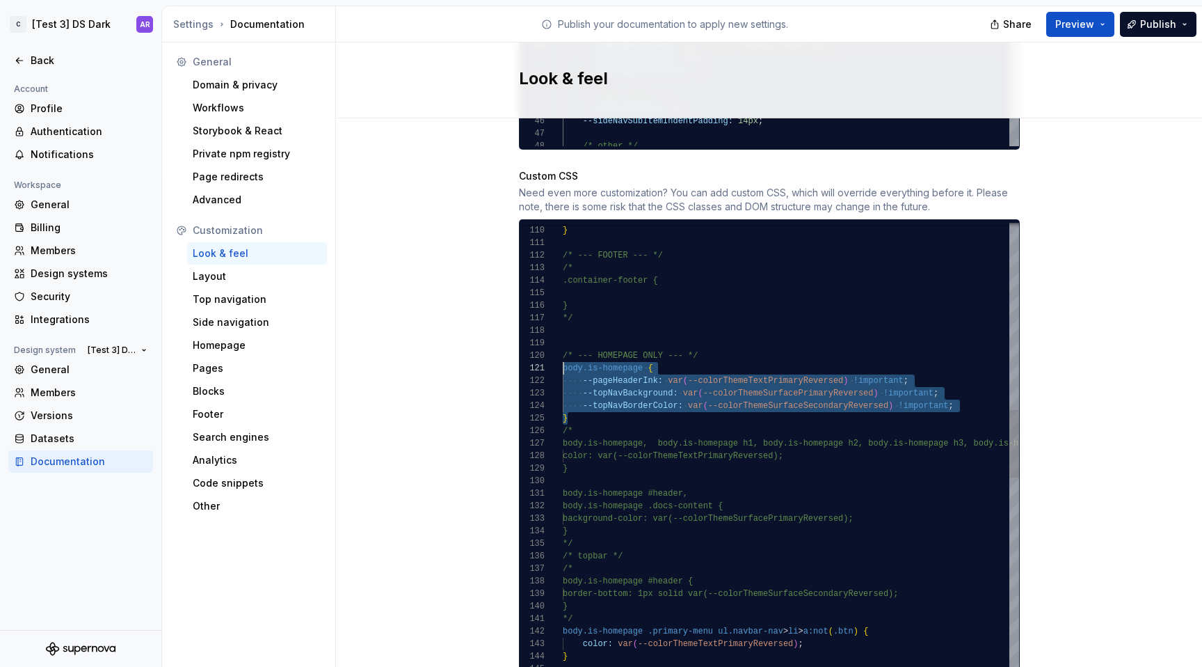
click at [724, 387] on div "color: var ( --colorThemeTextPrimaryReversed ) ; } body.is-homepage .primary-me…" at bounding box center [950, 660] width 774 height 3603
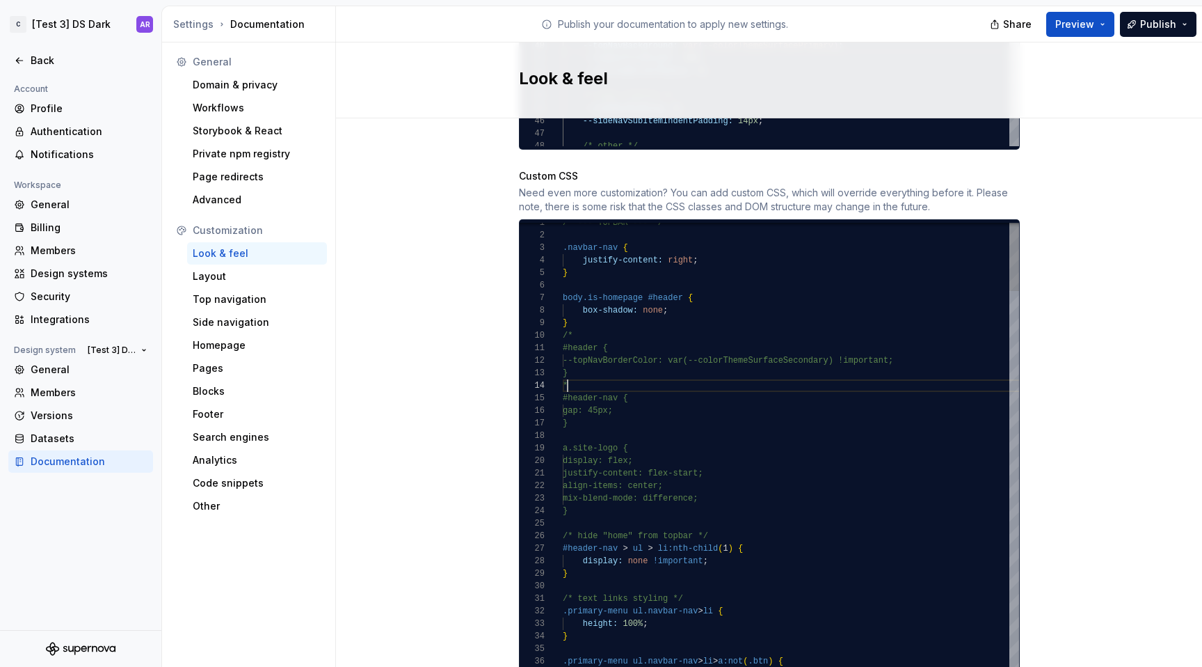
scroll to position [38, 0]
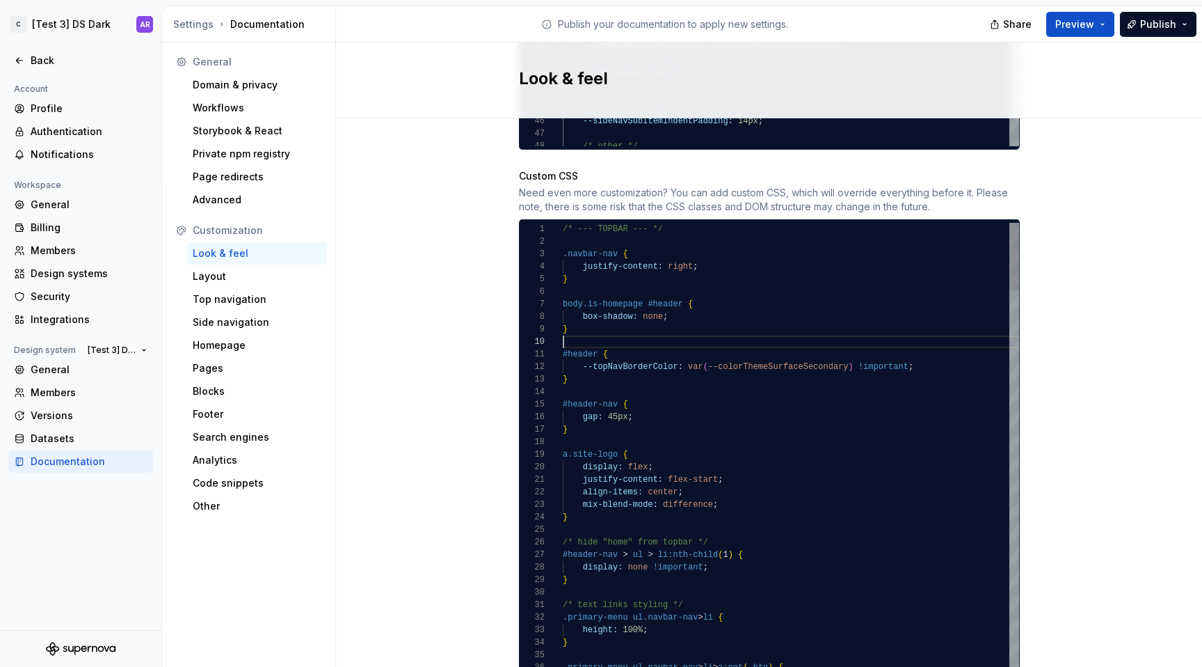
scroll to position [113, 10]
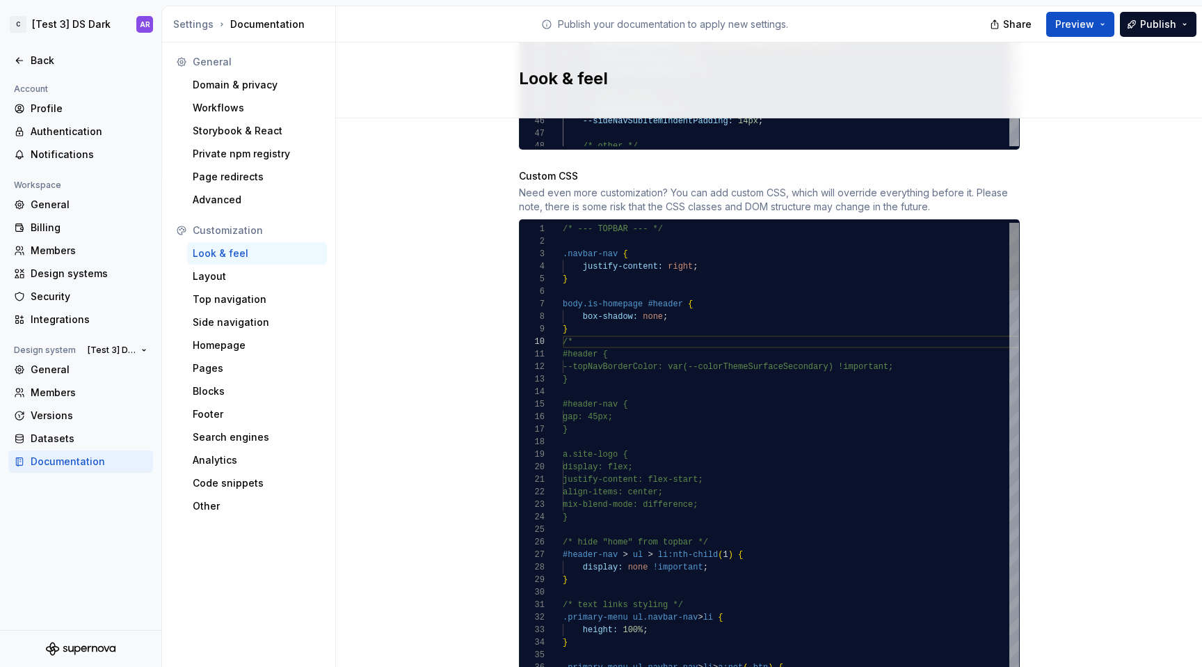
click at [1161, 7] on div "Share Preview Publish" at bounding box center [1098, 23] width 209 height 35
click at [1161, 18] on span "Publish" at bounding box center [1158, 24] width 36 height 14
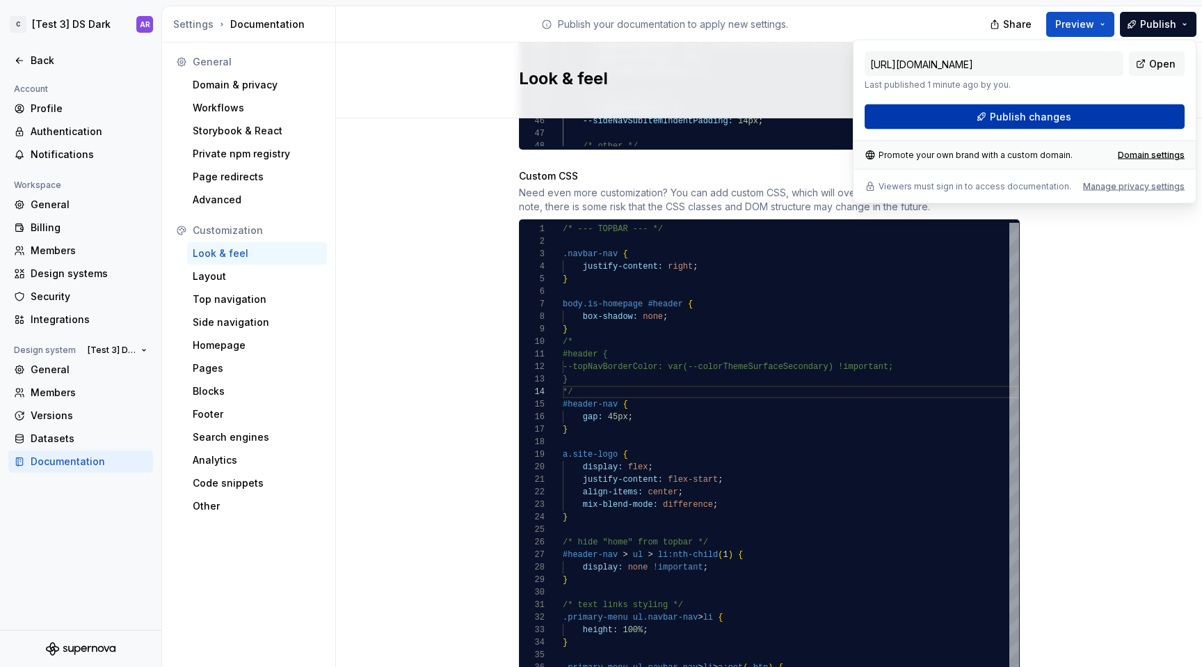
click at [1129, 109] on button "Publish changes" at bounding box center [1025, 116] width 320 height 25
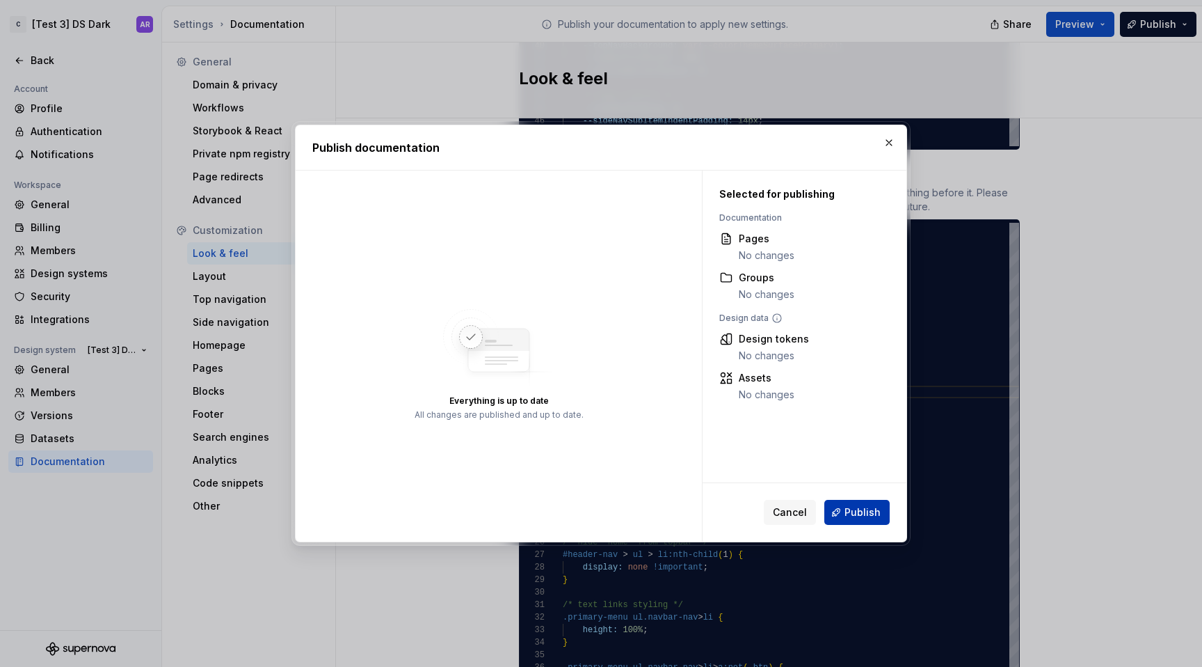
click at [880, 513] on span "Publish" at bounding box center [863, 512] width 36 height 14
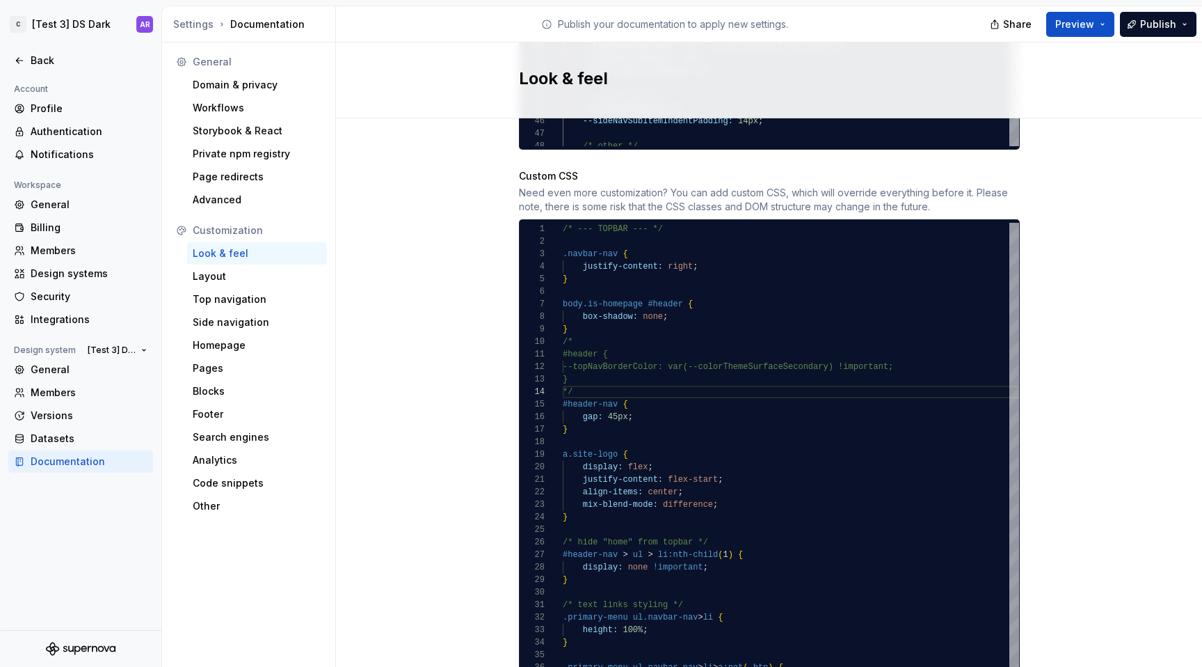
scroll to position [1346, 0]
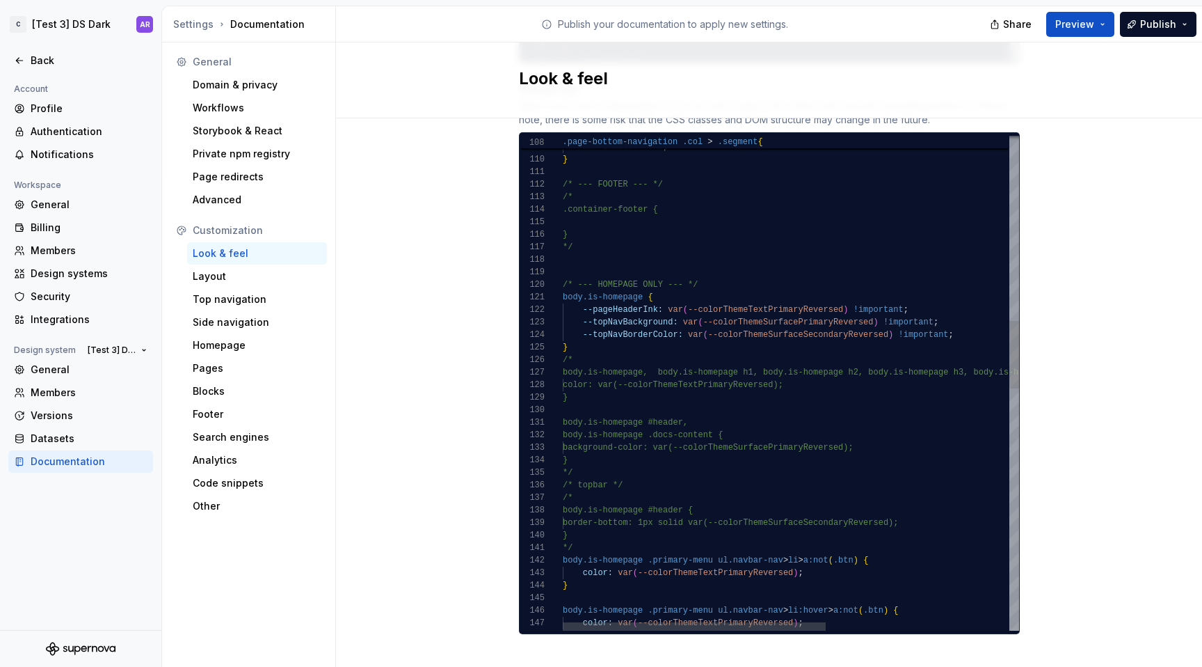
click at [590, 347] on div ".page-bottom-navigation .col > .segment { box-shadow: none ; } /* --- FOOTER --…" at bounding box center [950, 589] width 774 height 3603
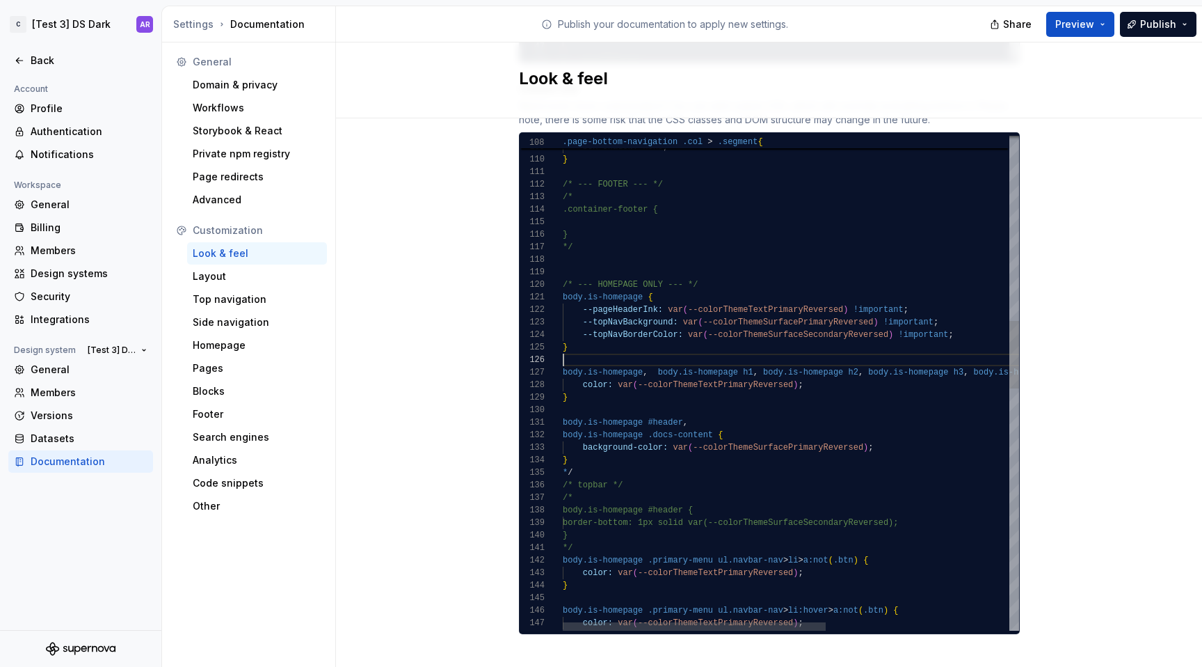
scroll to position [63, 0]
click at [576, 278] on div ".page-bottom-navigation .col > .segment { box-shadow: none ; } /* --- FOOTER --…" at bounding box center [950, 589] width 774 height 3603
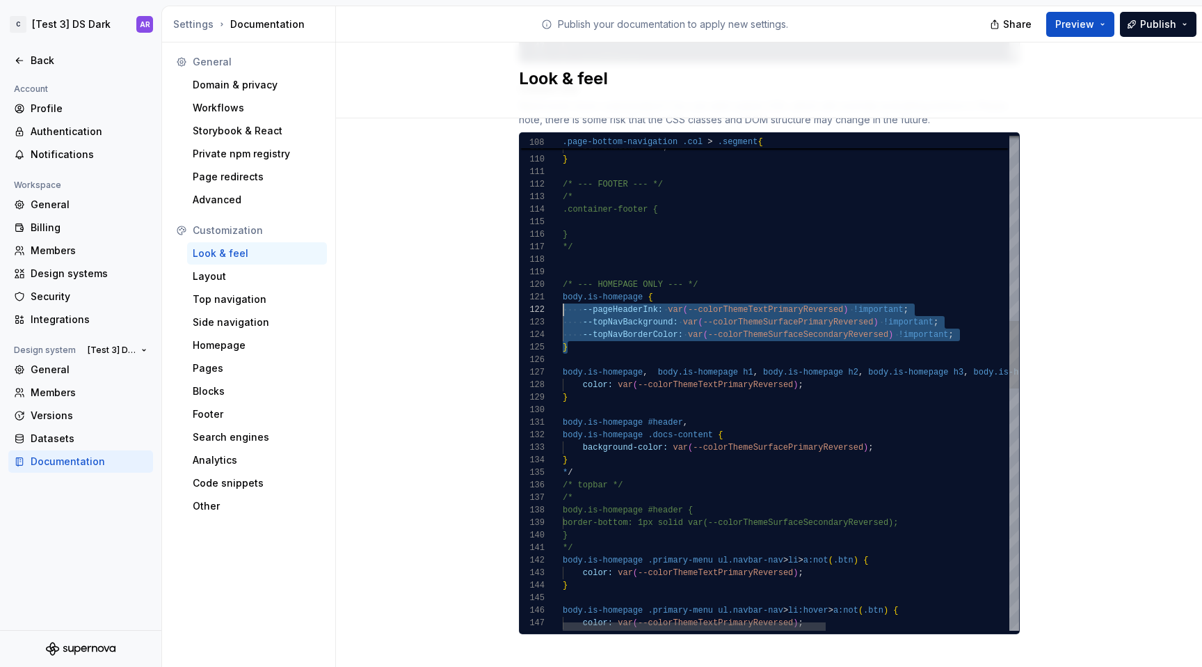
scroll to position [0, 0]
drag, startPoint x: 572, startPoint y: 335, endPoint x: 550, endPoint y: 280, distance: 58.7
click at [563, 280] on div ".page-bottom-navigation .col > .segment { box-shadow: none ; } /* --- FOOTER --…" at bounding box center [950, 589] width 774 height 3603
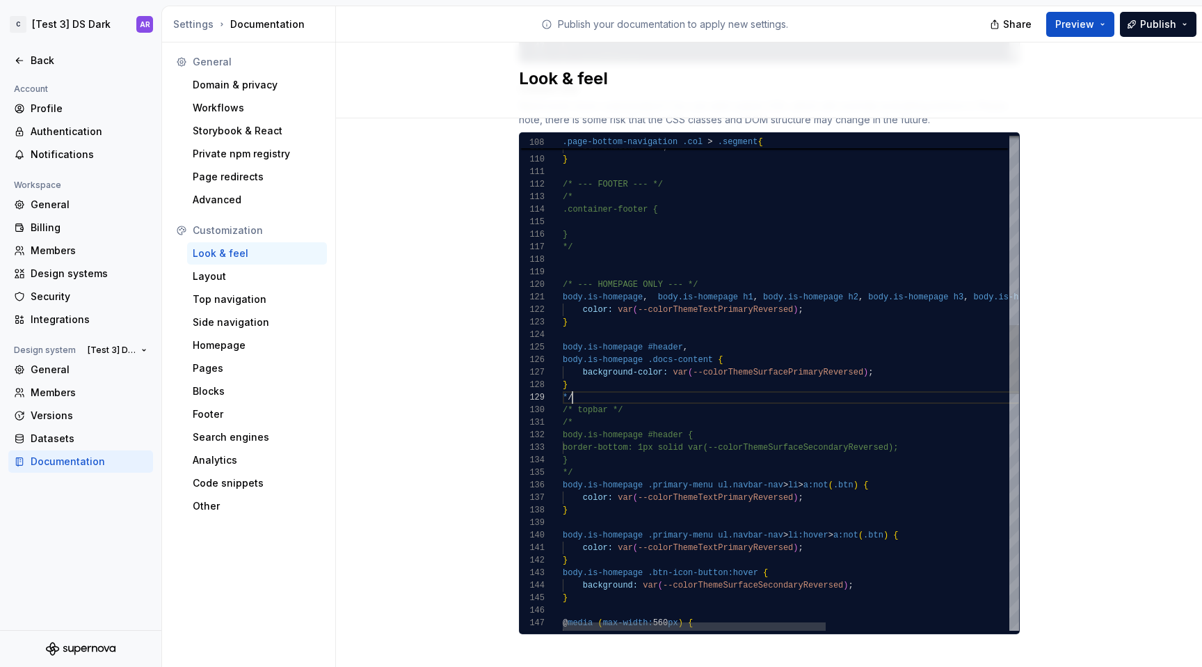
click at [591, 382] on div ".page-bottom-navigation .col > .segment { box-shadow: none ; } /* --- FOOTER --…" at bounding box center [950, 552] width 774 height 3528
click at [607, 406] on div ".page-bottom-navigation .col > .segment { box-shadow: none ; } /* --- FOOTER --…" at bounding box center [950, 552] width 774 height 3528
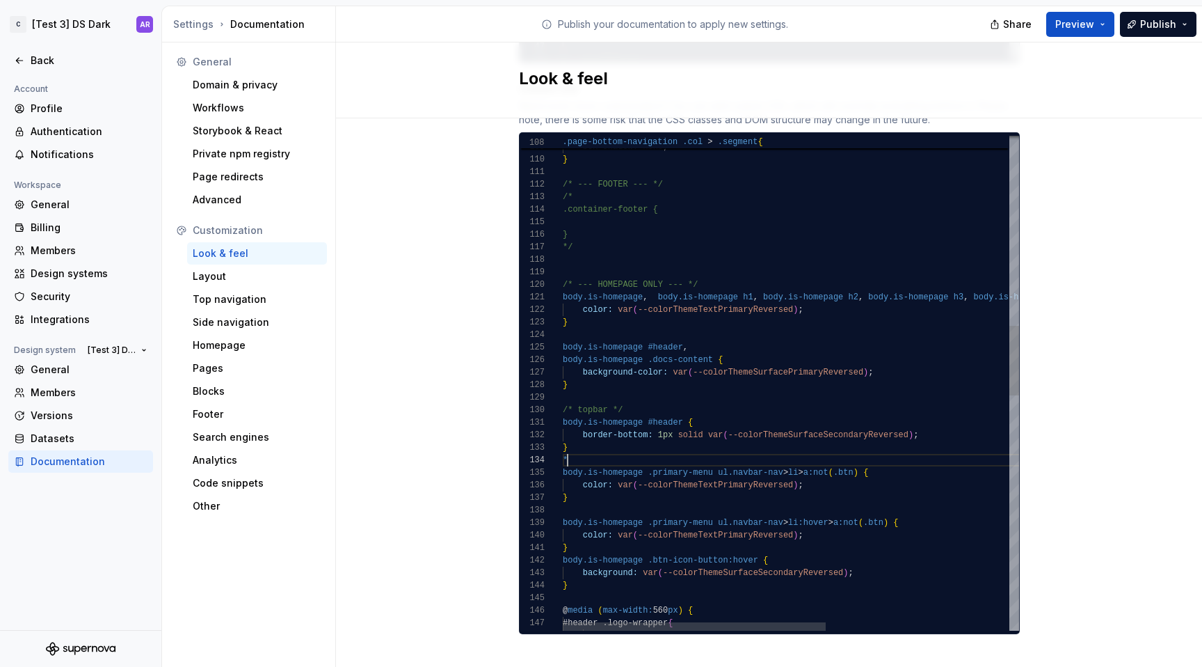
scroll to position [38, 0]
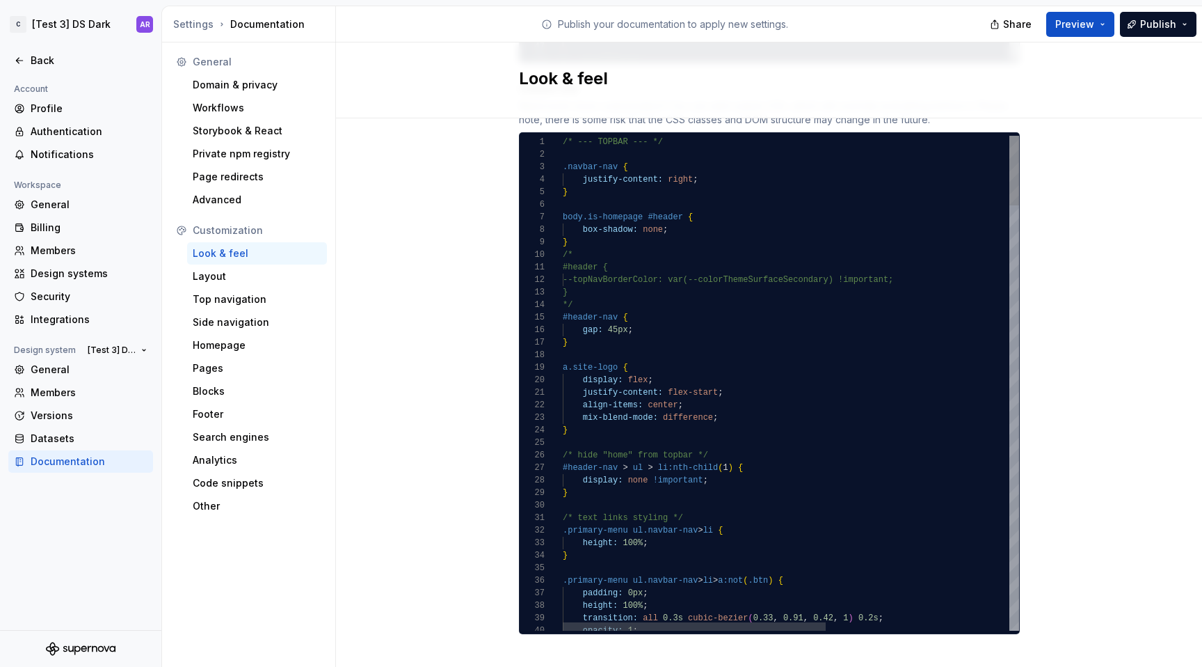
click at [1156, 18] on span "Publish" at bounding box center [1158, 24] width 36 height 14
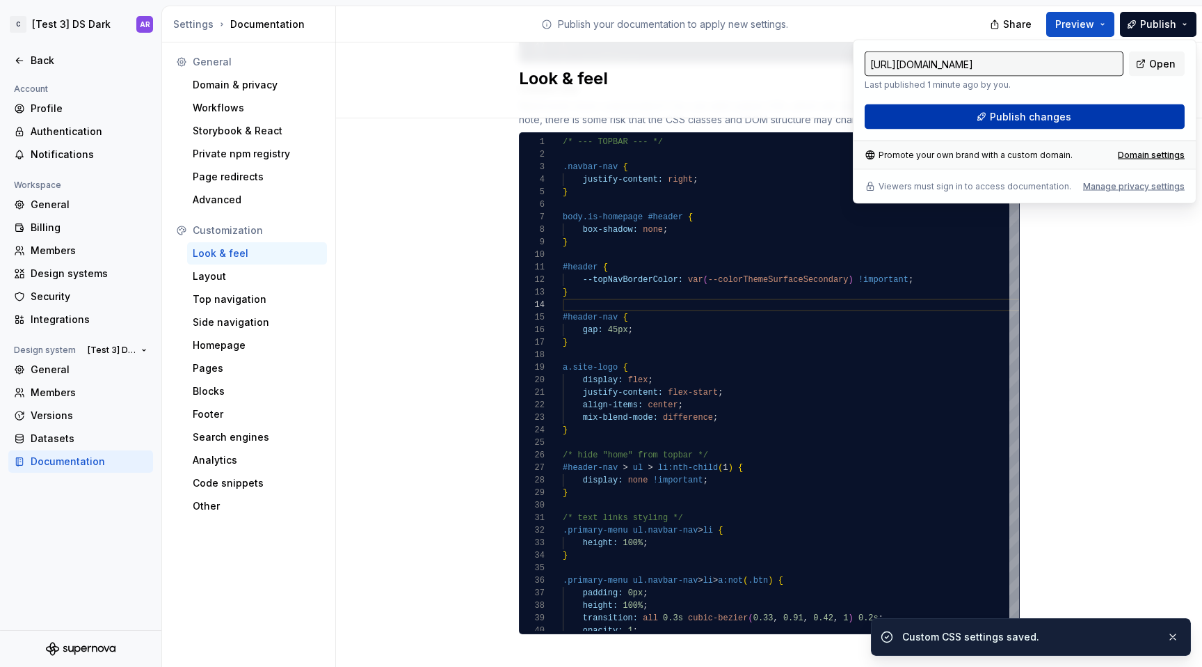
click at [1116, 113] on button "Publish changes" at bounding box center [1025, 116] width 320 height 25
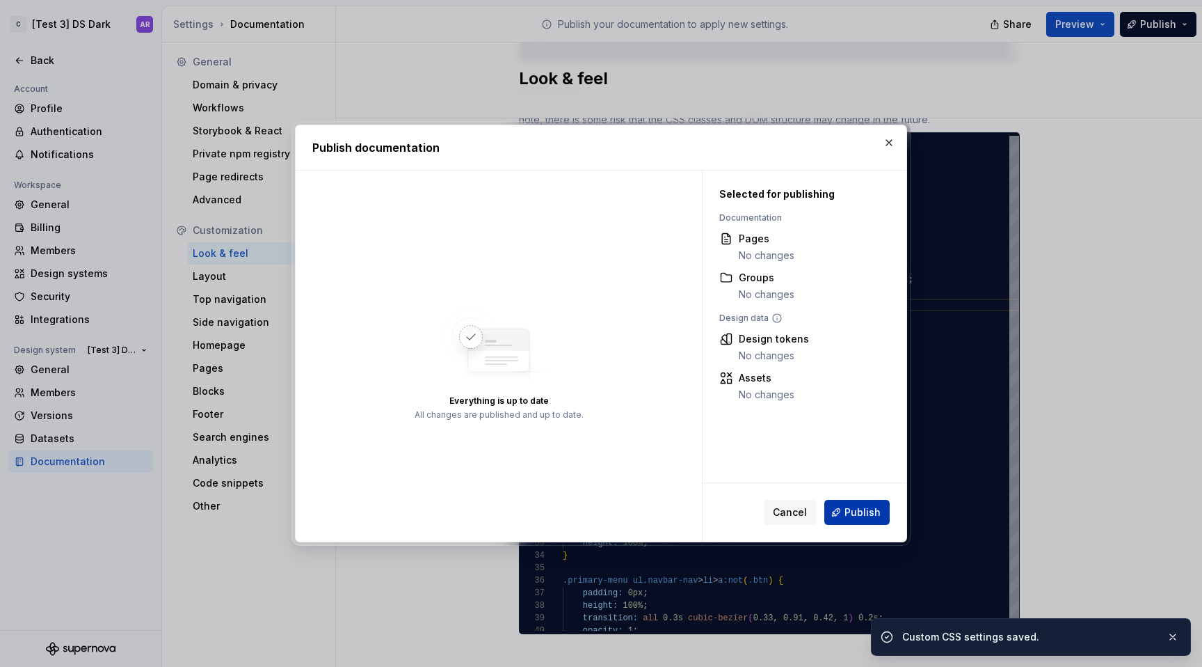
click at [877, 514] on span "Publish" at bounding box center [863, 512] width 36 height 14
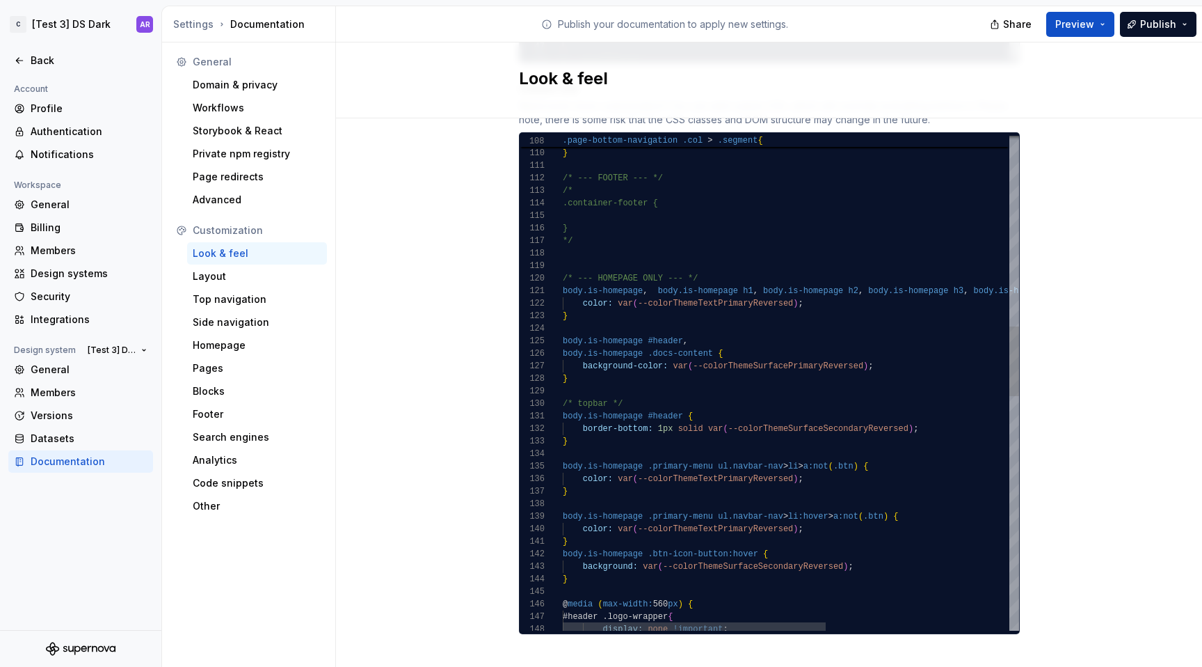
click at [628, 310] on div "color: var ( --colorThemeTextPrimaryReversed ) ; body.is-homepage .primary-menu…" at bounding box center [950, 539] width 774 height 3515
click at [704, 256] on div "color: var ( --colorThemeTextPrimaryReversed ) ; body.is-homepage .primary-menu…" at bounding box center [950, 539] width 774 height 3515
click at [713, 262] on div "color: var ( --colorThemeTextPrimaryReversed ) ; body.is-homepage .primary-menu…" at bounding box center [950, 539] width 774 height 3515
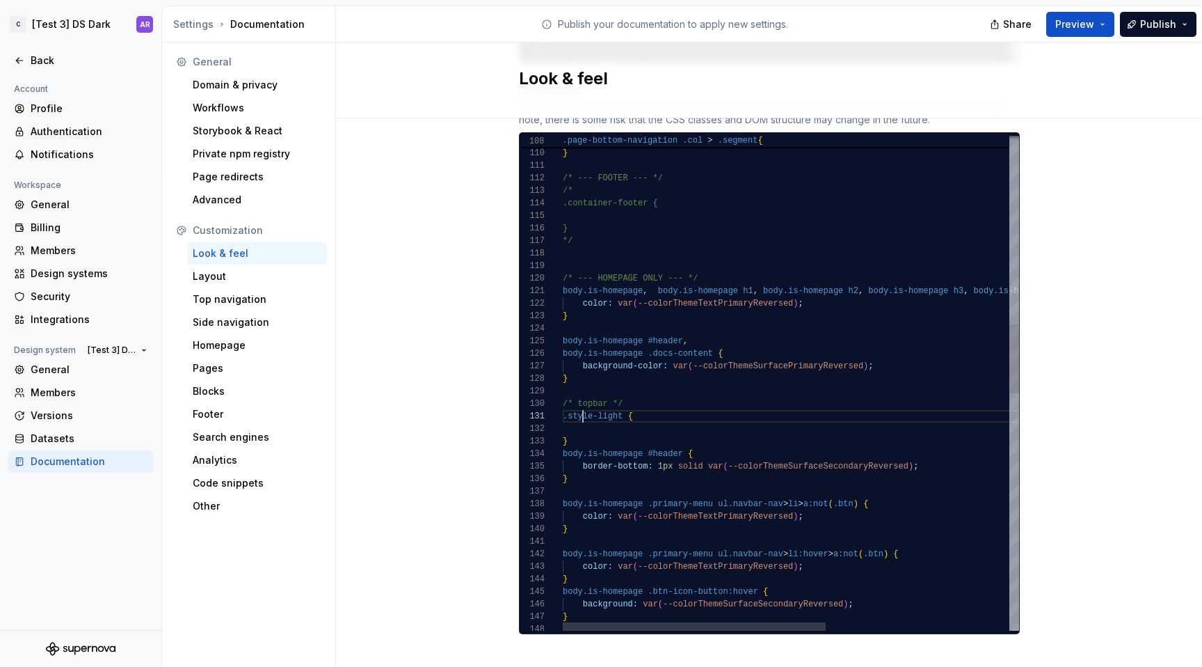
scroll to position [0, 0]
click at [644, 440] on div "color: var ( --colorThemeTextPrimaryReversed ) ; body.is-homepage .primary-menu…" at bounding box center [950, 558] width 774 height 3553
click at [667, 417] on div "color: var ( --colorThemeTextPrimaryReversed ) ; body.is-homepage .primary-menu…" at bounding box center [950, 558] width 774 height 3553
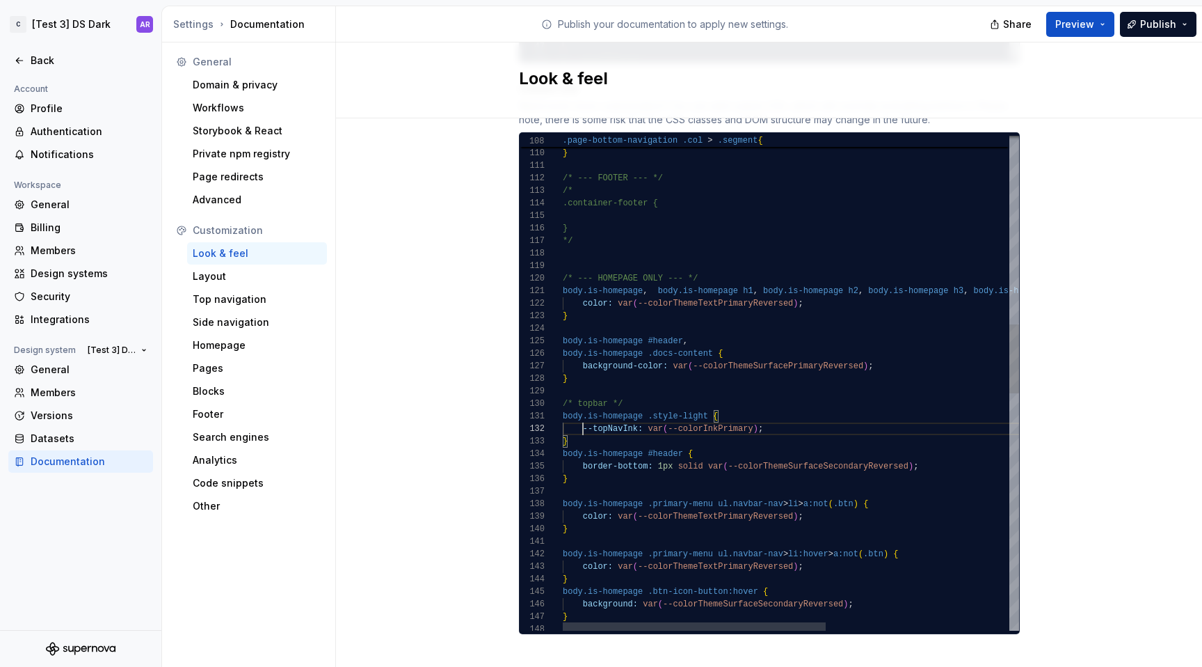
click at [579, 413] on div "color: var ( --colorThemeTextPrimaryReversed ) ; body.is-homepage .primary-menu…" at bounding box center [950, 558] width 774 height 3553
click at [763, 287] on div "color: var ( --colorThemeTextPrimaryReversed ) ; body.is-homepage .primary-menu…" at bounding box center [950, 558] width 774 height 3553
click at [703, 417] on div "color: var ( --colorThemeTextPrimaryReversed ) ; body.is-homepage .primary-menu…" at bounding box center [950, 558] width 774 height 3553
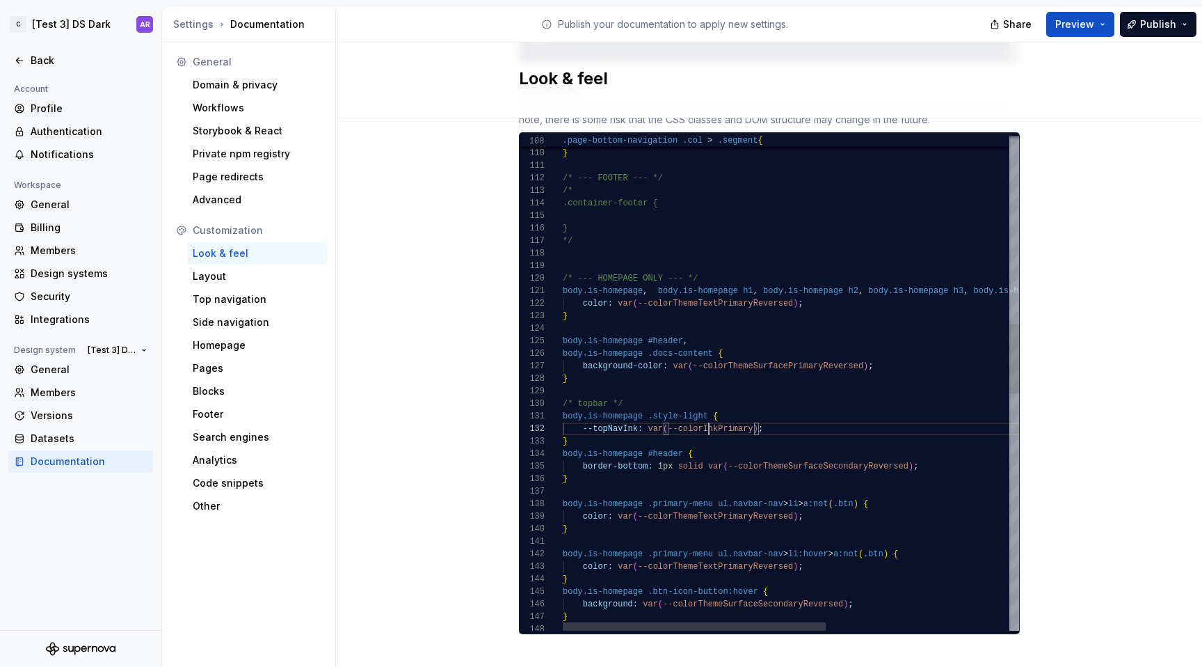
click at [703, 417] on div "color: var ( --colorThemeTextPrimaryReversed ) ; body.is-homepage .primary-menu…" at bounding box center [950, 558] width 774 height 3553
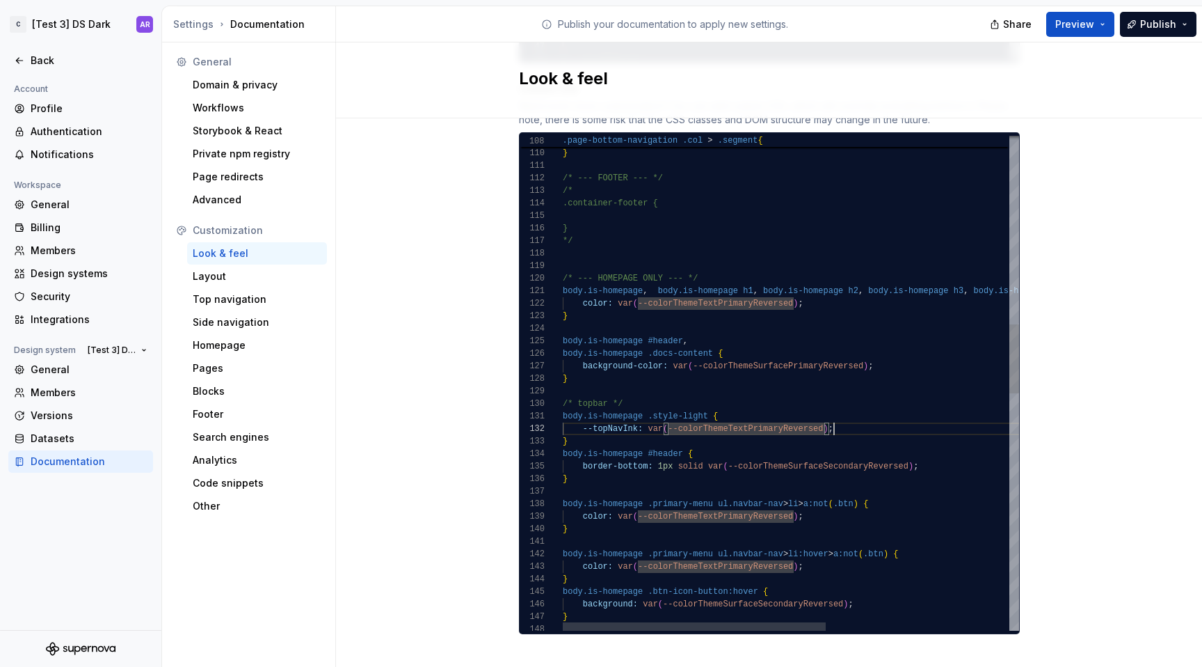
click at [873, 410] on div "color: var ( --colorThemeTextPrimaryReversed ) ; body.is-homepage .primary-menu…" at bounding box center [950, 558] width 774 height 3553
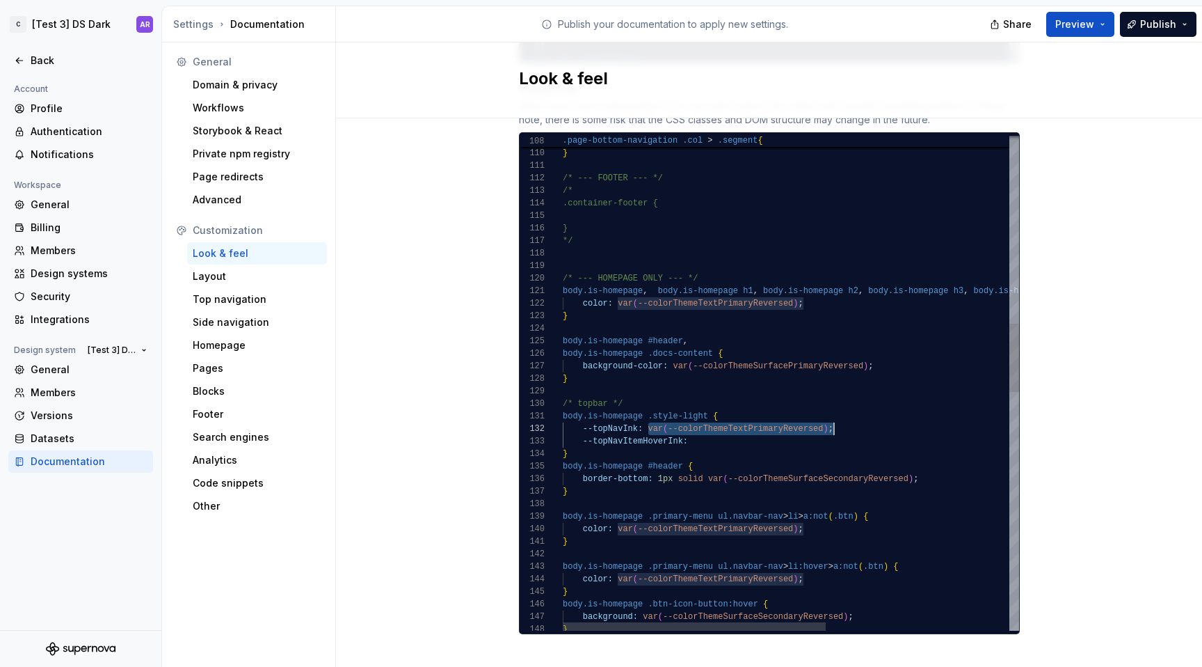
drag, startPoint x: 645, startPoint y: 413, endPoint x: 837, endPoint y: 413, distance: 192.0
click at [837, 413] on div "color: var ( --colorThemeTextPrimaryReversed ) ; body.is-homepage .primary-menu…" at bounding box center [950, 564] width 774 height 3565
click at [767, 422] on div "color: var ( --colorThemeTextPrimaryReversed ) ; body.is-homepage .primary-menu…" at bounding box center [950, 564] width 774 height 3565
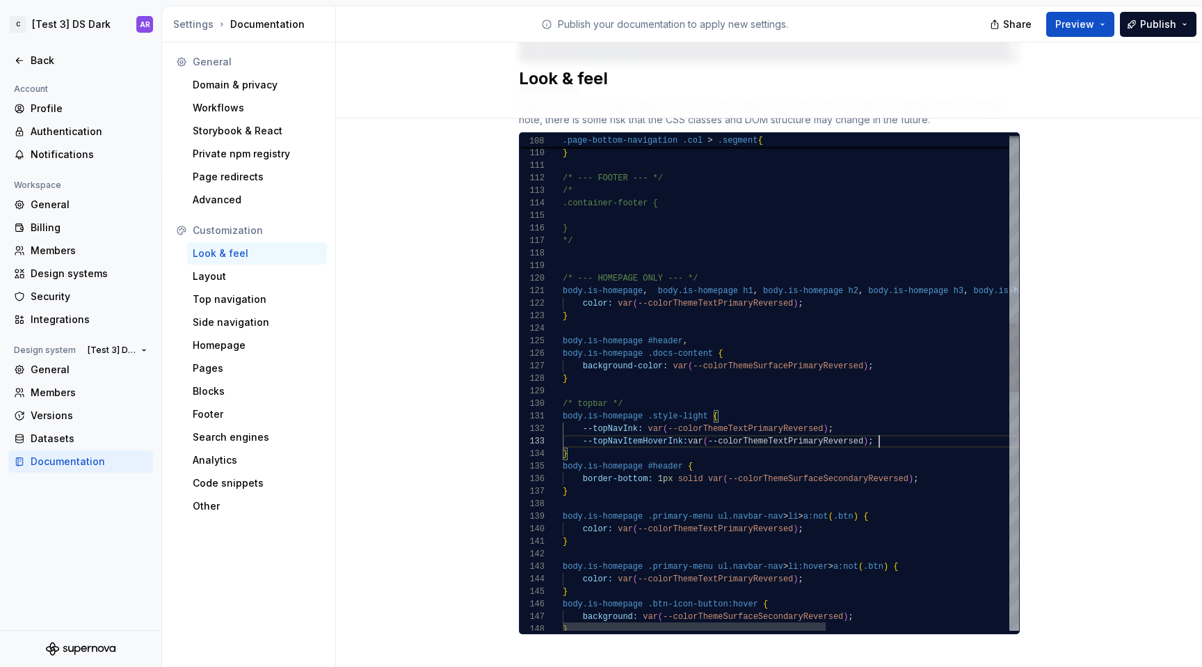
scroll to position [25, 317]
click at [1182, 23] on button "Publish" at bounding box center [1158, 24] width 77 height 25
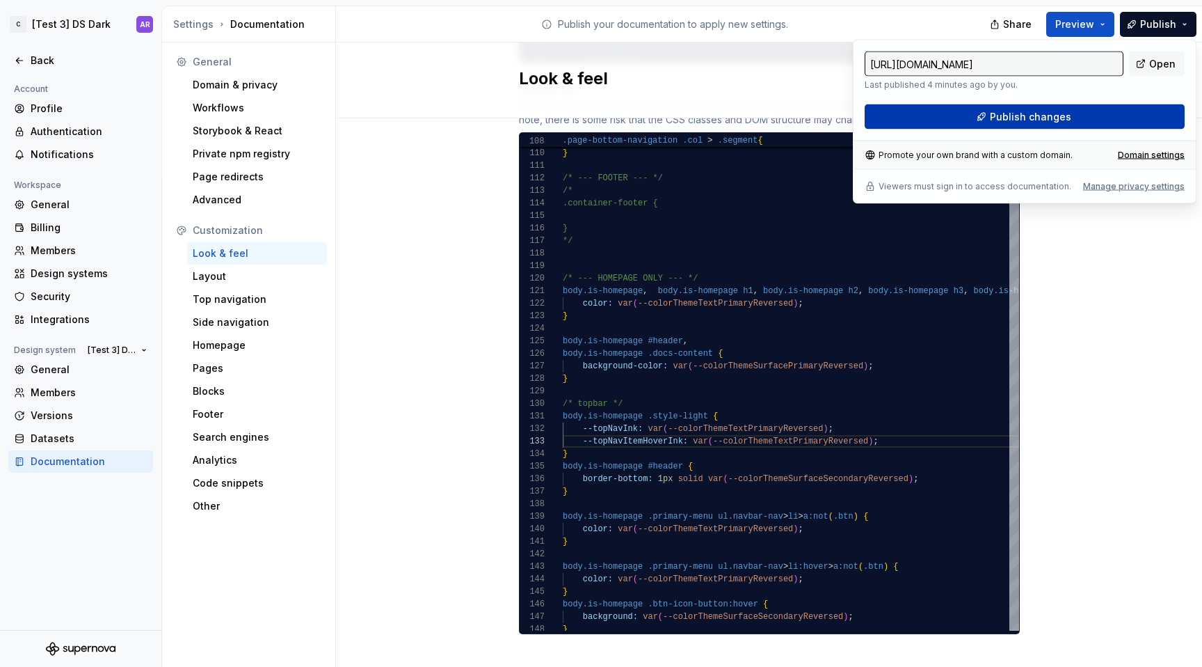
click at [1111, 118] on button "Publish changes" at bounding box center [1025, 116] width 320 height 25
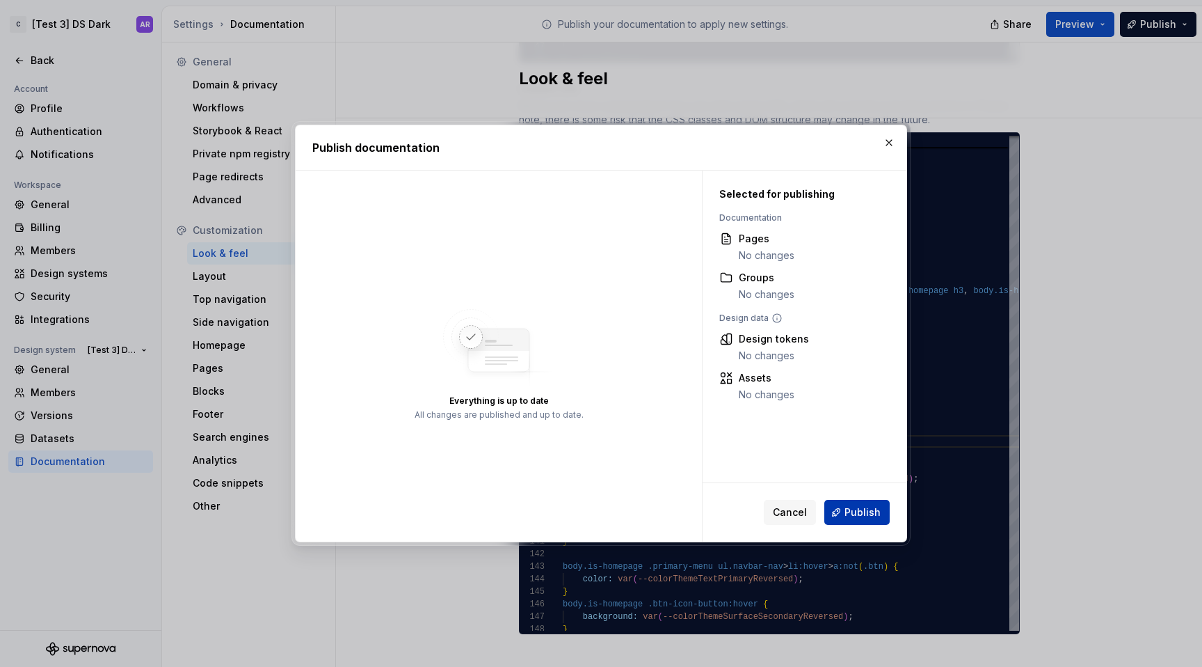
click at [878, 508] on span "Publish" at bounding box center [863, 512] width 36 height 14
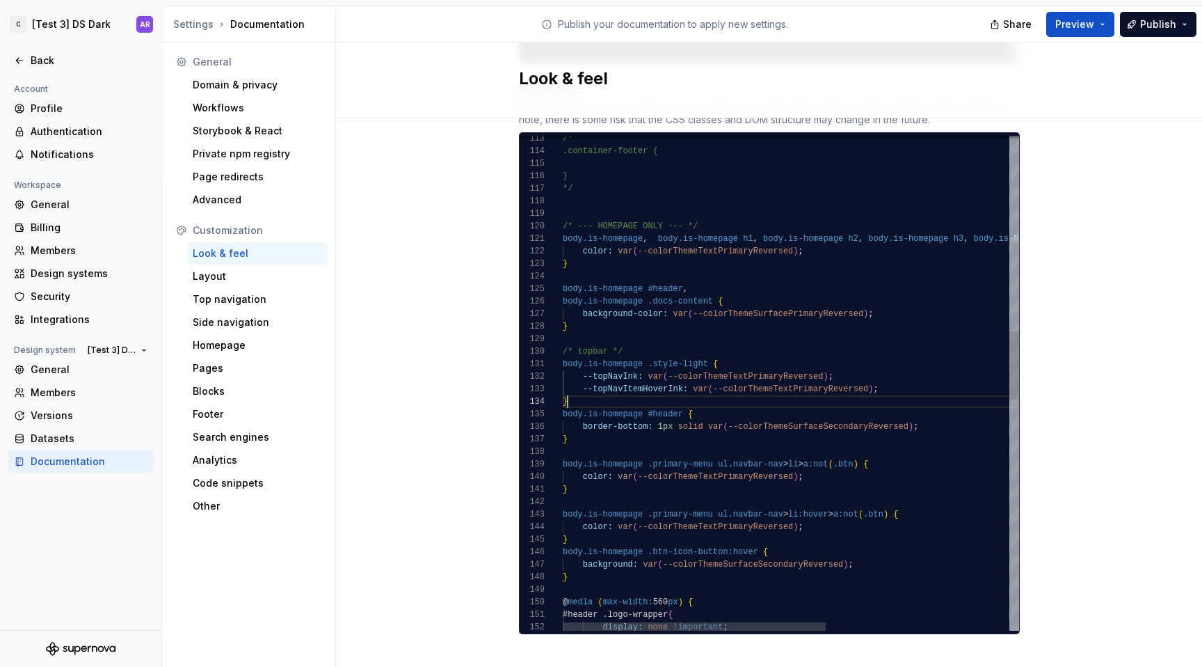
scroll to position [38, 5]
click at [578, 390] on div "color: var ( --colorThemeTextPrimaryReversed ) ; body.is-homepage .primary-menu…" at bounding box center [950, 511] width 774 height 3565
click at [825, 361] on div "color: var ( --colorThemeTextPrimaryReversed ) ; body.is-homepage .primary-menu…" at bounding box center [950, 511] width 774 height 3565
click at [828, 365] on div "color: var ( --colorThemeTextPrimaryReversed ) ; body.is-homepage .primary-menu…" at bounding box center [950, 511] width 774 height 3565
click at [870, 374] on div "color: var ( --colorThemeTextPrimaryReversed ) ; body.is-homepage .primary-menu…" at bounding box center [950, 511] width 774 height 3565
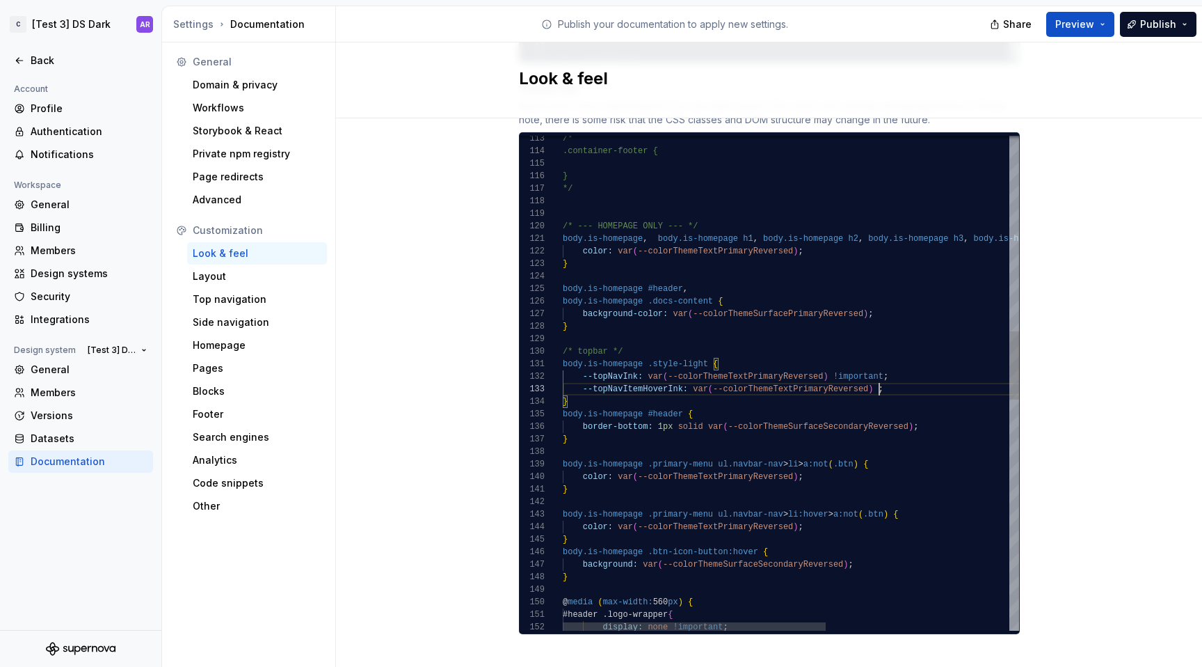
scroll to position [25, 367]
click at [1169, 31] on button "Publish" at bounding box center [1158, 24] width 77 height 25
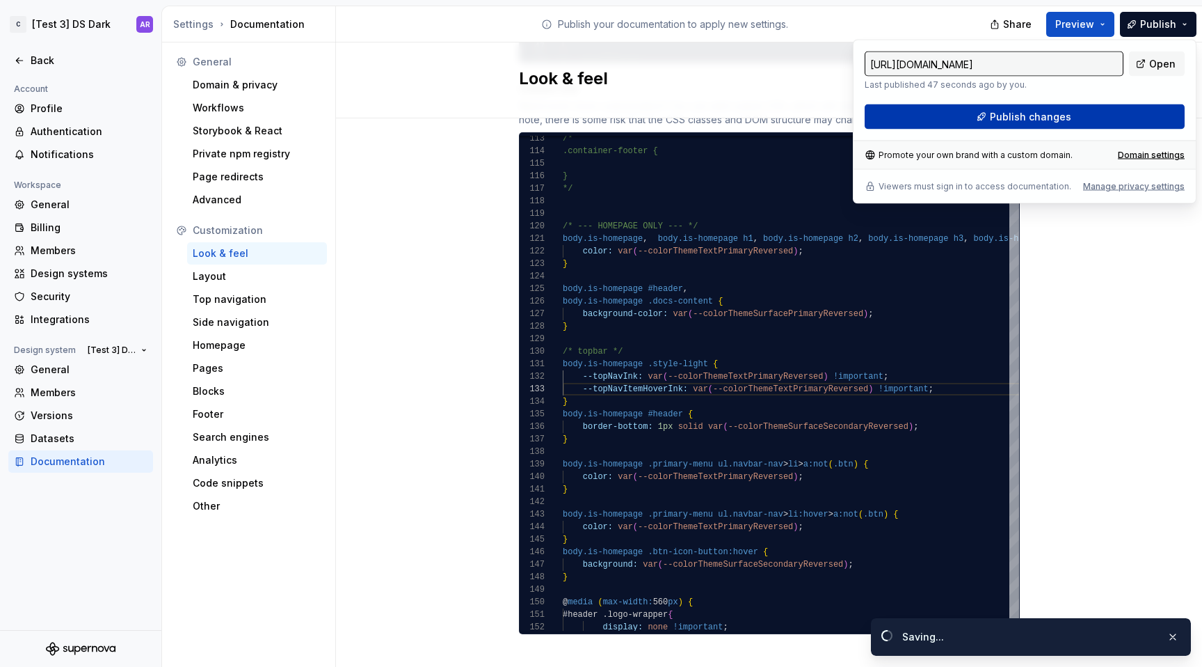
click at [1120, 115] on button "Publish changes" at bounding box center [1025, 116] width 320 height 25
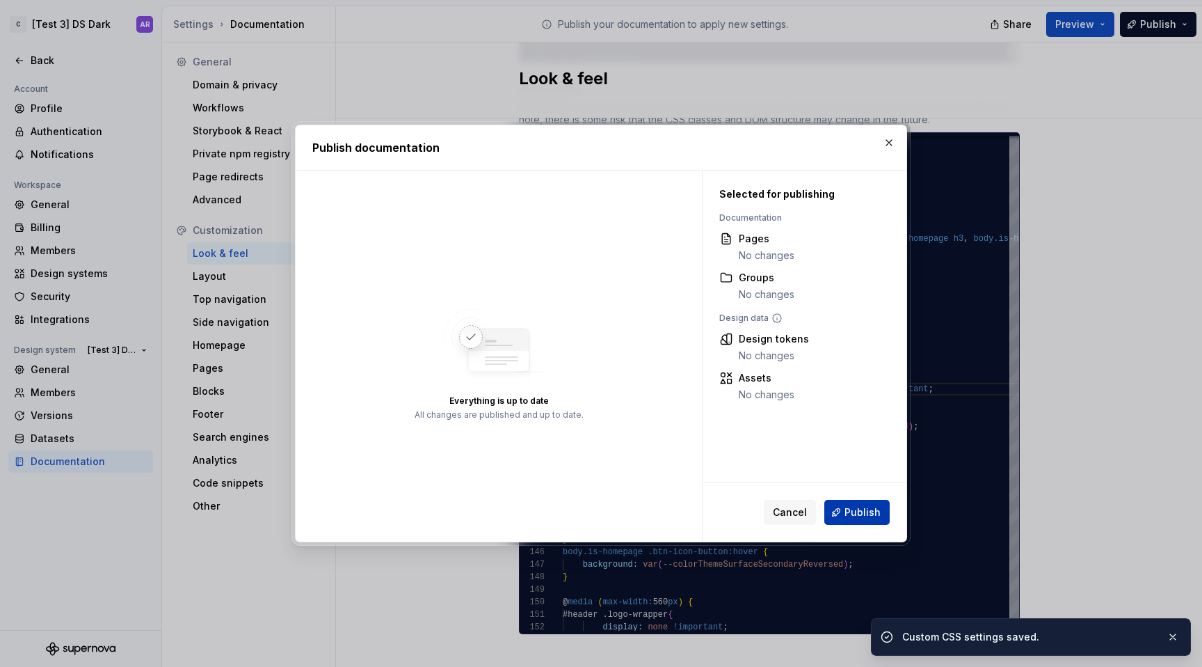
click at [872, 517] on span "Publish" at bounding box center [863, 512] width 36 height 14
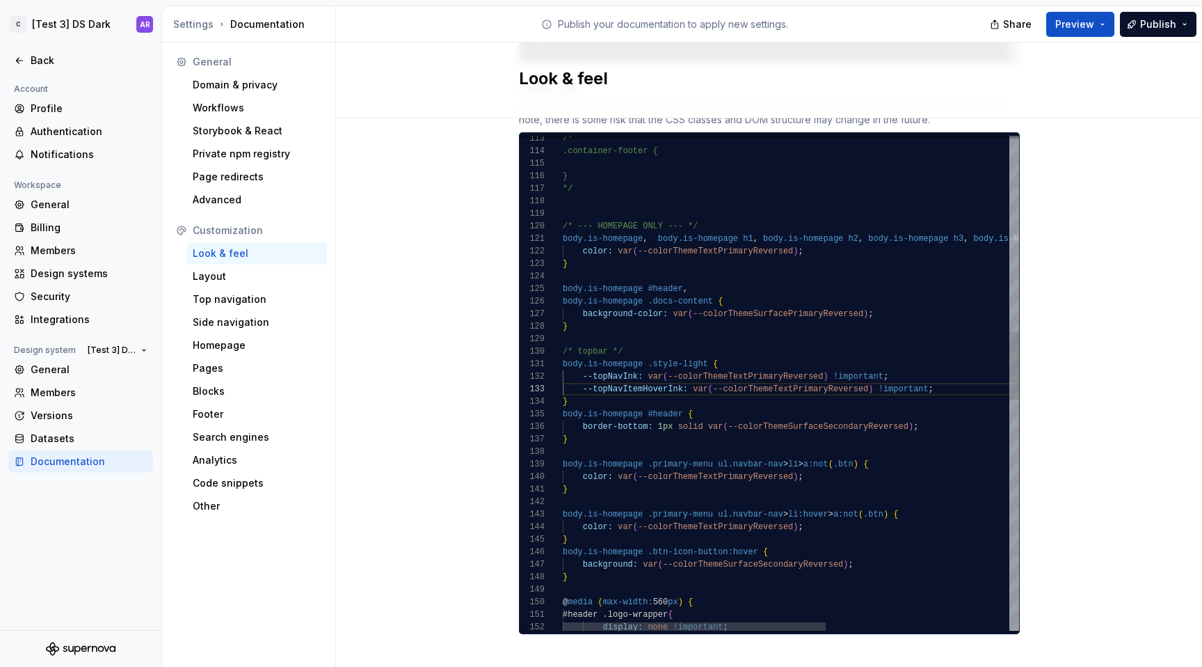
click at [861, 360] on div "color: var ( --colorThemeTextPrimaryReversed ) ; body.is-homepage .primary-menu…" at bounding box center [950, 511] width 774 height 3565
click at [908, 370] on div "color: var ( --colorThemeTextPrimaryReversed ) ; body.is-homepage .primary-menu…" at bounding box center [950, 511] width 774 height 3565
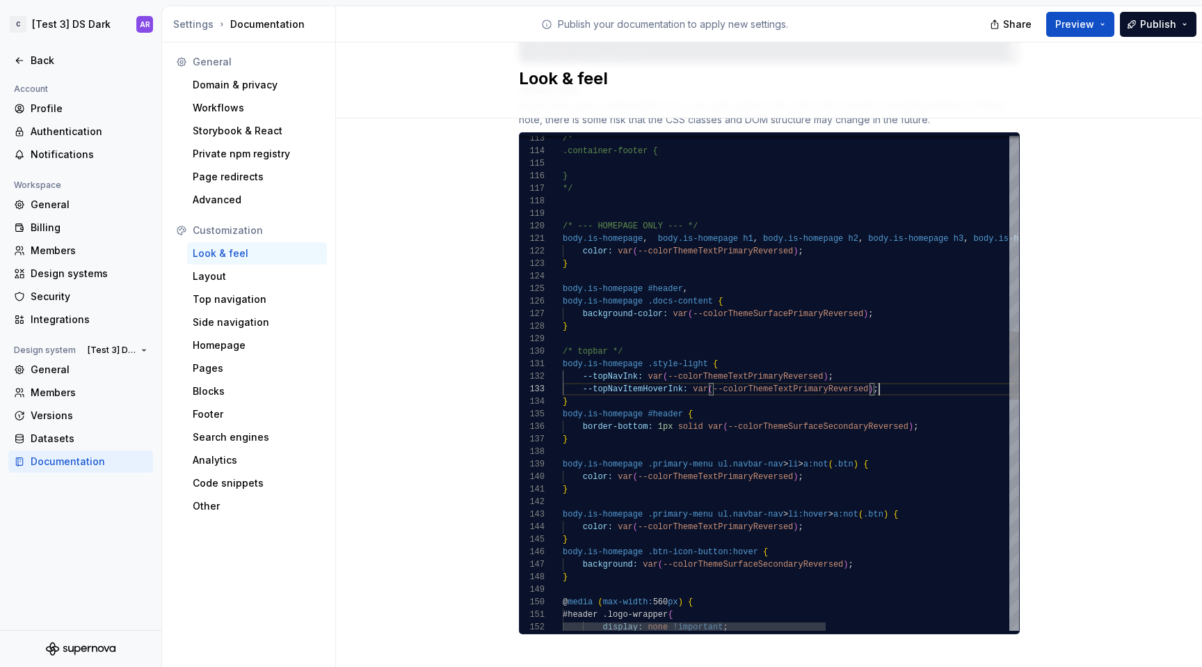
click at [889, 374] on div "color: var ( --colorThemeTextPrimaryReversed ) ; body.is-homepage .primary-menu…" at bounding box center [950, 511] width 774 height 3565
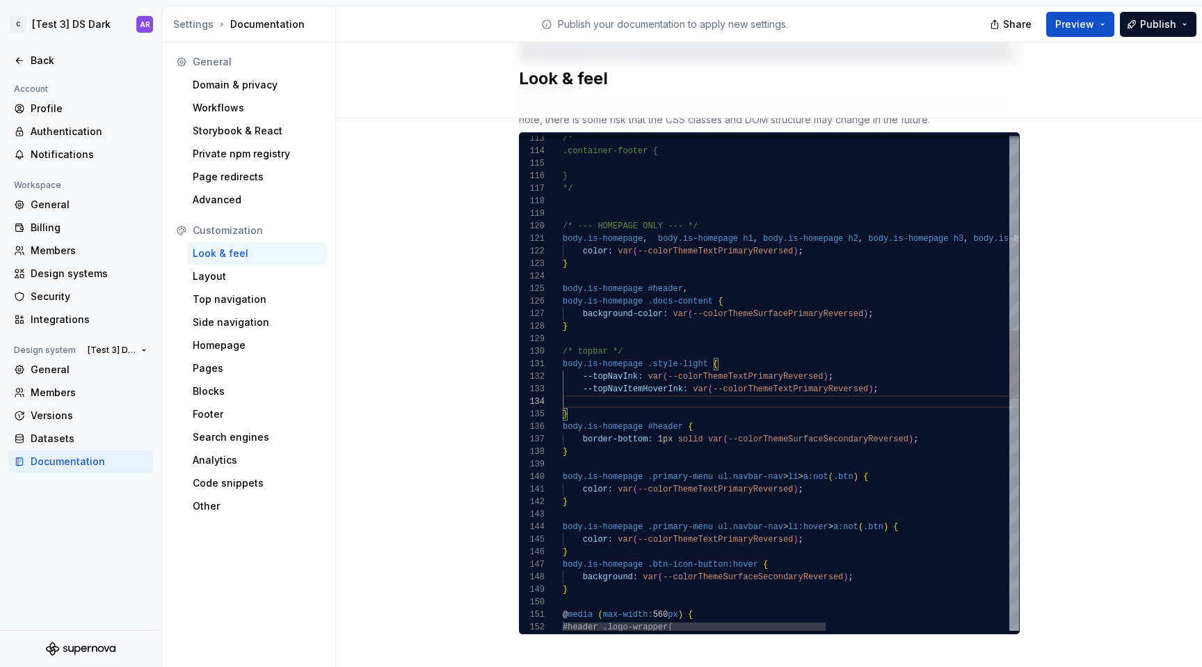
scroll to position [38, 120]
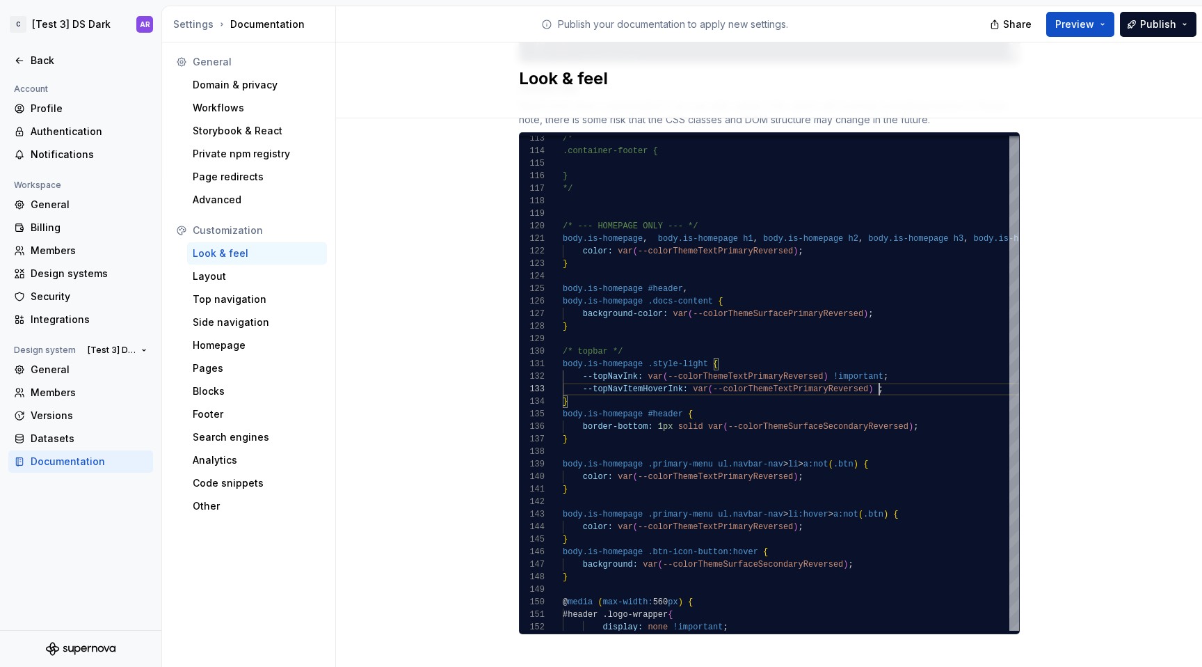
type textarea "**********"
click at [1175, 21] on span "Publish" at bounding box center [1158, 24] width 36 height 14
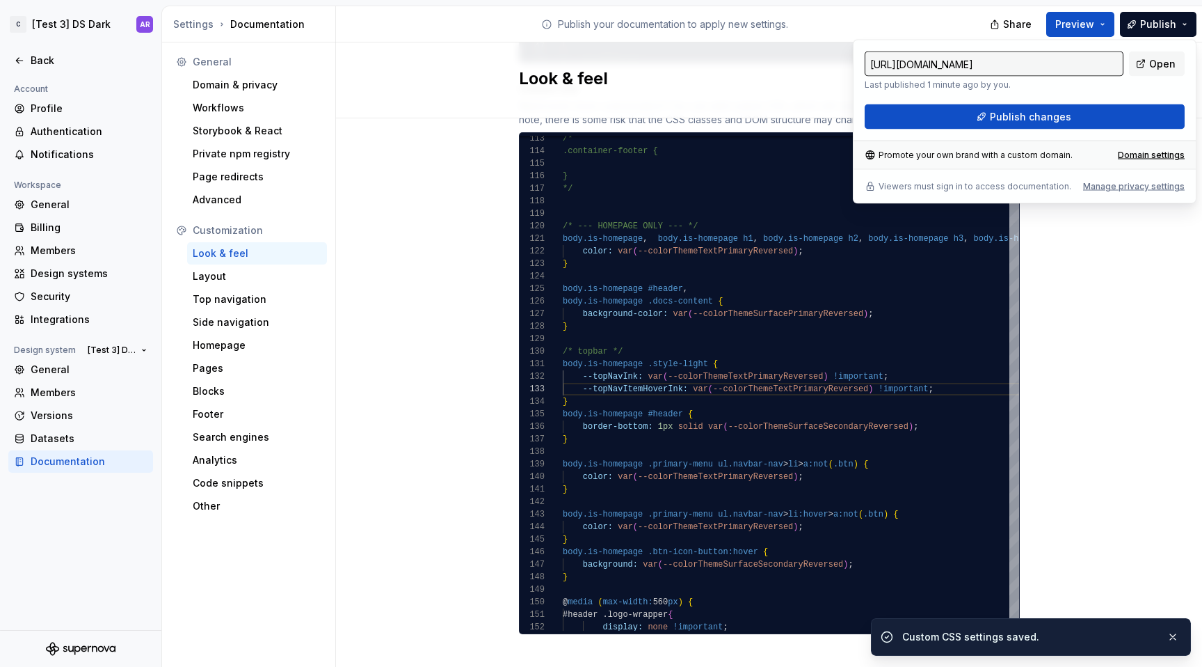
click at [1091, 130] on div "[URL][DOMAIN_NAME] Last published 1 minute ago by you. Open Publish changes Pro…" at bounding box center [1025, 122] width 344 height 164
click at [1085, 119] on button "Publish changes" at bounding box center [1025, 116] width 320 height 25
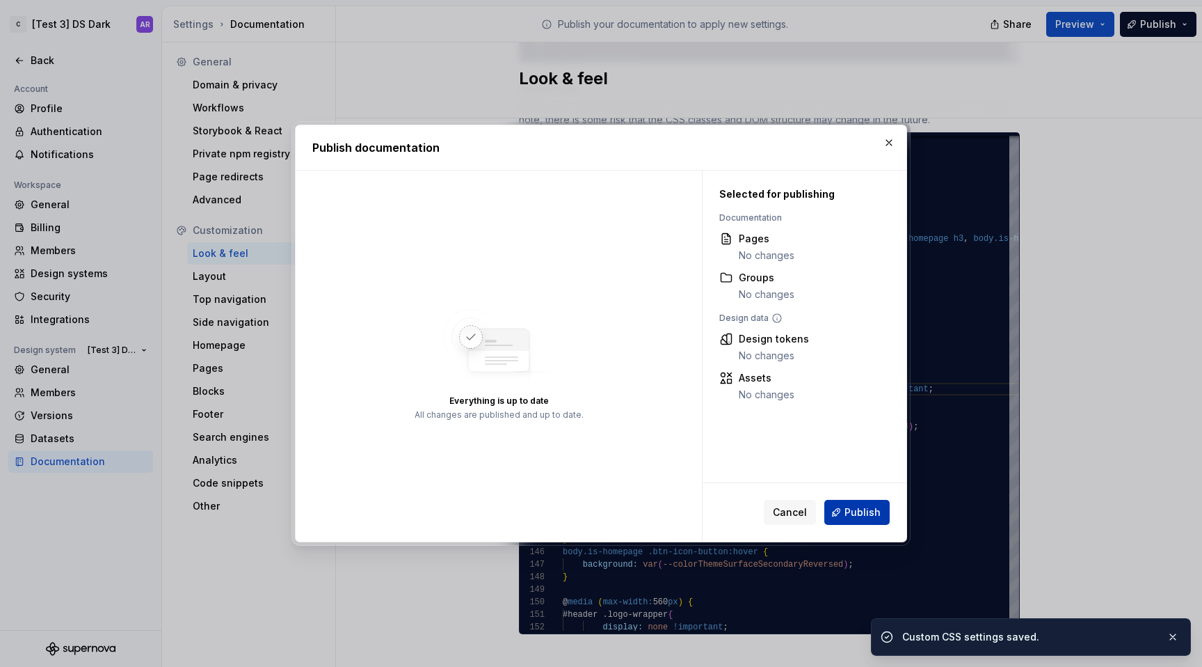
click at [880, 506] on span "Publish" at bounding box center [863, 512] width 36 height 14
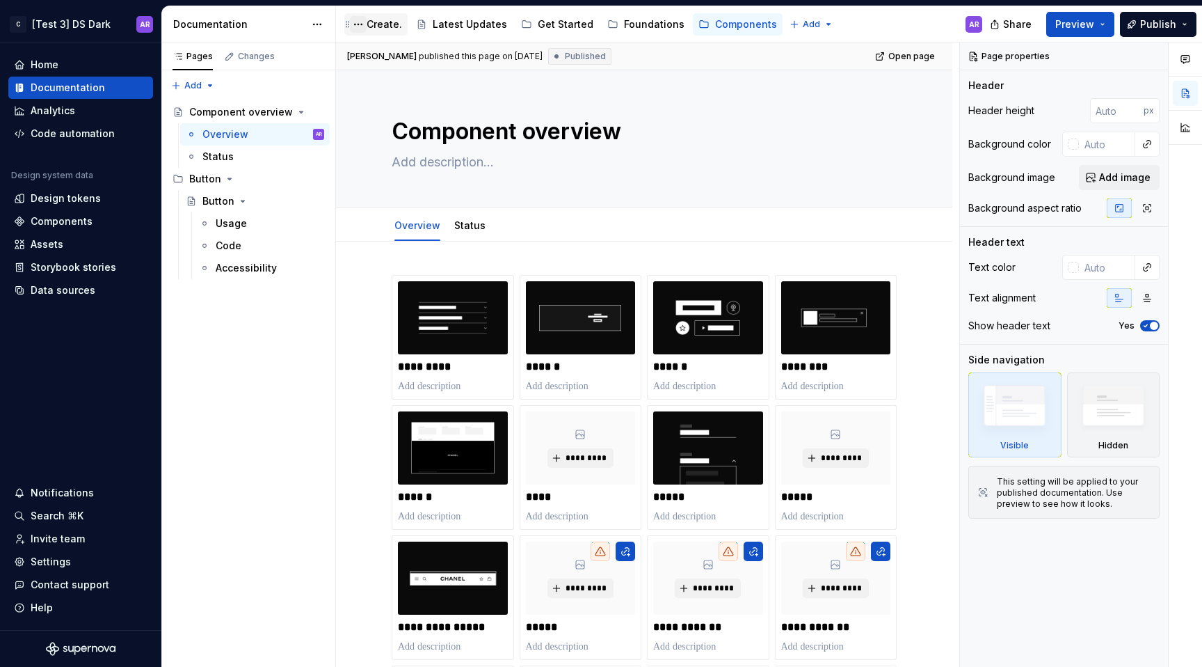
click at [366, 25] on button "Page tree" at bounding box center [358, 24] width 17 height 17
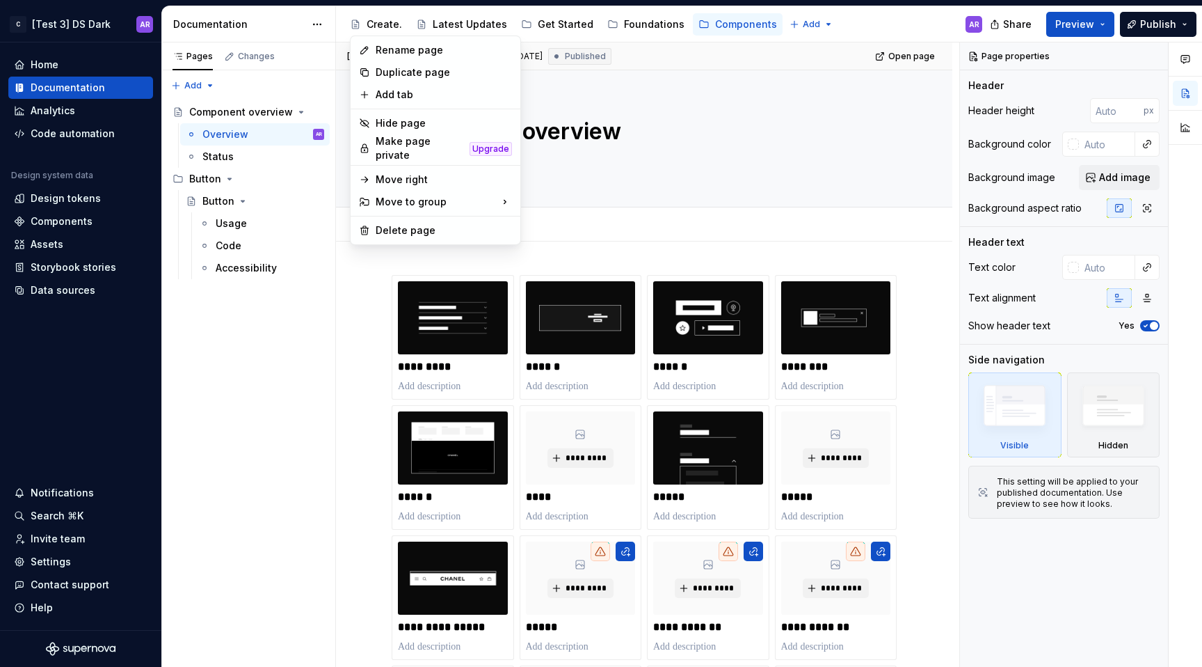
click at [381, 24] on html "C [Test 3] DS Dark AR Home Documentation Analytics Code automation Design syste…" at bounding box center [601, 333] width 1202 height 667
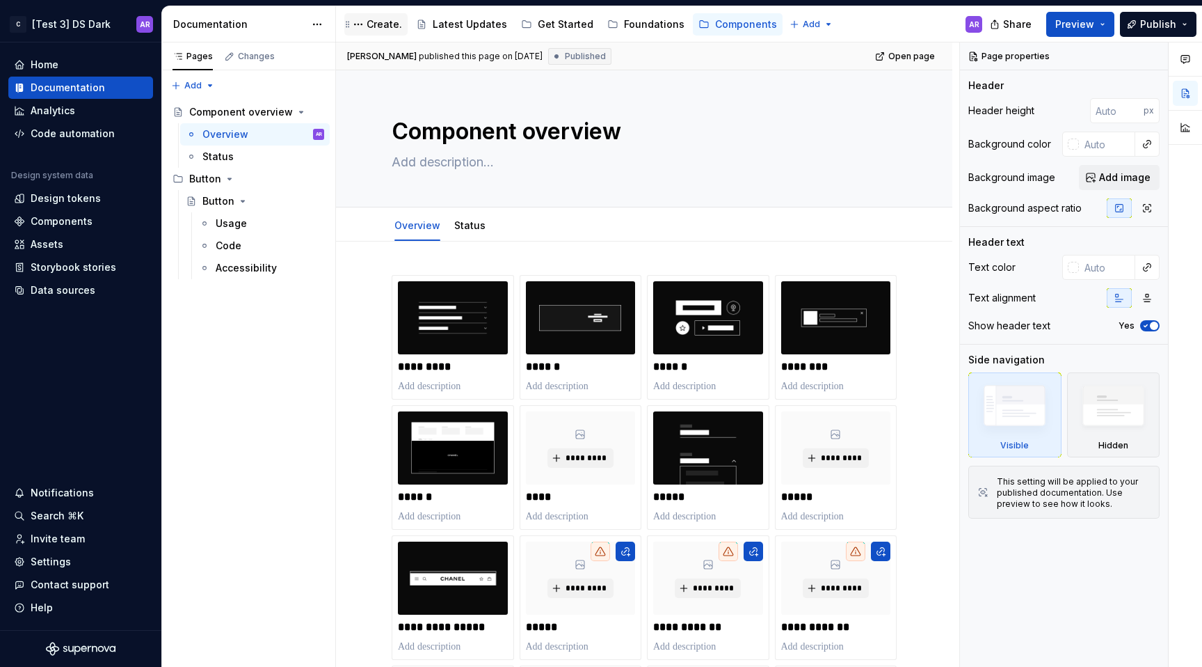
click at [389, 24] on div "Create." at bounding box center [384, 24] width 35 height 14
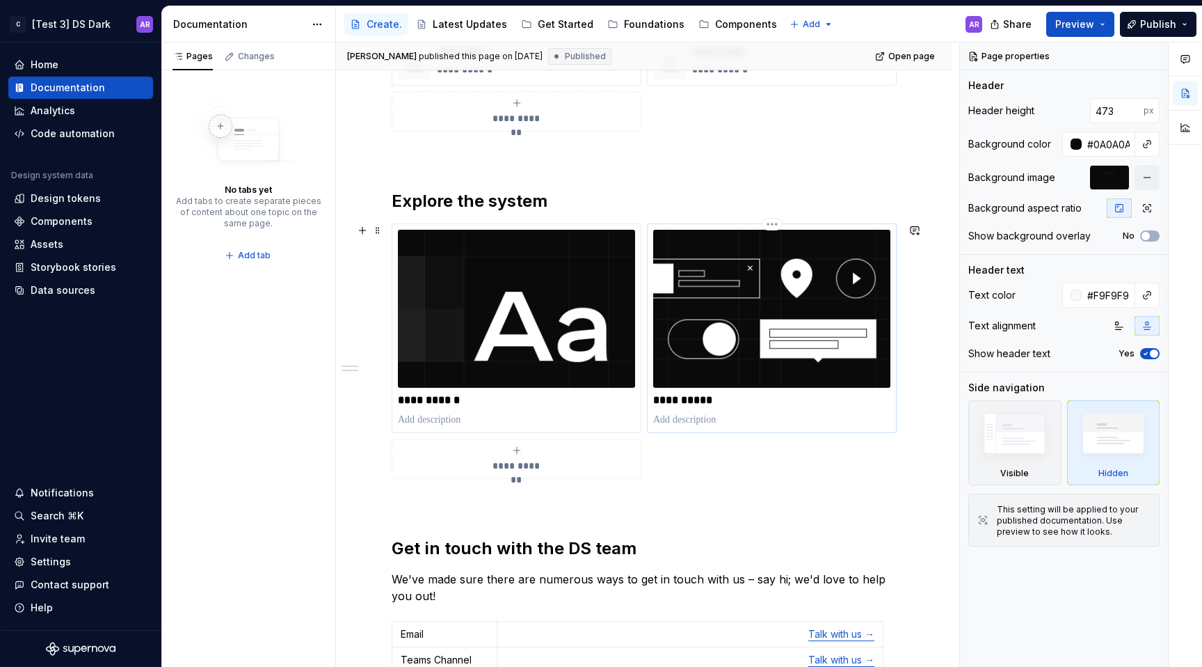
scroll to position [433, 0]
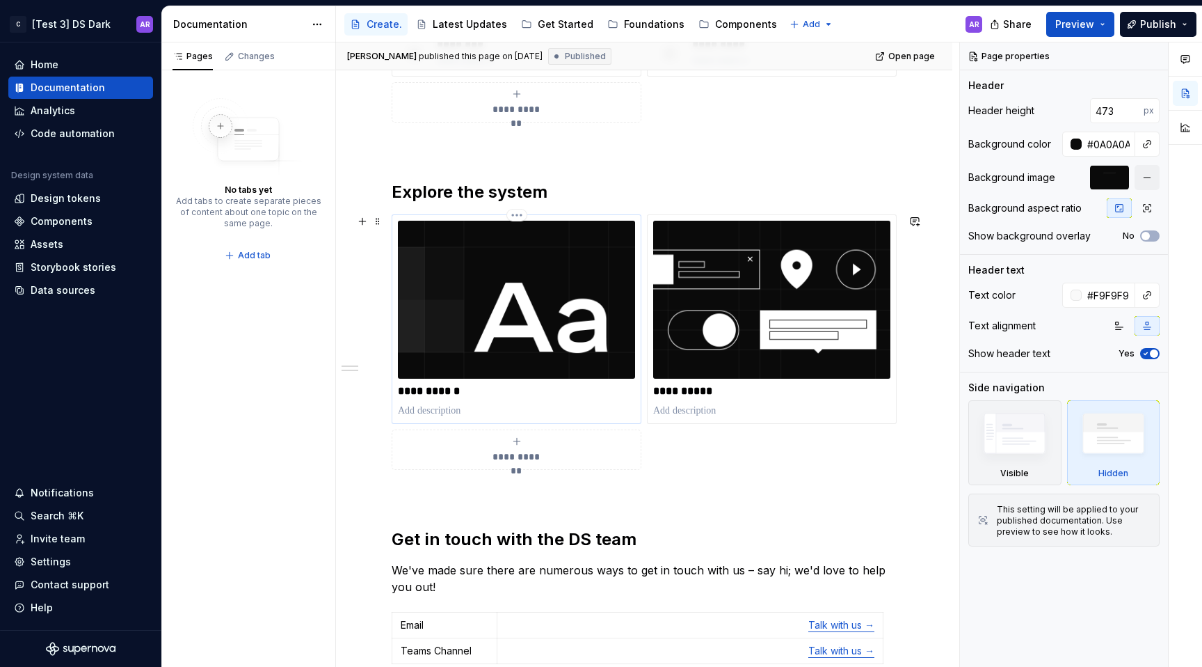
click at [538, 270] on img at bounding box center [516, 300] width 237 height 158
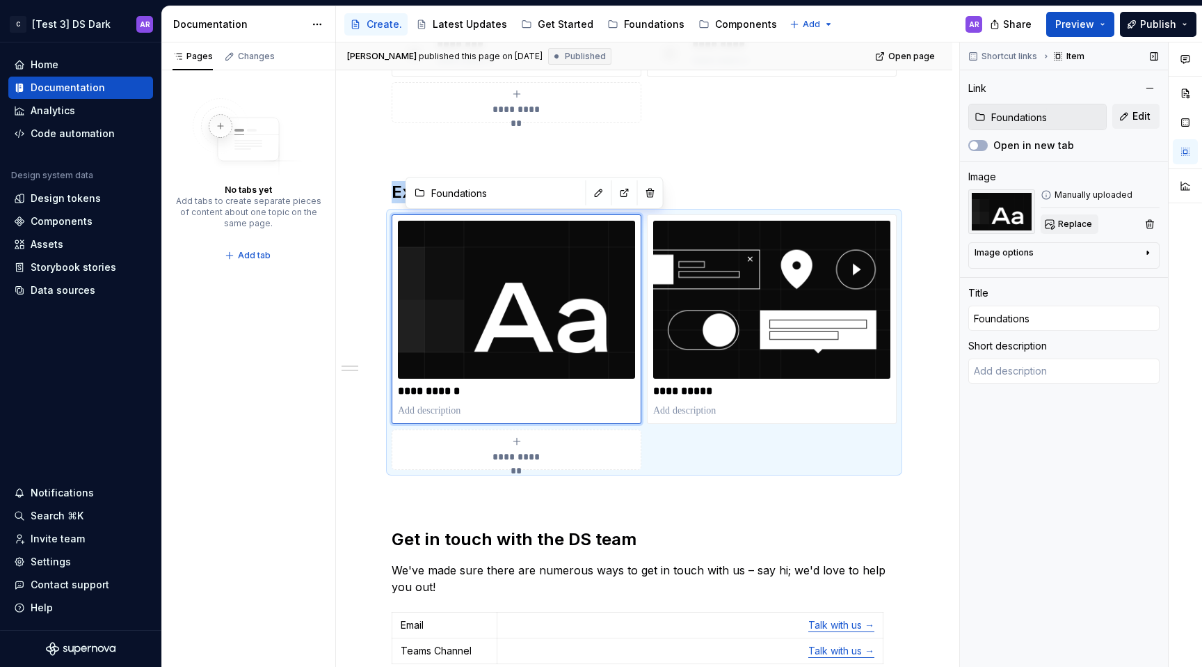
click at [1073, 229] on span "Replace" at bounding box center [1075, 223] width 34 height 11
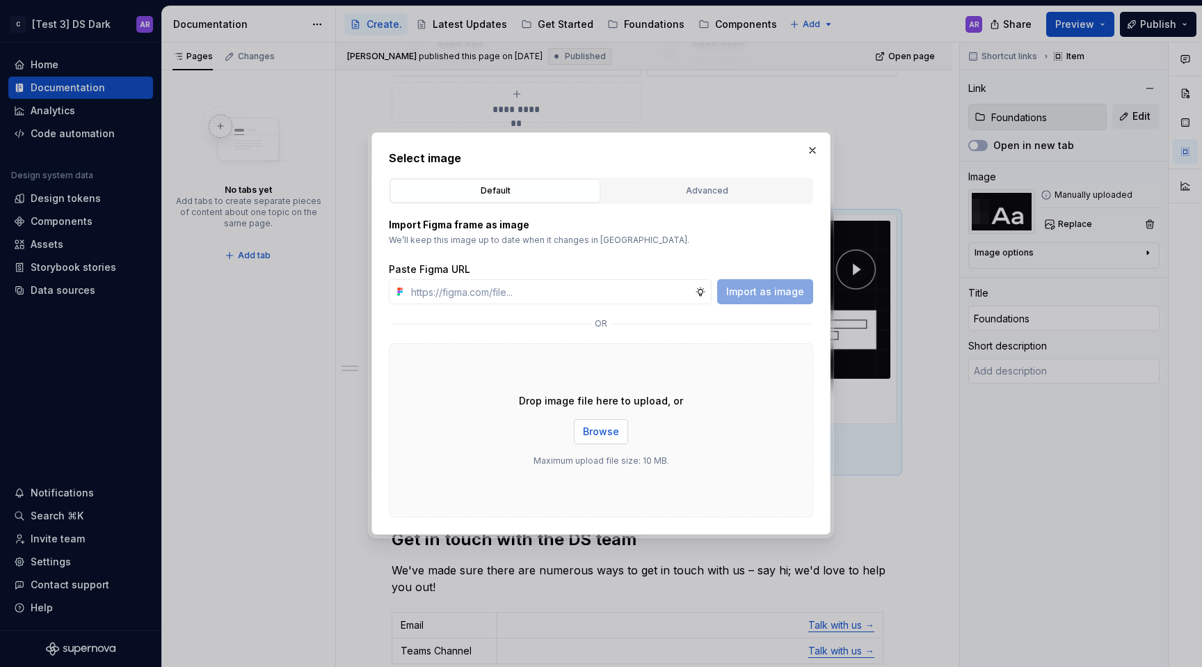
click at [605, 432] on span "Browse" at bounding box center [601, 431] width 36 height 14
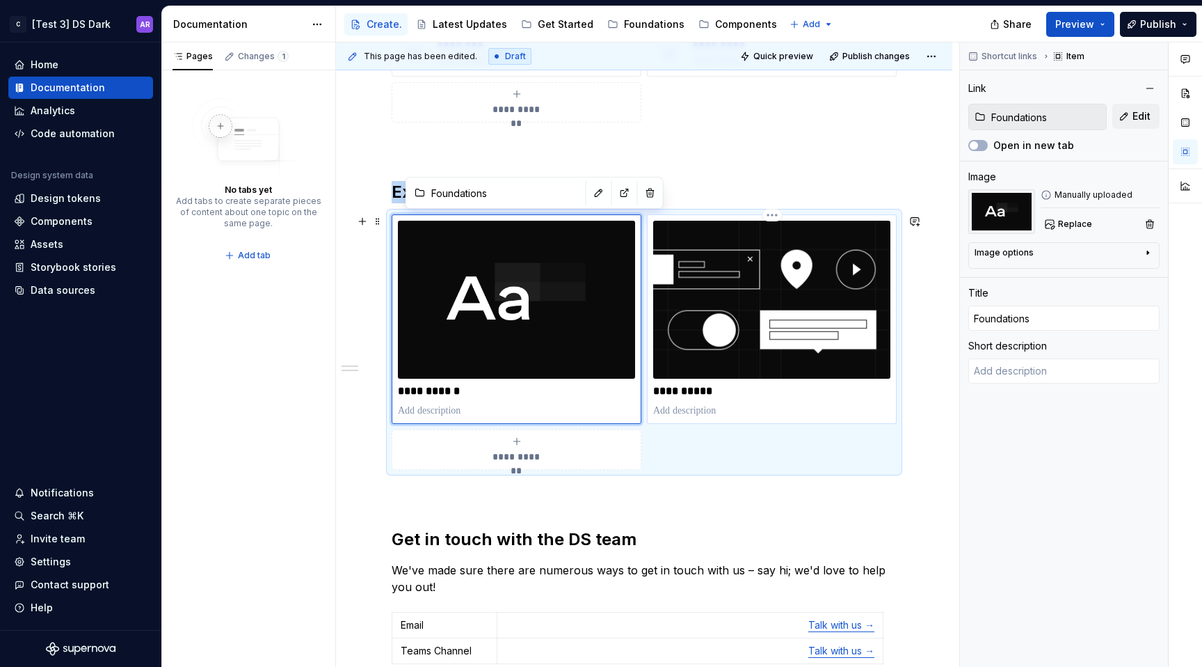
type textarea "*"
type input "Component overview"
type input "Components"
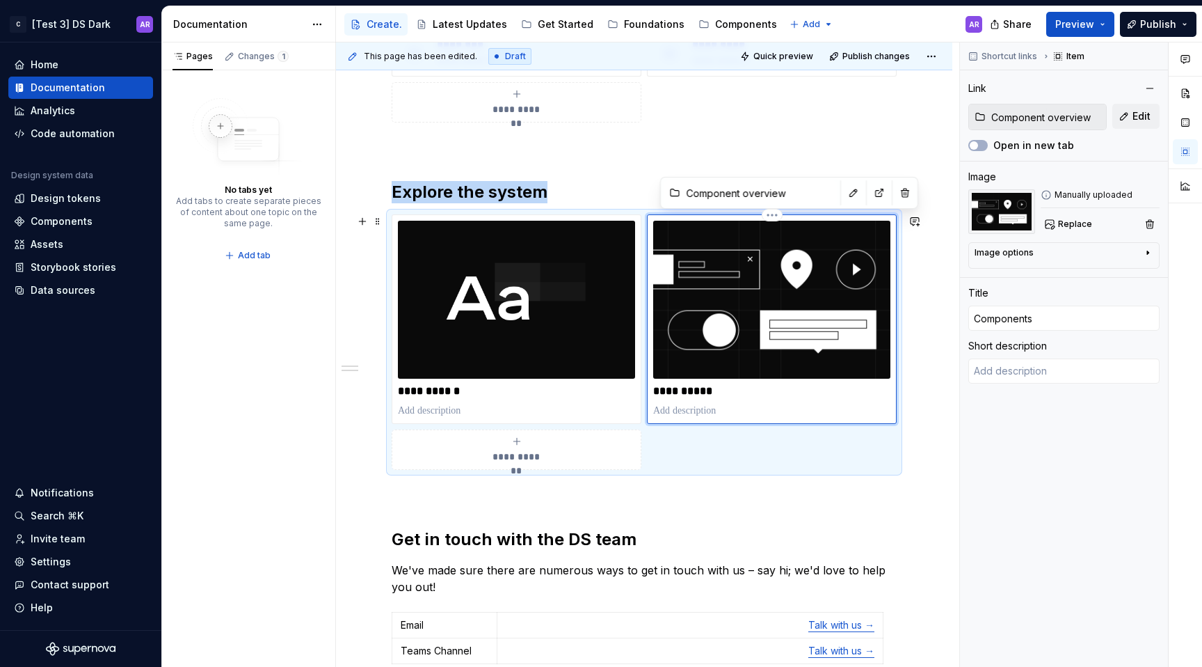
click at [779, 299] on img at bounding box center [771, 300] width 237 height 158
click at [1069, 225] on span "Replace" at bounding box center [1075, 223] width 34 height 11
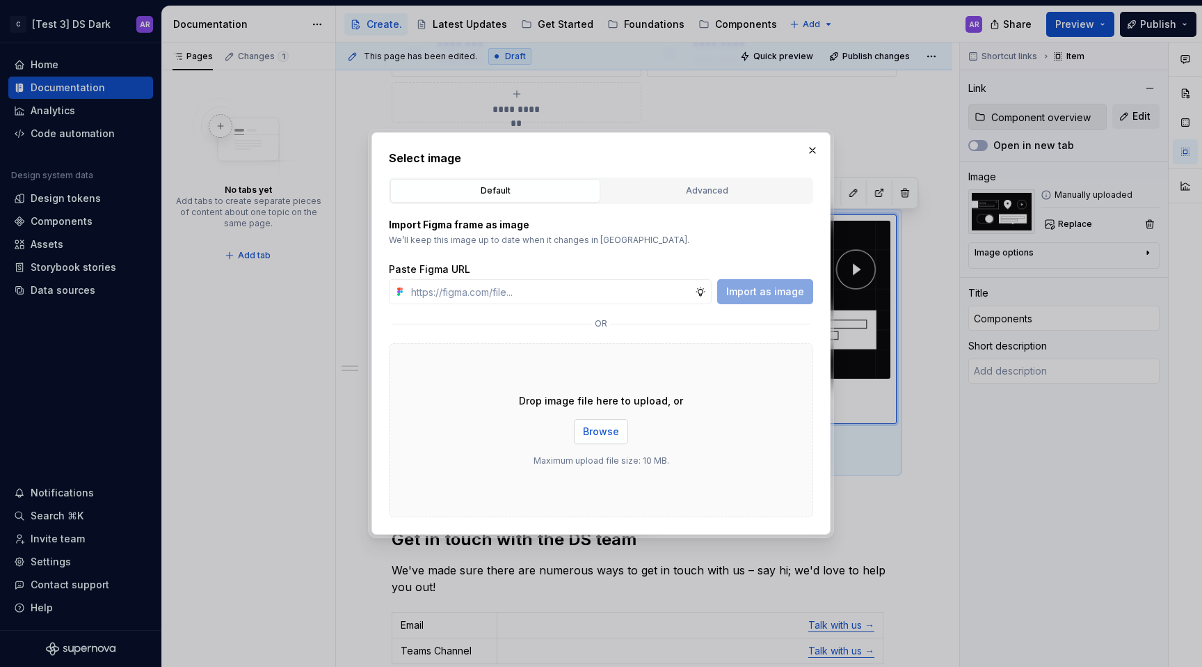
click at [593, 434] on span "Browse" at bounding box center [601, 431] width 36 height 14
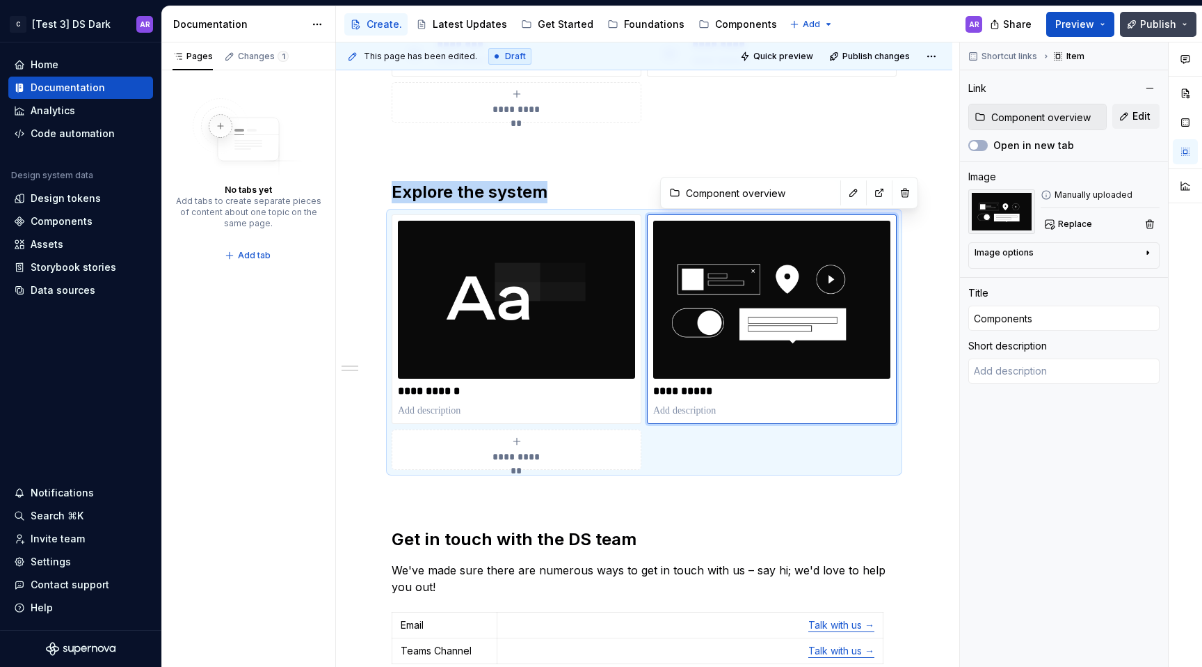
click at [1163, 26] on span "Publish" at bounding box center [1158, 24] width 36 height 14
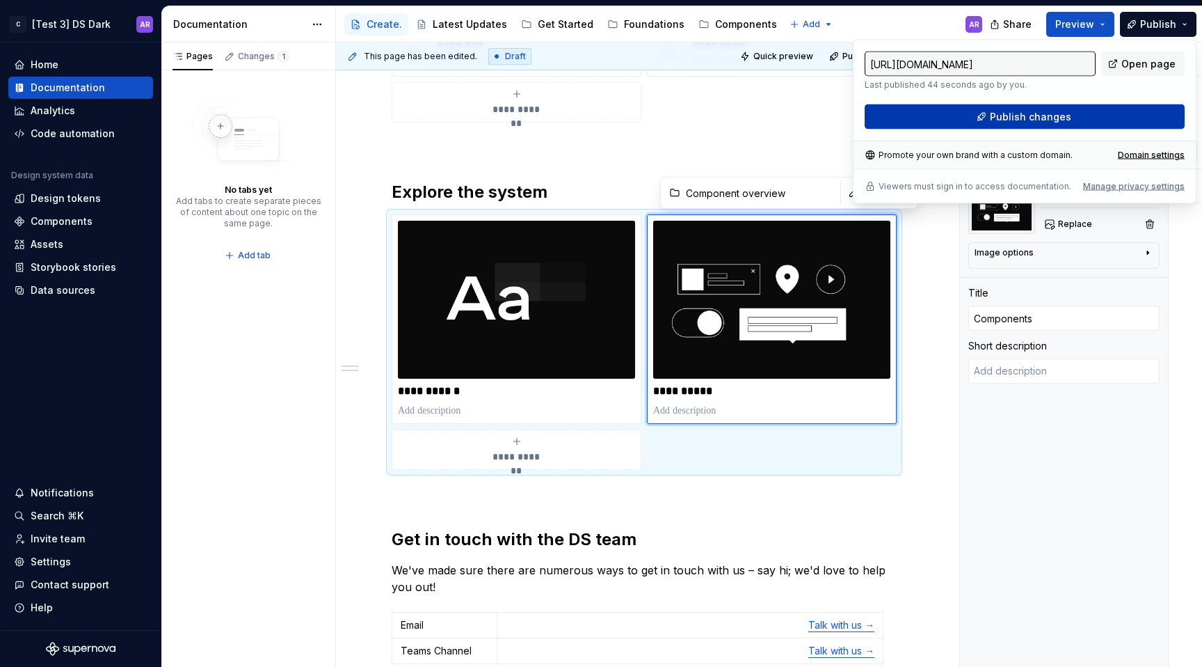
click at [1067, 125] on button "Publish changes" at bounding box center [1025, 116] width 320 height 25
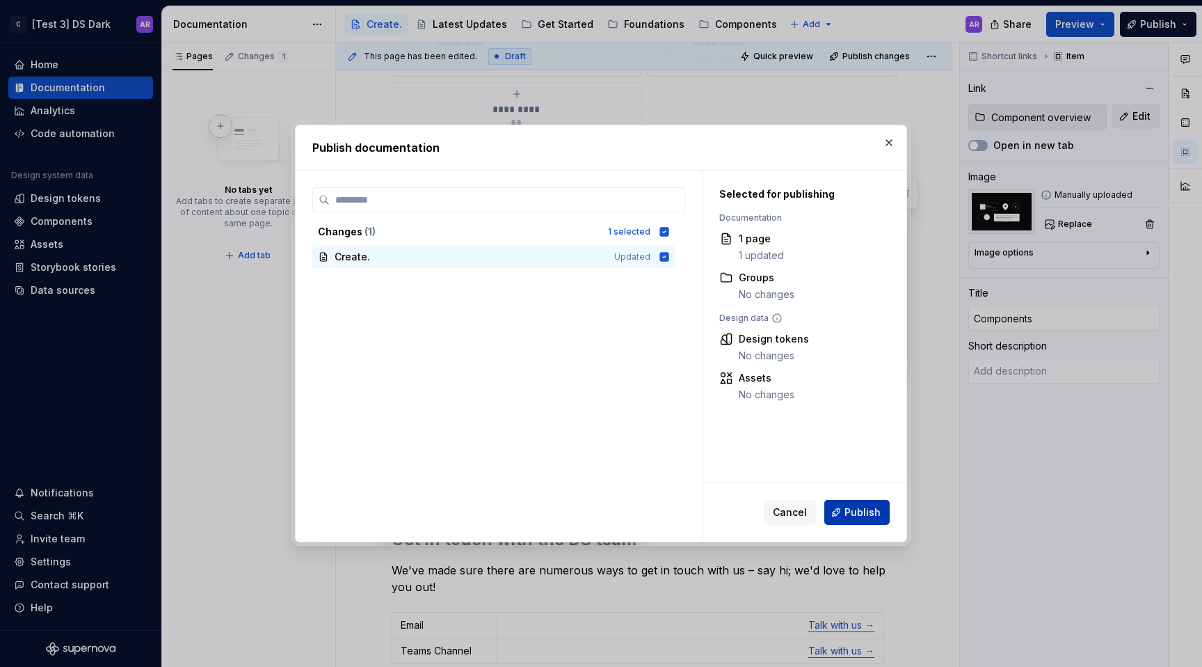
click at [868, 510] on span "Publish" at bounding box center [863, 512] width 36 height 14
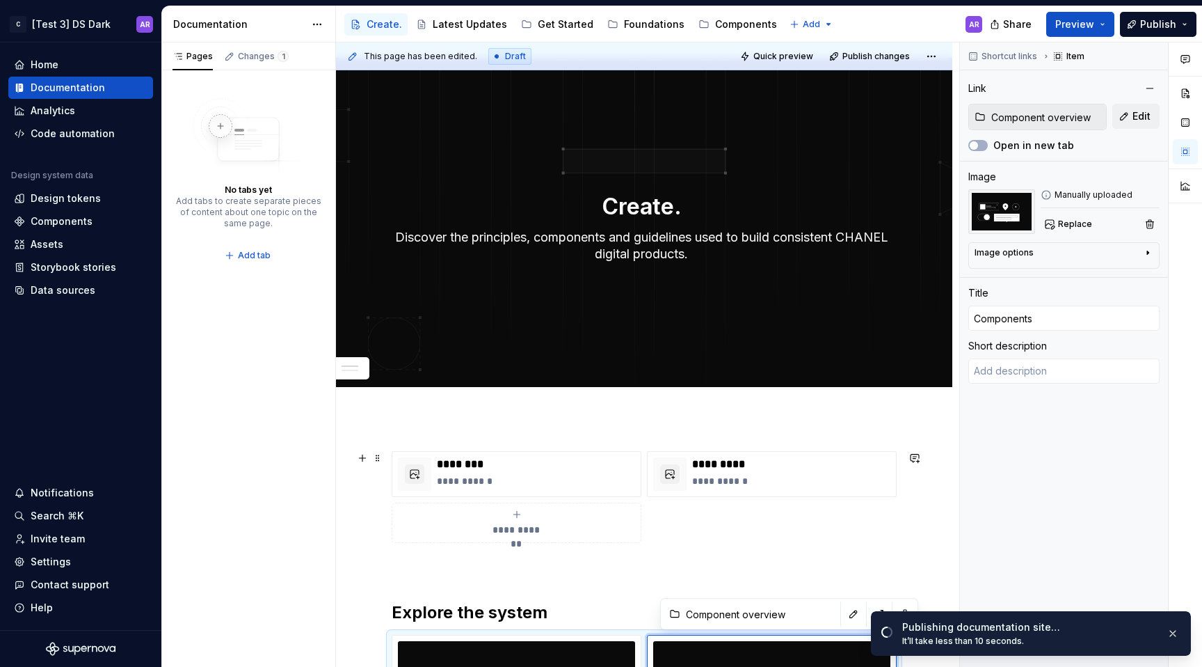
scroll to position [12, 0]
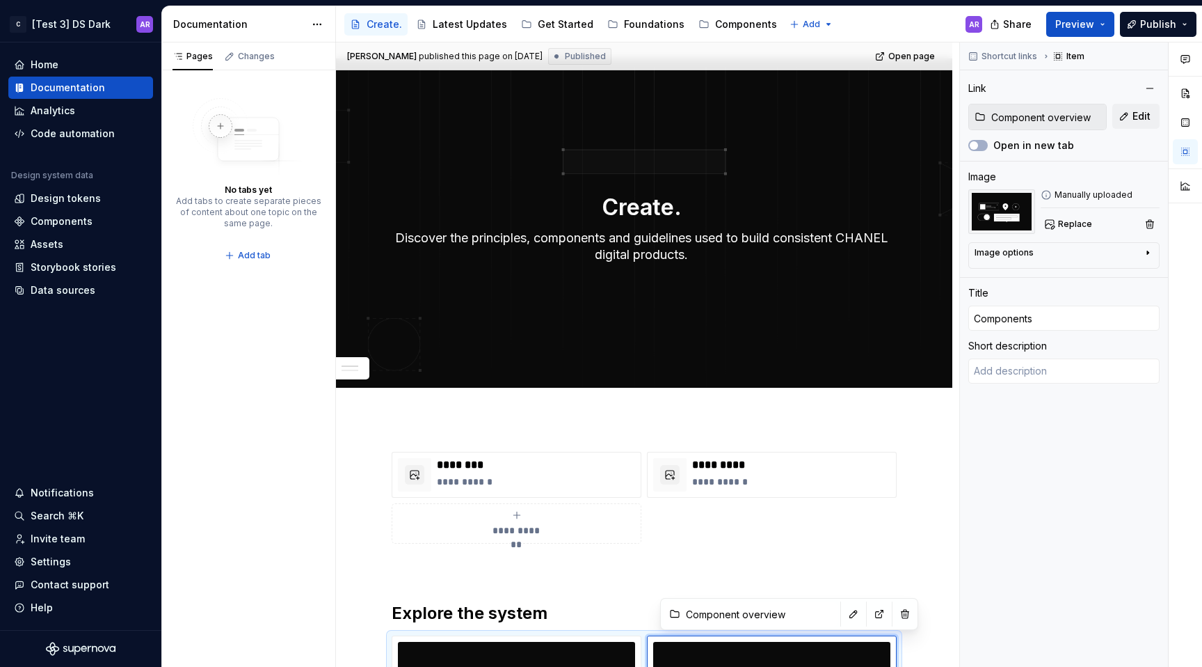
type textarea "*"
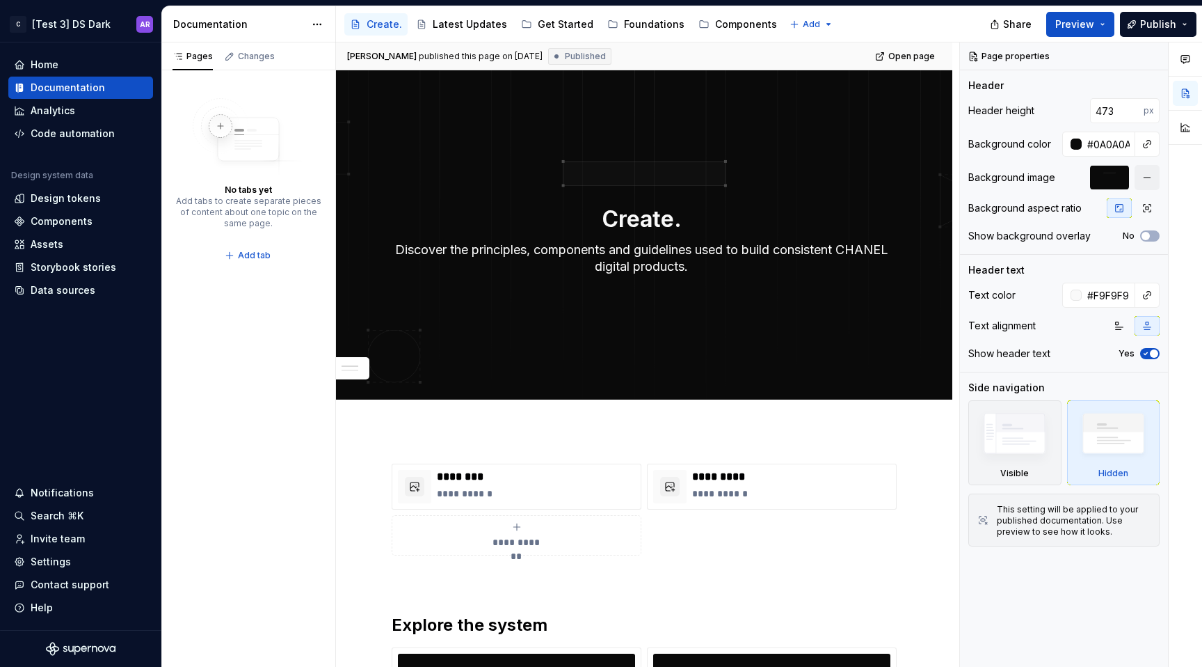
type textarea "*"
